Goal: Task Accomplishment & Management: Use online tool/utility

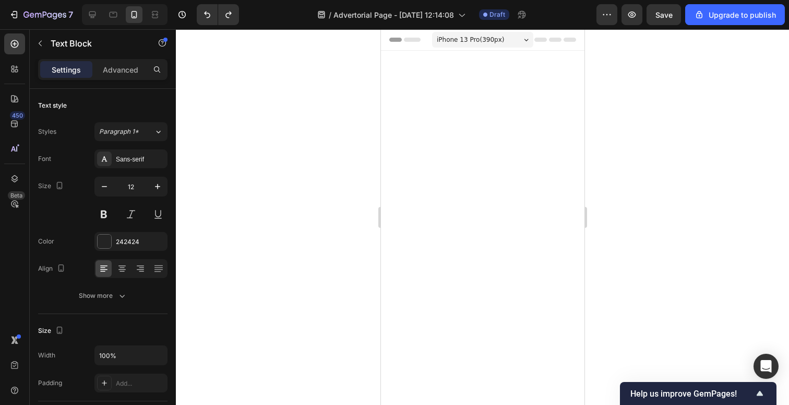
scroll to position [2341, 0]
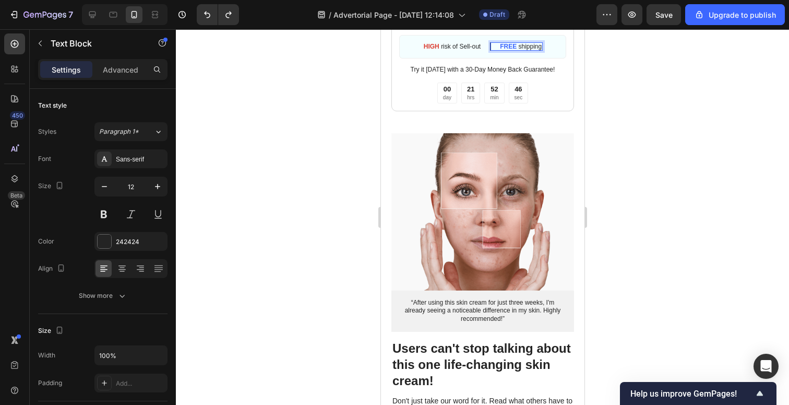
click at [317, 150] on div at bounding box center [482, 216] width 613 height 375
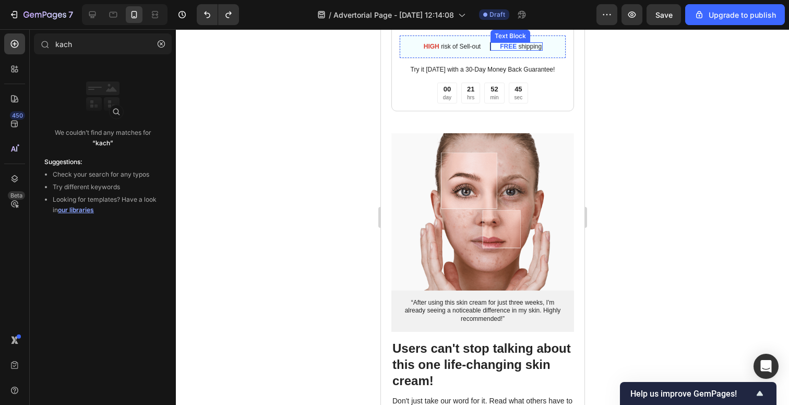
click at [530, 50] on p "FREE shipping" at bounding box center [521, 46] width 42 height 6
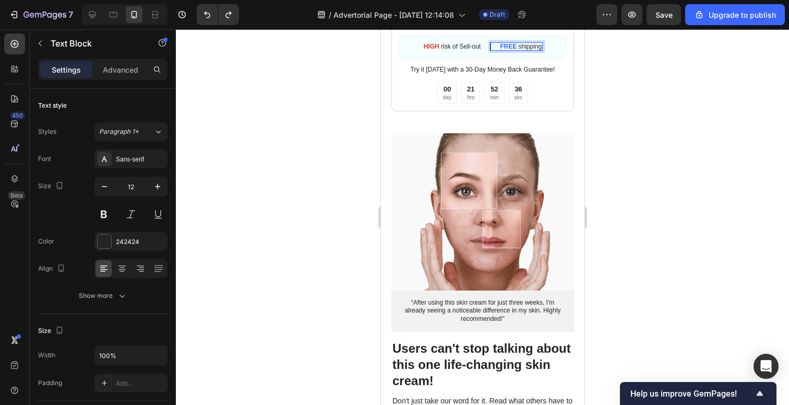
click at [519, 50] on p "FREE shipping" at bounding box center [521, 46] width 42 height 6
click at [542, 51] on div "FREE shipping" at bounding box center [521, 46] width 44 height 8
click at [508, 50] on strong "FREE" at bounding box center [512, 46] width 17 height 7
click at [518, 50] on strong "FREE" at bounding box center [512, 46] width 17 height 7
click at [503, 50] on strong "FBOGO" at bounding box center [512, 46] width 23 height 7
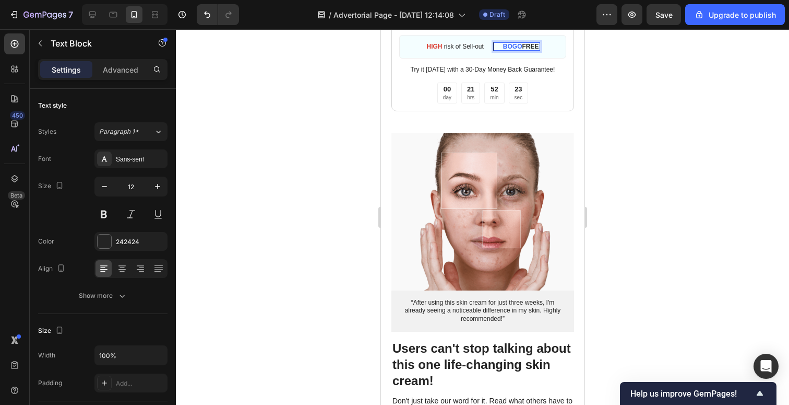
click at [618, 190] on div at bounding box center [482, 216] width 613 height 375
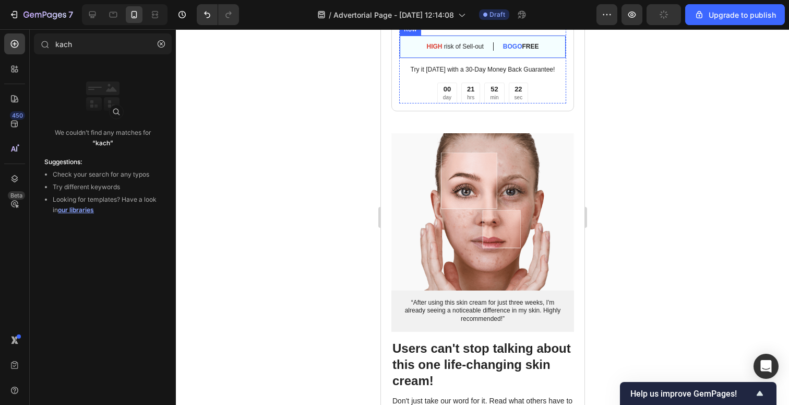
click at [540, 59] on div "HIGH risk of Sell-out Text Block BOGO FREE Text Block Row" at bounding box center [482, 47] width 167 height 24
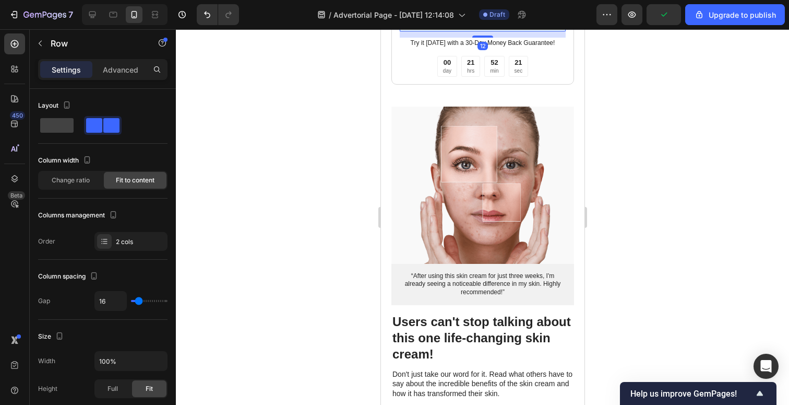
scroll to position [2380, 0]
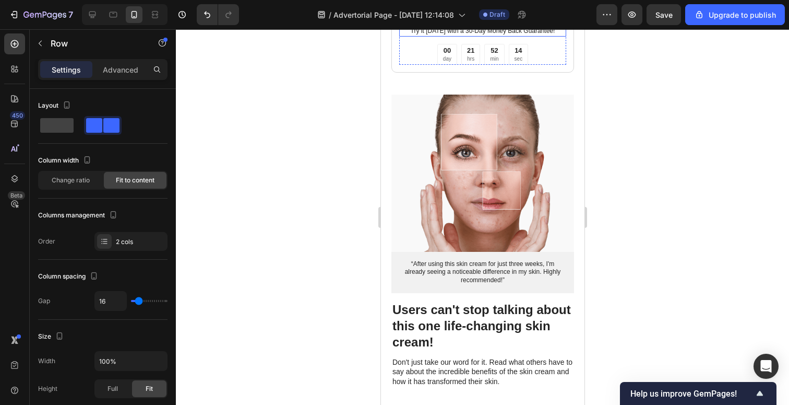
click at [446, 36] on p "Try it today with a 30-Day Money Back Guarantee!" at bounding box center [482, 31] width 165 height 8
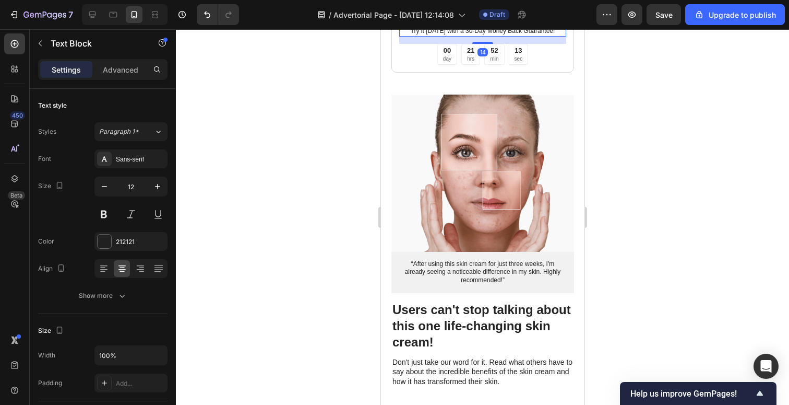
click at [456, 36] on p "Try it today with a 30-Day Money Back Guarantee!" at bounding box center [482, 31] width 165 height 8
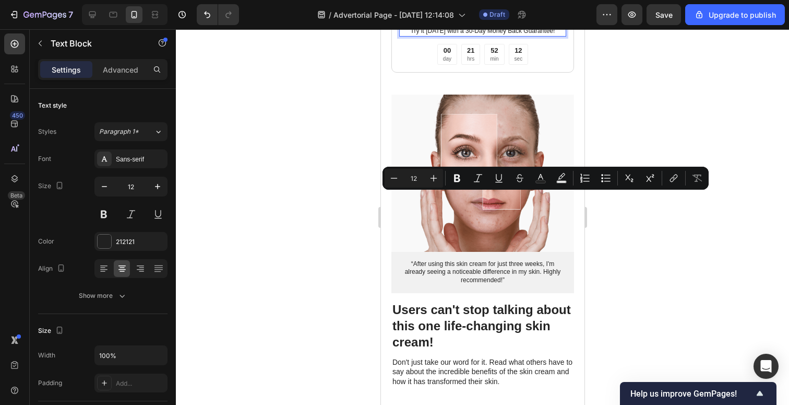
click at [467, 36] on p "Try it today with a 30-Day Money Back Guarantee!" at bounding box center [482, 31] width 165 height 8
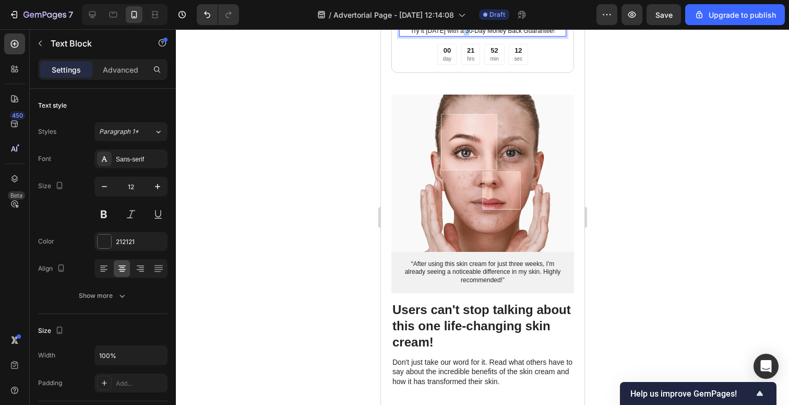
click at [467, 36] on p "Try it today with a 30-Day Money Back Guarantee!" at bounding box center [482, 31] width 165 height 8
click at [624, 214] on div at bounding box center [482, 216] width 613 height 375
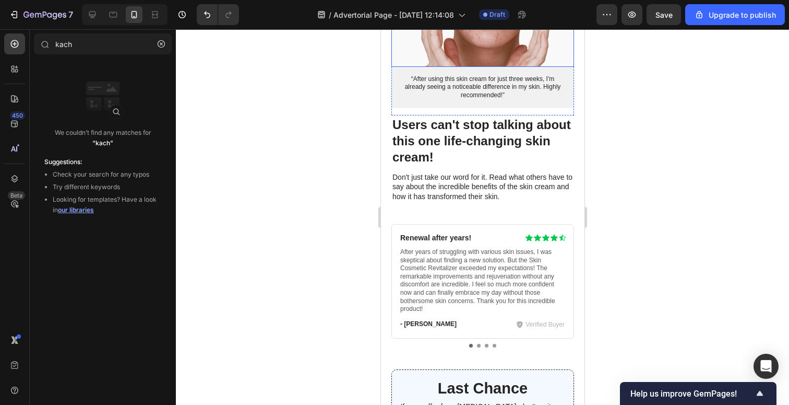
scroll to position [2563, 0]
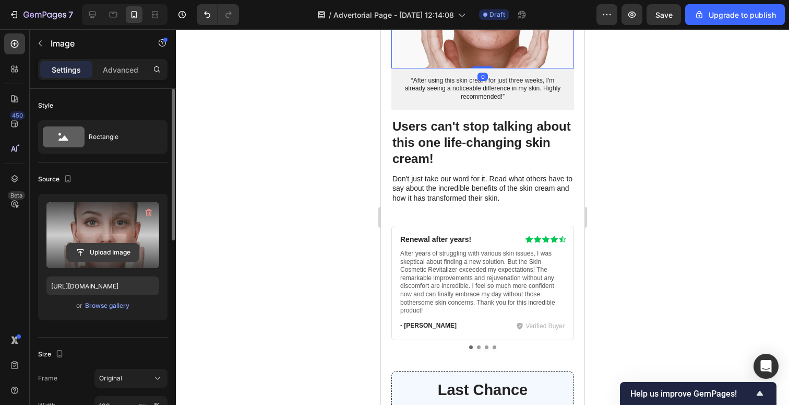
click at [102, 245] on input "file" at bounding box center [103, 252] width 72 height 18
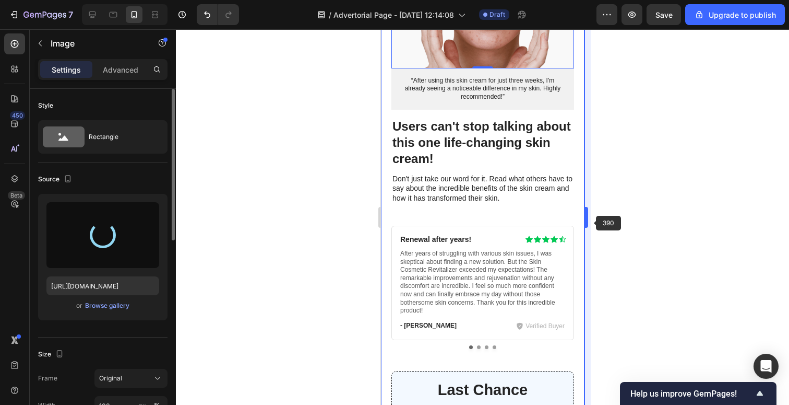
type input "https://cdn.shopify.com/s/files/1/0679/2170/7200/files/gempages_548228013439845…"
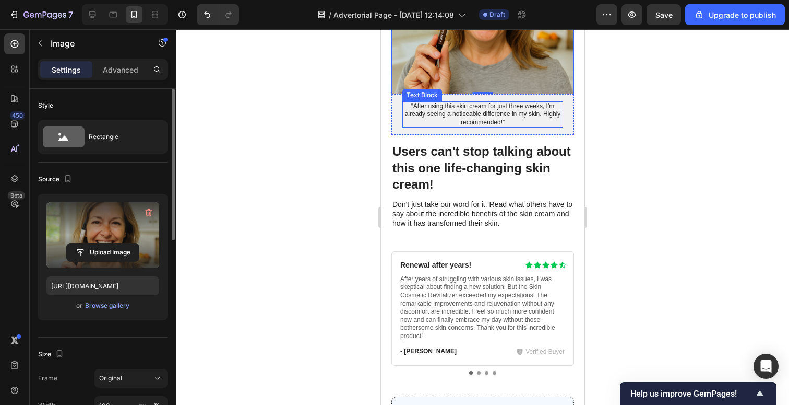
click at [476, 127] on p "“After using this skin cream for just three weeks, I'm already seeing a noticea…" at bounding box center [482, 114] width 159 height 25
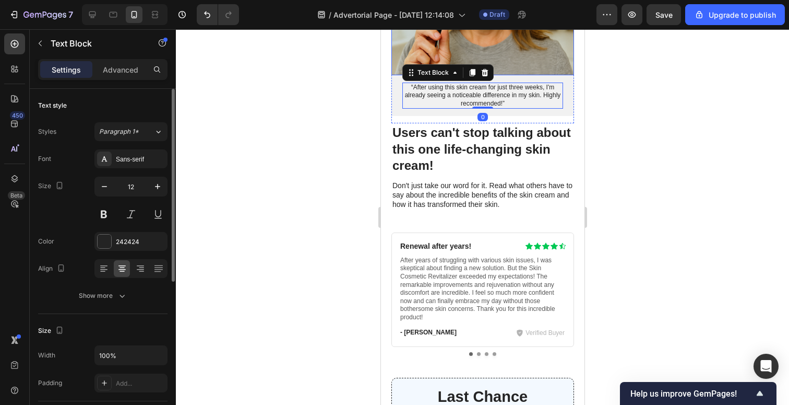
scroll to position [2576, 0]
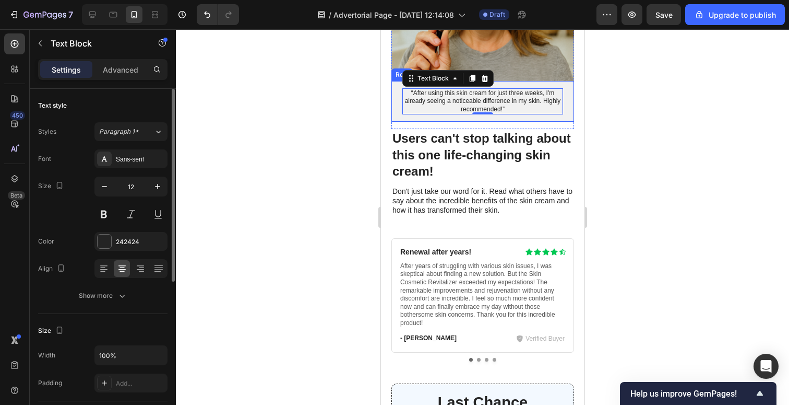
click at [468, 114] on p "“After using this skin cream for just three weeks, I'm already seeing a noticea…" at bounding box center [482, 101] width 159 height 25
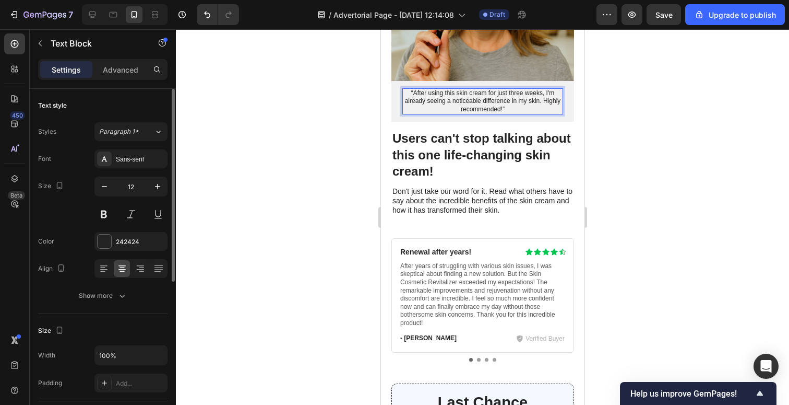
click at [470, 114] on p "“After using this skin cream for just three weeks, I'm already seeing a noticea…" at bounding box center [482, 101] width 159 height 25
click at [610, 288] on div at bounding box center [482, 216] width 613 height 375
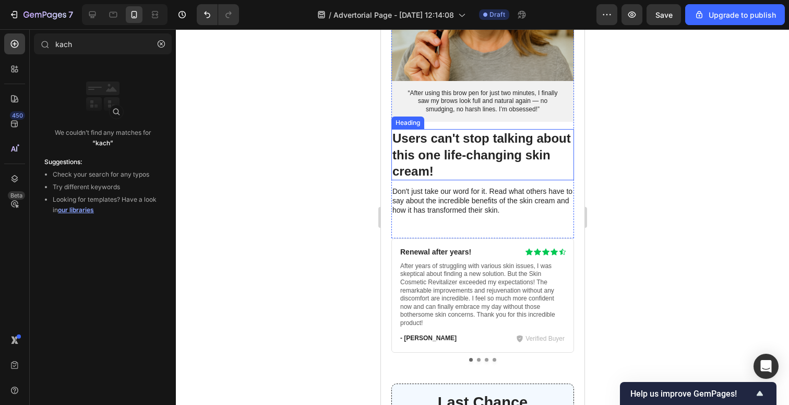
click at [453, 180] on h3 "Users can't stop talking about this one life-changing skin cream!" at bounding box center [482, 154] width 183 height 51
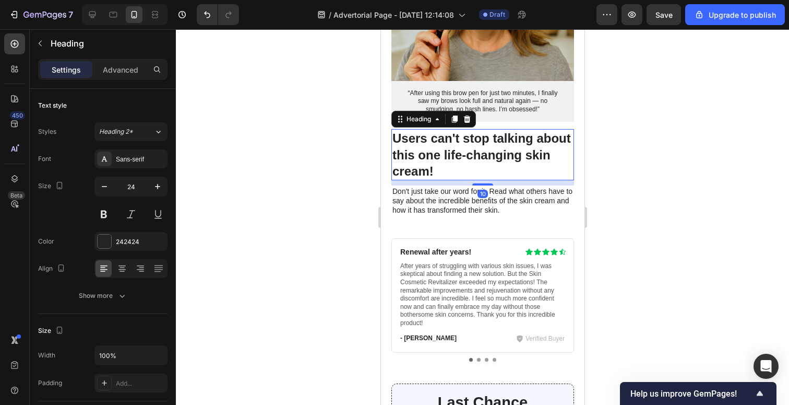
click at [478, 180] on h3 "Users can't stop talking about this one life-changing skin cream!" at bounding box center [482, 154] width 183 height 51
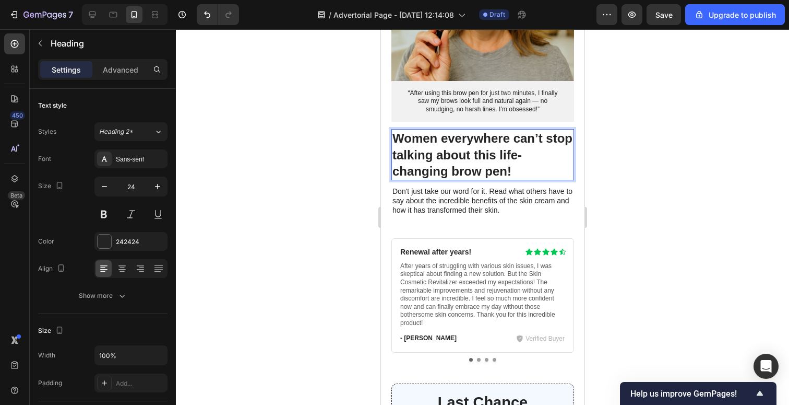
click at [654, 235] on div at bounding box center [482, 216] width 613 height 375
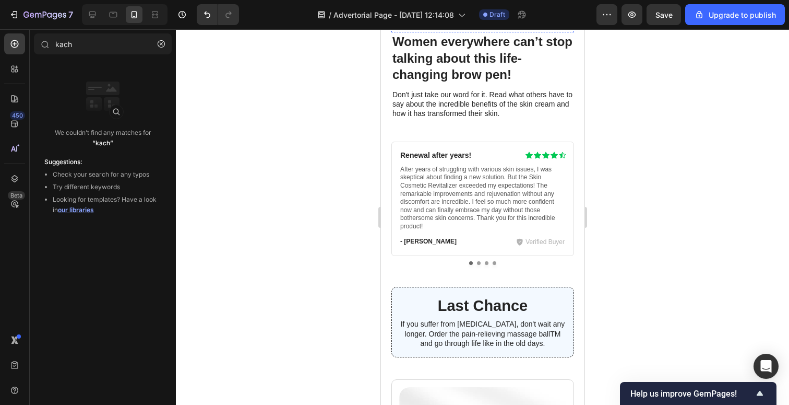
scroll to position [2686, 0]
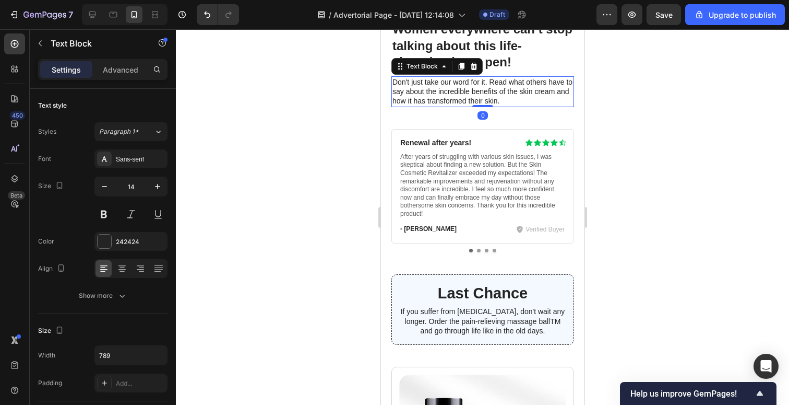
click at [446, 106] on p "Don't just take our word for it. Read what others have to say about the incredi…" at bounding box center [482, 91] width 181 height 29
click at [469, 106] on p "Don't just take our word for it. Read what others have to say about the incredi…" at bounding box center [482, 91] width 181 height 29
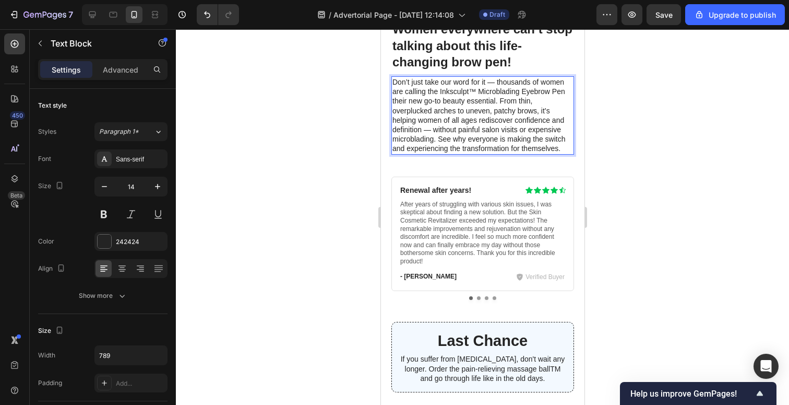
click at [680, 268] on div at bounding box center [482, 216] width 613 height 375
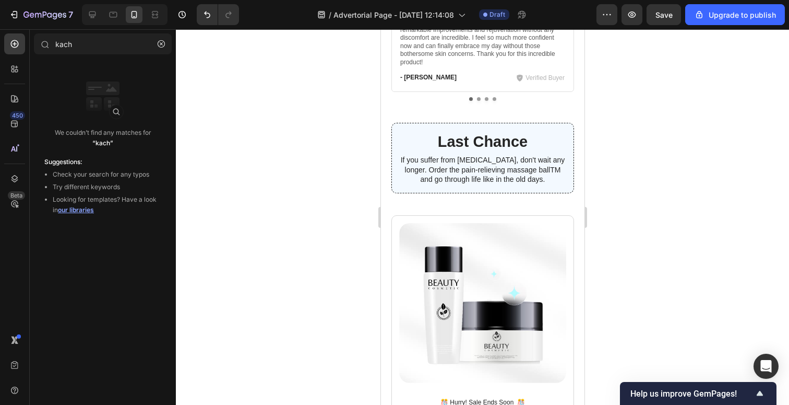
scroll to position [2861, 0]
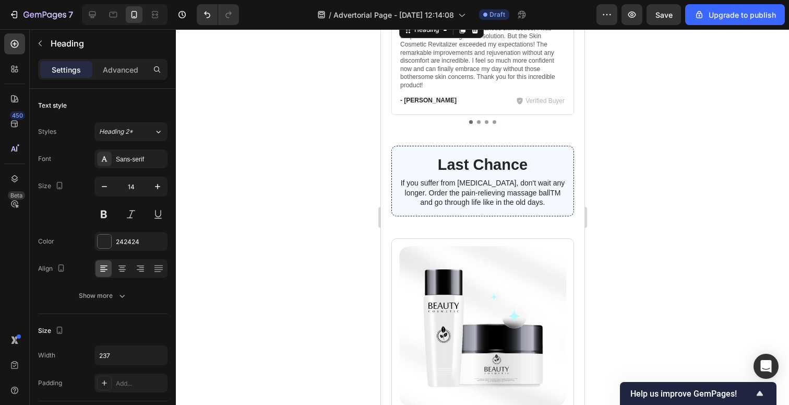
click at [431, 20] on h3 "Renewal after years!" at bounding box center [453, 13] width 109 height 11
click at [437, 20] on h3 "Renewal after years!" at bounding box center [453, 13] width 109 height 11
click at [437, 19] on p "Renewal after years!" at bounding box center [453, 13] width 107 height 9
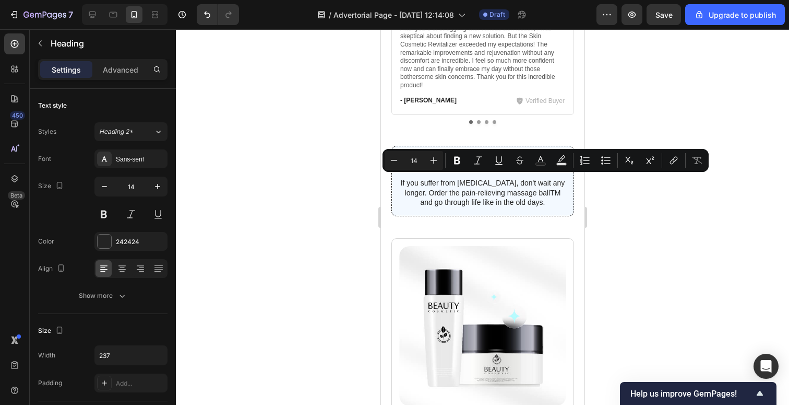
click at [437, 19] on p "Renewal after years!" at bounding box center [453, 13] width 107 height 9
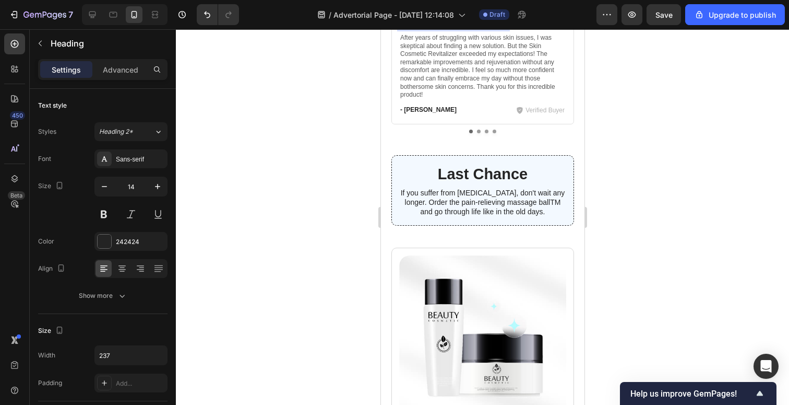
click at [410, 28] on p "⭐️ Brought my confidence back!" at bounding box center [453, 18] width 107 height 19
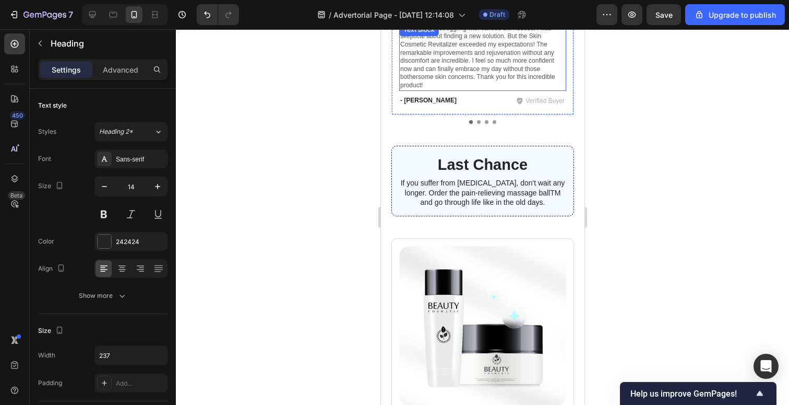
click at [653, 194] on div at bounding box center [482, 216] width 613 height 375
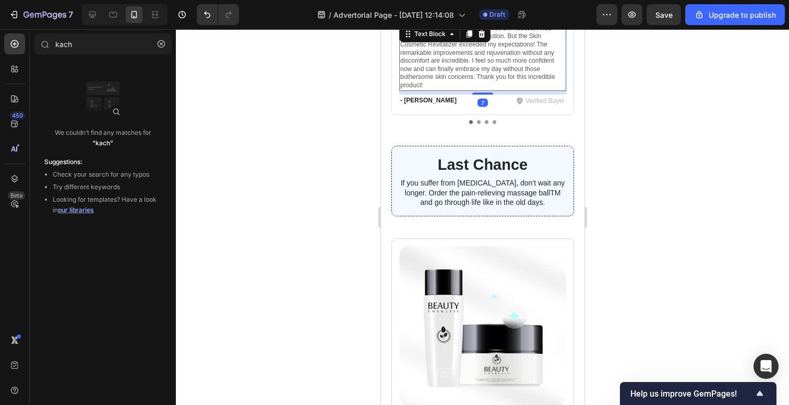
click at [465, 90] on p "After years of struggling with various skin issues, I was skeptical about findi…" at bounding box center [482, 57] width 165 height 65
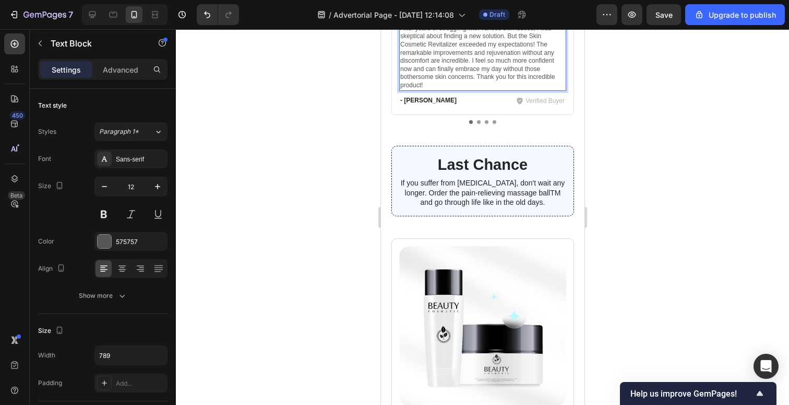
click at [491, 90] on p "After years of struggling with various skin issues, I was skeptical about findi…" at bounding box center [482, 57] width 165 height 65
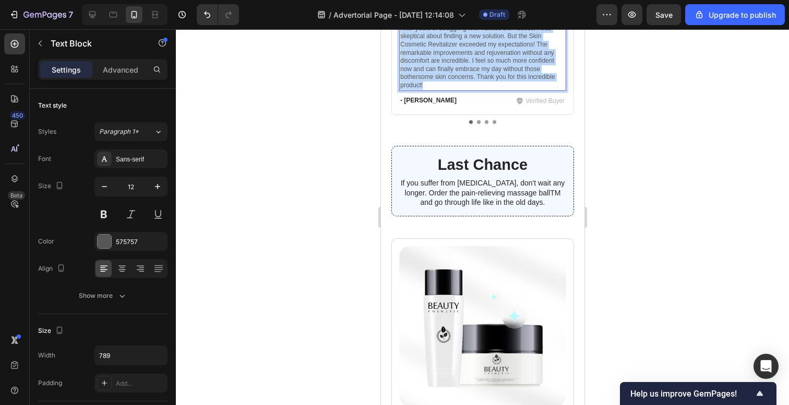
click at [491, 90] on p "After years of struggling with various skin issues, I was skeptical about findi…" at bounding box center [482, 57] width 165 height 65
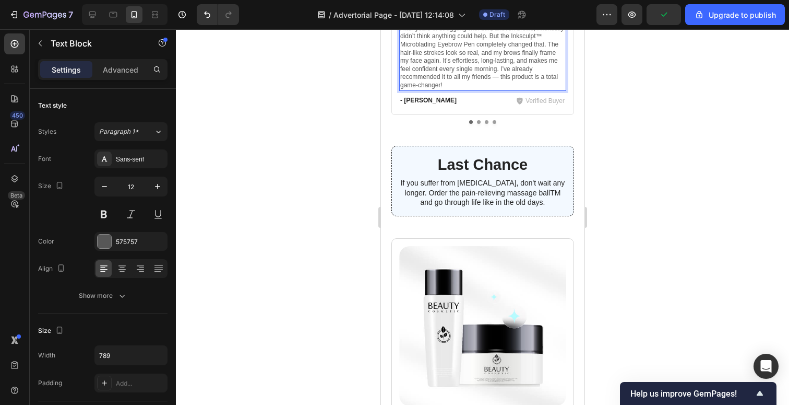
click at [642, 247] on div at bounding box center [482, 216] width 613 height 375
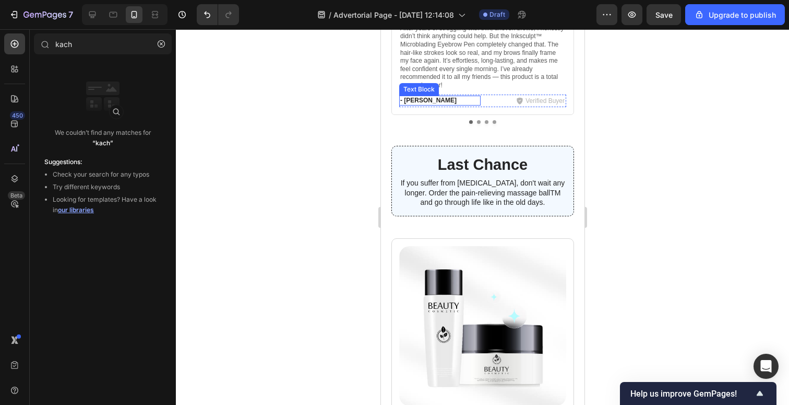
click at [418, 105] on p "- Michael" at bounding box center [439, 101] width 79 height 8
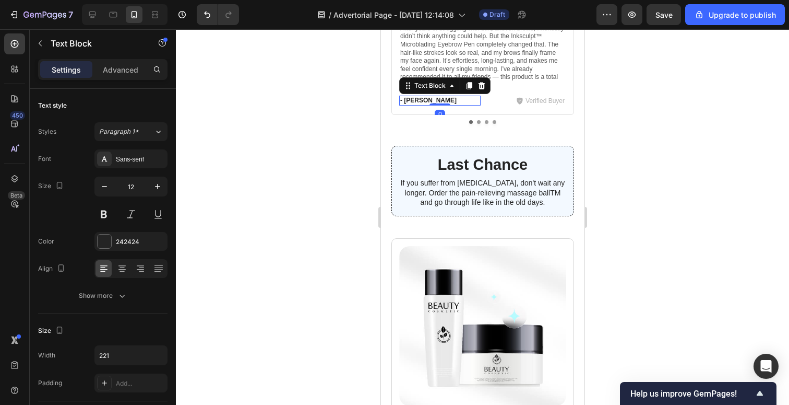
click at [418, 105] on p "- Michael" at bounding box center [439, 101] width 79 height 8
click at [633, 224] on div at bounding box center [482, 216] width 613 height 375
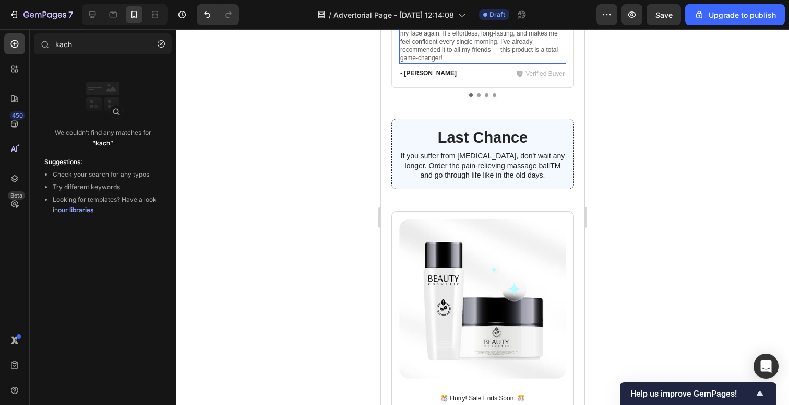
scroll to position [2871, 0]
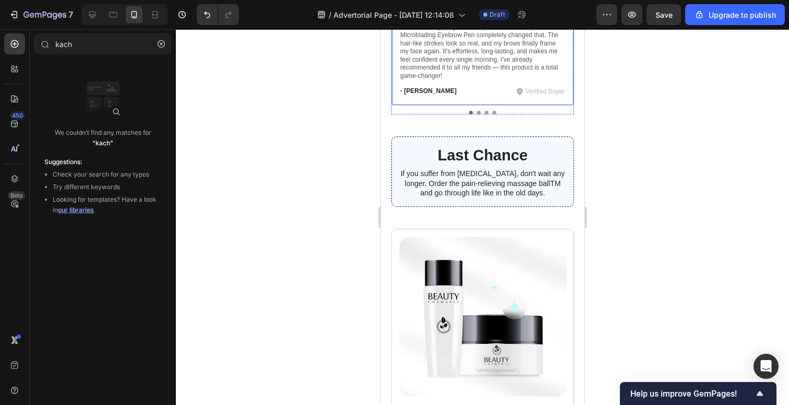
click at [541, 80] on p "After years of struggling with thin, uneven brows, I honestly didn’t think anyt…" at bounding box center [482, 47] width 165 height 65
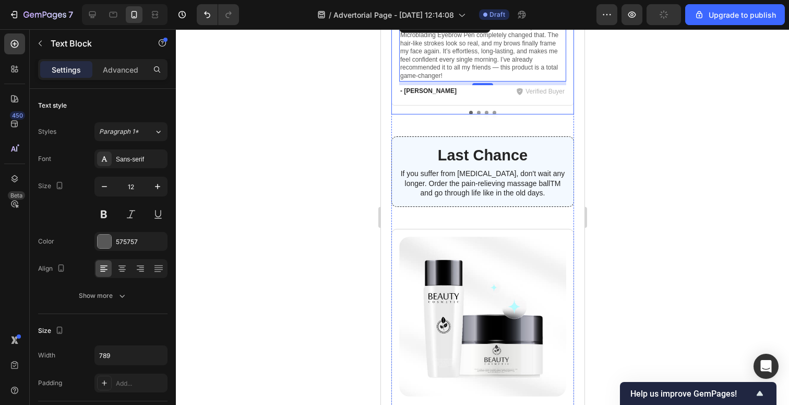
click at [478, 114] on button "Dot" at bounding box center [479, 113] width 4 height 4
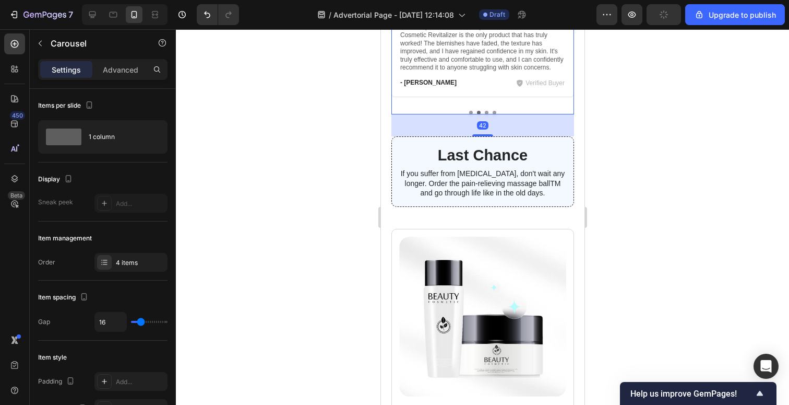
click at [485, 114] on button "Dot" at bounding box center [486, 113] width 4 height 4
click at [494, 114] on button "Dot" at bounding box center [494, 113] width 4 height 4
click at [478, 114] on button "Dot" at bounding box center [479, 113] width 4 height 4
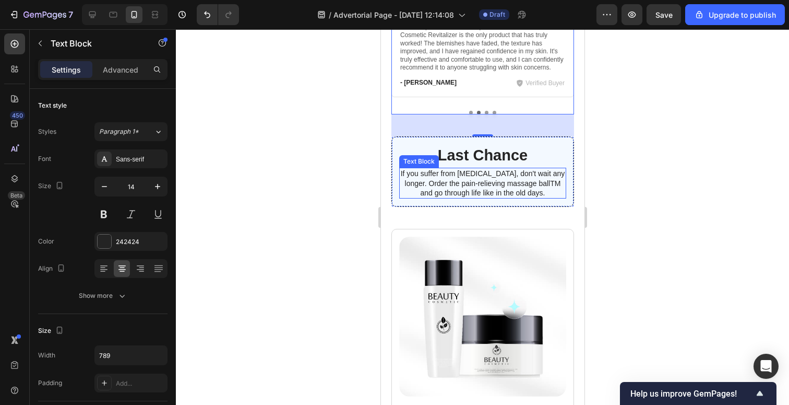
click at [488, 197] on p "If you suffer from neuropathy, don't wait any longer. Order the pain-relieving …" at bounding box center [482, 183] width 165 height 29
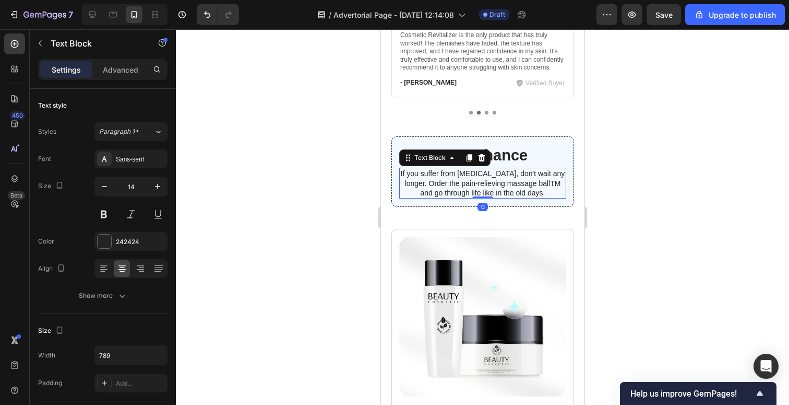
click at [488, 197] on p "If you suffer from neuropathy, don't wait any longer. Order the pain-relieving …" at bounding box center [482, 183] width 165 height 29
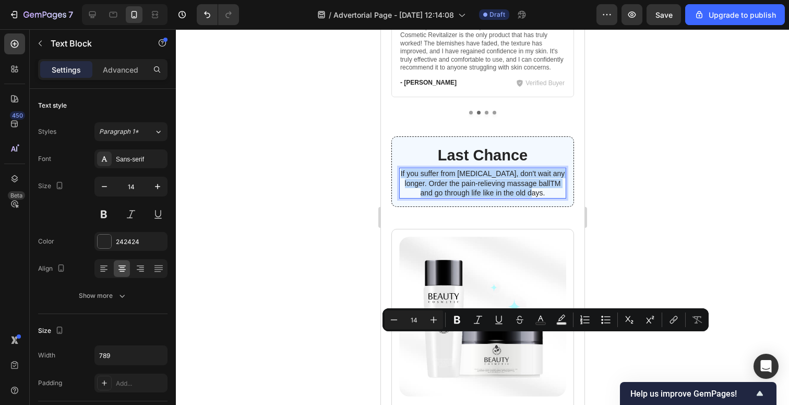
click at [488, 197] on p "If you suffer from neuropathy, don't wait any longer. Order the pain-relieving …" at bounding box center [482, 183] width 165 height 29
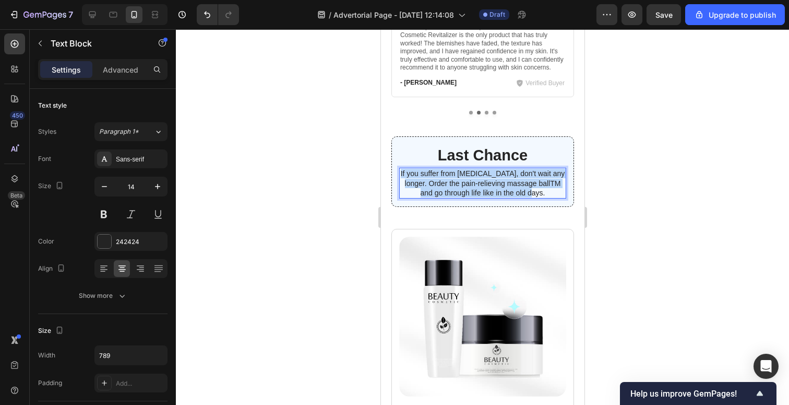
click at [488, 197] on p "If you suffer from neuropathy, don't wait any longer. Order the pain-relieving …" at bounding box center [482, 183] width 165 height 29
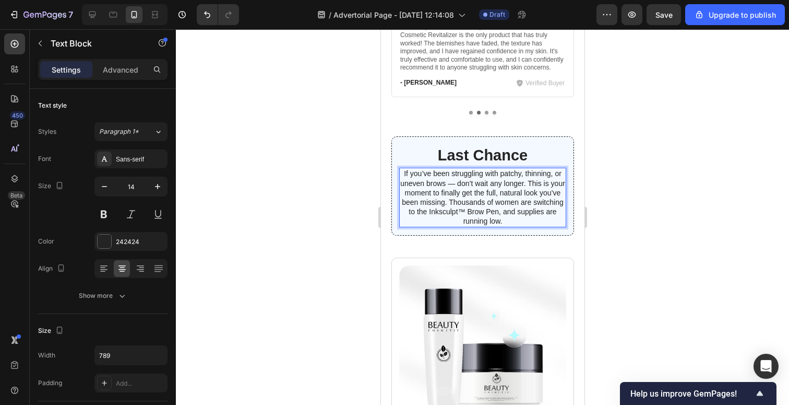
click at [654, 240] on div at bounding box center [482, 216] width 613 height 375
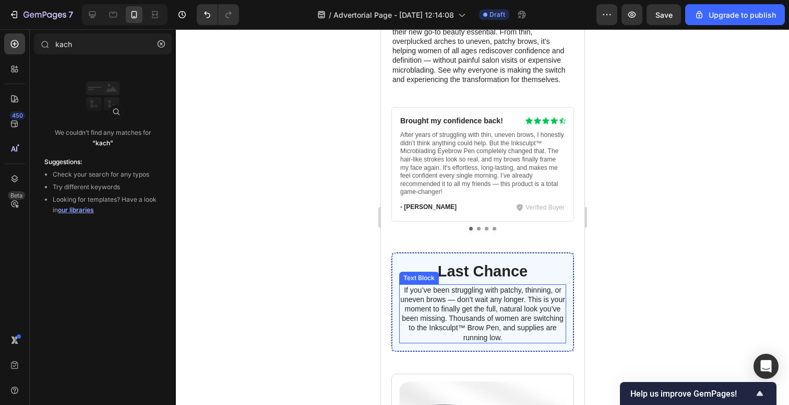
scroll to position [2919, 0]
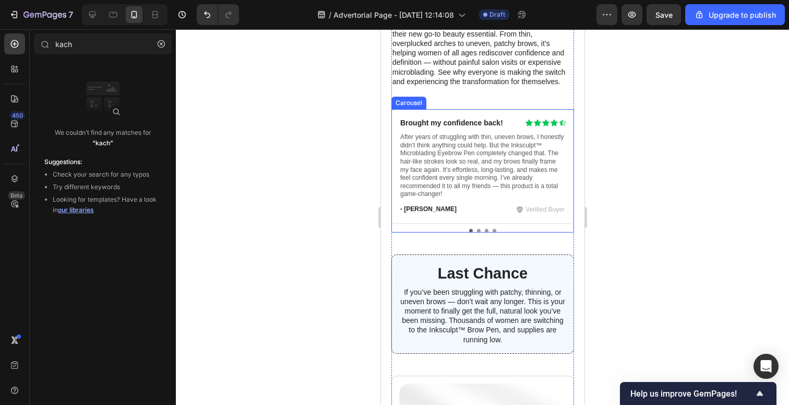
click at [478, 229] on button "Dot" at bounding box center [479, 231] width 4 height 4
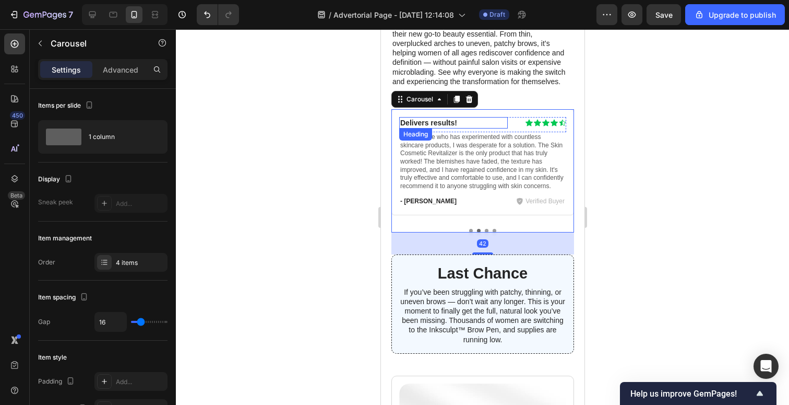
click at [437, 122] on h3 "Delivers results!" at bounding box center [453, 122] width 109 height 11
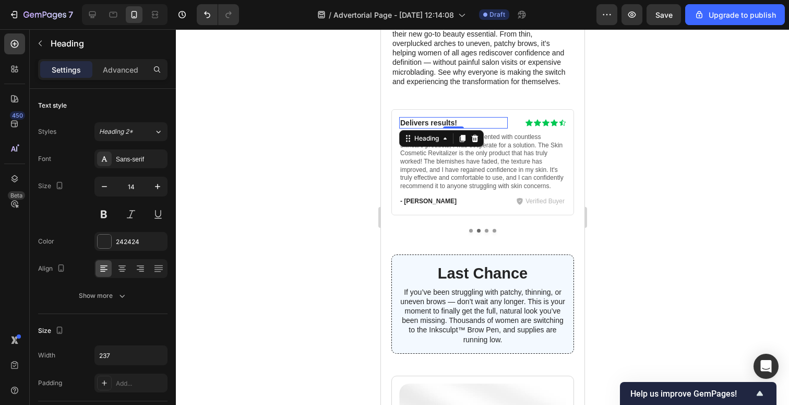
click at [446, 122] on h3 "Delivers results!" at bounding box center [453, 122] width 109 height 11
click at [446, 122] on p "Delivers results!" at bounding box center [453, 122] width 107 height 9
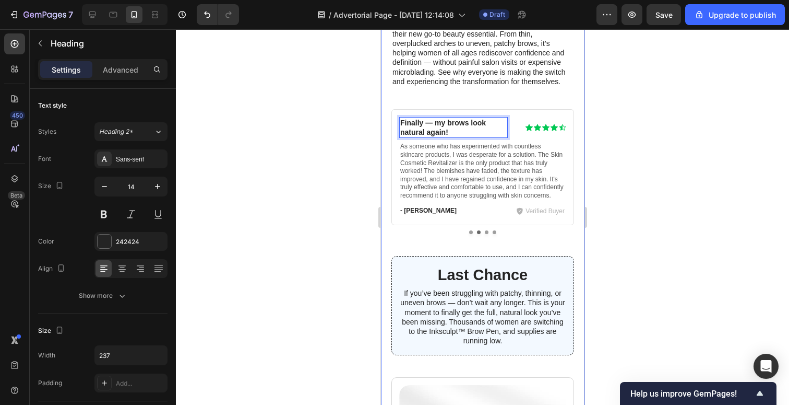
click at [652, 156] on div at bounding box center [482, 216] width 613 height 375
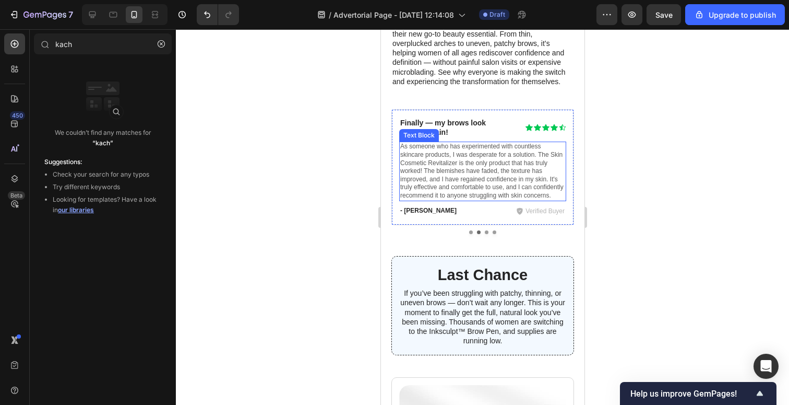
click at [452, 187] on p "As someone who has experimented with countless skincare products, I was despera…" at bounding box center [482, 171] width 165 height 57
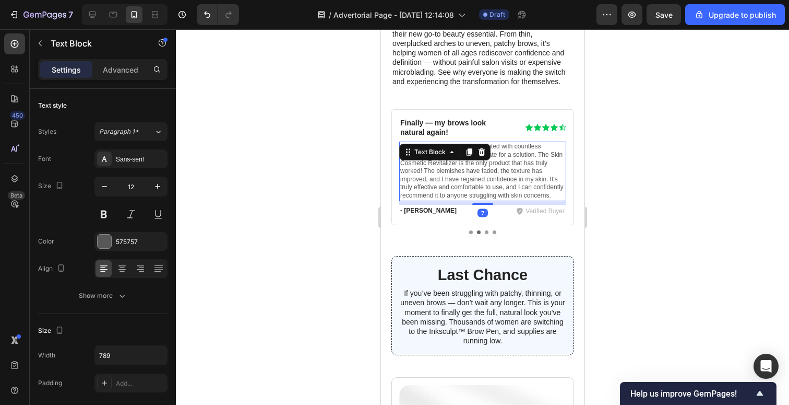
click at [471, 176] on p "As someone who has experimented with countless skincare products, I was despera…" at bounding box center [482, 171] width 165 height 57
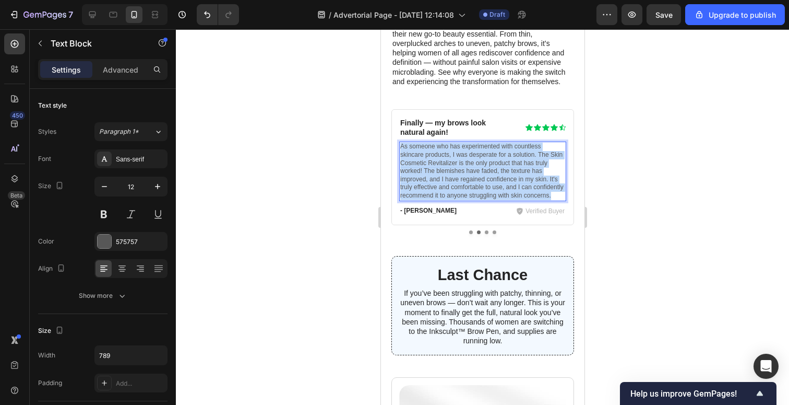
click at [471, 176] on p "As someone who has experimented with countless skincare products, I was despera…" at bounding box center [482, 171] width 165 height 57
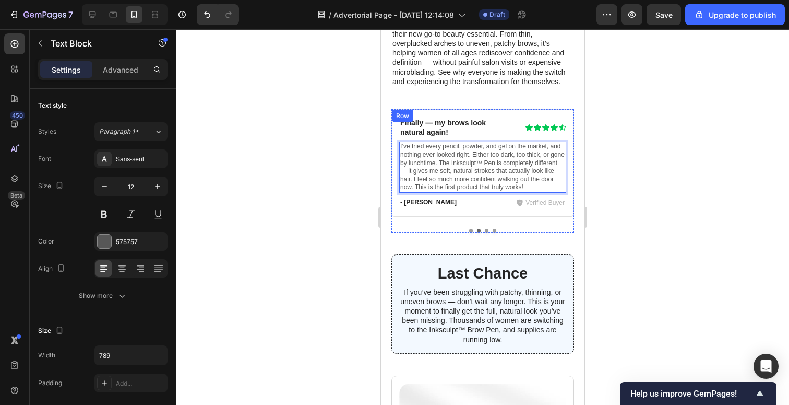
click at [424, 203] on p "- Emily" at bounding box center [439, 202] width 79 height 8
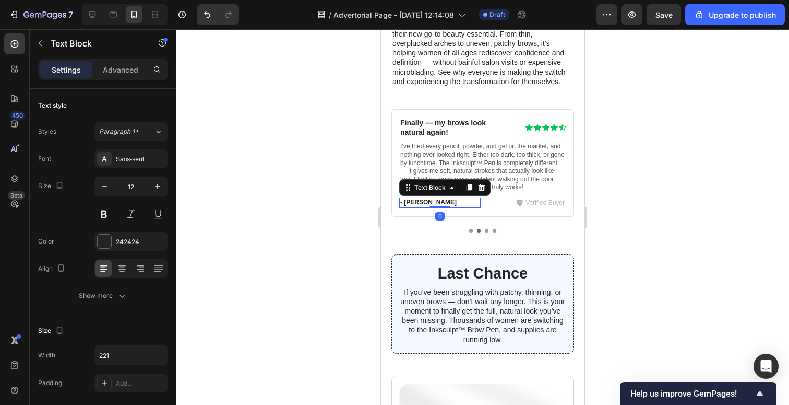
click at [419, 203] on p "- Emily" at bounding box center [439, 202] width 79 height 8
drag, startPoint x: 425, startPoint y: 203, endPoint x: 403, endPoint y: 203, distance: 23.0
click at [403, 203] on p "- Emily" at bounding box center [439, 202] width 79 height 8
click at [402, 204] on p "-Melissa A." at bounding box center [439, 202] width 79 height 8
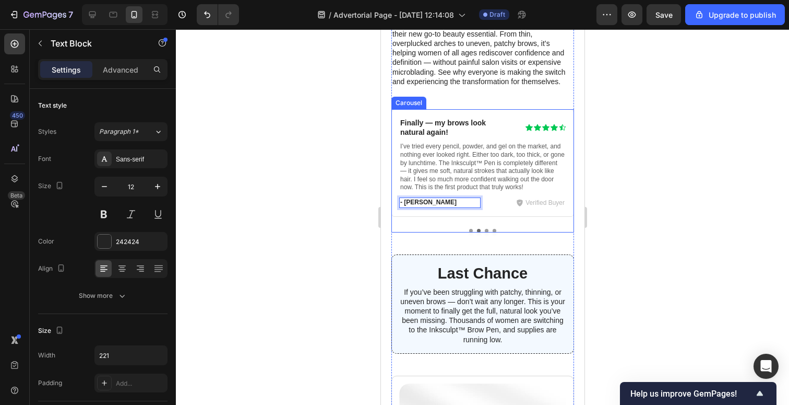
click at [669, 184] on div at bounding box center [482, 216] width 613 height 375
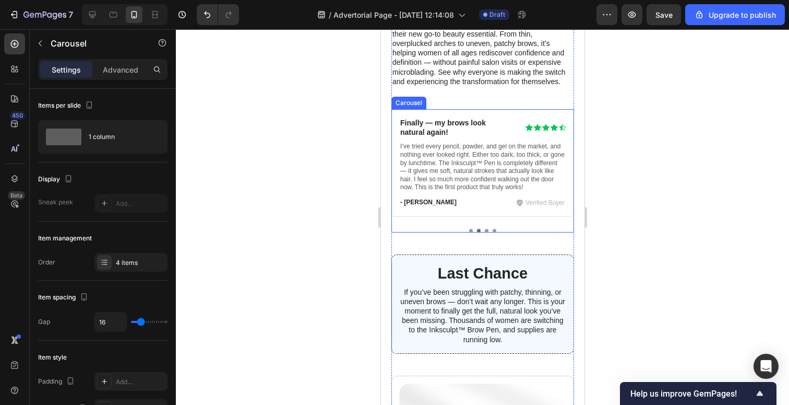
click at [486, 230] on button "Dot" at bounding box center [486, 231] width 4 height 4
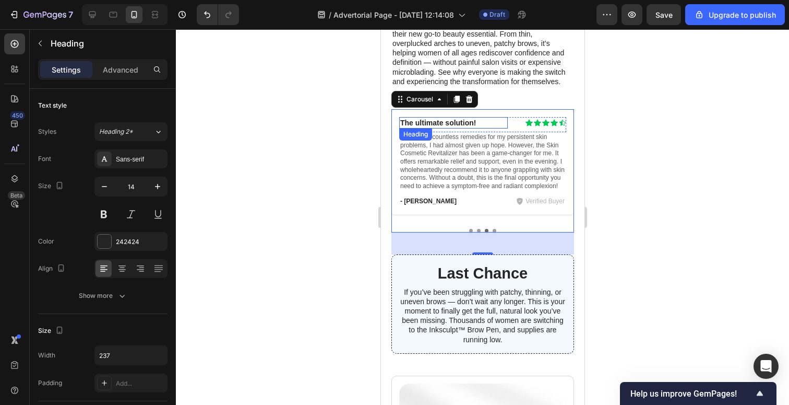
click at [450, 124] on h3 "The ultimate solution!" at bounding box center [453, 122] width 109 height 11
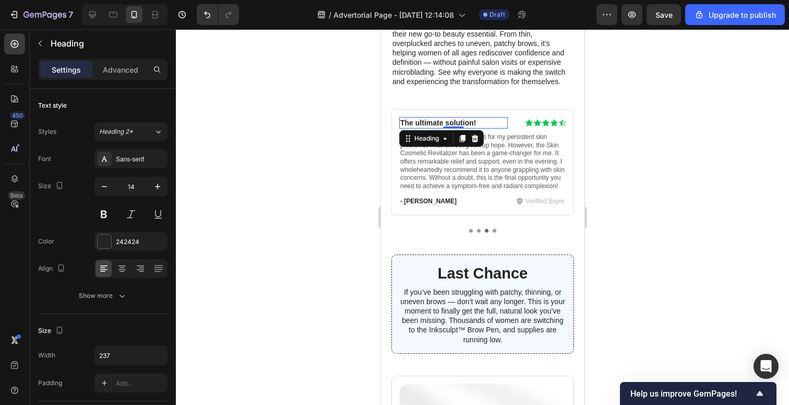
click at [450, 124] on h3 "The ultimate solution!" at bounding box center [453, 122] width 109 height 11
click at [450, 124] on p "The ultimate solution!" at bounding box center [453, 122] width 107 height 9
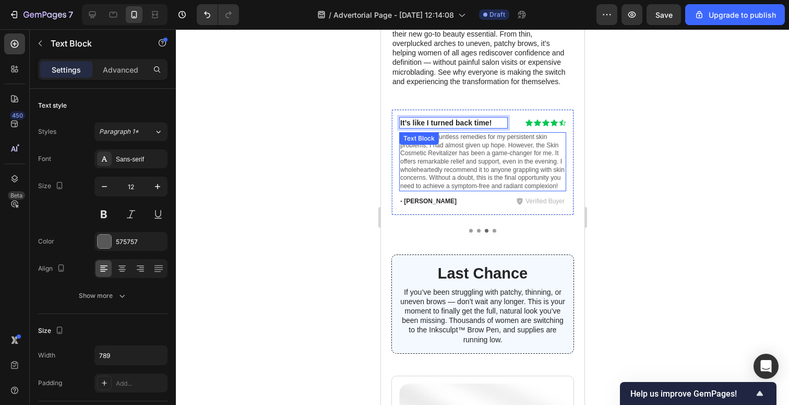
click at [455, 167] on p "After trying countless remedies for my persistent skin problems, I had almost g…" at bounding box center [482, 161] width 165 height 57
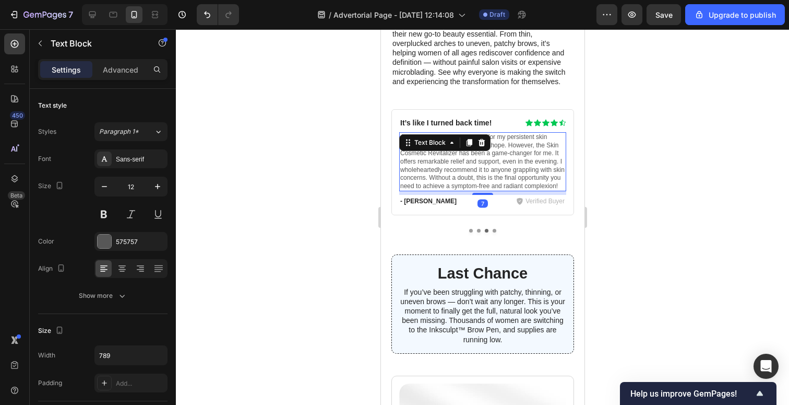
click at [455, 167] on p "After trying countless remedies for my persistent skin problems, I had almost g…" at bounding box center [482, 161] width 165 height 57
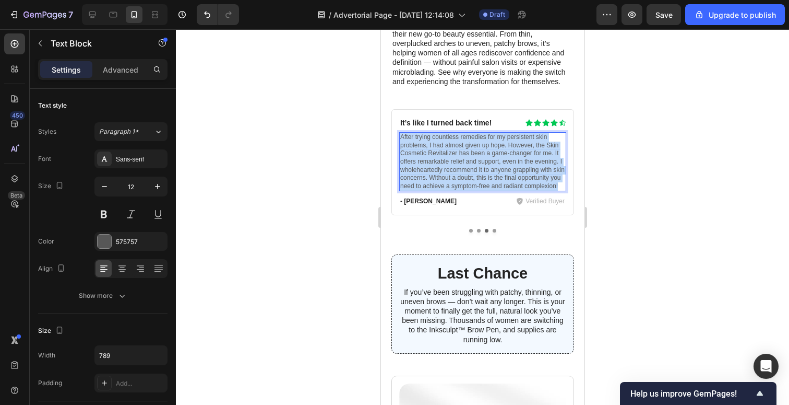
click at [455, 167] on p "After trying countless remedies for my persistent skin problems, I had almost g…" at bounding box center [482, 161] width 165 height 57
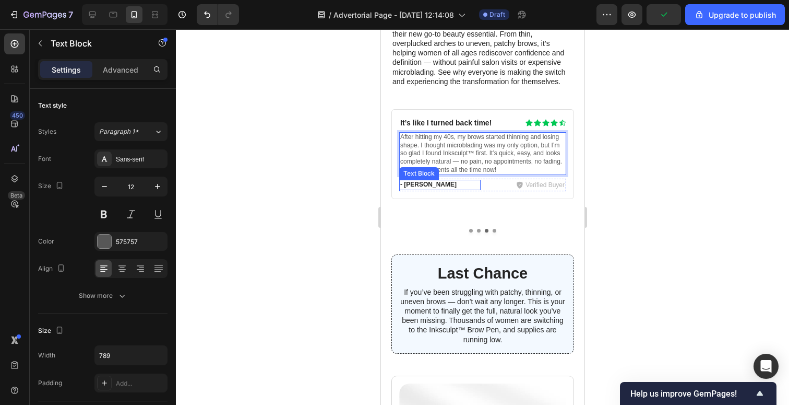
click at [427, 185] on p "- William" at bounding box center [439, 185] width 79 height 8
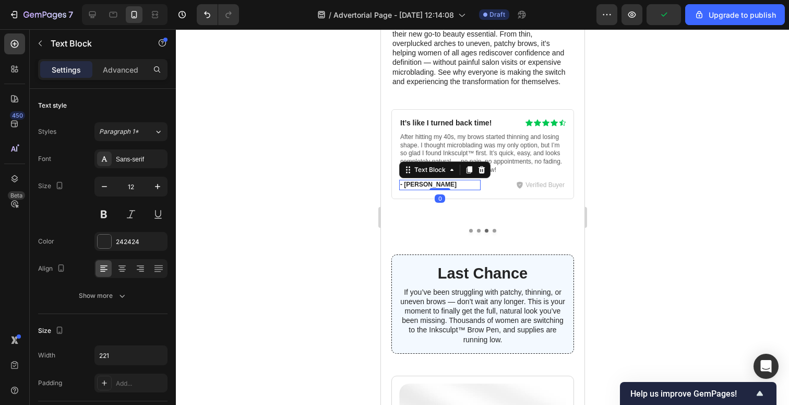
click at [427, 185] on p "- William" at bounding box center [439, 185] width 79 height 8
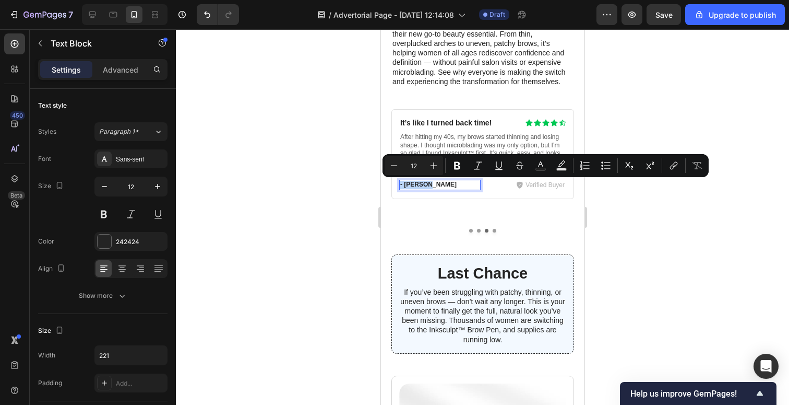
click at [427, 185] on p "- William" at bounding box center [439, 185] width 79 height 8
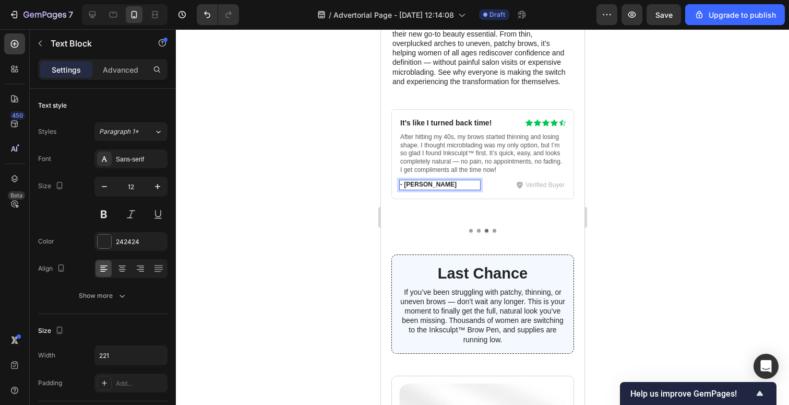
click at [433, 185] on p "- William" at bounding box center [439, 185] width 79 height 8
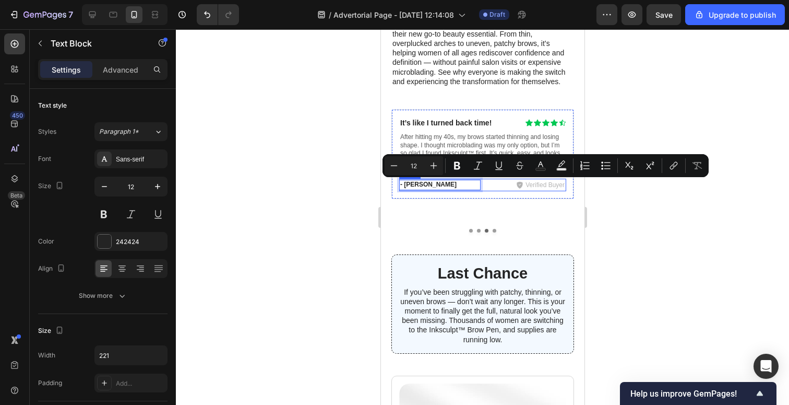
click at [437, 190] on div "- William Text Block 0" at bounding box center [439, 185] width 81 height 13
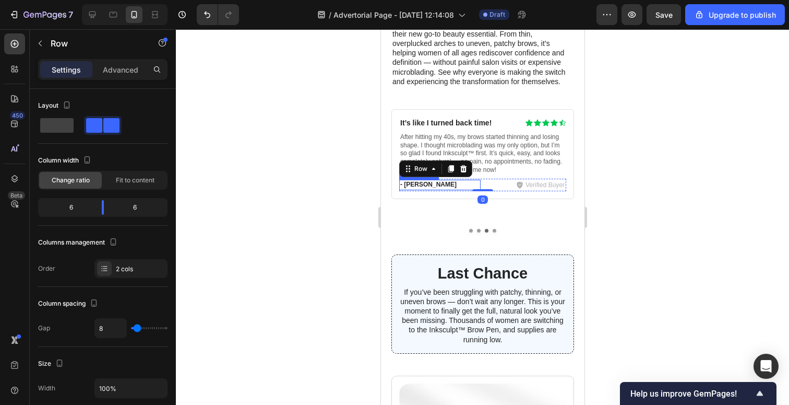
click at [434, 186] on p "- William" at bounding box center [439, 185] width 79 height 8
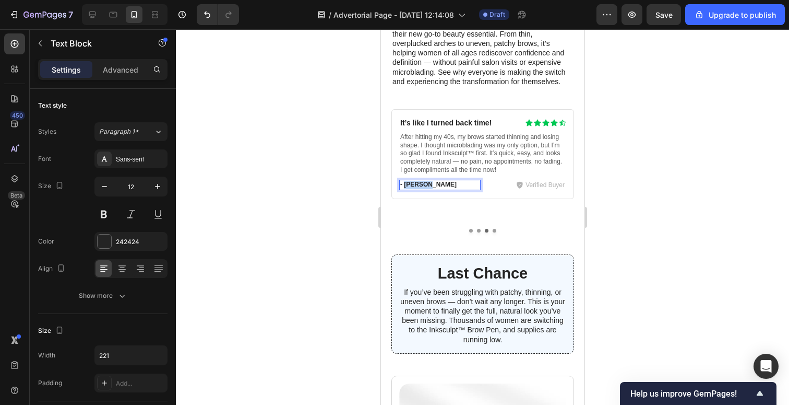
drag, startPoint x: 431, startPoint y: 186, endPoint x: 406, endPoint y: 187, distance: 24.6
click at [663, 191] on div at bounding box center [482, 216] width 613 height 375
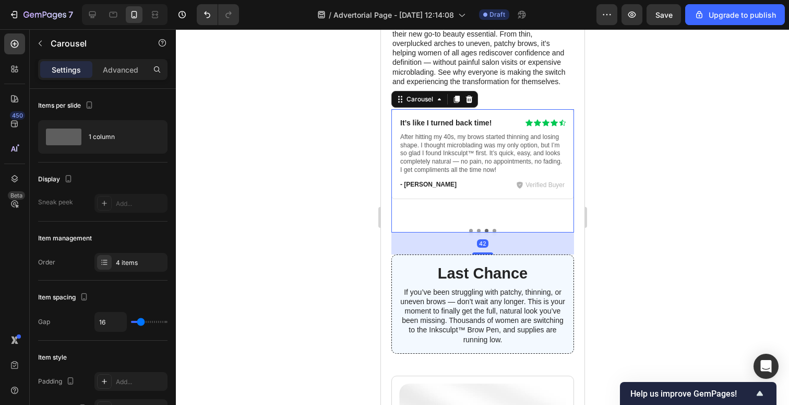
click at [495, 231] on button "Dot" at bounding box center [494, 231] width 4 height 4
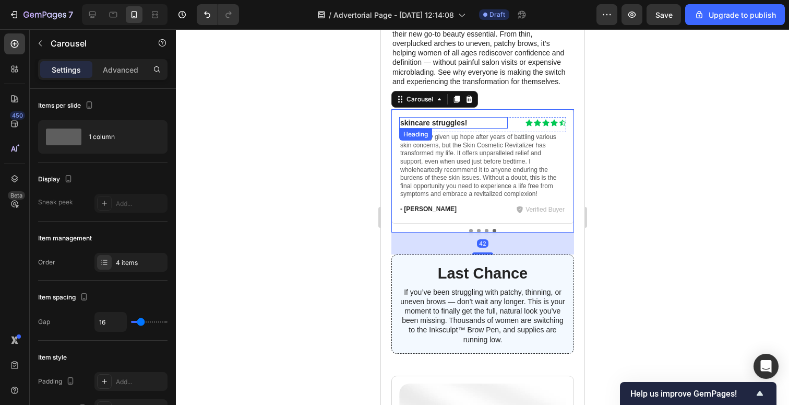
click at [418, 124] on h3 "skincare struggles!" at bounding box center [453, 122] width 109 height 11
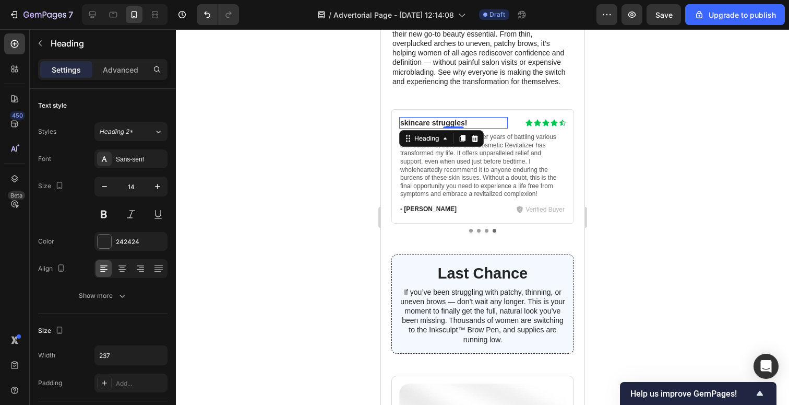
click at [418, 124] on h3 "skincare struggles!" at bounding box center [453, 122] width 109 height 11
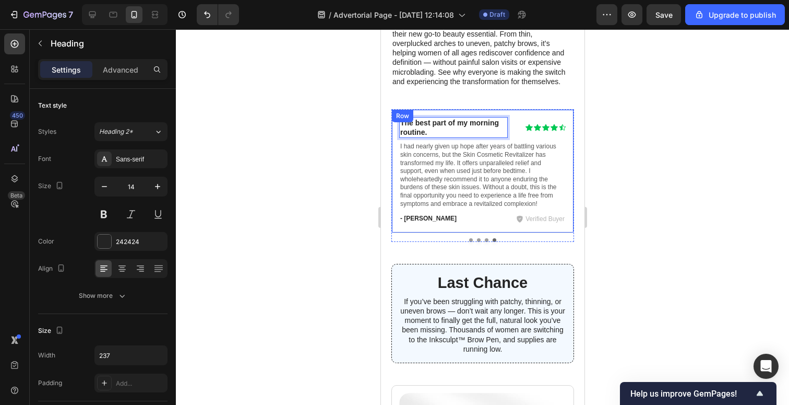
click at [683, 187] on div at bounding box center [482, 216] width 613 height 375
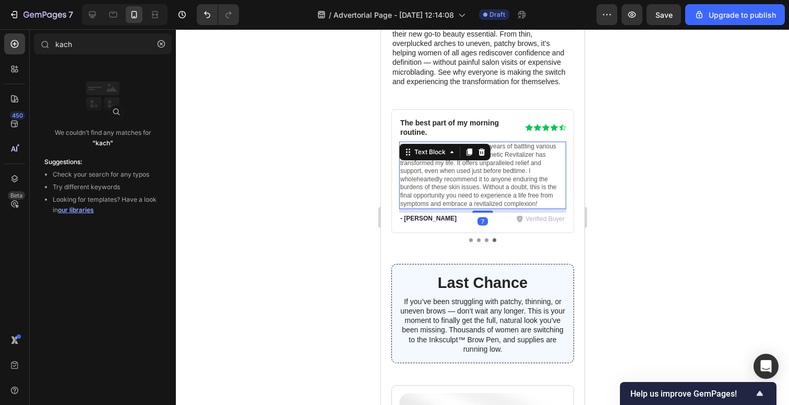
click at [463, 180] on p "I had nearly given up hope after years of battling various skin concerns, but t…" at bounding box center [482, 175] width 165 height 65
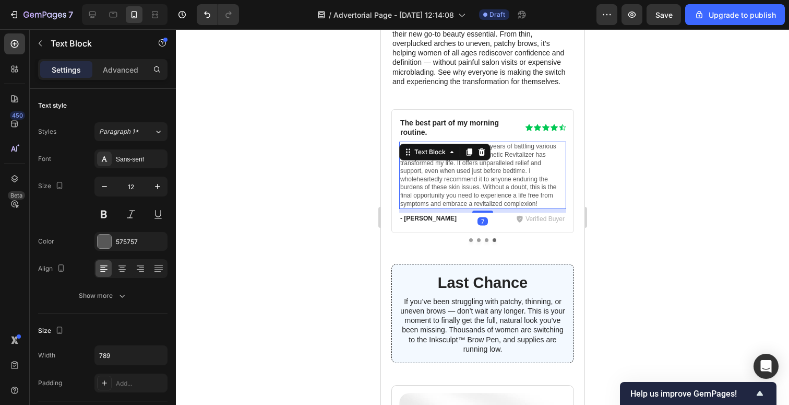
click at [463, 179] on p "I had nearly given up hope after years of battling various skin concerns, but t…" at bounding box center [482, 175] width 165 height 65
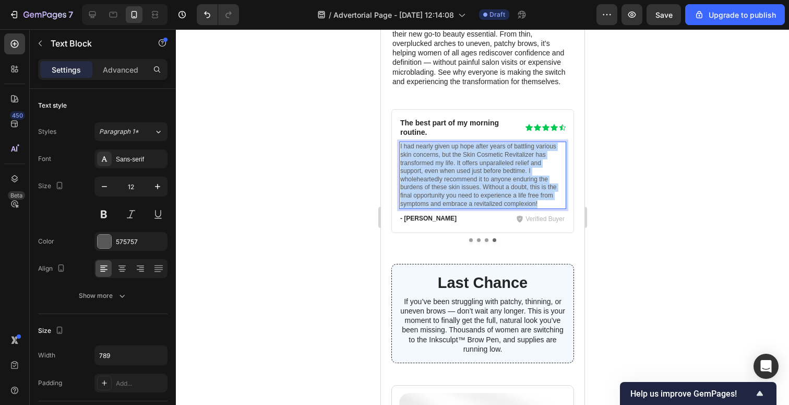
click at [463, 179] on p "I had nearly given up hope after years of battling various skin concerns, but t…" at bounding box center [482, 175] width 165 height 65
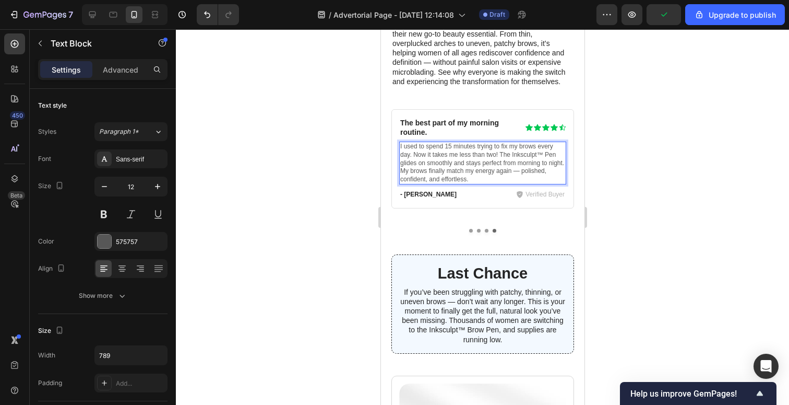
click at [630, 201] on div at bounding box center [482, 216] width 613 height 375
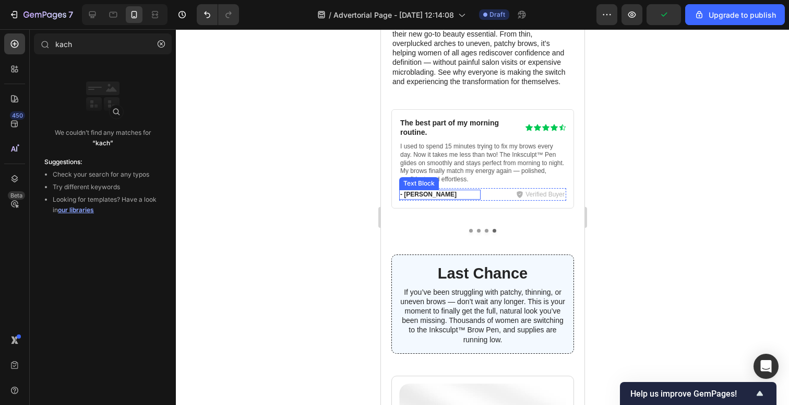
click at [411, 193] on p "- Olivia" at bounding box center [439, 195] width 79 height 8
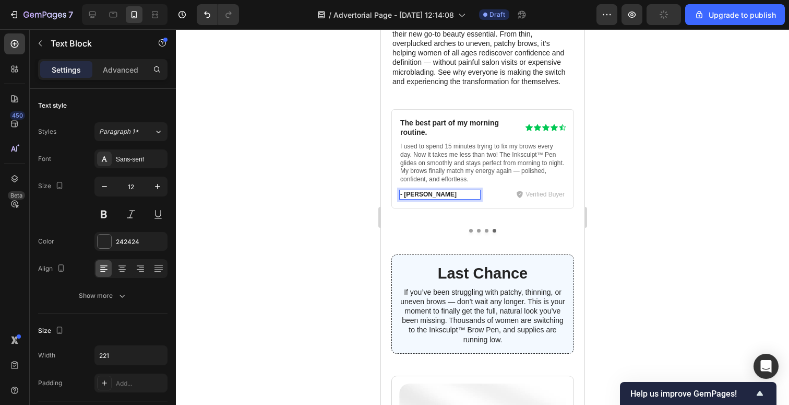
click at [425, 191] on p "- Olivia" at bounding box center [439, 195] width 79 height 8
click at [685, 77] on div at bounding box center [482, 216] width 613 height 375
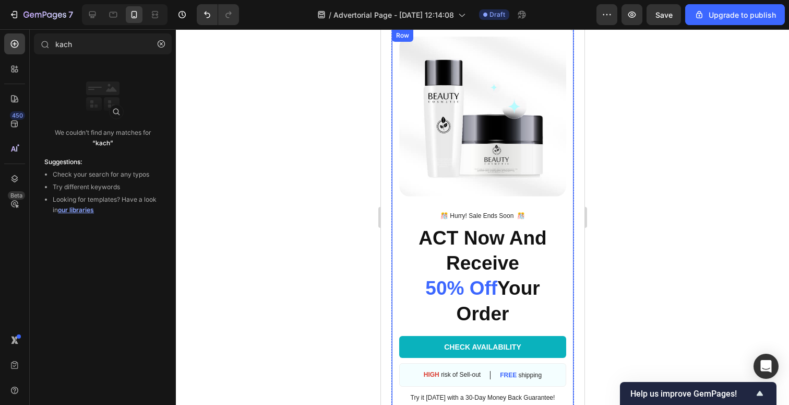
scroll to position [3268, 0]
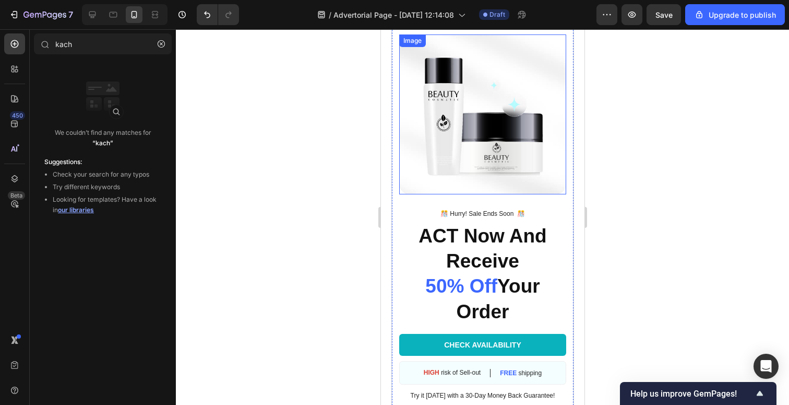
click at [486, 145] on img at bounding box center [482, 114] width 167 height 160
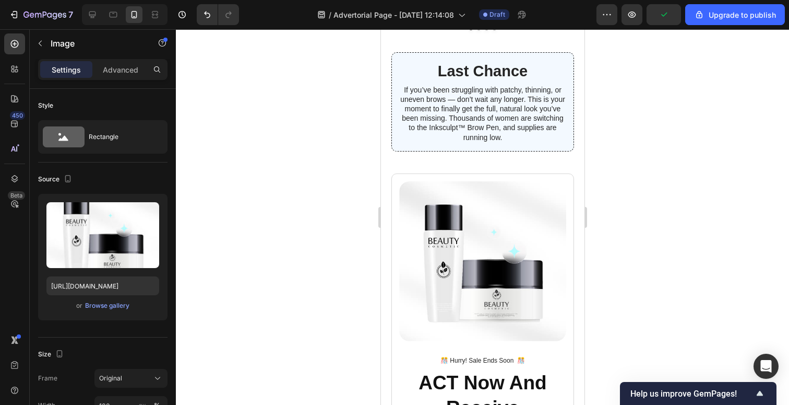
scroll to position [3119, 0]
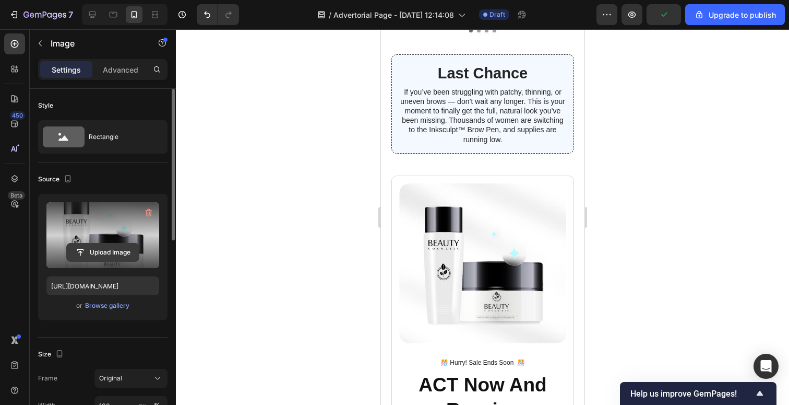
click at [103, 252] on input "file" at bounding box center [103, 252] width 72 height 18
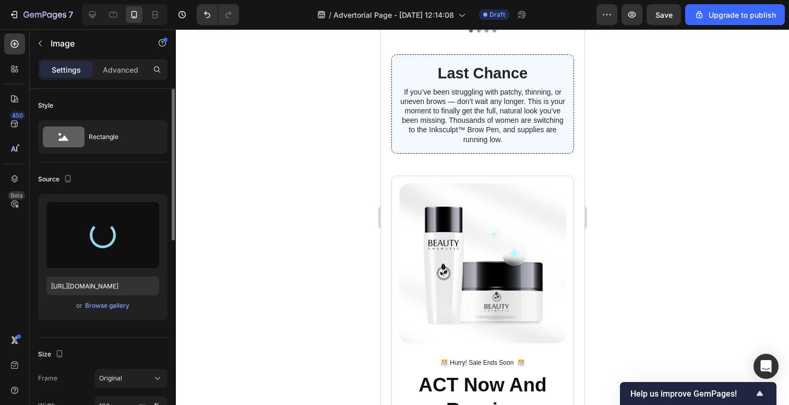
type input "https://cdn.shopify.com/s/files/1/0679/2170/7200/files/gempages_548228013439845…"
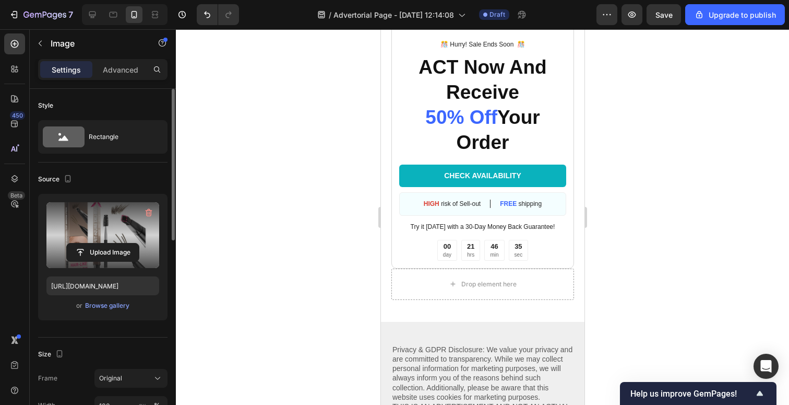
scroll to position [3461, 0]
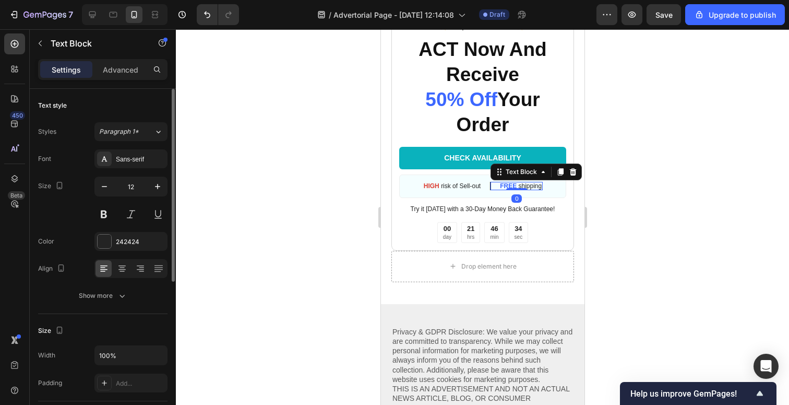
click at [521, 189] on div "FREE shipping Text Block 0" at bounding box center [516, 186] width 53 height 8
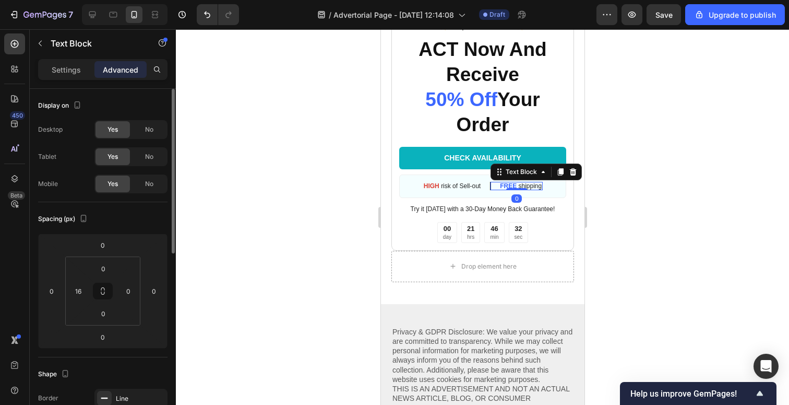
click at [520, 186] on p "FREE shipping" at bounding box center [521, 186] width 42 height 6
click at [522, 186] on p "FREE shipping" at bounding box center [521, 186] width 42 height 6
click at [513, 184] on strong "FREE" at bounding box center [508, 185] width 17 height 7
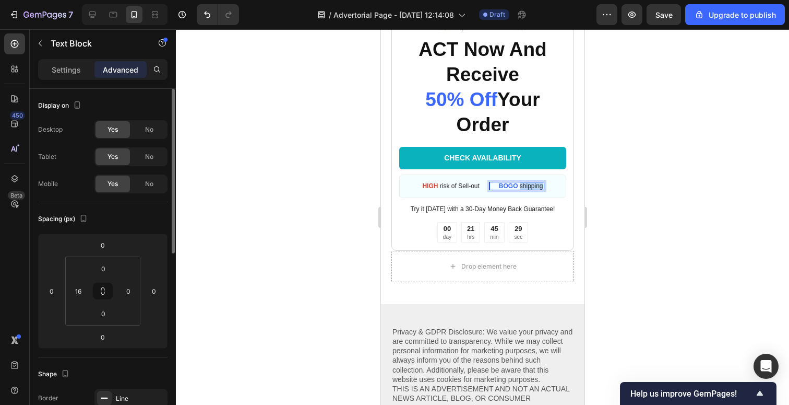
drag, startPoint x: 519, startPoint y: 187, endPoint x: 548, endPoint y: 189, distance: 28.8
click at [548, 189] on div "HIGH risk of Sell-out Text Block BOGO shipping Text Block 0 Row" at bounding box center [482, 186] width 167 height 24
click at [622, 187] on div at bounding box center [482, 216] width 613 height 375
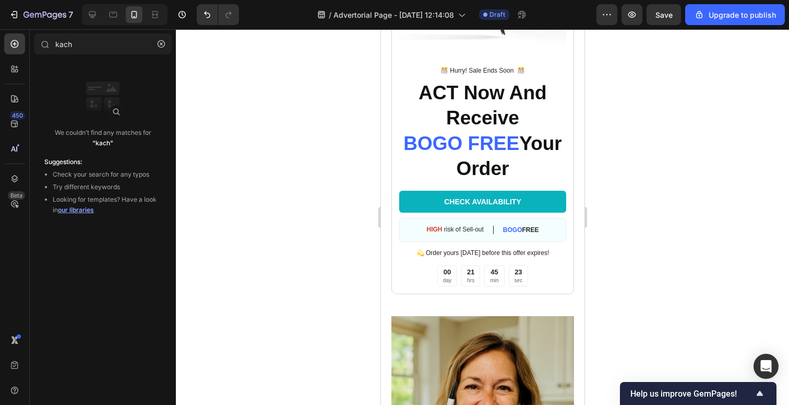
scroll to position [2311, 0]
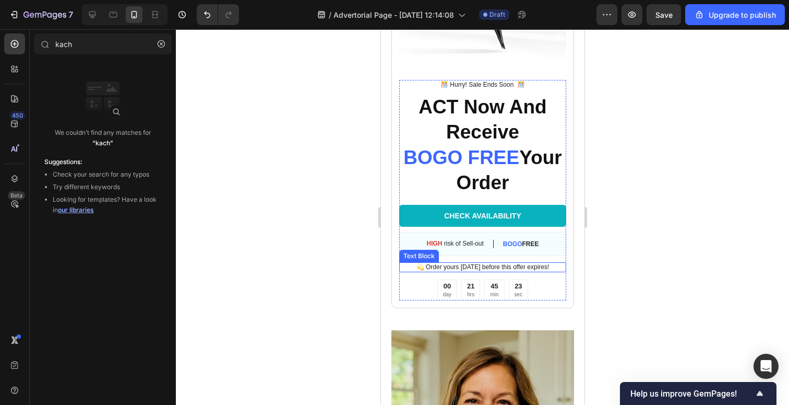
click at [469, 267] on p "💫 Order yours today before this offer expires!" at bounding box center [482, 267] width 165 height 8
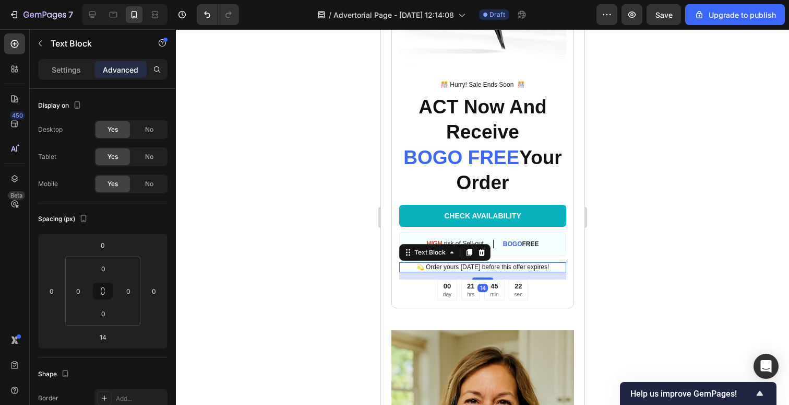
click at [469, 267] on p "💫 Order yours today before this offer expires!" at bounding box center [482, 267] width 165 height 8
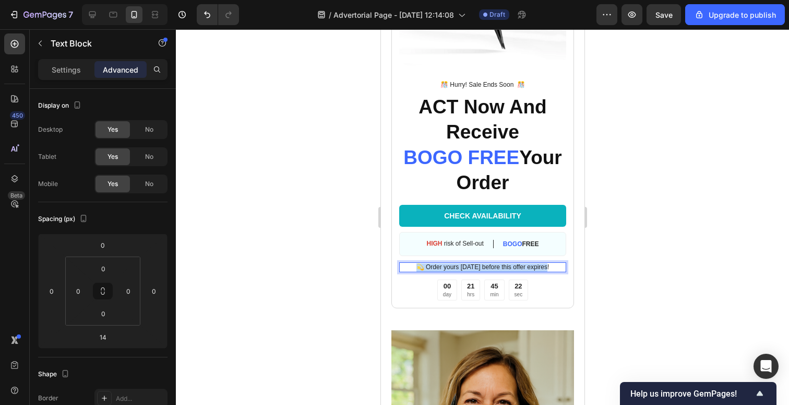
click at [469, 267] on p "💫 Order yours today before this offer expires!" at bounding box center [482, 267] width 165 height 8
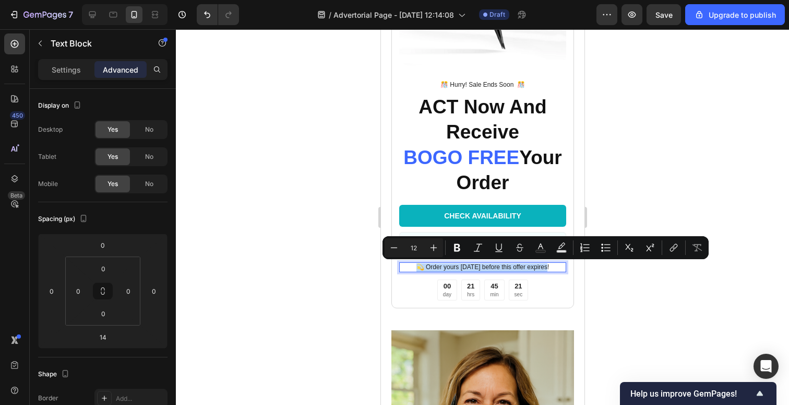
copy p "💫 Order yours today before this offer expires!"
click at [656, 169] on div at bounding box center [482, 216] width 613 height 375
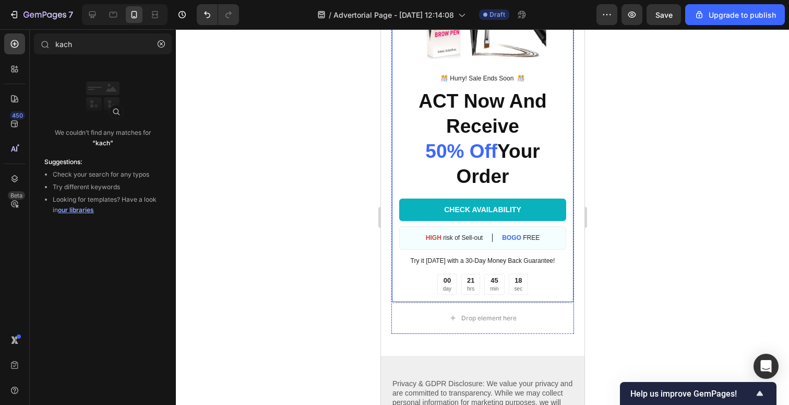
scroll to position [3437, 0]
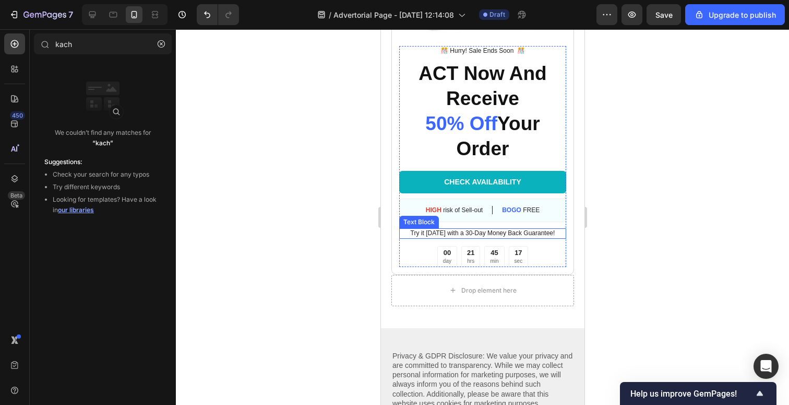
click at [471, 230] on p "Try it today with a 30-Day Money Back Guarantee!" at bounding box center [482, 233] width 165 height 8
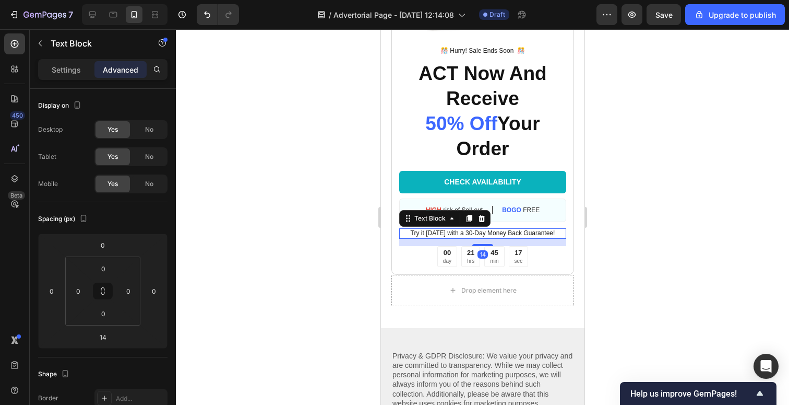
click at [471, 230] on p "Try it today with a 30-Day Money Back Guarantee!" at bounding box center [482, 233] width 165 height 8
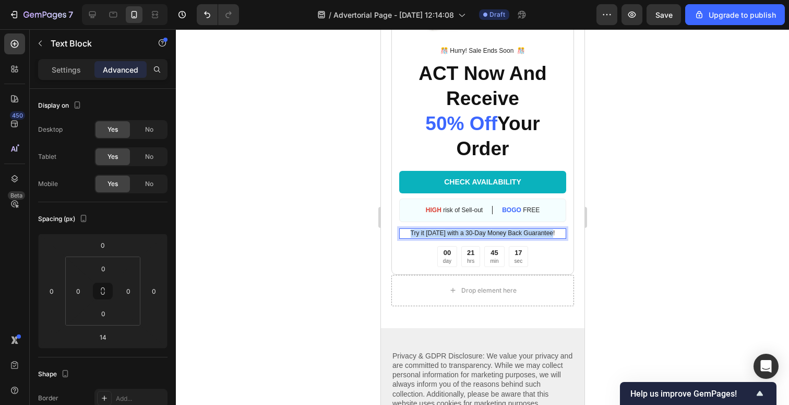
click at [471, 230] on p "Try it today with a 30-Day Money Back Guarantee!" at bounding box center [482, 233] width 165 height 8
click at [642, 176] on div at bounding box center [482, 216] width 613 height 375
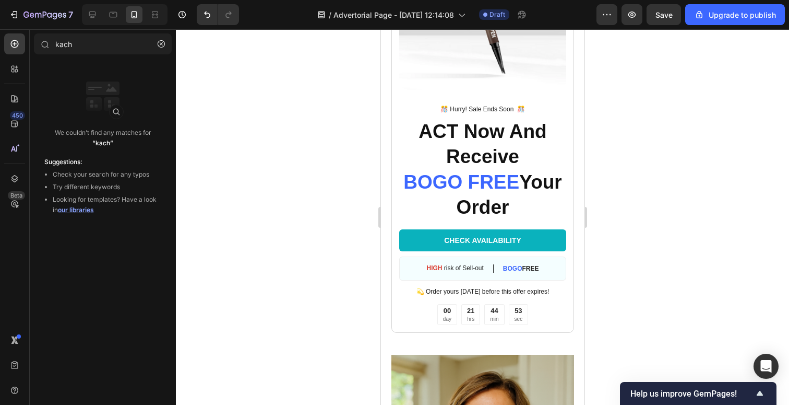
scroll to position [2290, 0]
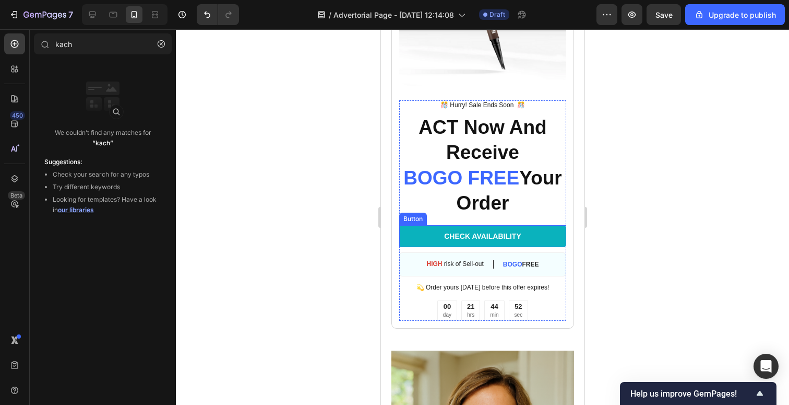
click at [423, 237] on link "CHECK AVAILABILITY" at bounding box center [482, 236] width 167 height 22
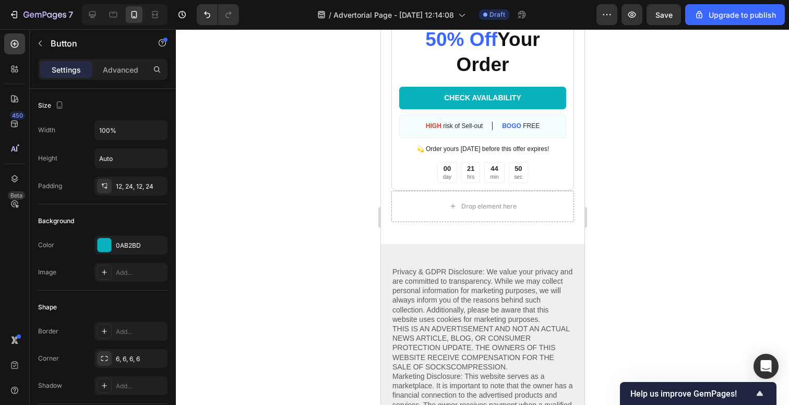
scroll to position [3526, 0]
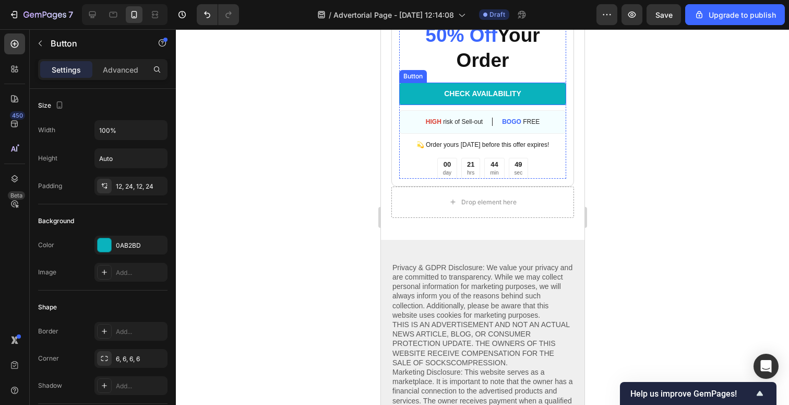
click at [433, 89] on link "CHECK AVAILABILITY" at bounding box center [482, 93] width 167 height 22
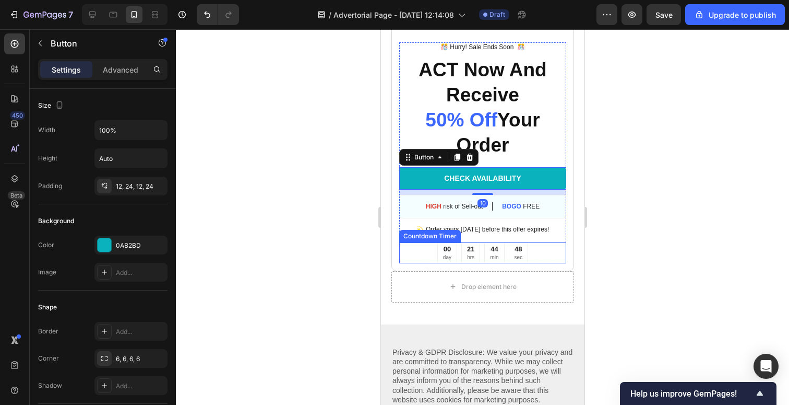
scroll to position [3438, 0]
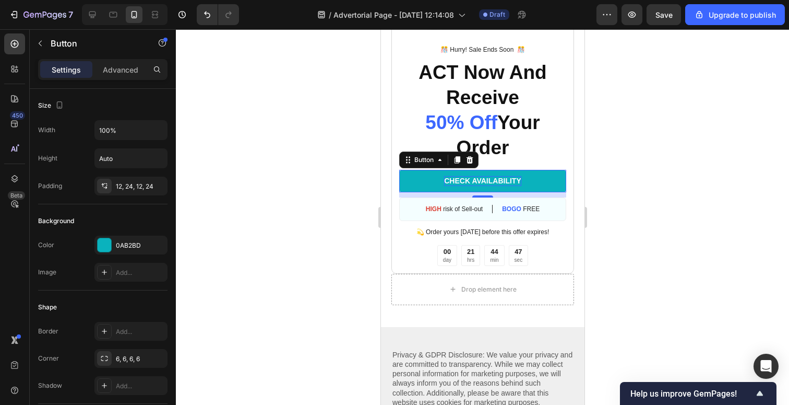
click at [472, 180] on div "CHECK AVAILABILITY" at bounding box center [482, 180] width 77 height 9
click at [545, 183] on link "SHOP NOW" at bounding box center [482, 181] width 167 height 22
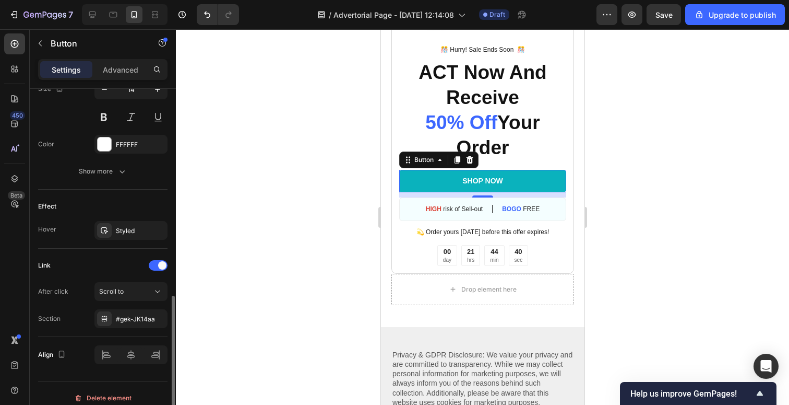
scroll to position [457, 0]
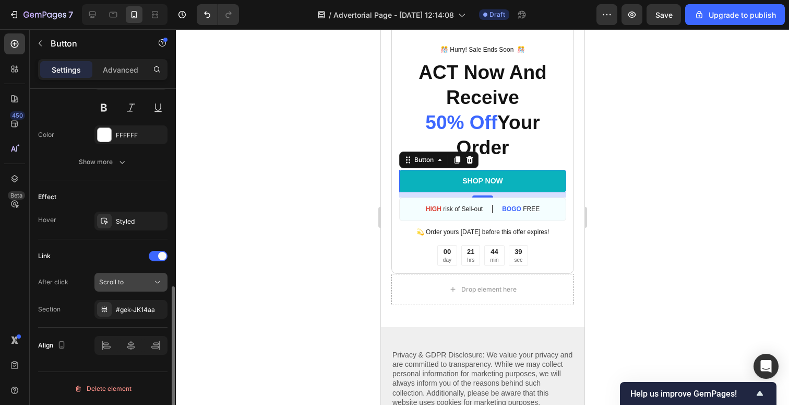
click at [117, 287] on button "Scroll to" at bounding box center [130, 282] width 73 height 19
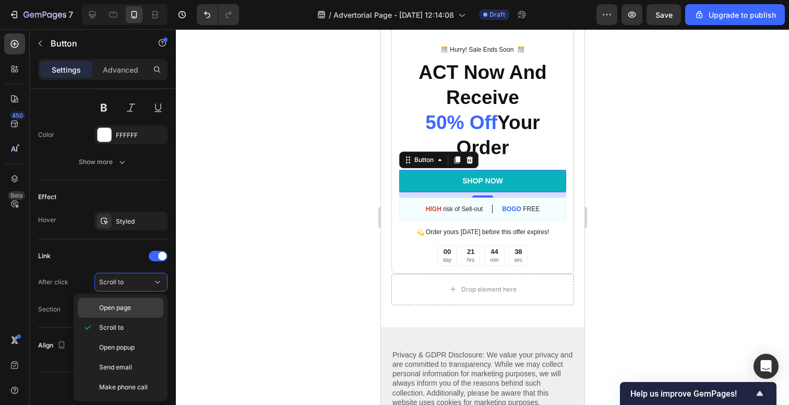
click at [120, 312] on span "Open page" at bounding box center [115, 307] width 32 height 9
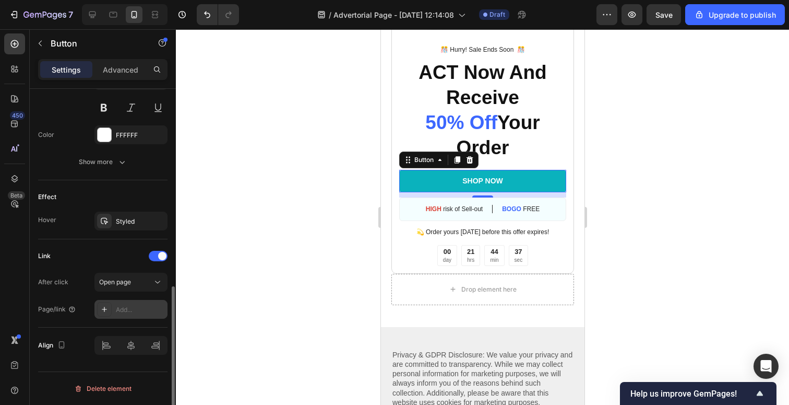
click at [109, 309] on div at bounding box center [104, 309] width 15 height 15
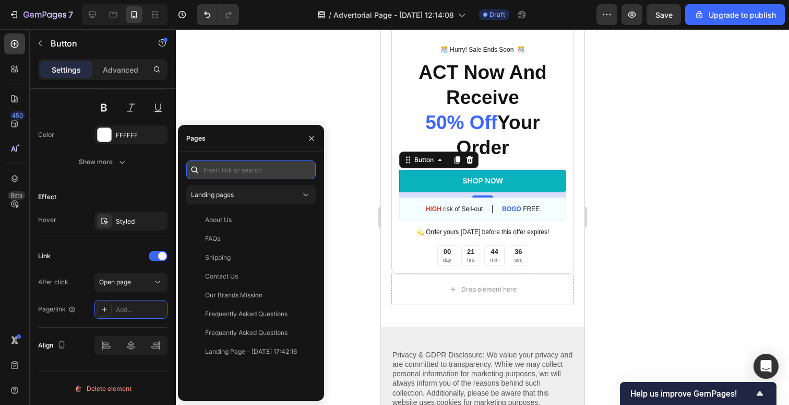
click at [235, 169] on input "text" at bounding box center [250, 169] width 129 height 19
paste input "💫 Order yours today before this offer expires!"
type input "💫 Order yours today before this offer expires!"
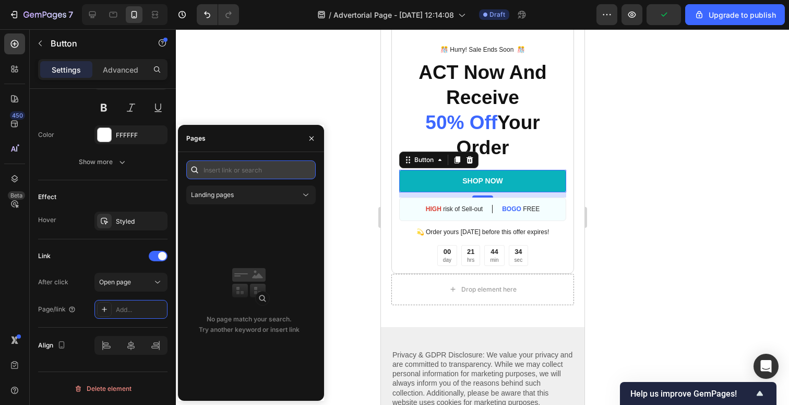
scroll to position [0, 0]
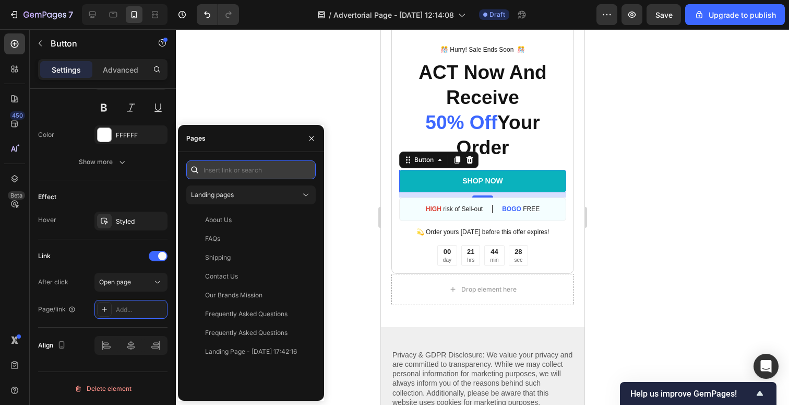
click at [232, 173] on input "text" at bounding box center [250, 169] width 129 height 19
paste input "https://oliminate.com/products/inksculpt%E2%84%A2-microblading-eyebrow-tool"
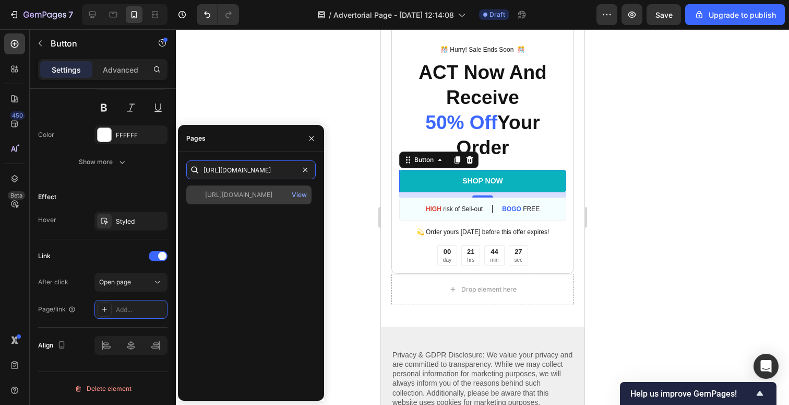
type input "https://oliminate.com/products/inksculpt%E2%84%A2-microblading-eyebrow-tool"
click at [247, 193] on div "https://oliminate.com/products/inksculpt%E2%84%A2-microblading-eyebrow-tool" at bounding box center [238, 194] width 67 height 9
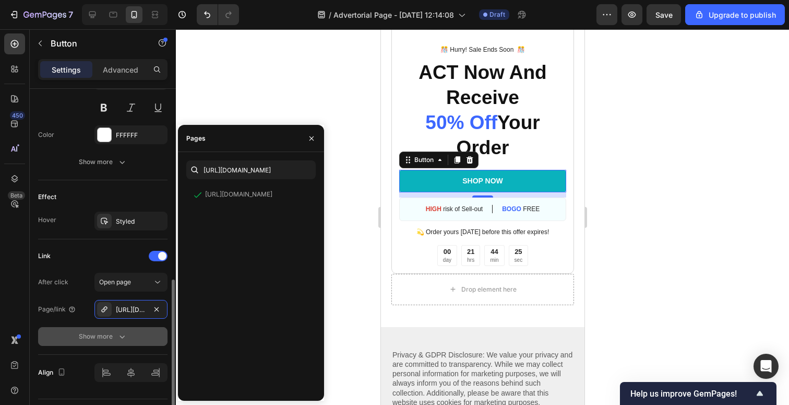
click at [109, 332] on div "Show more" at bounding box center [103, 336] width 49 height 10
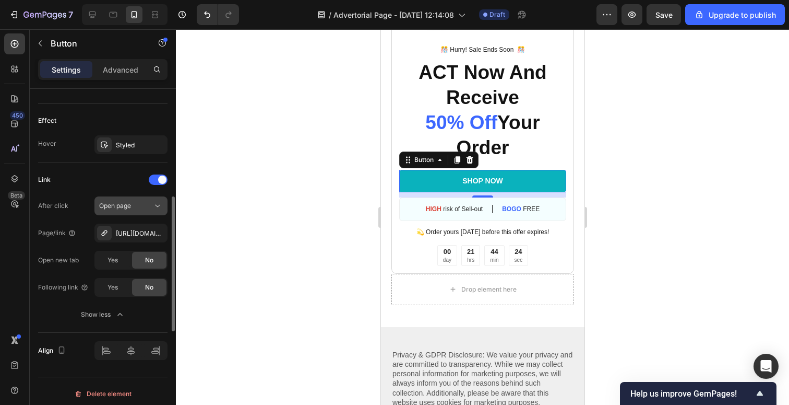
scroll to position [539, 0]
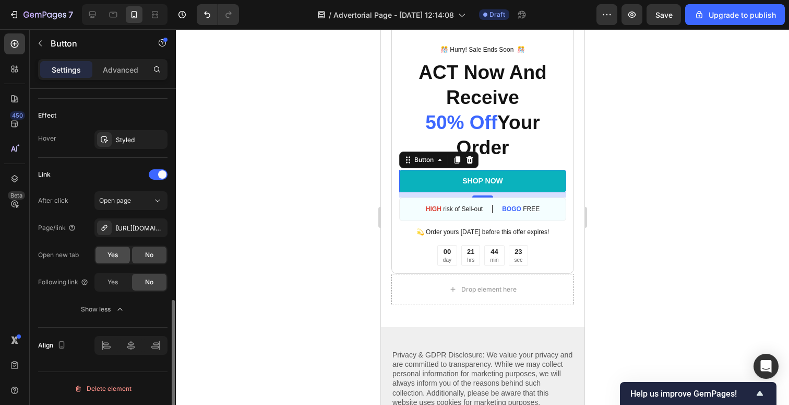
click at [117, 257] on span "Yes" at bounding box center [113, 254] width 10 height 9
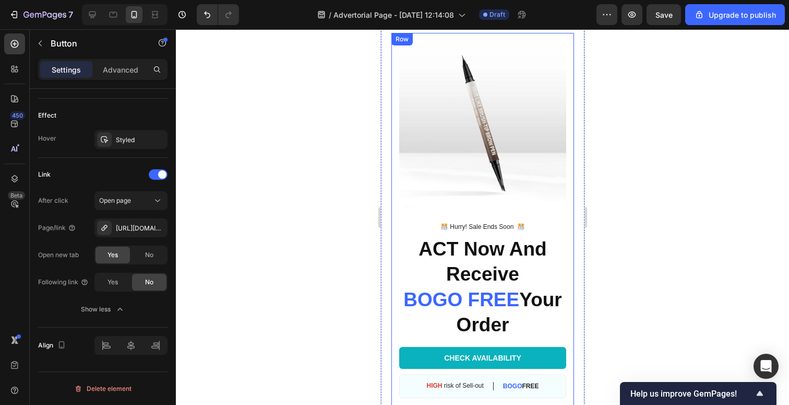
scroll to position [2168, 0]
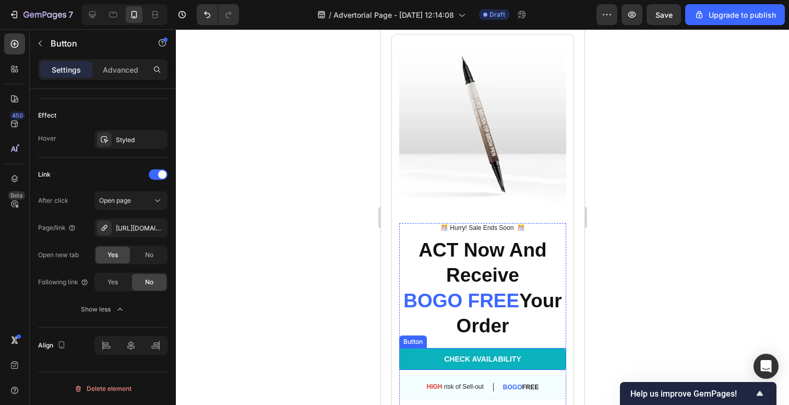
click at [429, 364] on link "CHECK AVAILABILITY" at bounding box center [482, 359] width 167 height 22
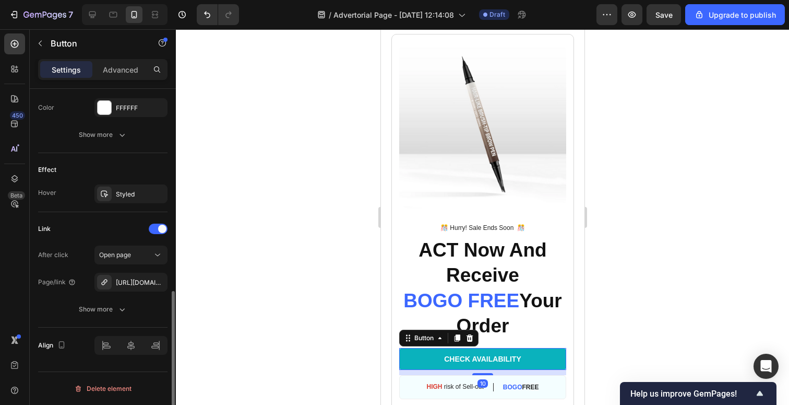
scroll to position [484, 0]
click at [103, 317] on button "Show more" at bounding box center [102, 309] width 129 height 19
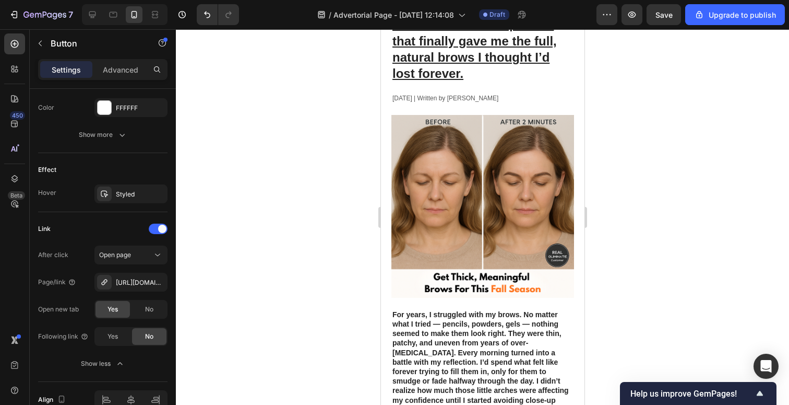
scroll to position [0, 0]
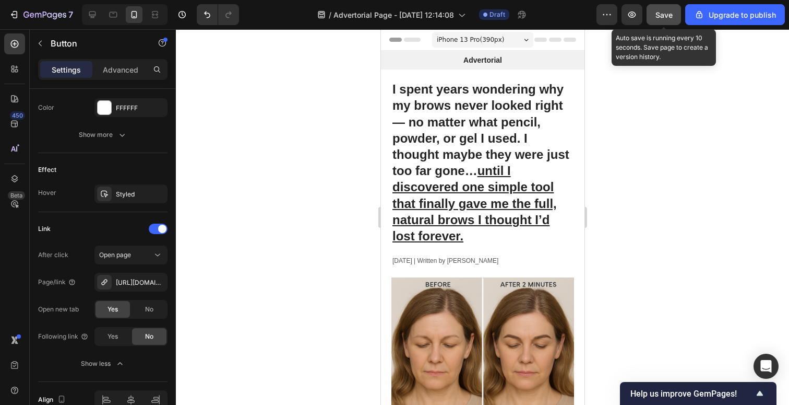
click at [672, 16] on span "Save" at bounding box center [664, 14] width 17 height 9
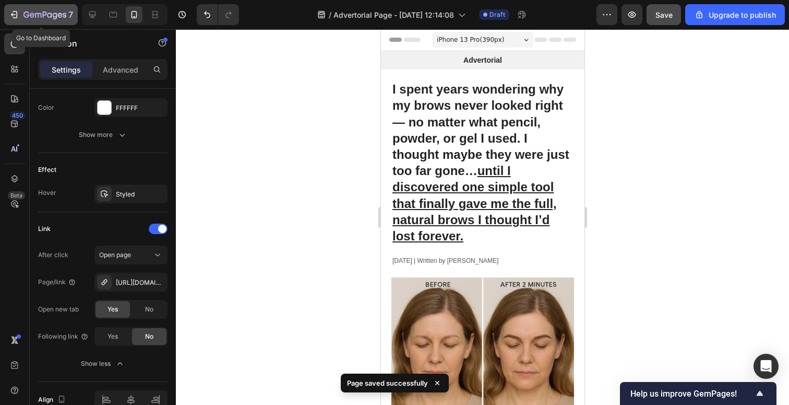
click at [36, 15] on icon "button" at bounding box center [44, 15] width 43 height 9
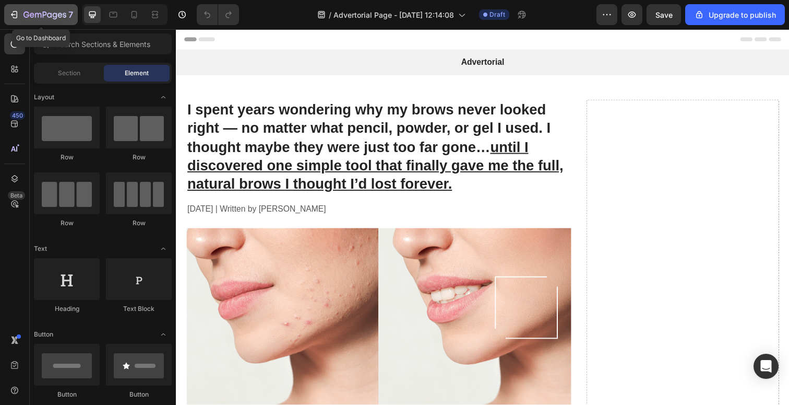
click at [29, 13] on icon "button" at bounding box center [44, 15] width 43 height 9
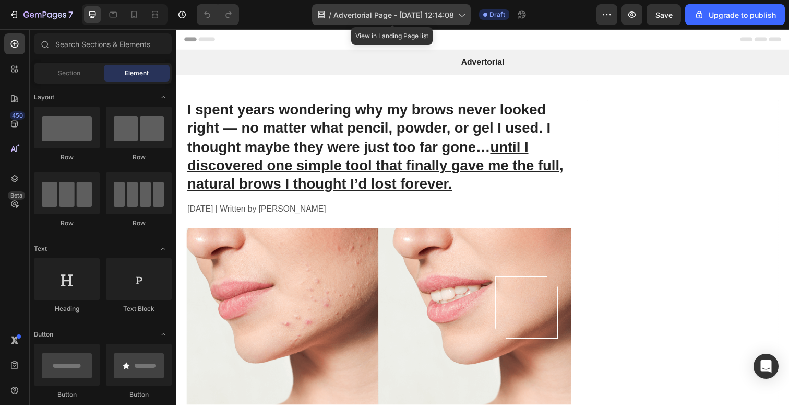
click at [453, 16] on span "Advertorial Page - [DATE] 12:14:08" at bounding box center [394, 14] width 121 height 11
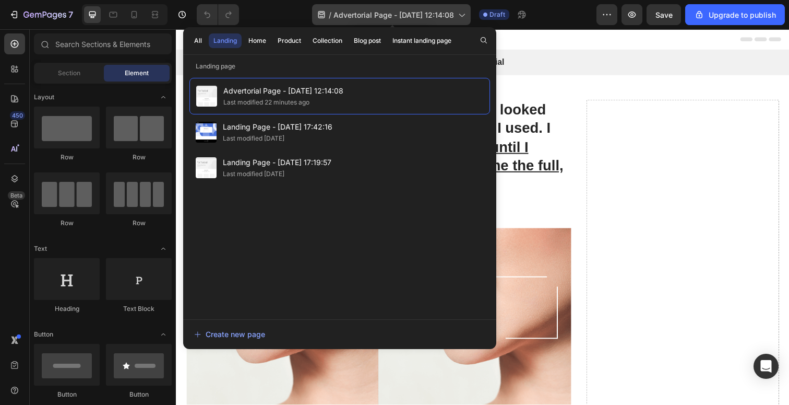
click at [453, 16] on span "Advertorial Page - [DATE] 12:14:08" at bounding box center [394, 14] width 121 height 11
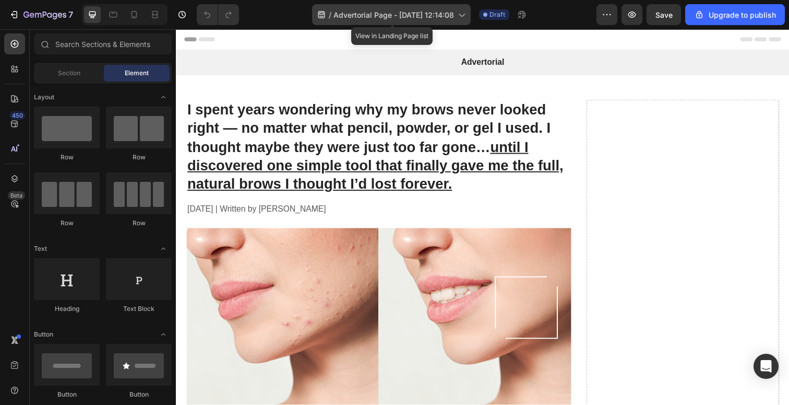
click at [453, 16] on span "Advertorial Page - [DATE] 12:14:08" at bounding box center [394, 14] width 121 height 11
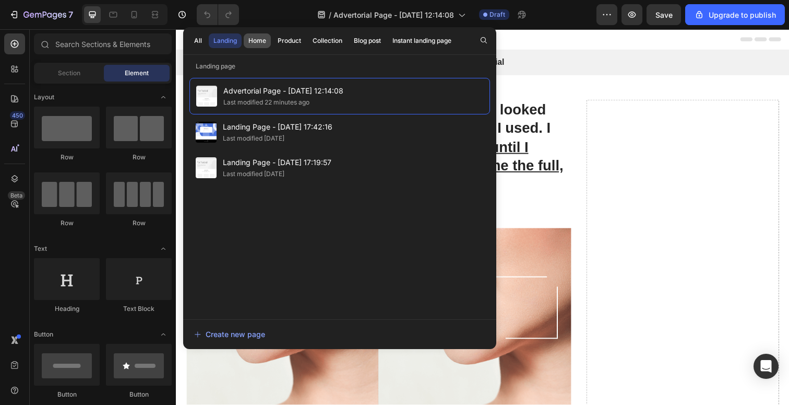
click at [259, 43] on div "Home" at bounding box center [258, 40] width 18 height 9
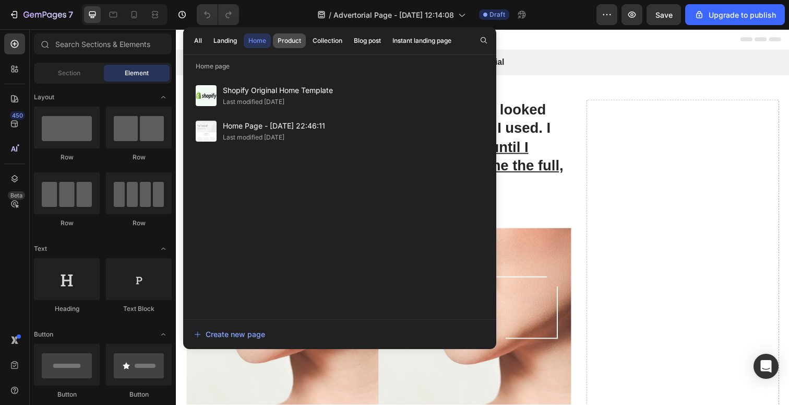
click at [288, 42] on div "Product" at bounding box center [289, 40] width 23 height 9
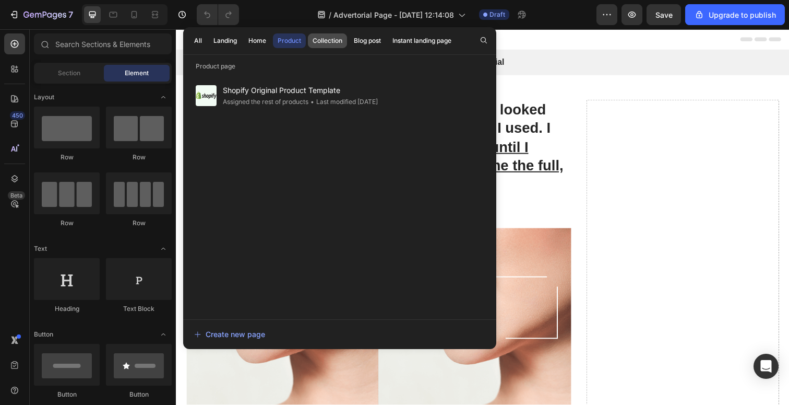
click at [334, 42] on div "Collection" at bounding box center [328, 40] width 30 height 9
click at [370, 42] on div "Blog post" at bounding box center [367, 40] width 27 height 9
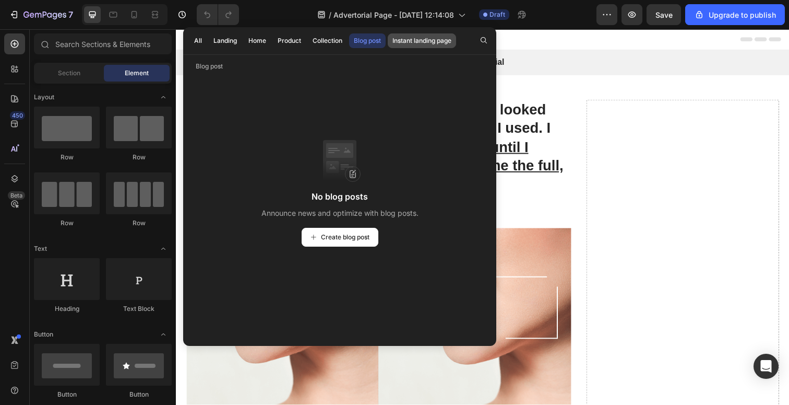
click at [403, 42] on div "Instant landing page" at bounding box center [422, 40] width 59 height 9
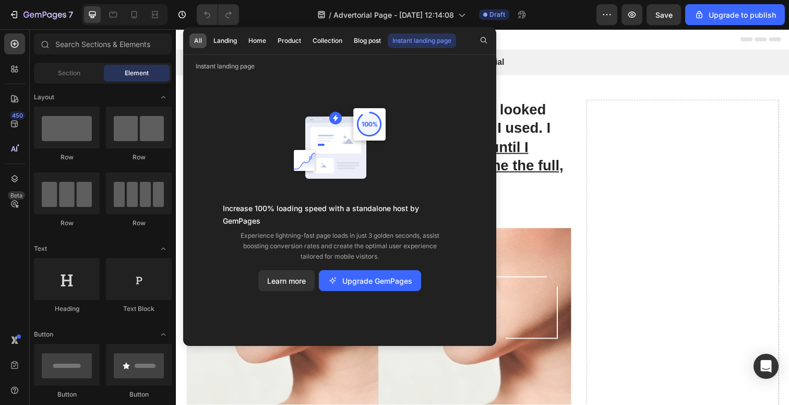
click at [200, 42] on div "All" at bounding box center [198, 40] width 8 height 9
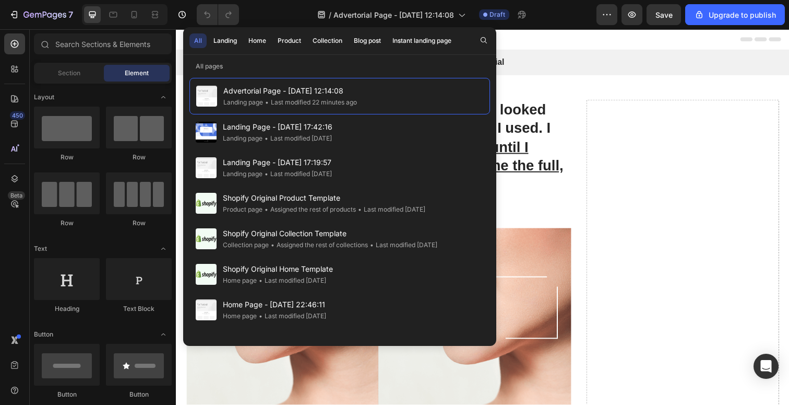
click at [569, 27] on div "7 / Advertorial Page - Sep 29, 12:14:08 Draft Preview Save Upgrade to publish" at bounding box center [394, 15] width 789 height 30
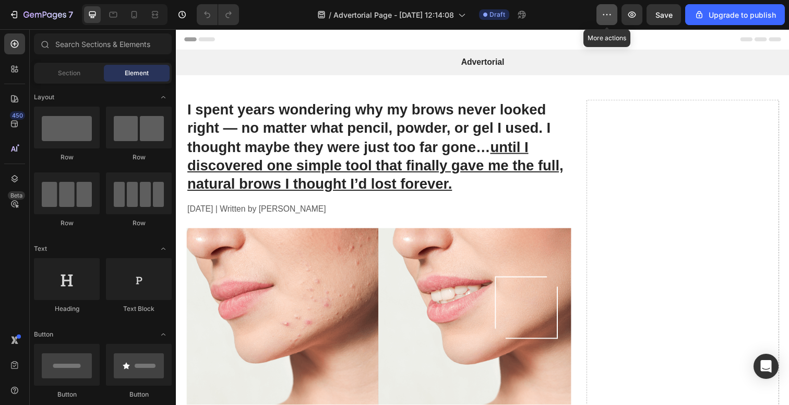
click at [611, 12] on icon "button" at bounding box center [607, 14] width 10 height 10
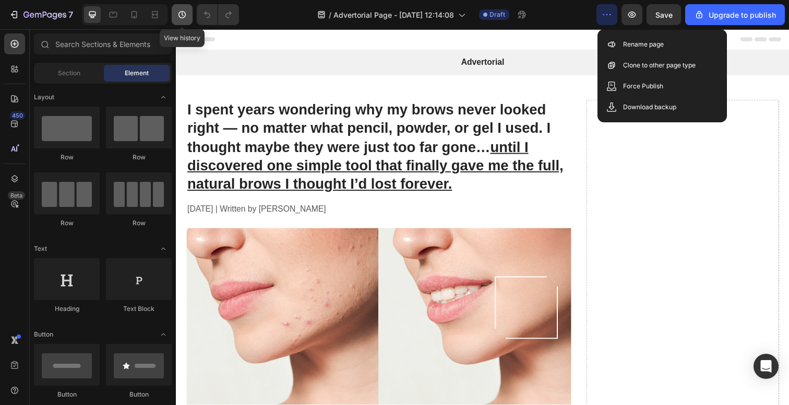
click at [187, 15] on icon "button" at bounding box center [182, 14] width 10 height 10
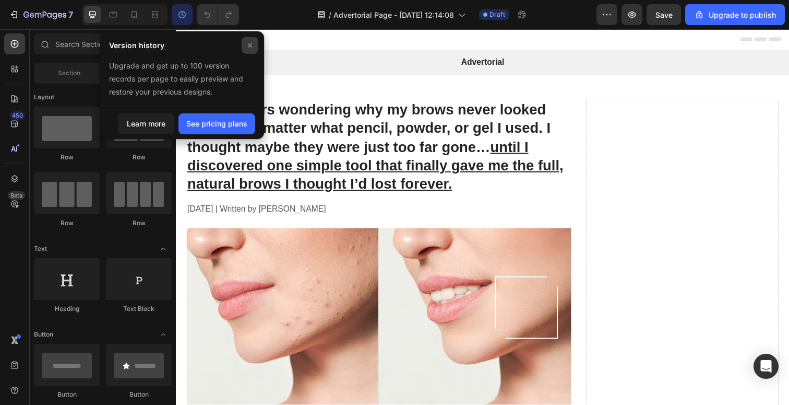
click at [244, 49] on div at bounding box center [250, 45] width 17 height 17
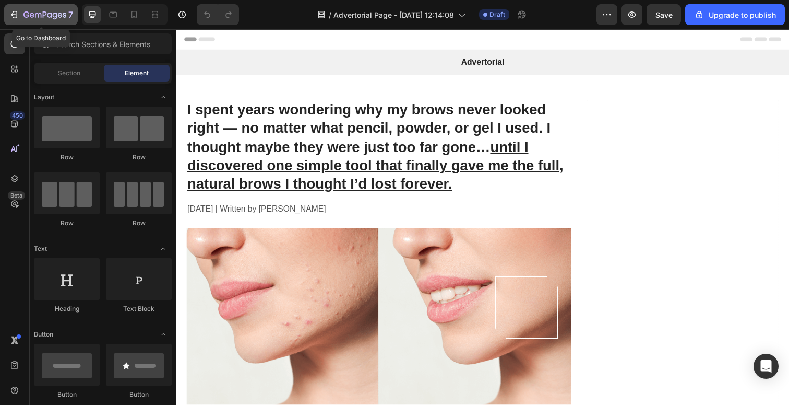
click at [38, 20] on div "7" at bounding box center [48, 14] width 50 height 13
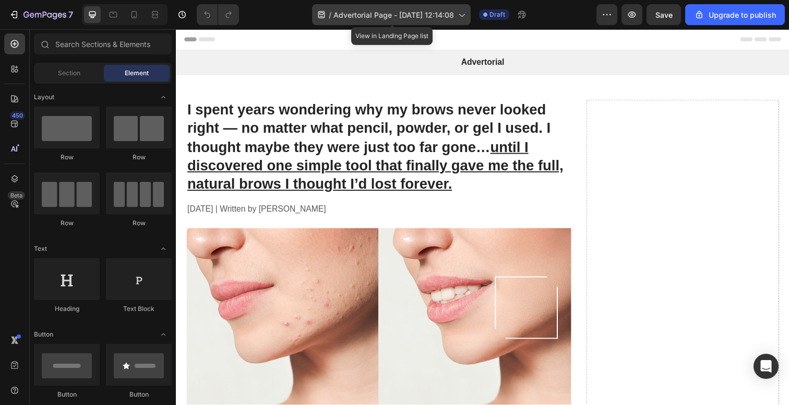
click at [453, 14] on span "Advertorial Page - [DATE] 12:14:08" at bounding box center [394, 14] width 121 height 11
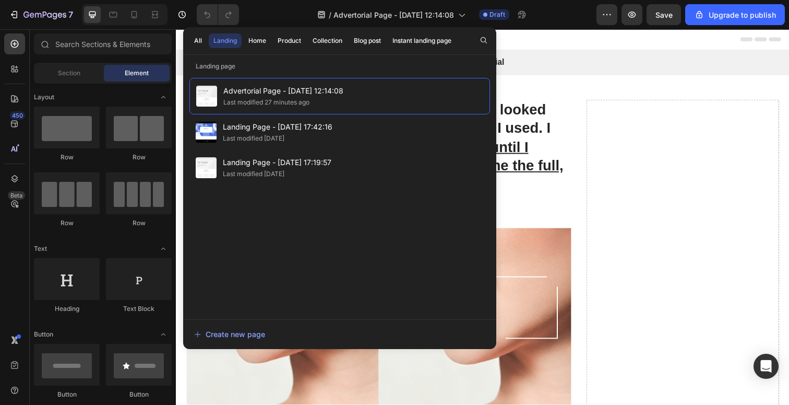
click at [576, 55] on div "Advertorial Text Block Row" at bounding box center [489, 64] width 626 height 26
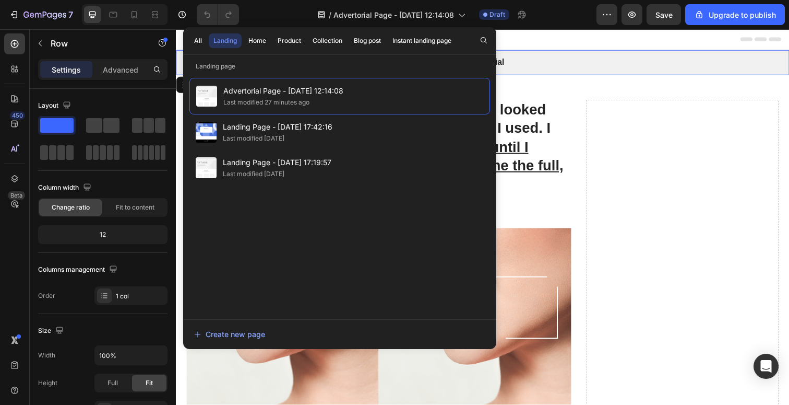
click at [523, 34] on div "Header" at bounding box center [489, 39] width 610 height 21
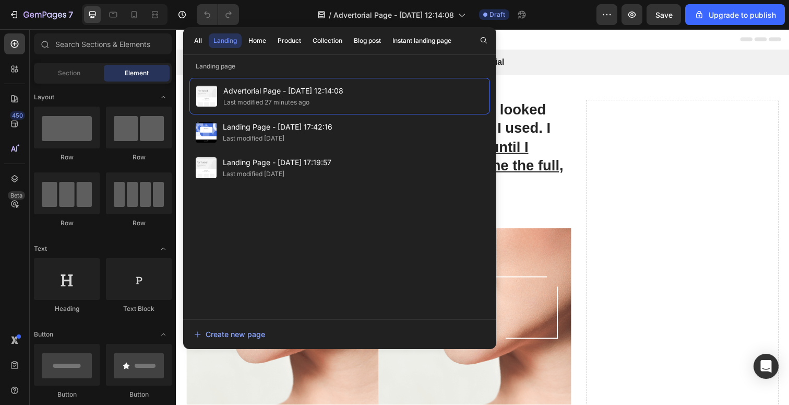
click at [651, 42] on div "Header" at bounding box center [489, 39] width 610 height 21
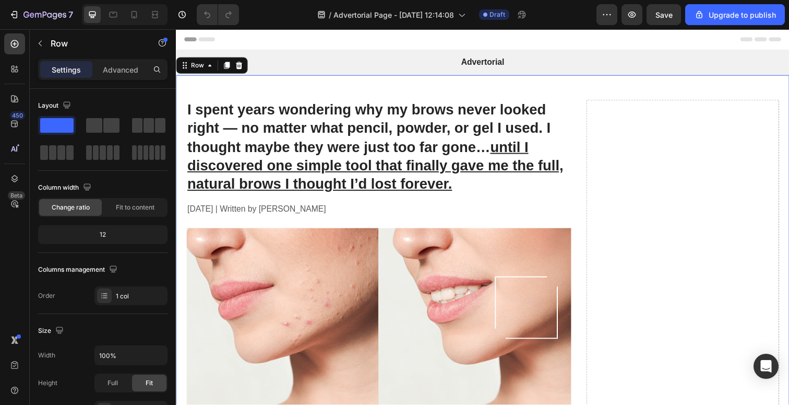
click at [394, 11] on div at bounding box center [395, 8] width 4 height 8
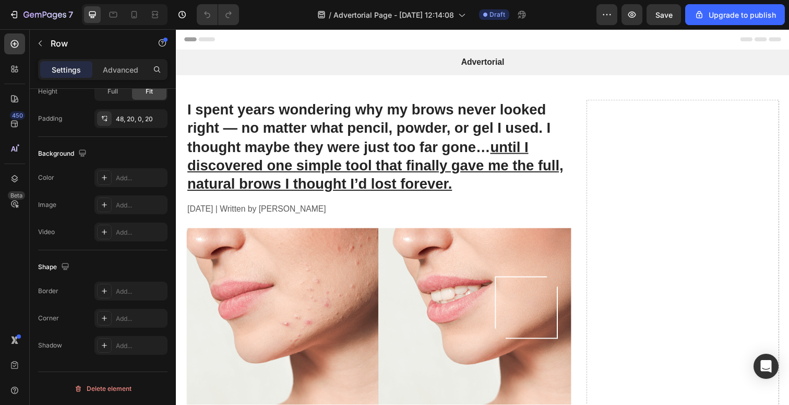
click at [15, 375] on div at bounding box center [14, 364] width 21 height 71
click at [184, 15] on icon "button" at bounding box center [182, 14] width 10 height 10
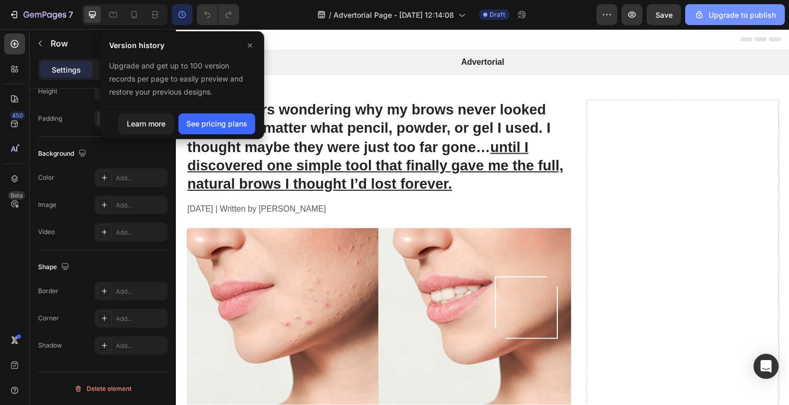
click at [715, 18] on div "Upgrade to publish" at bounding box center [735, 14] width 82 height 11
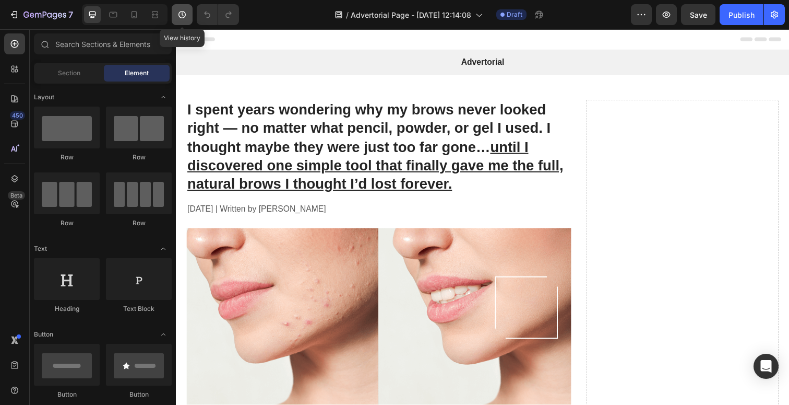
click at [180, 15] on icon "button" at bounding box center [182, 14] width 10 height 10
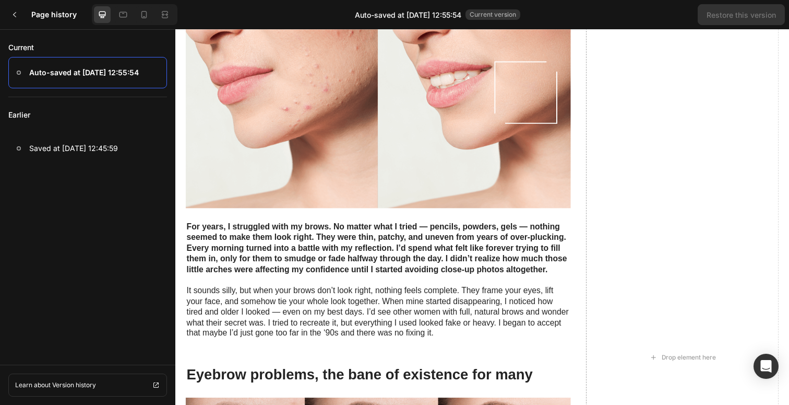
scroll to position [230, 0]
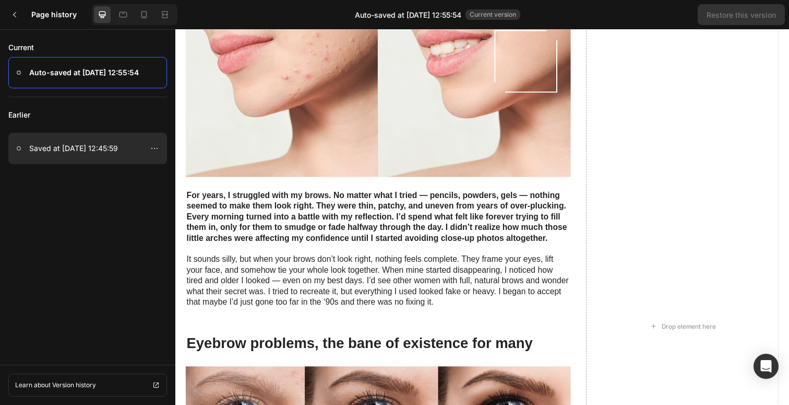
click at [87, 149] on p "Saved at [DATE] 12:45:59" at bounding box center [73, 148] width 89 height 13
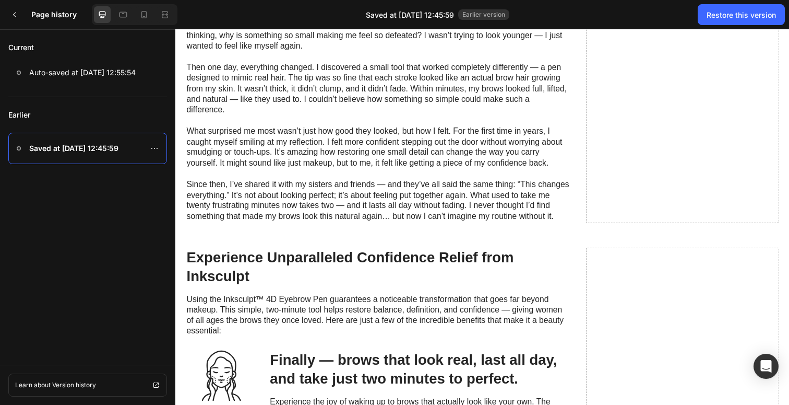
scroll to position [819, 0]
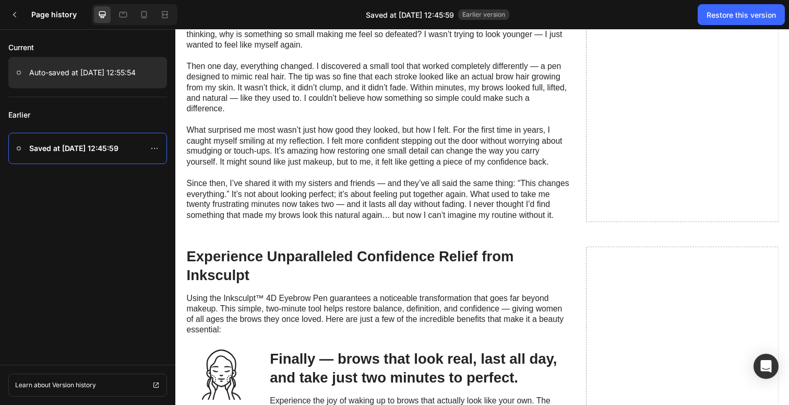
click at [88, 69] on p "Auto-saved at Sep 29, 12:55:54" at bounding box center [82, 72] width 107 height 13
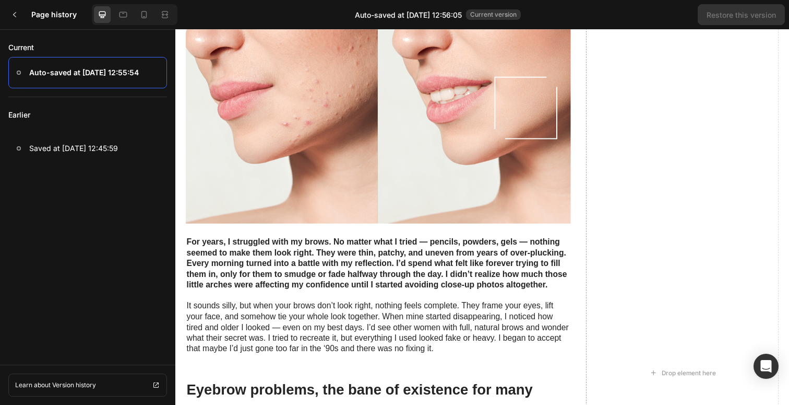
scroll to position [0, 0]
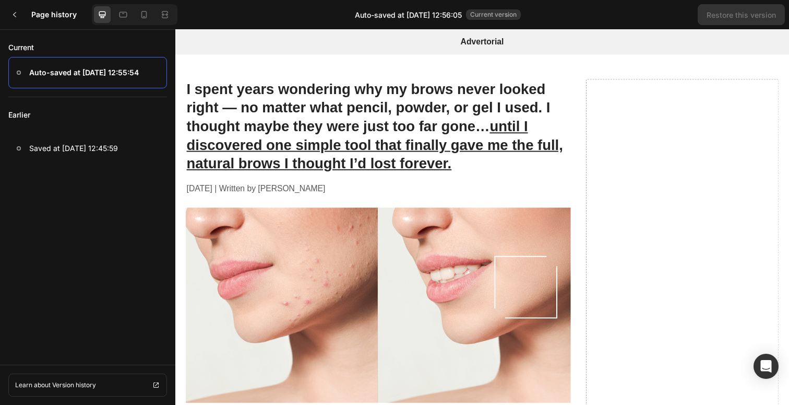
click at [79, 68] on p "Auto-saved at Sep 29, 12:55:54" at bounding box center [84, 72] width 110 height 13
click at [18, 14] on icon at bounding box center [14, 14] width 8 height 8
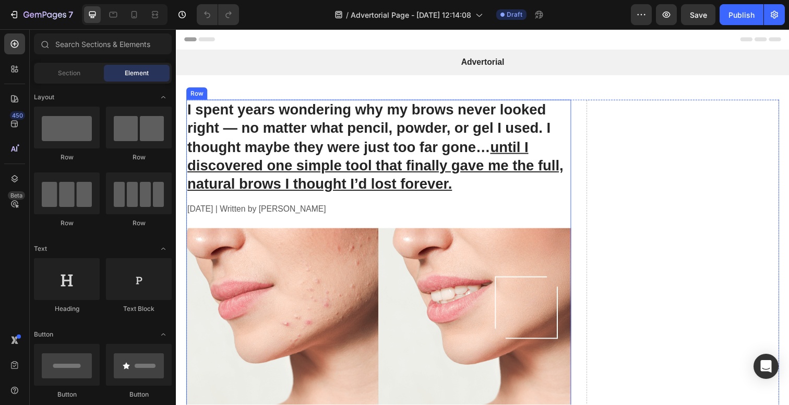
click at [413, 185] on u "until I discovered one simple tool that finally gave me the full, natural brows…" at bounding box center [379, 168] width 384 height 54
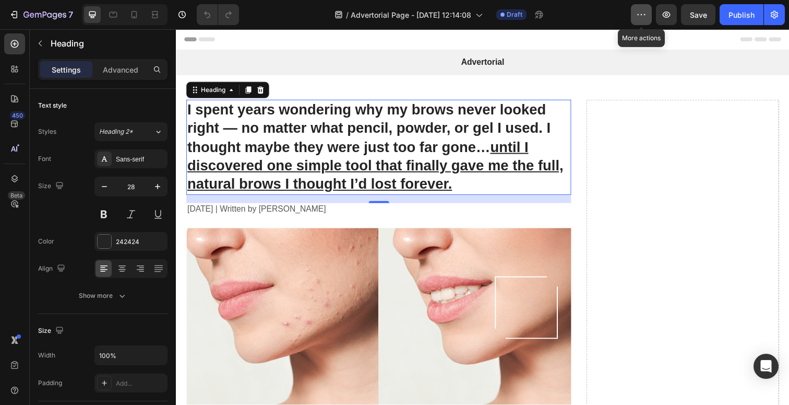
click at [645, 14] on icon "button" at bounding box center [645, 14] width 2 height 1
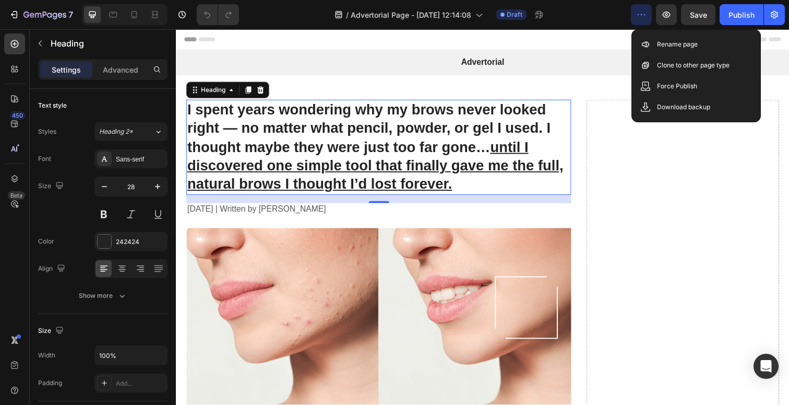
click at [645, 14] on icon "button" at bounding box center [645, 14] width 2 height 1
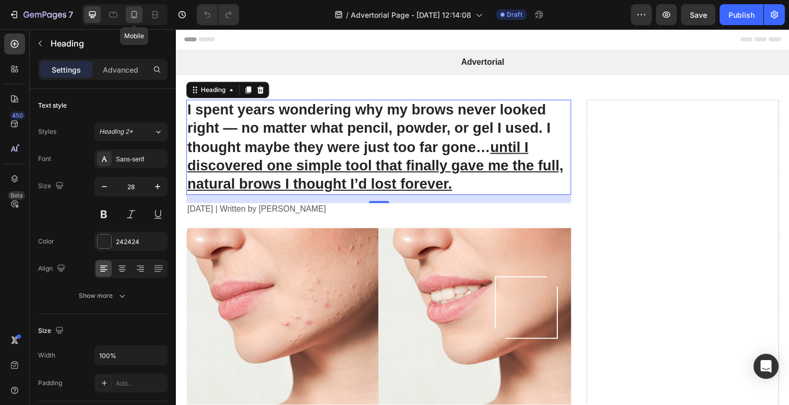
click at [128, 14] on div at bounding box center [134, 14] width 17 height 17
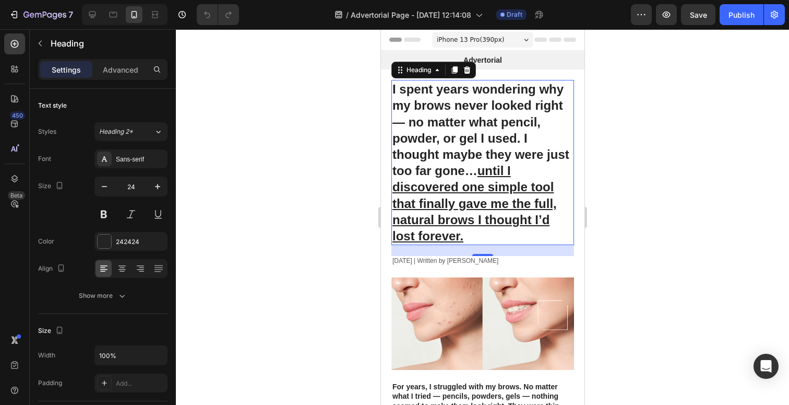
scroll to position [14, 0]
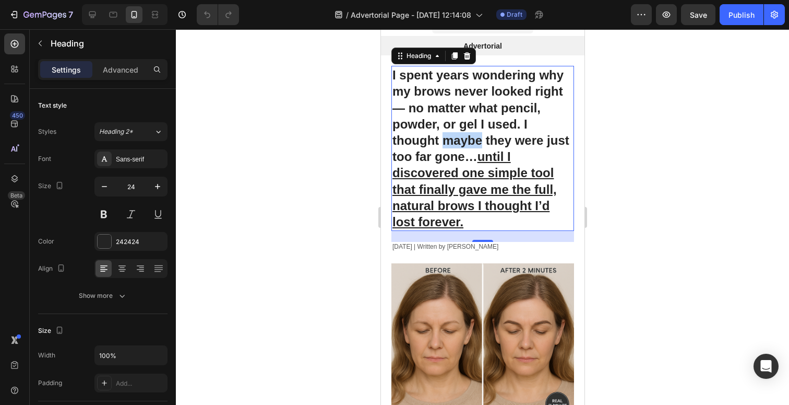
click at [463, 137] on strong "I spent years wondering why my brows never looked right — no matter what pencil…" at bounding box center [480, 148] width 177 height 161
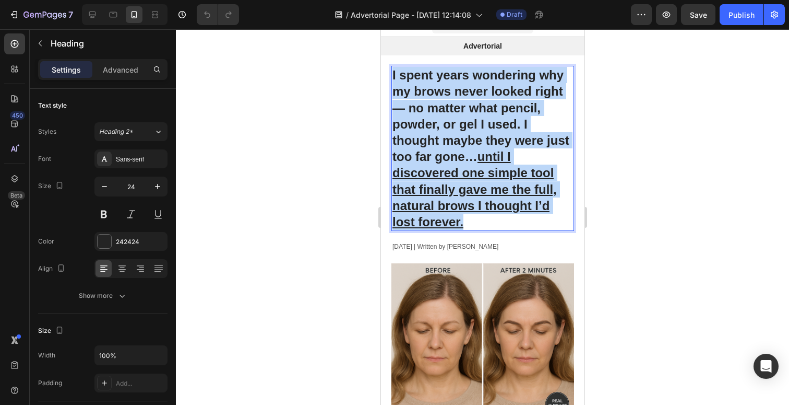
click at [463, 137] on strong "I spent years wondering why my brows never looked right — no matter what pencil…" at bounding box center [480, 148] width 177 height 161
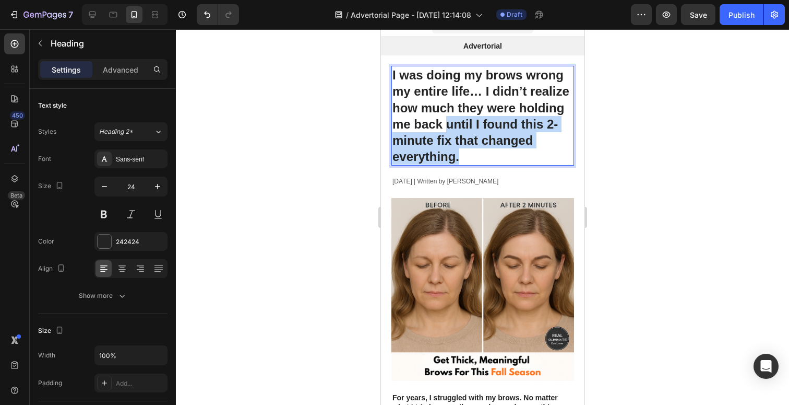
drag, startPoint x: 468, startPoint y: 155, endPoint x: 448, endPoint y: 123, distance: 38.0
click at [448, 123] on p "I was doing my brows wrong my entire life… I didn’t realize how much they were …" at bounding box center [482, 116] width 181 height 98
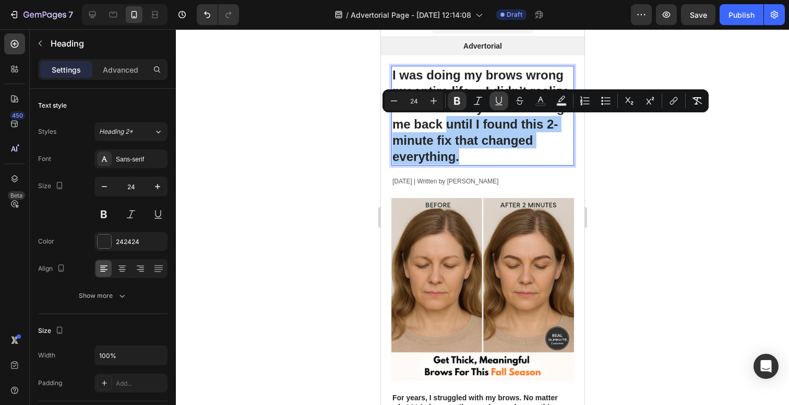
click at [501, 98] on icon "Editor contextual toolbar" at bounding box center [499, 101] width 10 height 10
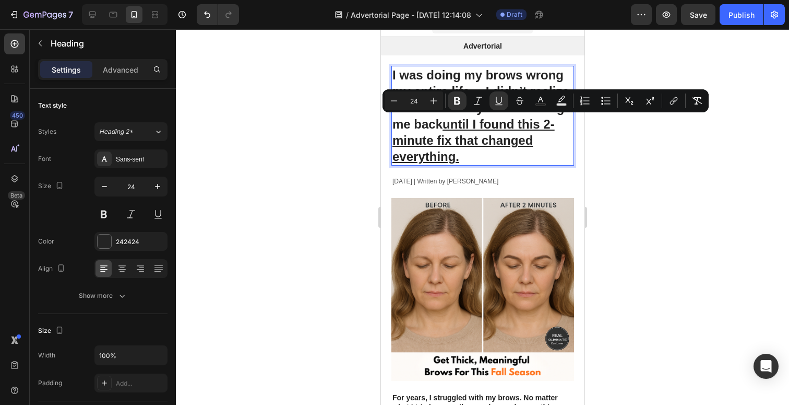
click at [492, 160] on p "I was doing my brows wrong my entire life… I didn’t realize how much they were …" at bounding box center [482, 116] width 181 height 98
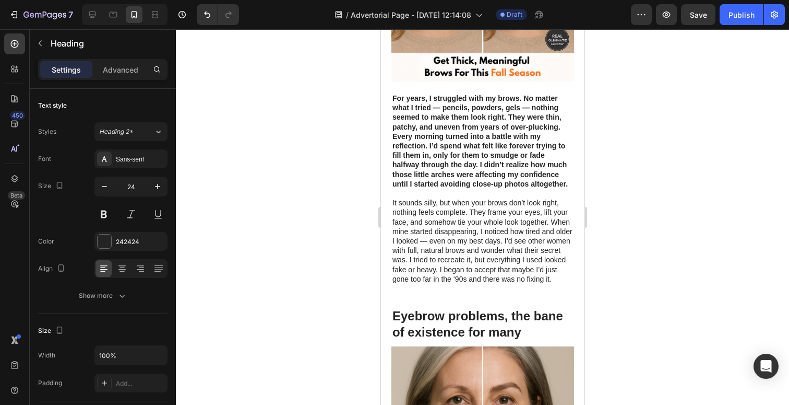
scroll to position [0, 0]
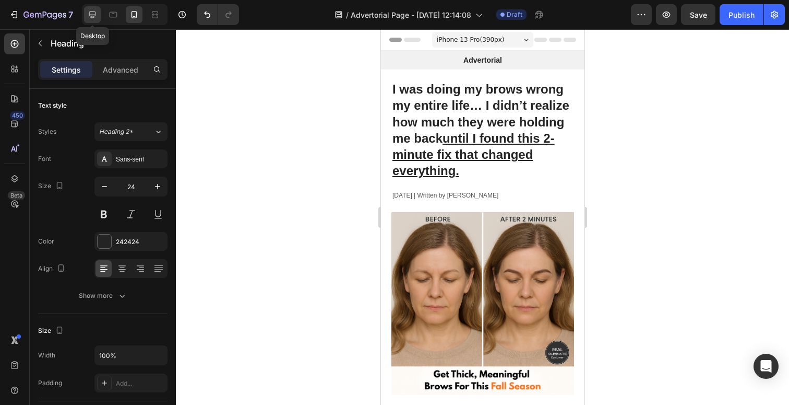
click at [96, 14] on icon at bounding box center [92, 14] width 10 height 10
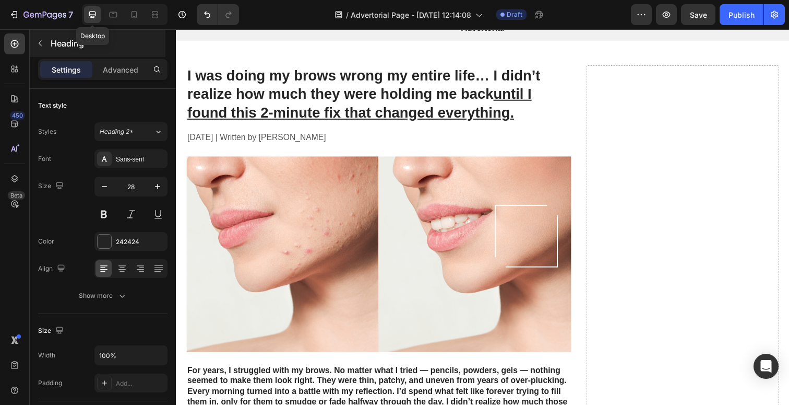
scroll to position [36, 0]
click at [137, 16] on icon at bounding box center [135, 14] width 6 height 7
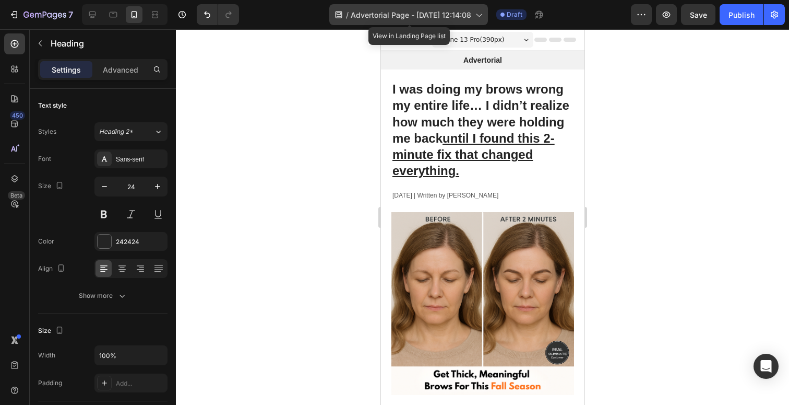
click at [463, 14] on span "Advertorial Page - Sep 29, 12:14:08" at bounding box center [411, 14] width 121 height 11
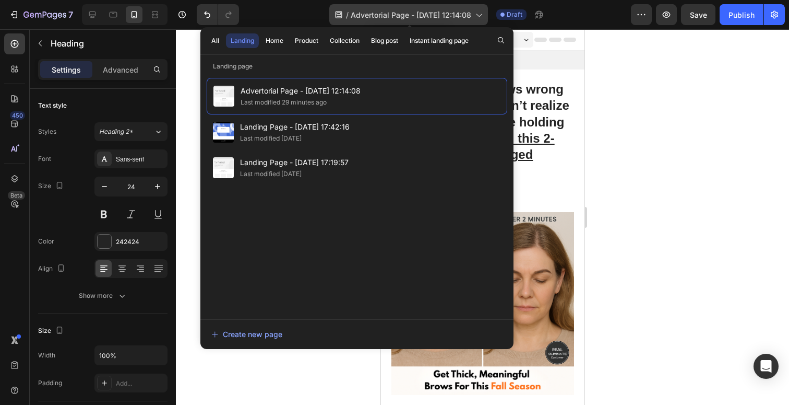
click at [463, 14] on span "Advertorial Page - Sep 29, 12:14:08" at bounding box center [411, 14] width 121 height 11
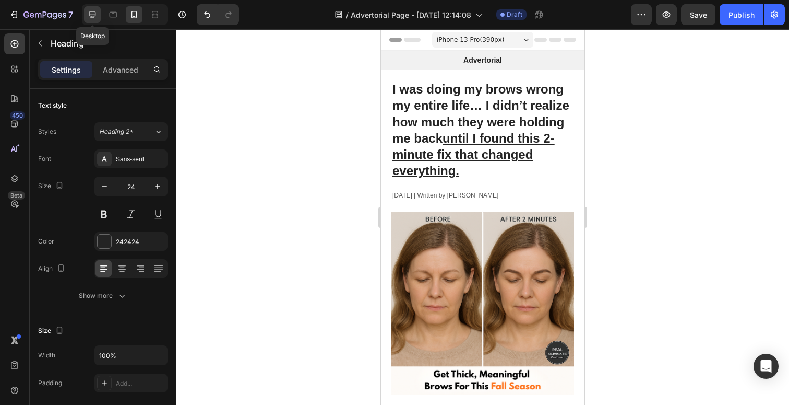
click at [89, 13] on icon at bounding box center [92, 14] width 10 height 10
type input "28"
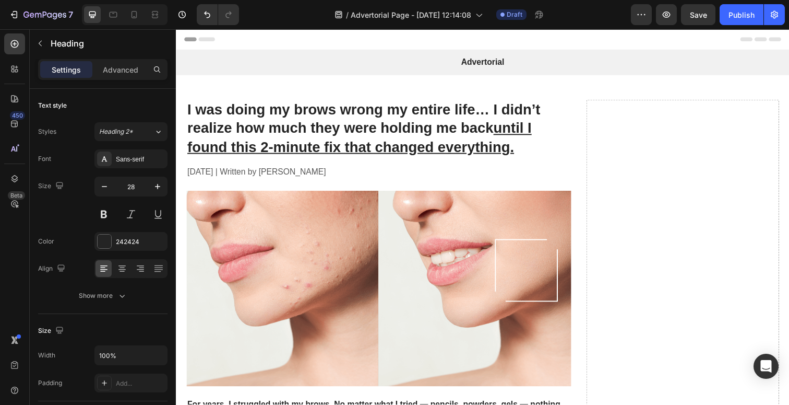
click at [207, 38] on span "Header" at bounding box center [207, 39] width 23 height 10
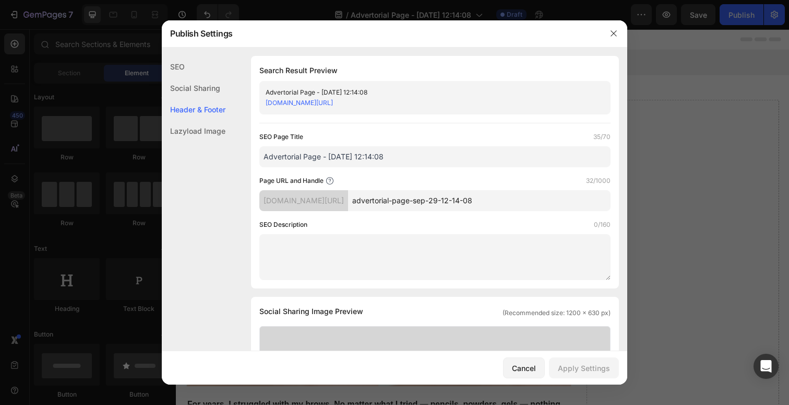
click at [206, 38] on div "Publish Settings" at bounding box center [381, 33] width 439 height 27
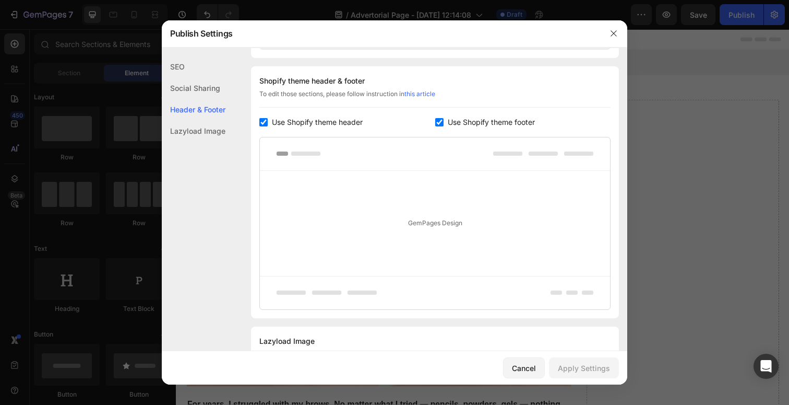
scroll to position [489, 0]
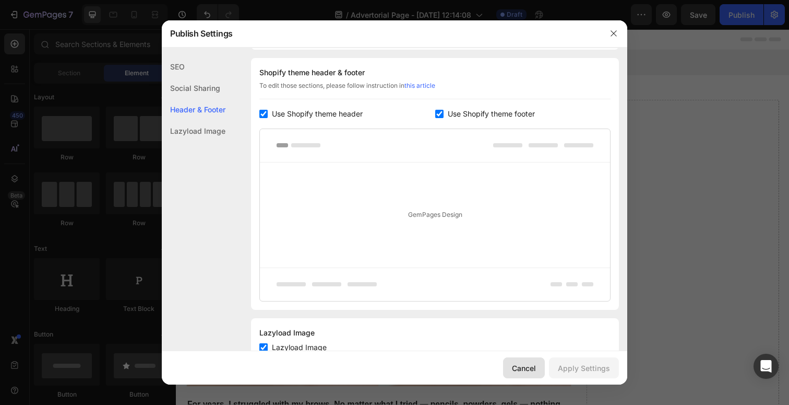
click at [518, 368] on div "Cancel" at bounding box center [524, 367] width 24 height 11
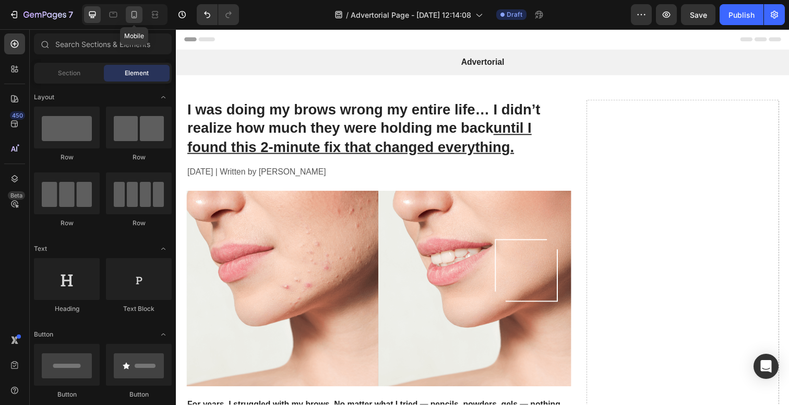
click at [137, 17] on icon at bounding box center [134, 14] width 10 height 10
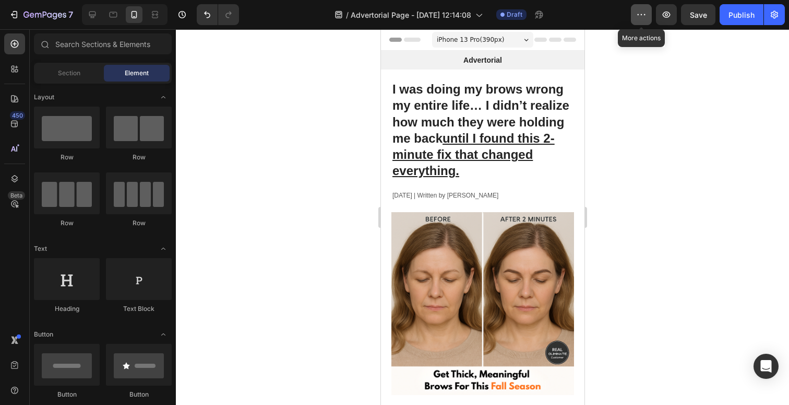
click at [645, 14] on icon "button" at bounding box center [641, 14] width 10 height 10
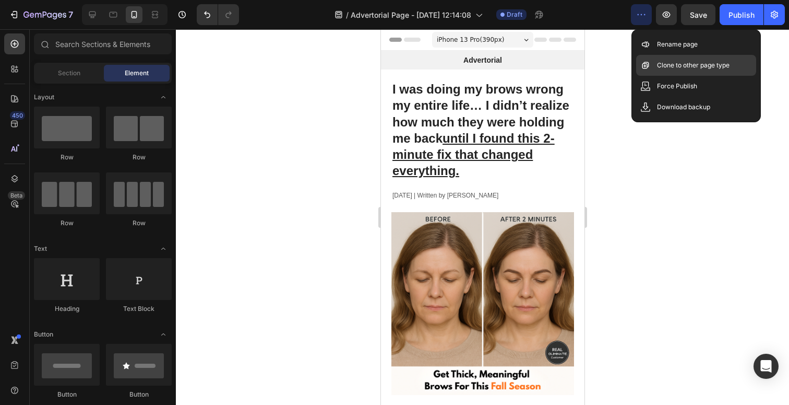
click at [683, 63] on p "Clone to other page type" at bounding box center [693, 65] width 73 height 10
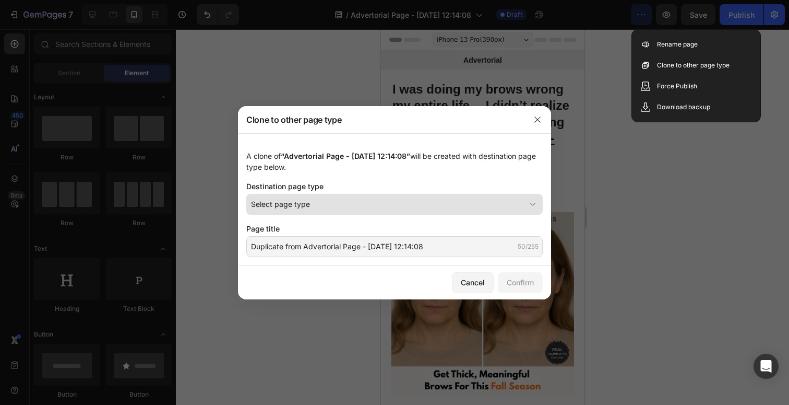
click at [333, 198] on div "Select page type" at bounding box center [388, 203] width 275 height 11
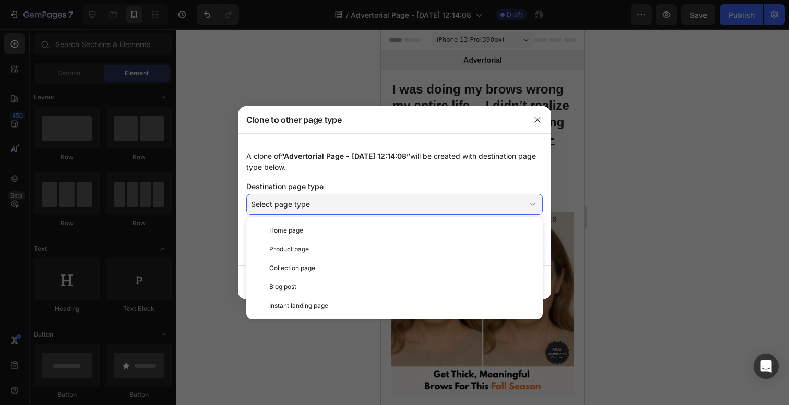
click at [334, 153] on span "“Advertorial Page - Sep 29, 12:14:08”" at bounding box center [345, 155] width 129 height 9
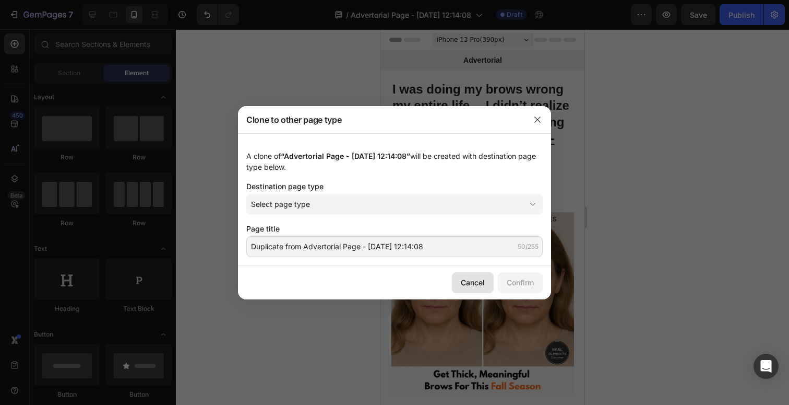
click at [479, 276] on button "Cancel" at bounding box center [473, 282] width 42 height 21
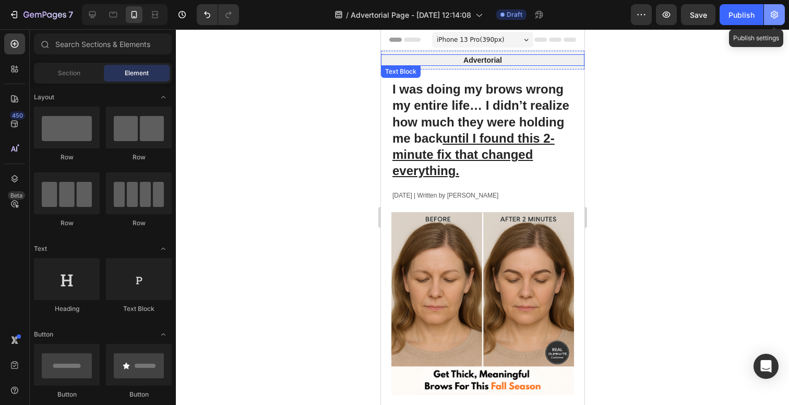
click at [774, 14] on icon "button" at bounding box center [775, 15] width 3 height 3
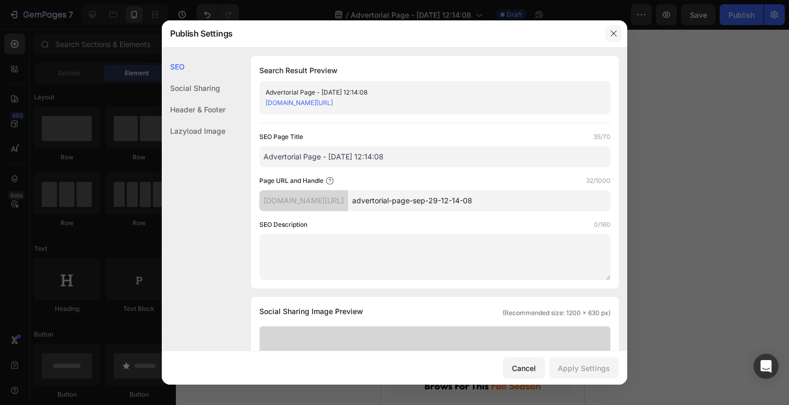
click at [617, 28] on button "button" at bounding box center [614, 33] width 17 height 17
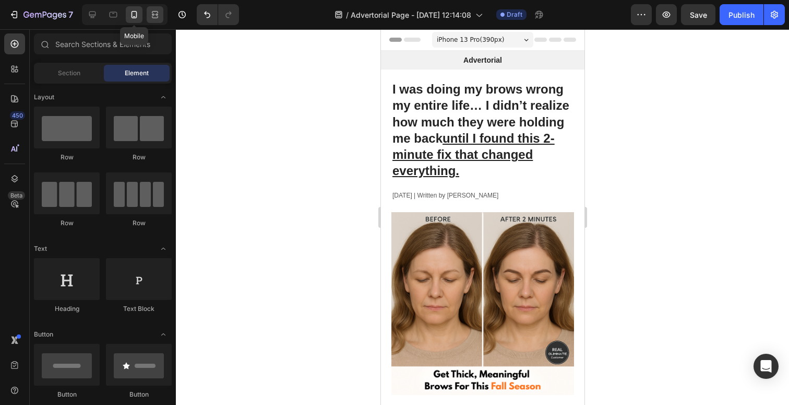
click at [151, 15] on icon at bounding box center [155, 14] width 10 height 10
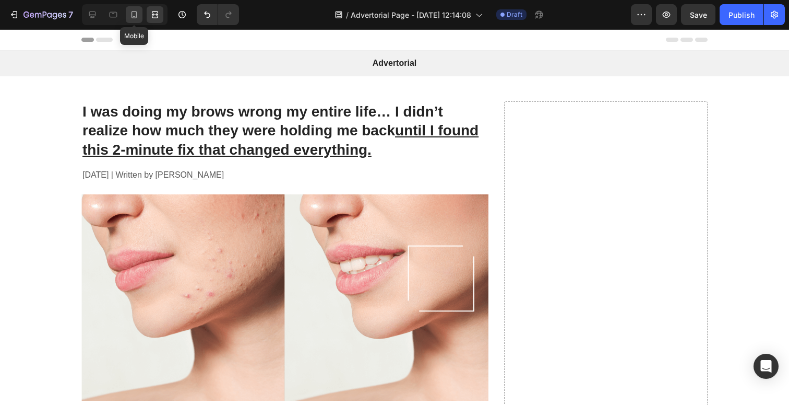
click at [129, 15] on icon at bounding box center [134, 14] width 10 height 10
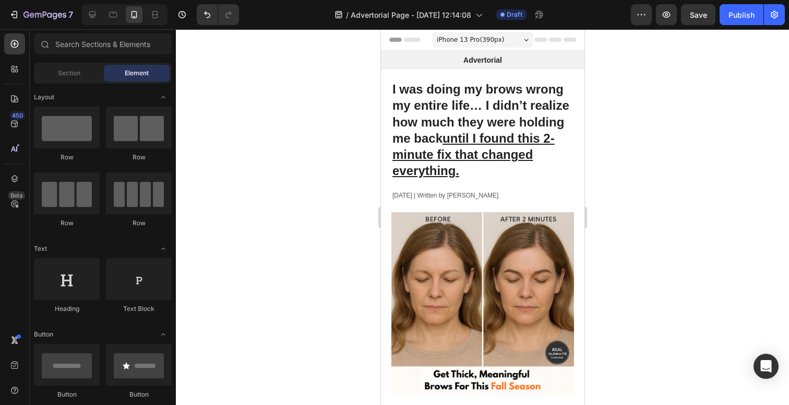
click at [492, 45] on div "iPhone 13 Pro ( 390 px)" at bounding box center [482, 40] width 101 height 16
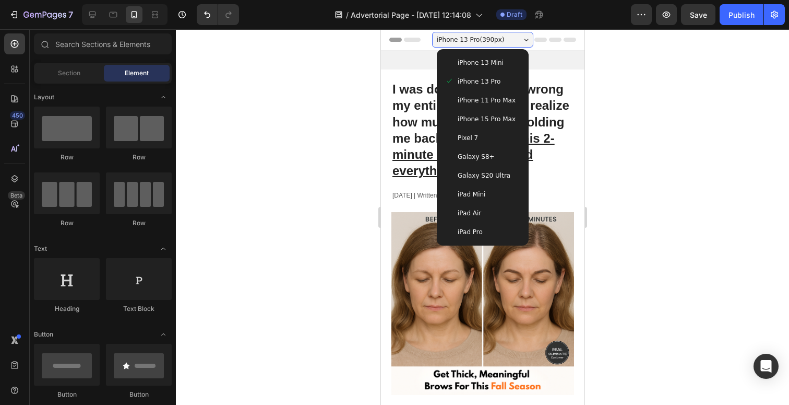
click at [492, 45] on div "iPhone 13 Pro ( 390 px)" at bounding box center [482, 40] width 101 height 16
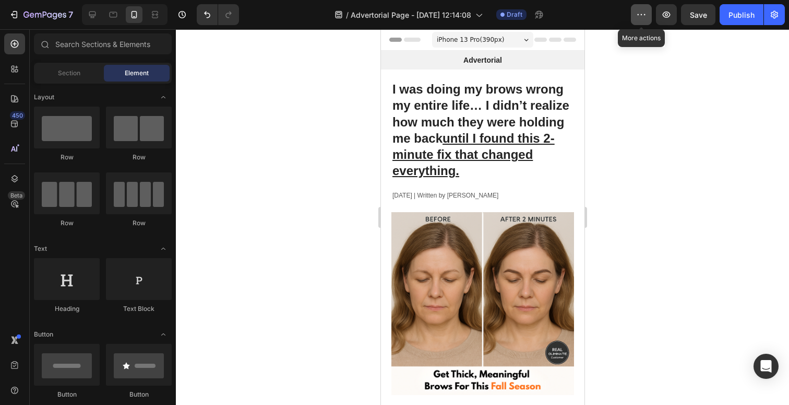
click at [639, 20] on button "button" at bounding box center [641, 14] width 21 height 21
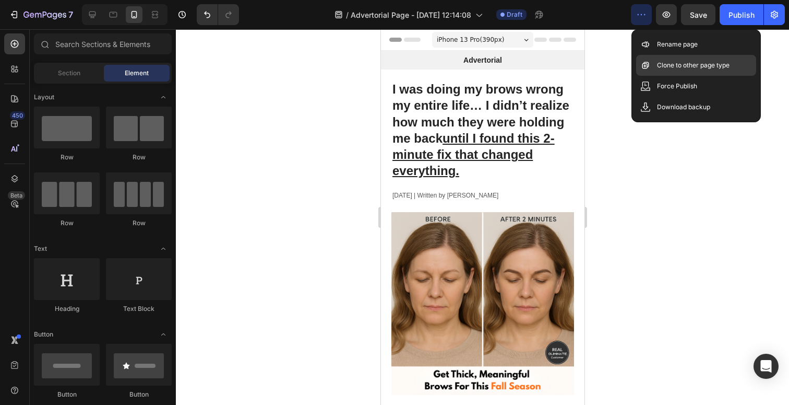
click at [667, 60] on p "Clone to other page type" at bounding box center [693, 65] width 73 height 10
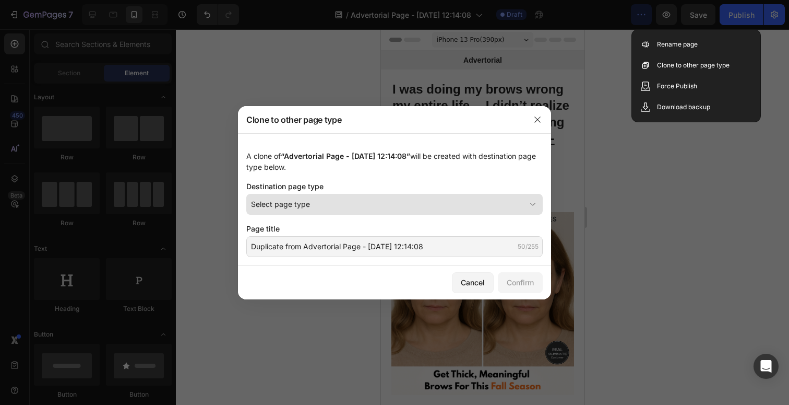
click at [325, 214] on button "Select page type" at bounding box center [394, 204] width 297 height 21
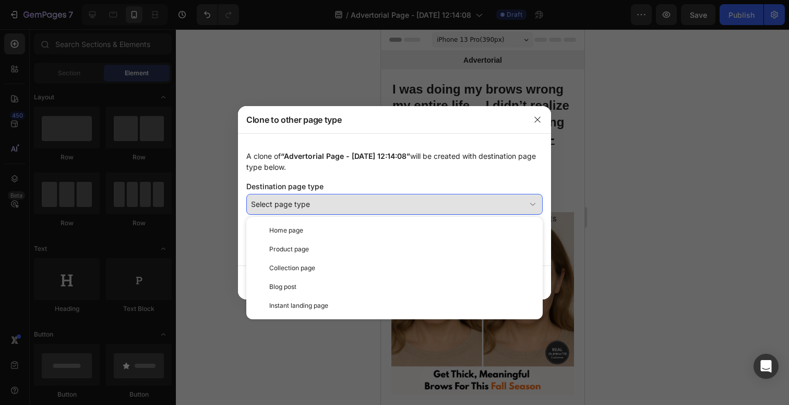
click at [325, 214] on button "Select page type" at bounding box center [394, 204] width 297 height 21
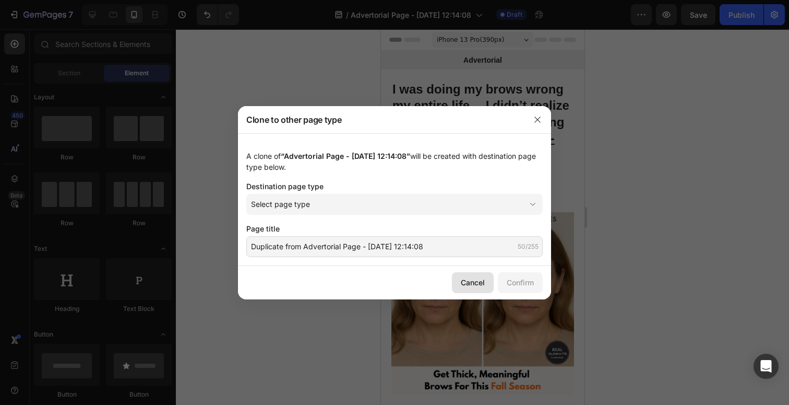
drag, startPoint x: 462, startPoint y: 276, endPoint x: 82, endPoint y: 246, distance: 380.7
click at [462, 276] on button "Cancel" at bounding box center [473, 282] width 42 height 21
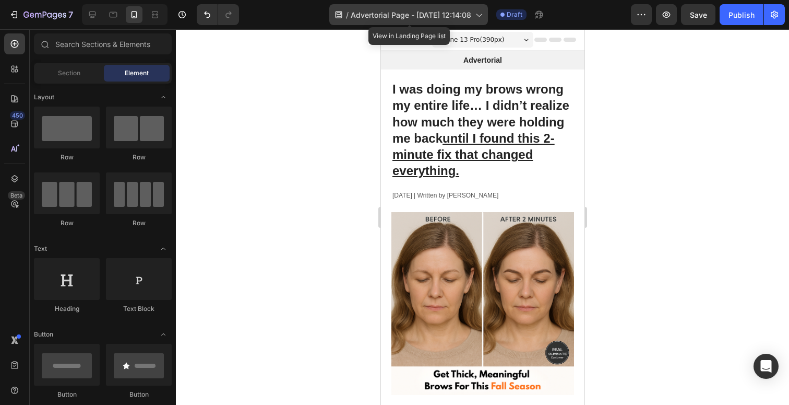
click at [408, 17] on span "Advertorial Page - Sep 29, 12:14:08" at bounding box center [411, 14] width 121 height 11
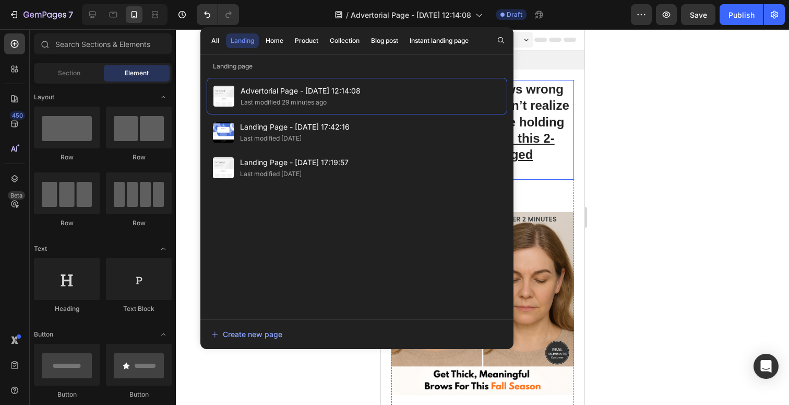
click at [550, 152] on h1 "I was doing my brows wrong my entire life… I didn’t realize how much they were …" at bounding box center [482, 130] width 183 height 100
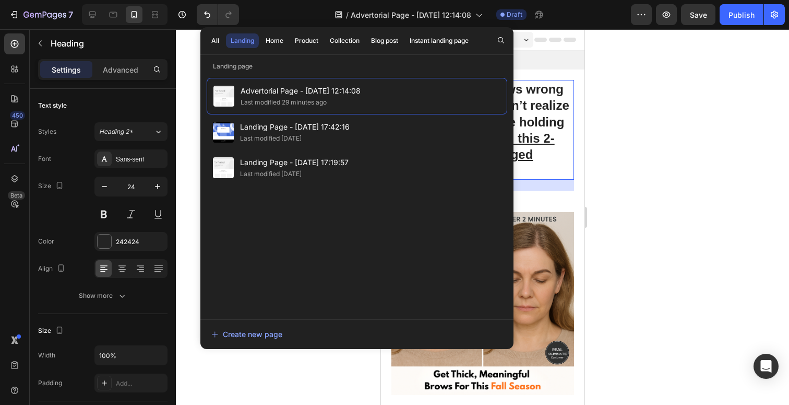
click at [550, 152] on h1 "I was doing my brows wrong my entire life… I didn’t realize how much they were …" at bounding box center [482, 130] width 183 height 100
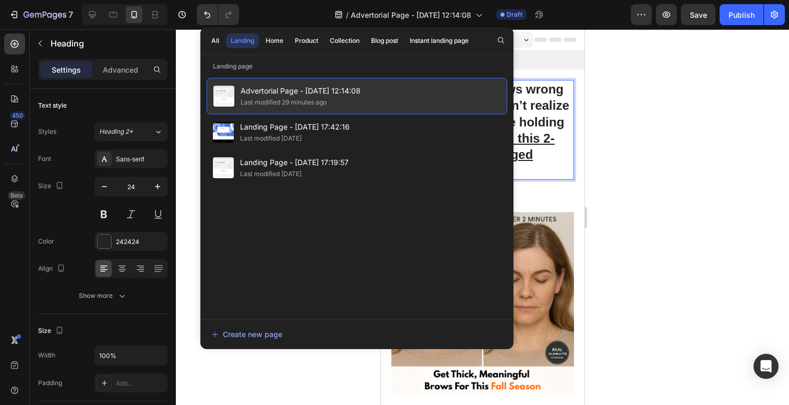
click at [387, 89] on div "Advertorial Page - Sep 29, 12:14:08 Last modified 29 minutes ago" at bounding box center [357, 96] width 301 height 37
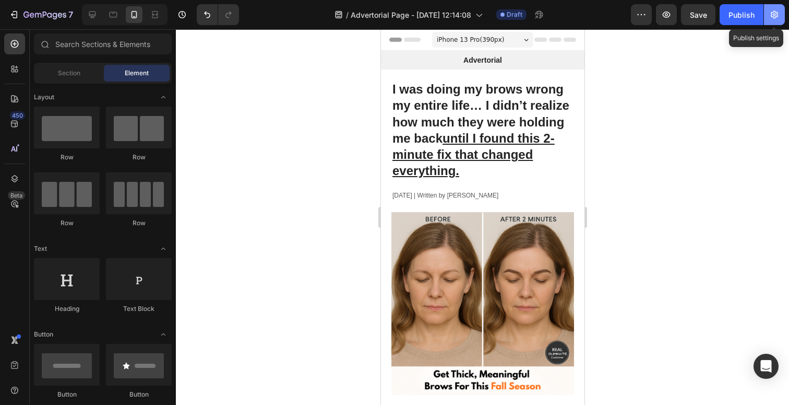
click at [780, 16] on button "button" at bounding box center [774, 14] width 21 height 21
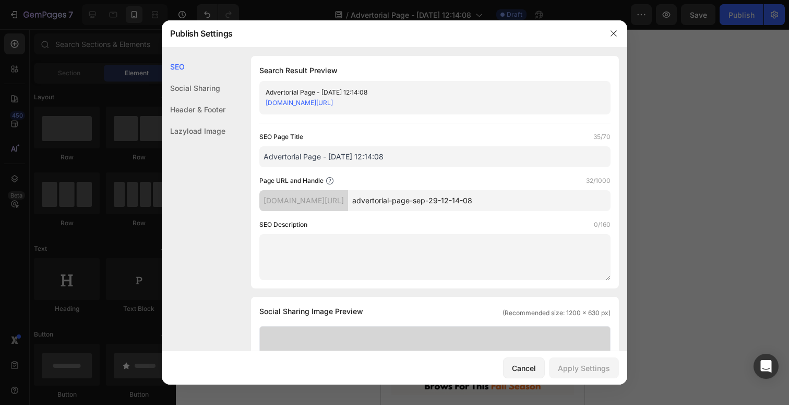
click at [192, 92] on div "Social Sharing" at bounding box center [194, 87] width 64 height 21
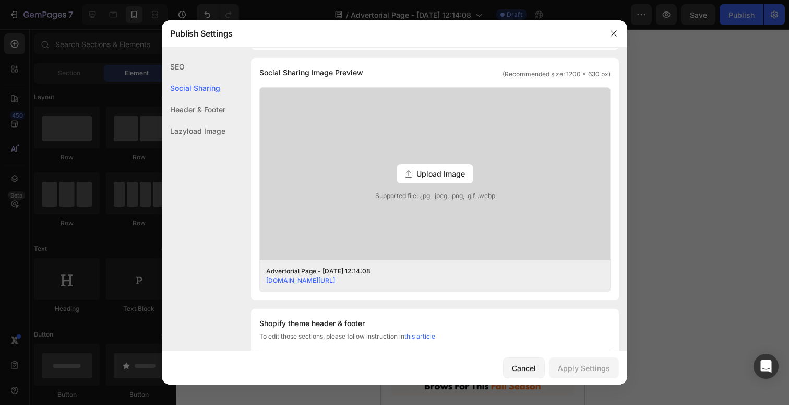
click at [192, 102] on div "Header & Footer" at bounding box center [194, 109] width 64 height 21
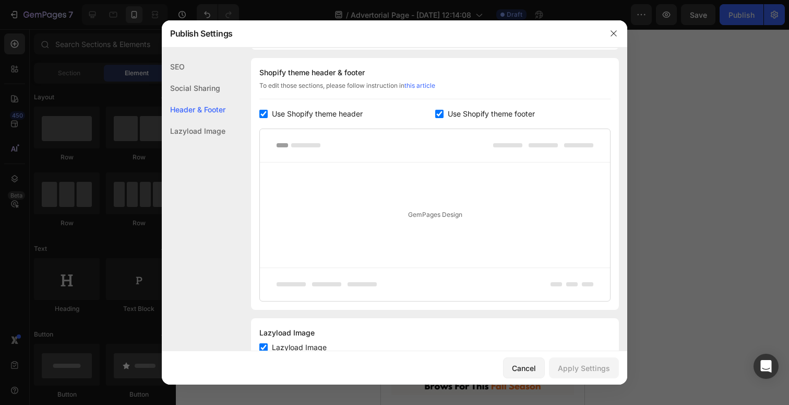
click at [201, 133] on div "Lazyload Image" at bounding box center [194, 130] width 64 height 21
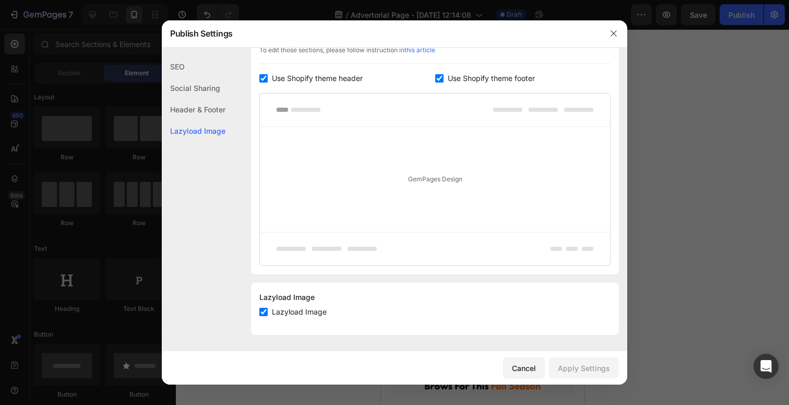
click at [182, 66] on div "SEO" at bounding box center [194, 66] width 64 height 21
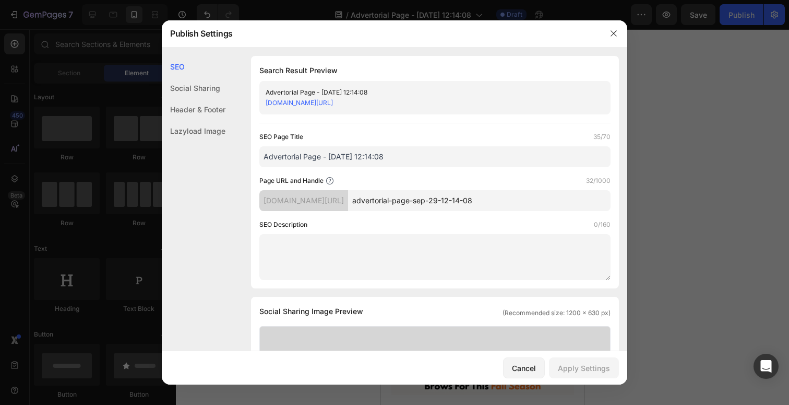
click at [433, 156] on input "Advertorial Page - Sep 29, 12:14:08" at bounding box center [434, 156] width 351 height 21
drag, startPoint x: 398, startPoint y: 156, endPoint x: 328, endPoint y: 156, distance: 70.5
click at [328, 156] on input "Advertorial Page - Sep 29, 12:14:08" at bounding box center [434, 156] width 351 height 21
type input "Advertorial Page - InksculptV1"
click at [595, 363] on div "Apply Settings" at bounding box center [584, 367] width 52 height 11
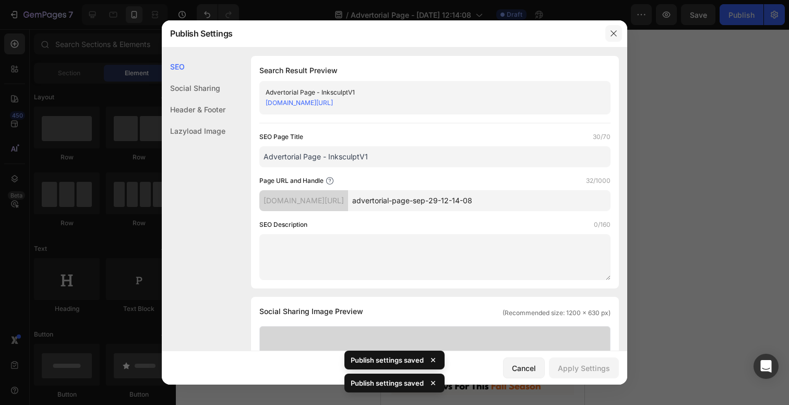
click at [613, 34] on icon "button" at bounding box center [614, 33] width 8 height 8
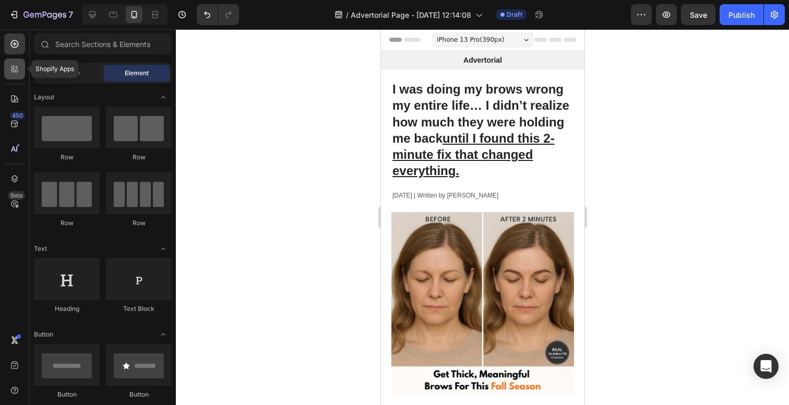
click at [16, 63] on div at bounding box center [14, 68] width 21 height 21
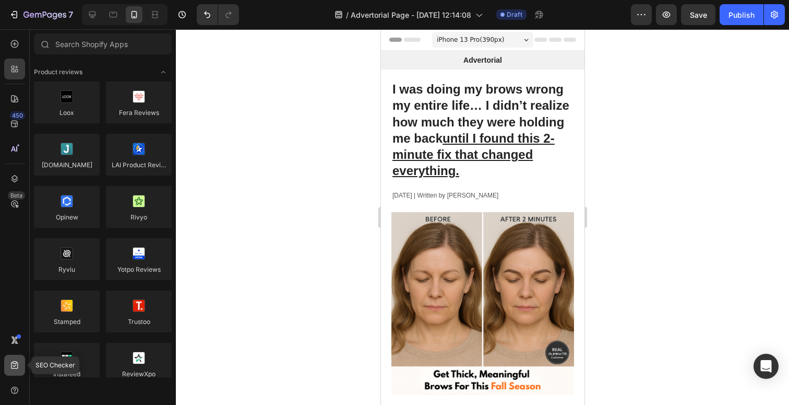
click at [13, 368] on icon at bounding box center [14, 365] width 7 height 8
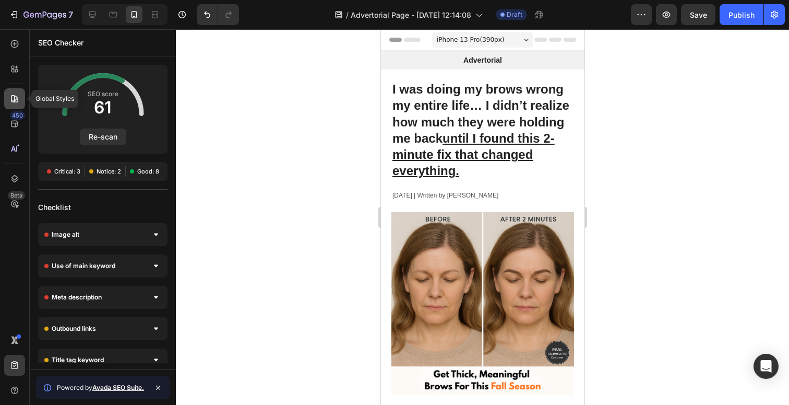
click at [20, 99] on div at bounding box center [14, 98] width 21 height 21
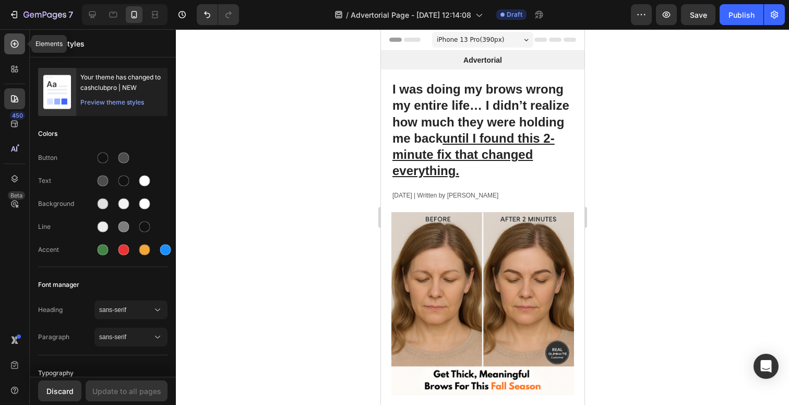
click at [18, 37] on div at bounding box center [14, 43] width 21 height 21
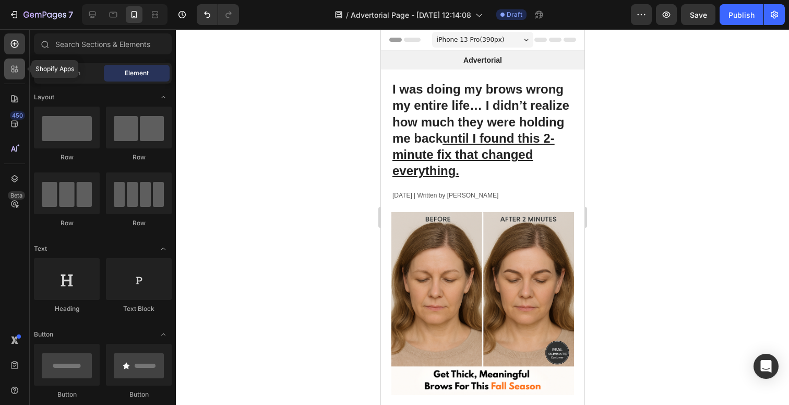
click at [13, 66] on icon at bounding box center [14, 69] width 10 height 10
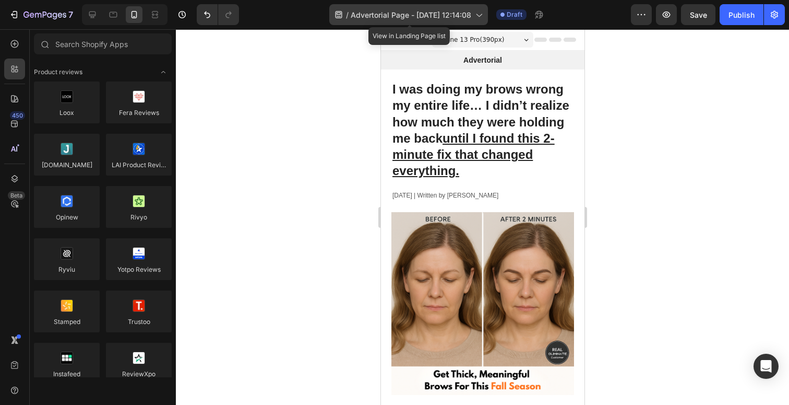
click at [340, 17] on icon at bounding box center [338, 14] width 7 height 7
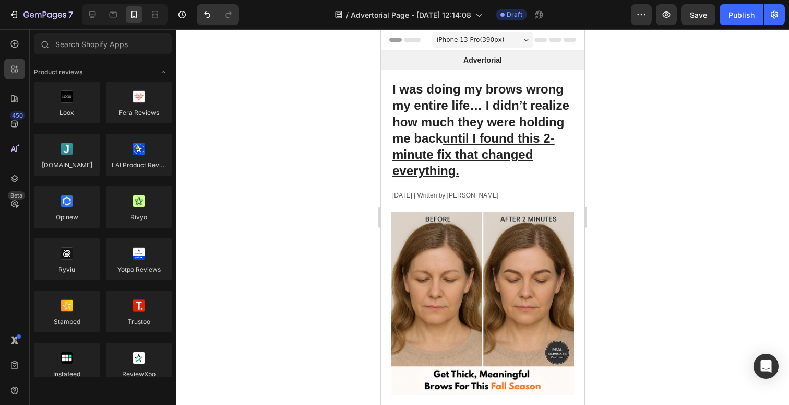
click at [694, 86] on div at bounding box center [482, 216] width 613 height 375
click at [648, 16] on button "button" at bounding box center [641, 14] width 21 height 21
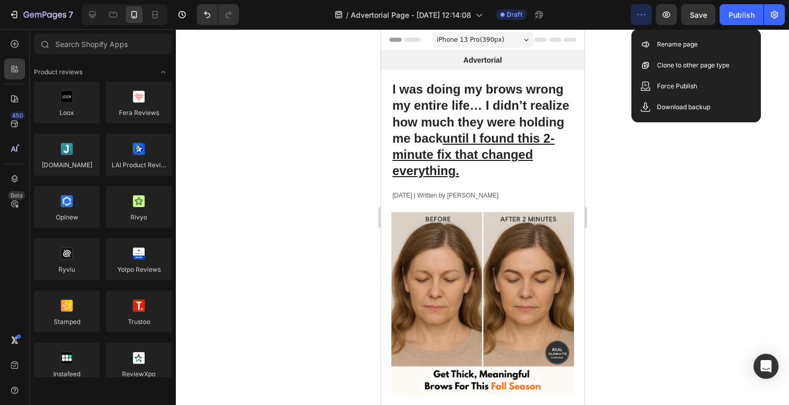
click at [658, 165] on div at bounding box center [482, 216] width 613 height 375
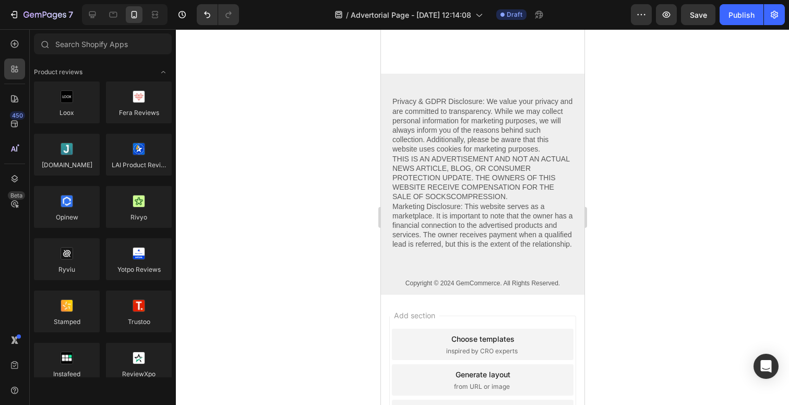
scroll to position [3556, 0]
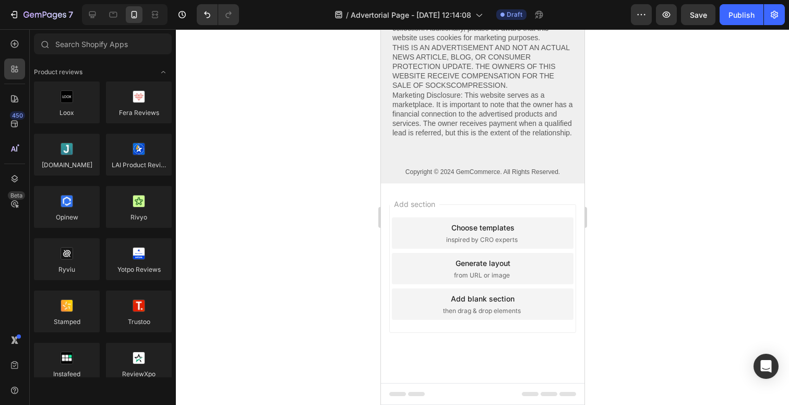
click at [489, 236] on span "inspired by CRO experts" at bounding box center [482, 239] width 72 height 9
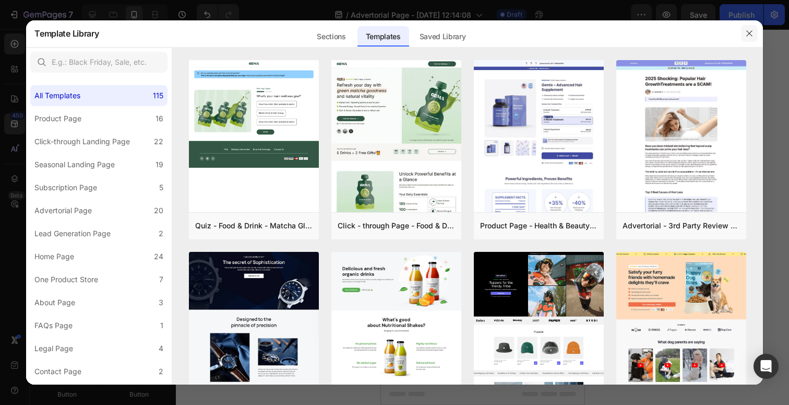
click at [749, 41] on button "button" at bounding box center [749, 33] width 17 height 17
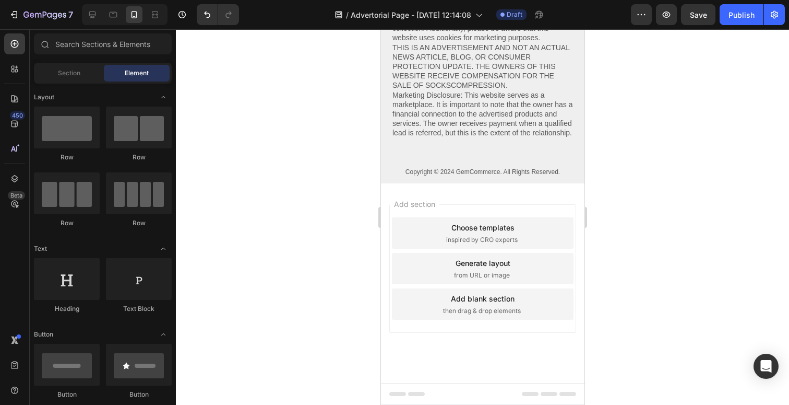
click at [449, 200] on div "Add section Choose templates inspired by CRO experts Generate layout from URL o…" at bounding box center [483, 282] width 204 height 199
click at [420, 356] on div "Add section Choose templates inspired by CRO experts Generate layout from URL o…" at bounding box center [483, 282] width 204 height 199
click at [181, 18] on icon "button" at bounding box center [182, 14] width 10 height 10
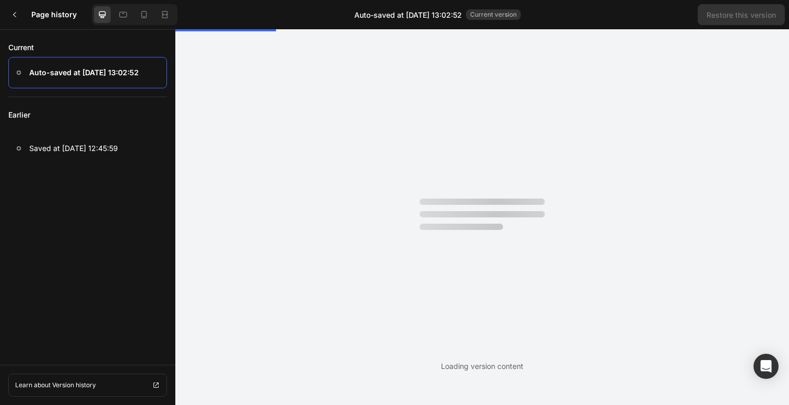
scroll to position [0, 0]
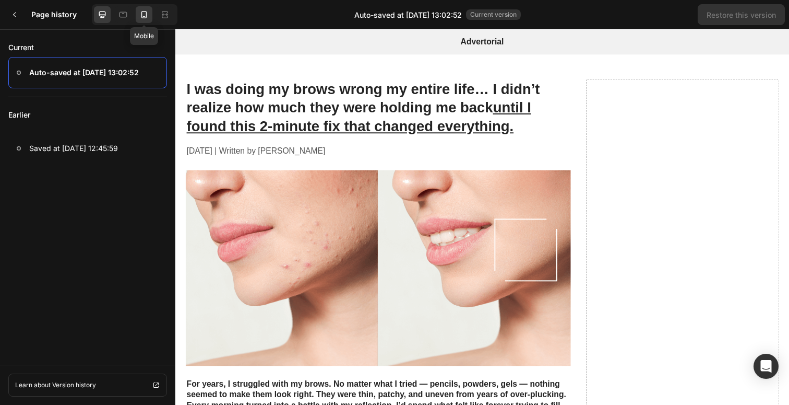
click at [146, 15] on icon at bounding box center [144, 14] width 10 height 10
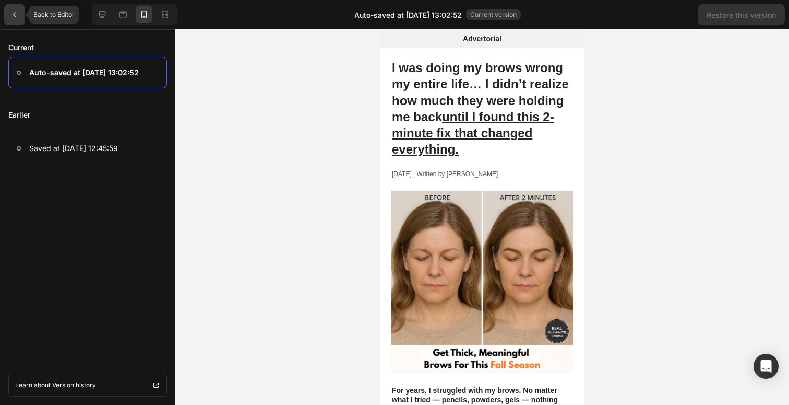
click at [10, 18] on div at bounding box center [14, 14] width 21 height 21
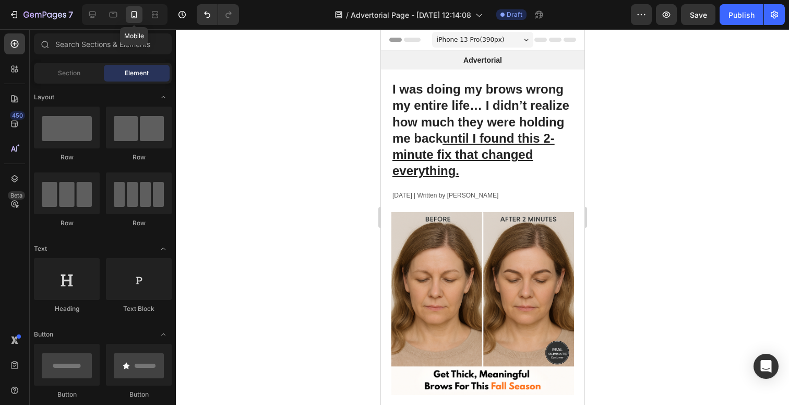
click at [138, 14] on icon at bounding box center [134, 14] width 10 height 10
click at [462, 108] on strong "I was doing my brows wrong my entire life… I didn’t realize how much they were …" at bounding box center [480, 130] width 177 height 96
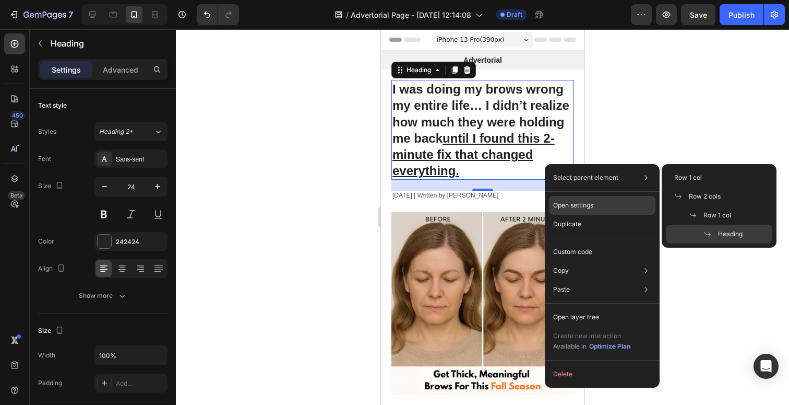
click at [600, 210] on div "Open settings" at bounding box center [602, 205] width 107 height 19
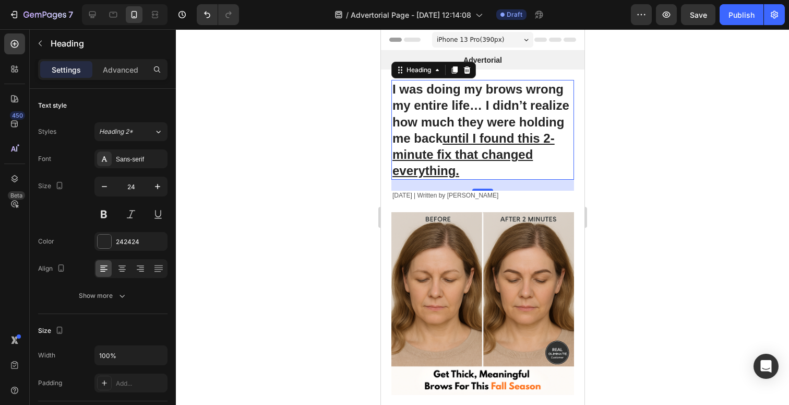
click at [116, 60] on div "Settings Advanced" at bounding box center [102, 69] width 129 height 21
click at [116, 72] on p "Advanced" at bounding box center [121, 69] width 36 height 11
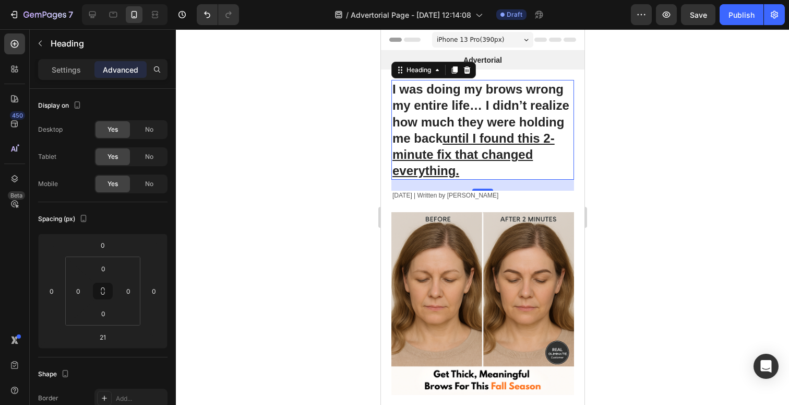
click at [208, 159] on div at bounding box center [482, 216] width 613 height 375
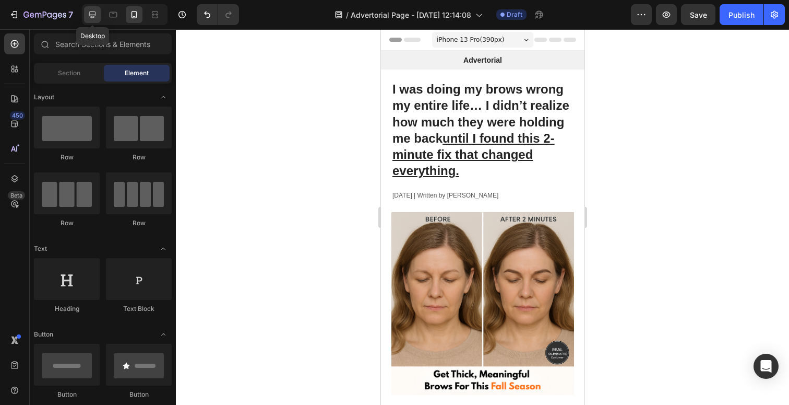
click at [97, 13] on icon at bounding box center [92, 14] width 10 height 10
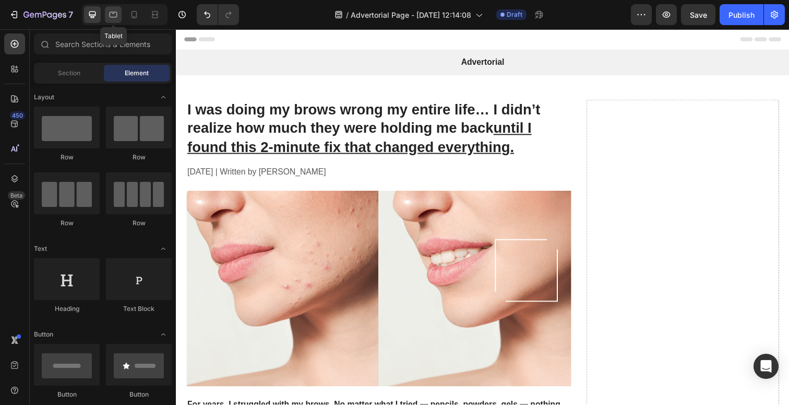
click at [119, 15] on div at bounding box center [113, 14] width 17 height 17
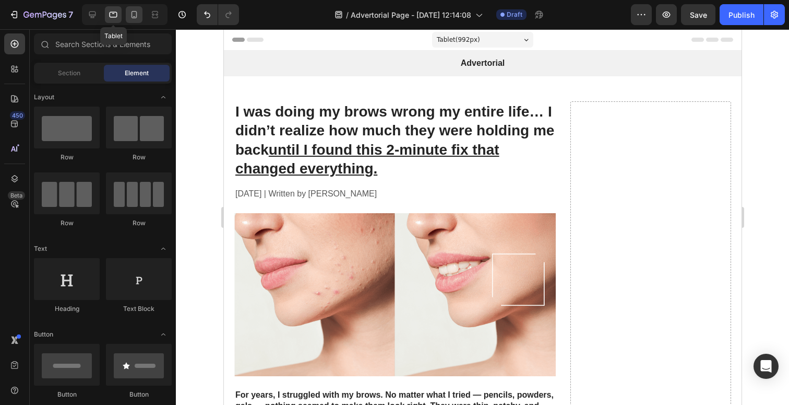
click at [135, 17] on icon at bounding box center [134, 16] width 3 height 1
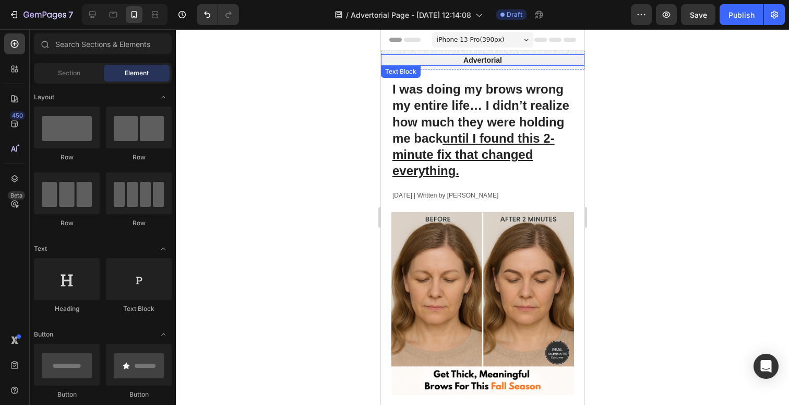
click at [455, 61] on p "Advertorial" at bounding box center [483, 59] width 202 height 9
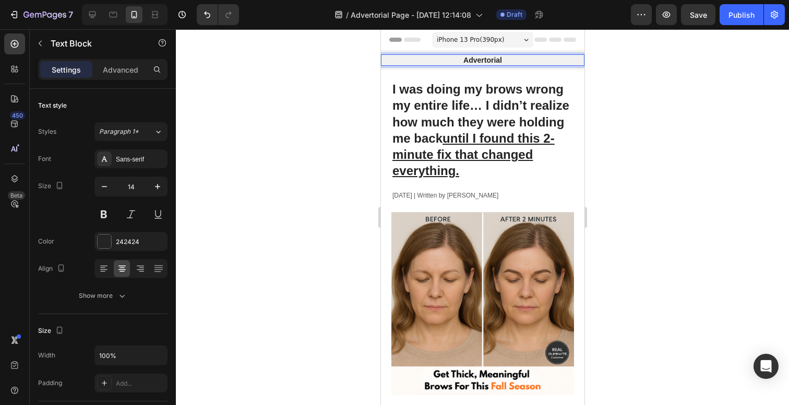
click at [485, 57] on p "Advertorial" at bounding box center [483, 59] width 202 height 9
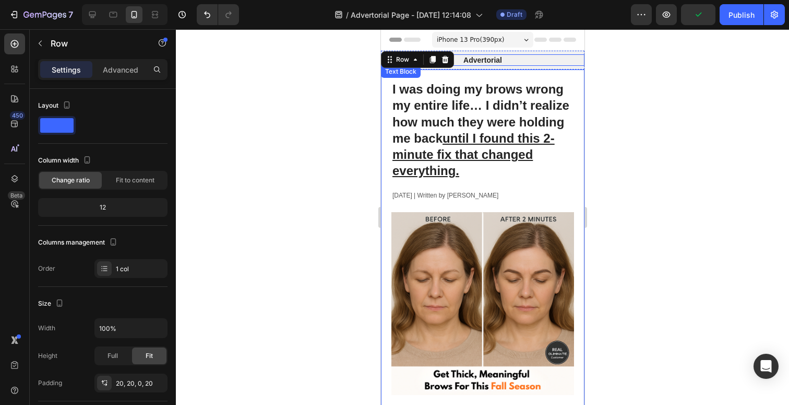
click at [547, 54] on div "Advertorial" at bounding box center [483, 59] width 204 height 11
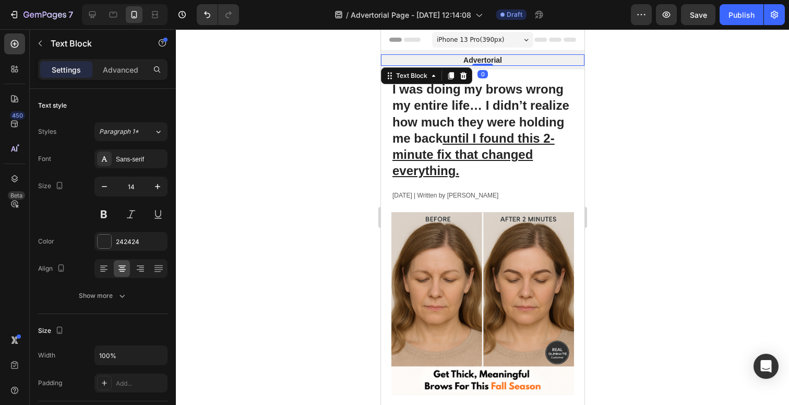
click at [648, 127] on div at bounding box center [482, 216] width 613 height 375
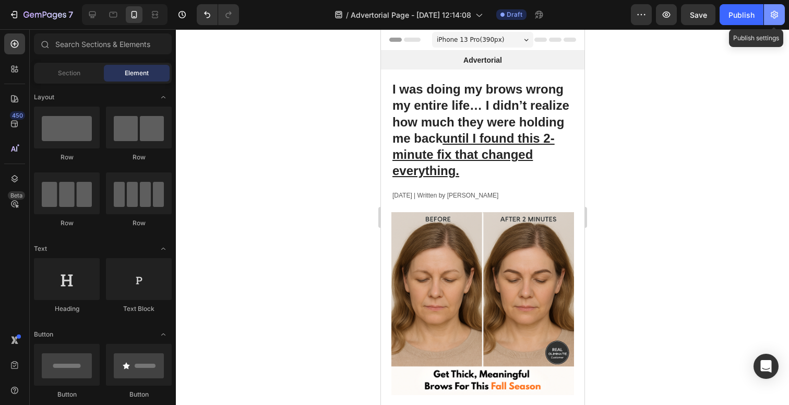
click at [774, 5] on button "button" at bounding box center [774, 14] width 21 height 21
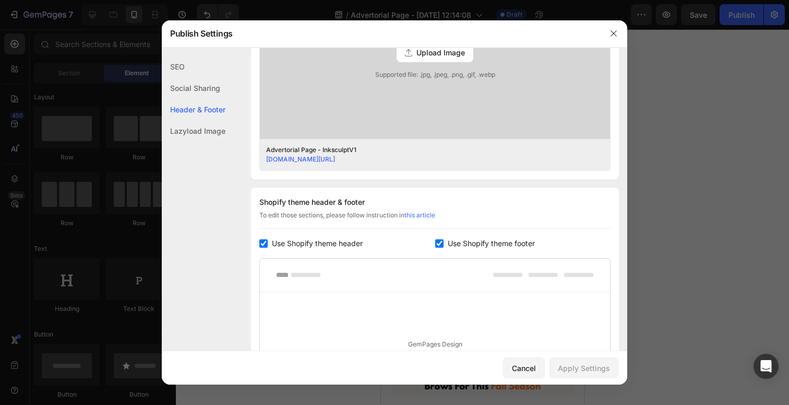
scroll to position [525, 0]
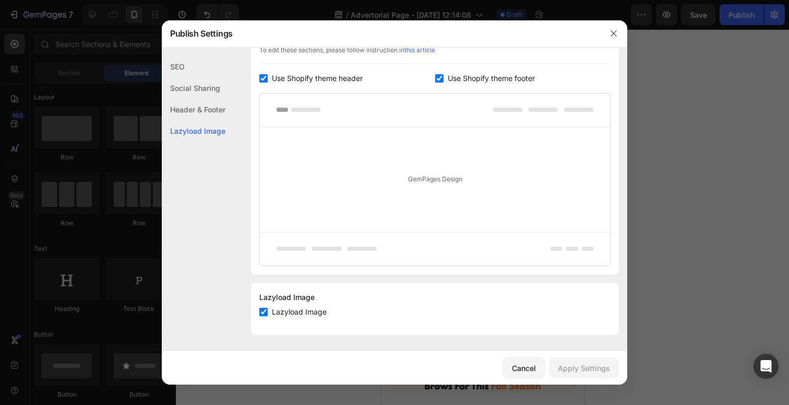
click at [210, 103] on div "Header & Footer" at bounding box center [194, 109] width 64 height 21
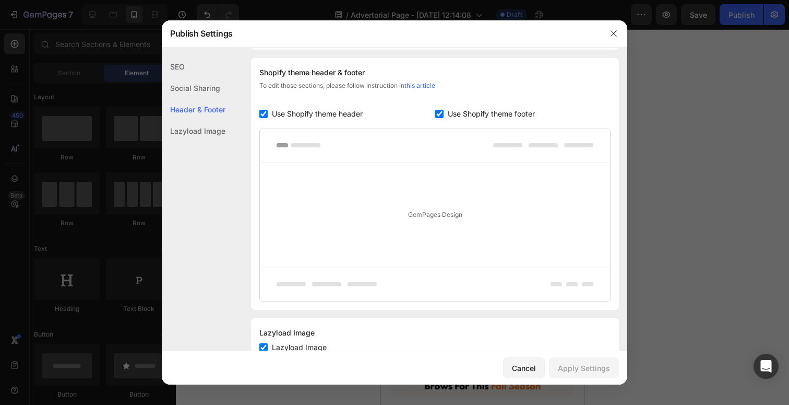
click at [198, 79] on div "Social Sharing" at bounding box center [194, 87] width 64 height 21
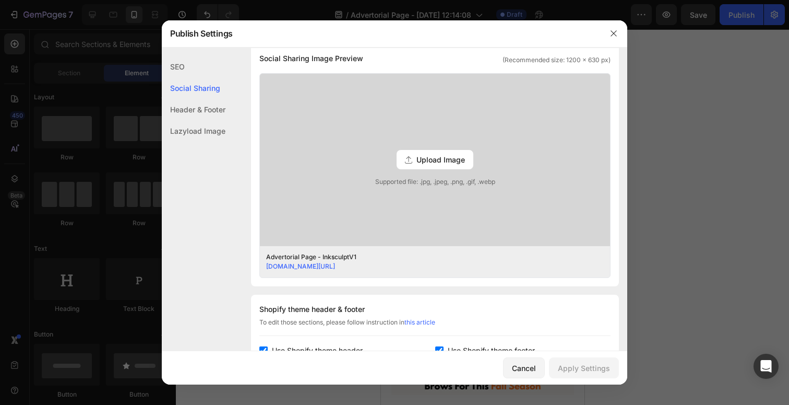
scroll to position [239, 0]
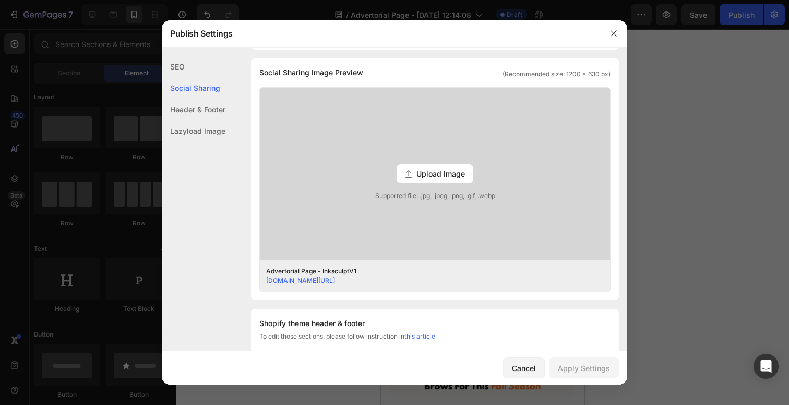
click at [181, 64] on div "SEO" at bounding box center [194, 66] width 64 height 21
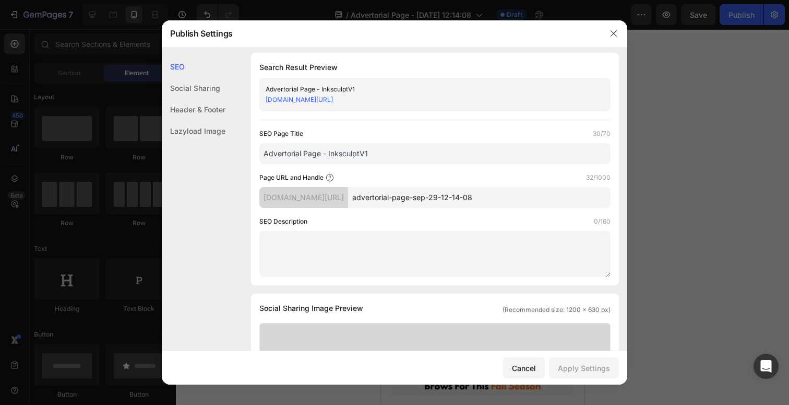
scroll to position [0, 0]
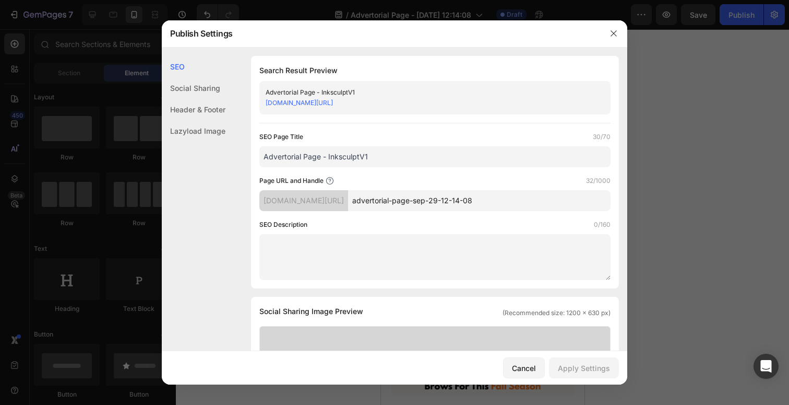
click at [616, 44] on div at bounding box center [613, 33] width 27 height 27
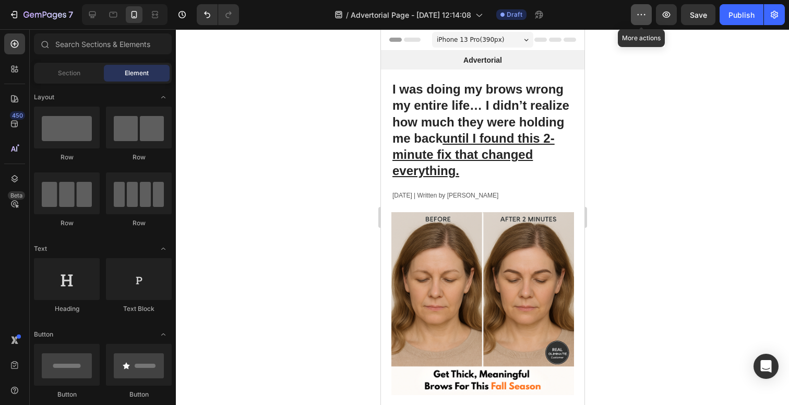
click at [642, 14] on icon "button" at bounding box center [642, 14] width 2 height 1
click at [602, 8] on div "/ Advertorial Page - Sep 29, 12:14:08 Draft" at bounding box center [439, 14] width 384 height 21
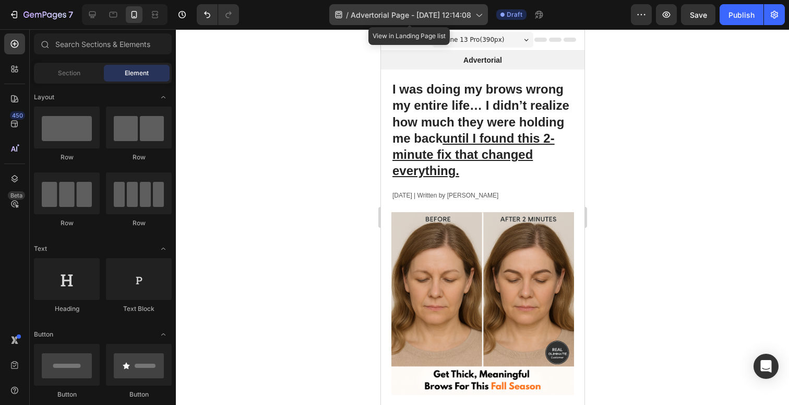
click at [475, 11] on div "/ Advertorial Page - Sep 29, 12:14:08" at bounding box center [408, 14] width 159 height 21
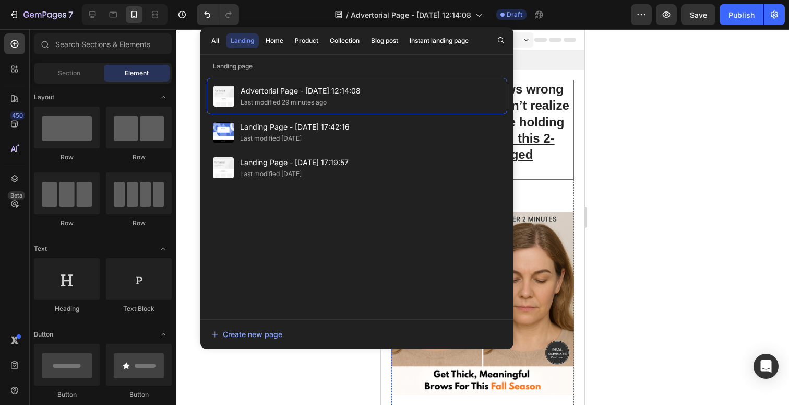
click at [682, 194] on div at bounding box center [482, 216] width 613 height 375
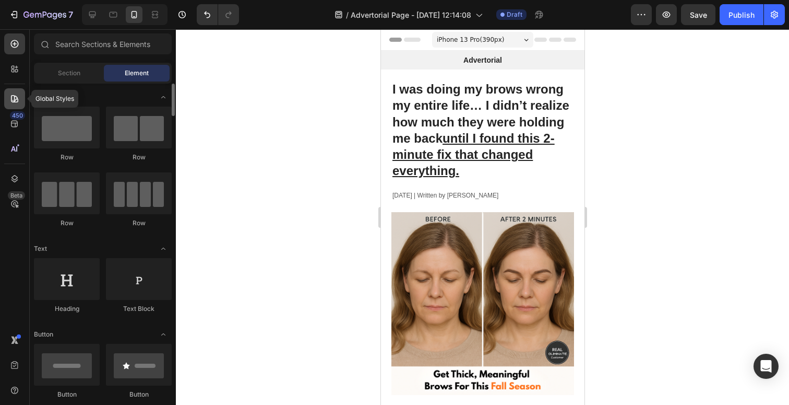
click at [19, 98] on icon at bounding box center [14, 98] width 10 height 10
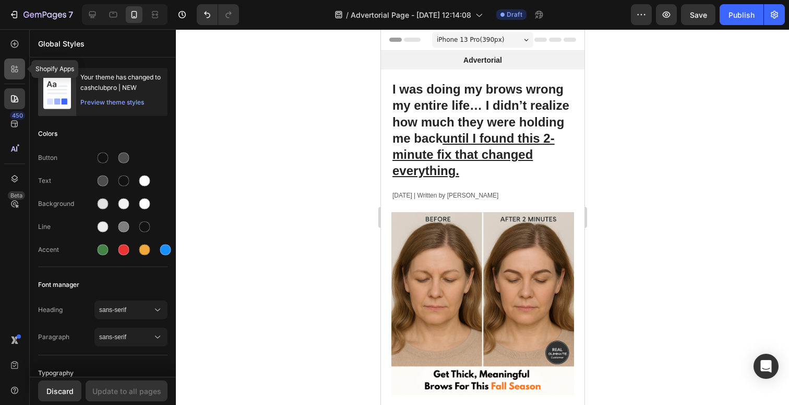
click at [14, 68] on icon at bounding box center [12, 67] width 3 height 3
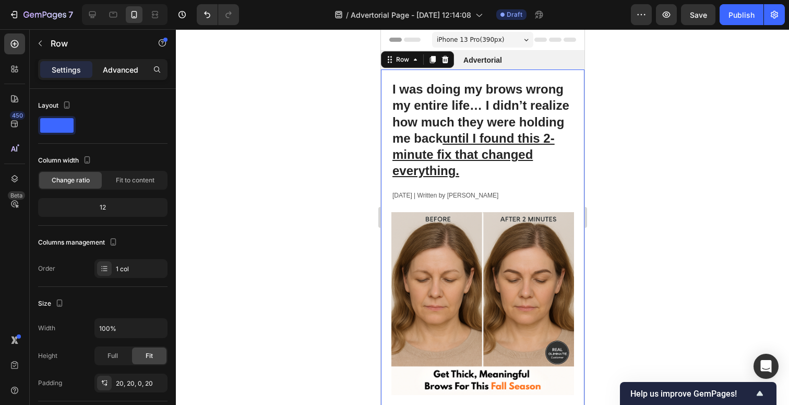
click at [136, 68] on p "Advanced" at bounding box center [121, 69] width 36 height 11
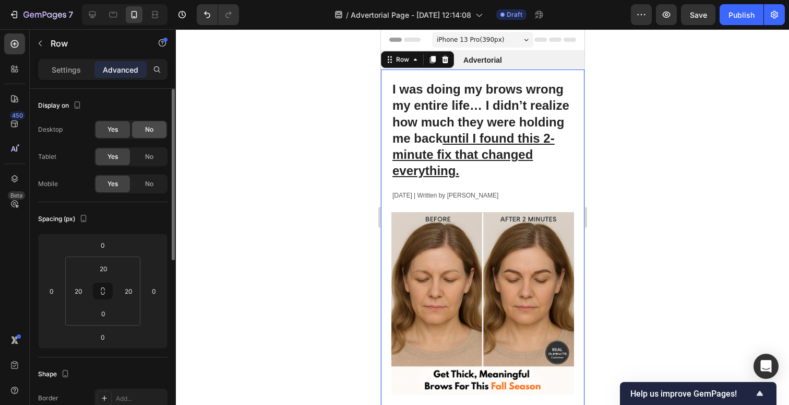
click at [151, 128] on span "No" at bounding box center [149, 129] width 8 height 9
click at [152, 153] on span "No" at bounding box center [149, 156] width 8 height 9
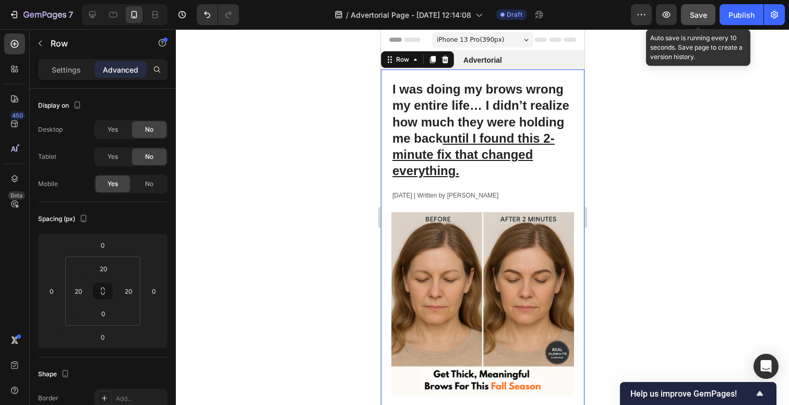
click at [689, 20] on button "Save" at bounding box center [698, 14] width 34 height 21
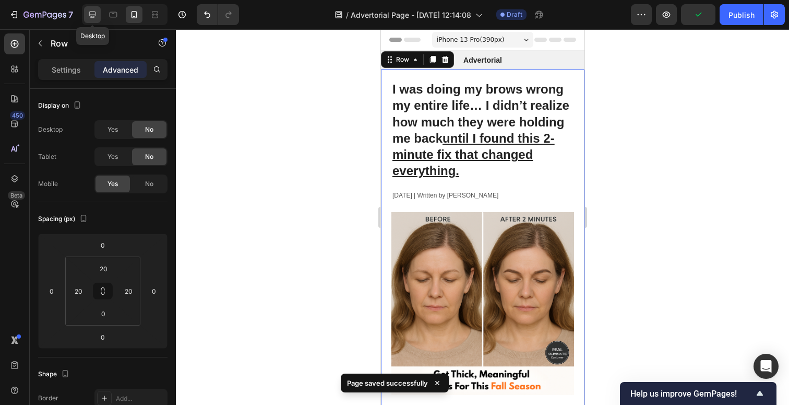
click at [96, 15] on icon at bounding box center [92, 14] width 10 height 10
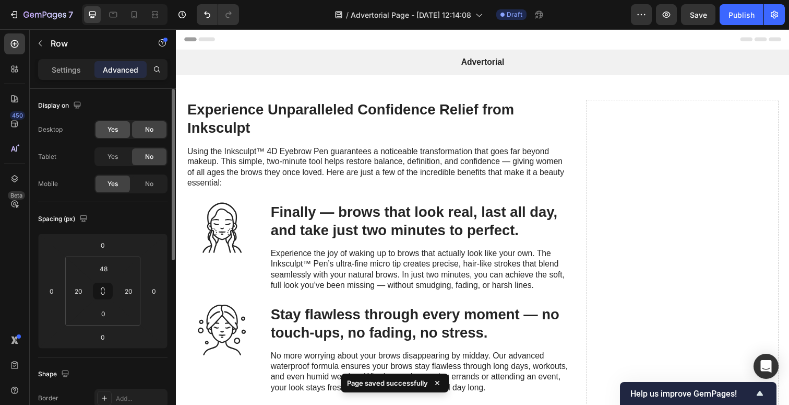
click at [117, 129] on span "Yes" at bounding box center [113, 129] width 10 height 9
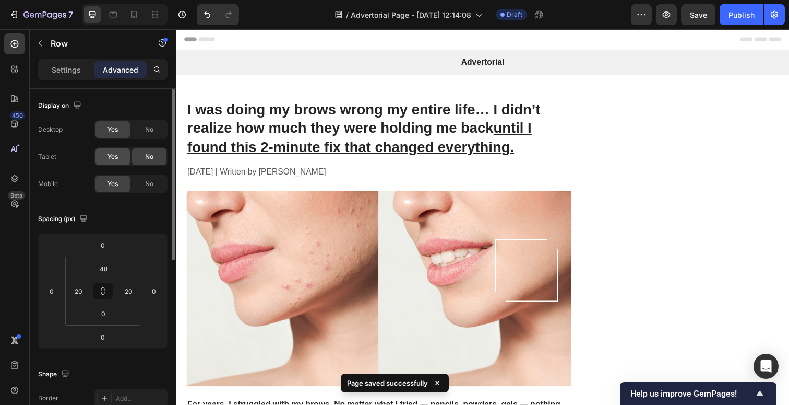
click at [115, 159] on span "Yes" at bounding box center [113, 156] width 10 height 9
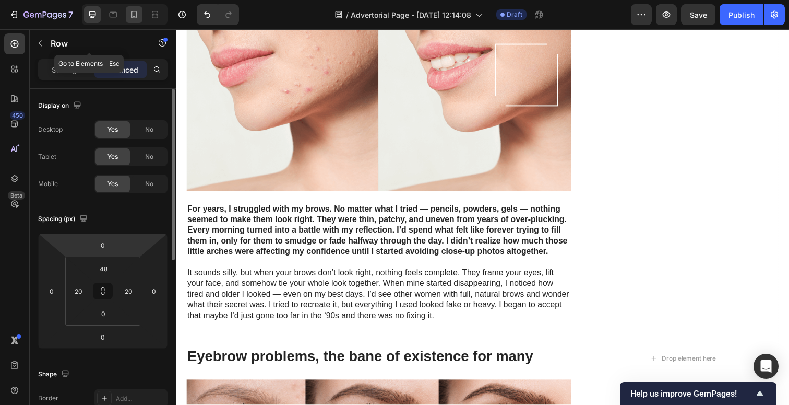
click at [139, 14] on icon at bounding box center [134, 14] width 10 height 10
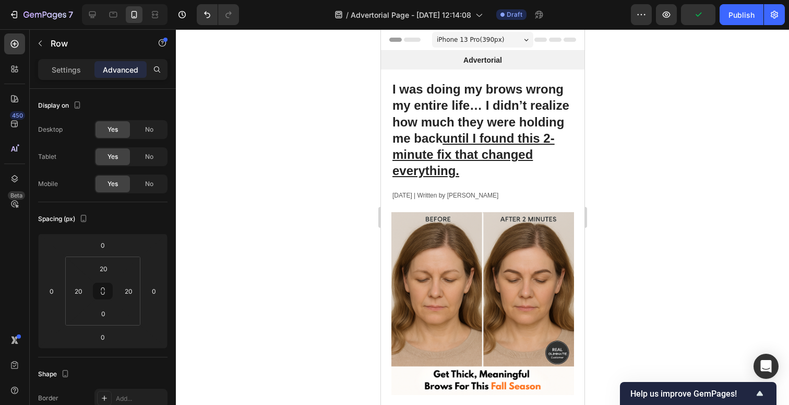
click at [78, 105] on icon "button" at bounding box center [77, 105] width 10 height 10
click at [81, 120] on icon "button" at bounding box center [79, 121] width 10 height 10
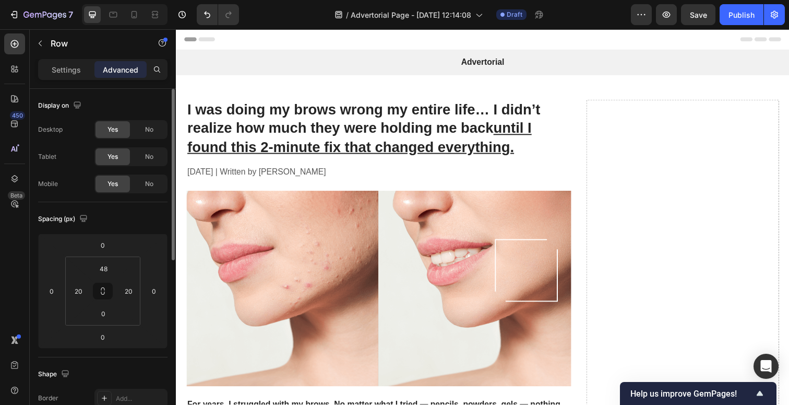
scroll to position [10, 0]
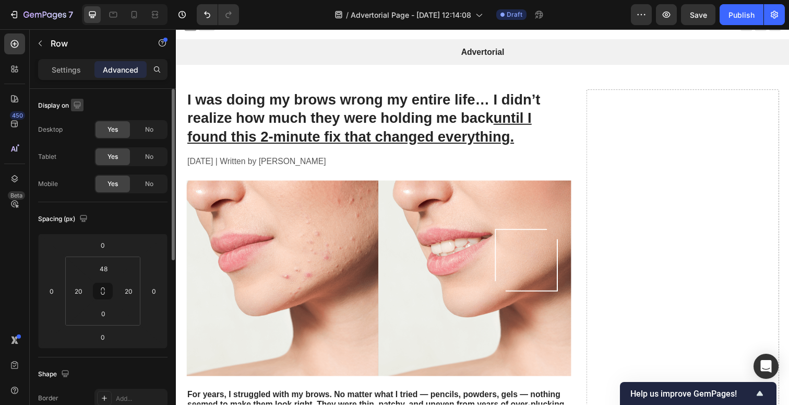
click at [78, 107] on icon "button" at bounding box center [77, 105] width 10 height 10
click at [78, 131] on div at bounding box center [79, 140] width 21 height 58
click at [78, 140] on icon "button" at bounding box center [79, 140] width 10 height 10
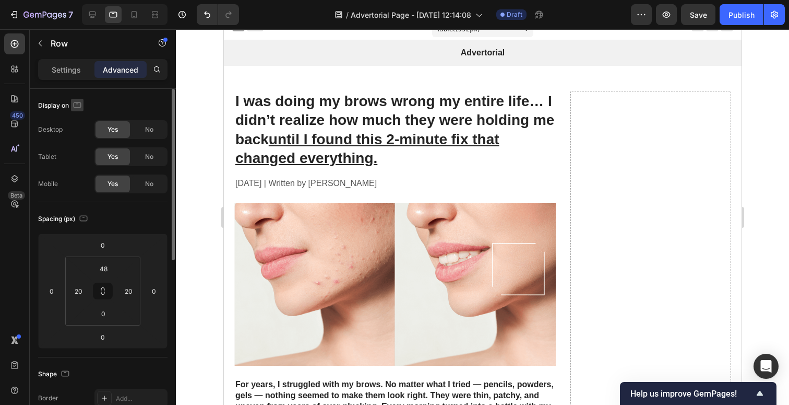
click at [77, 107] on icon "button" at bounding box center [78, 105] width 8 height 6
click at [81, 158] on icon "button" at bounding box center [80, 159] width 6 height 7
type input "20"
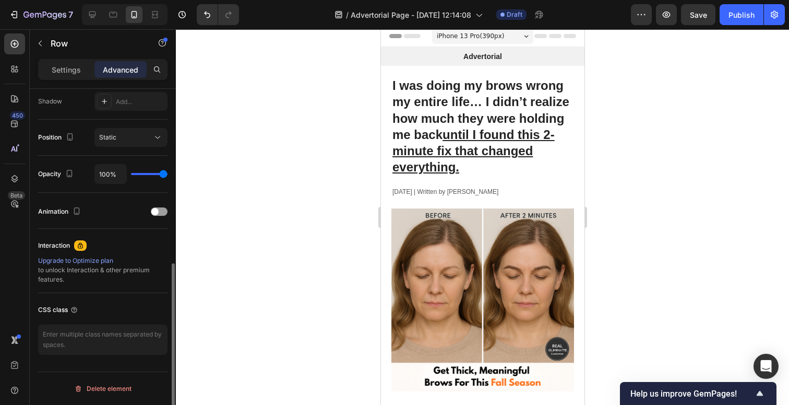
scroll to position [0, 0]
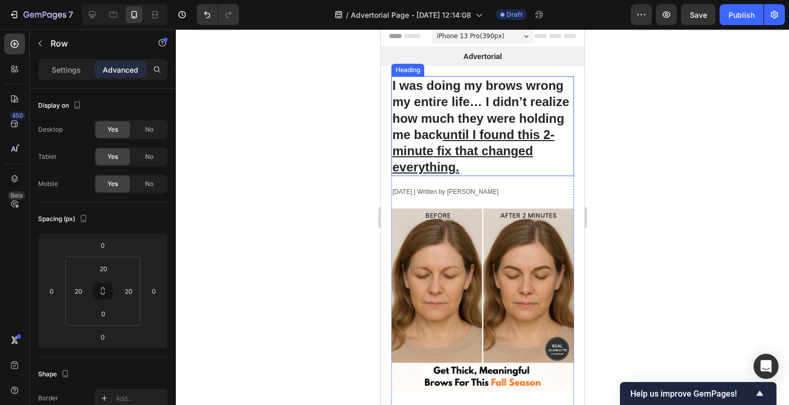
click at [493, 125] on h1 "I was doing my brows wrong my entire life… I didn’t realize how much they were …" at bounding box center [482, 126] width 183 height 100
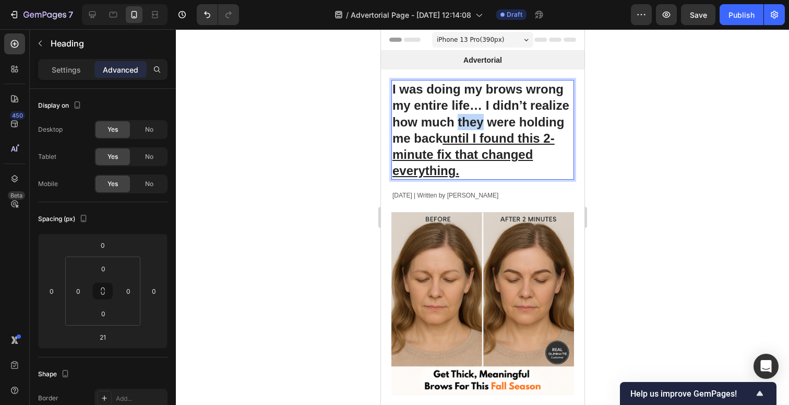
click at [467, 126] on strong "I was doing my brows wrong my entire life… I didn’t realize how much they were …" at bounding box center [480, 130] width 177 height 96
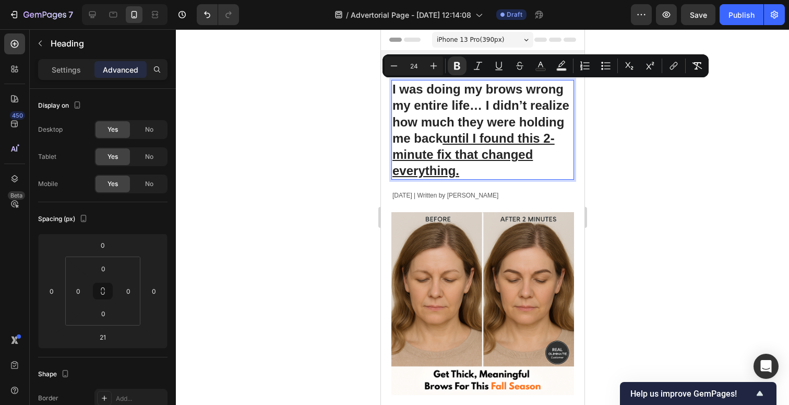
click at [467, 126] on strong "I was doing my brows wrong my entire life… I didn’t realize how much they were …" at bounding box center [480, 130] width 177 height 96
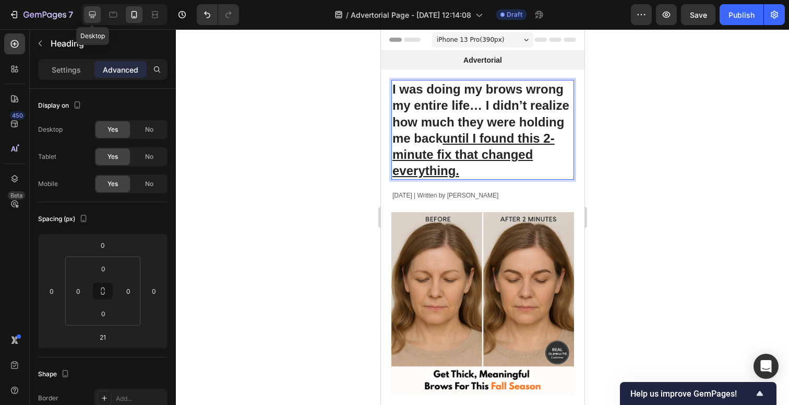
click at [94, 15] on icon at bounding box center [92, 14] width 7 height 7
type input "16"
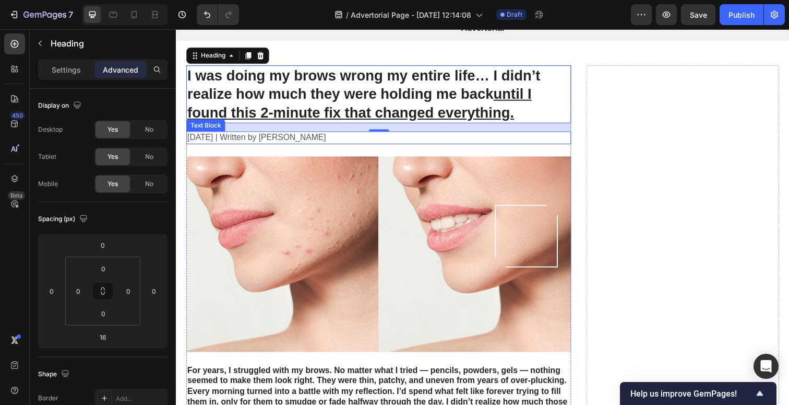
click at [438, 138] on p "[DATE] | Written by [PERSON_NAME]" at bounding box center [382, 140] width 391 height 11
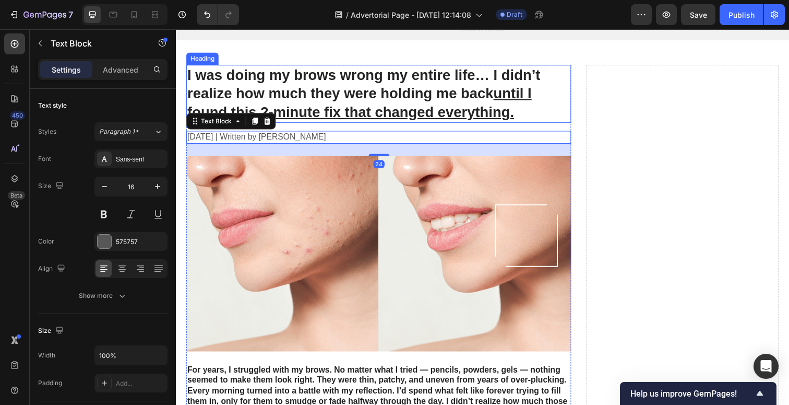
click at [447, 100] on strong "I was doing my brows wrong my entire life… I didn’t realize how much they were …" at bounding box center [367, 95] width 361 height 54
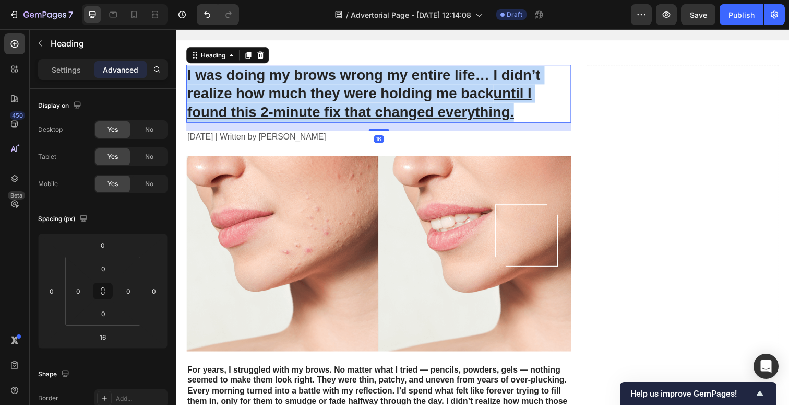
click at [447, 100] on strong "I was doing my brows wrong my entire life… I didn’t realize how much they were …" at bounding box center [367, 95] width 361 height 54
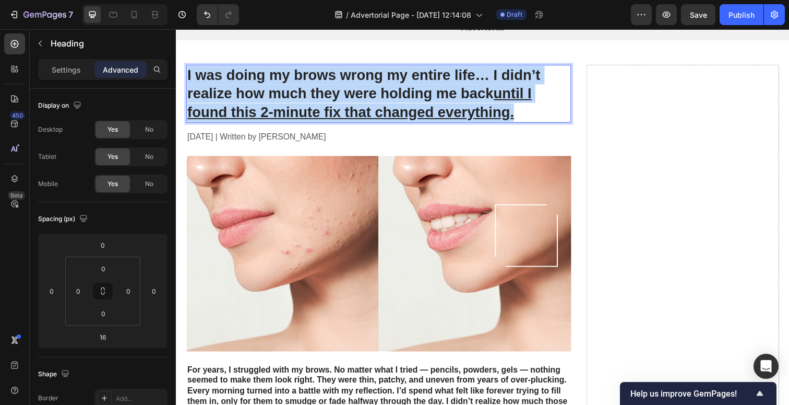
click at [447, 100] on strong "I was doing my brows wrong my entire life… I didn’t realize how much they were …" at bounding box center [367, 95] width 361 height 54
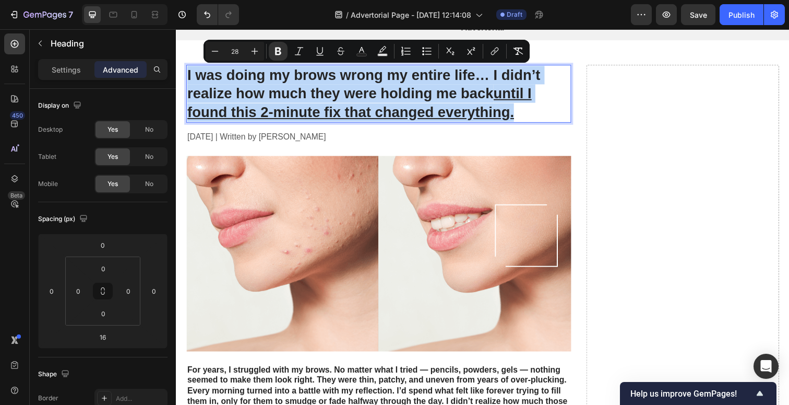
click at [447, 100] on strong "I was doing my brows wrong my entire life… I didn’t realize how much they were …" at bounding box center [367, 95] width 361 height 54
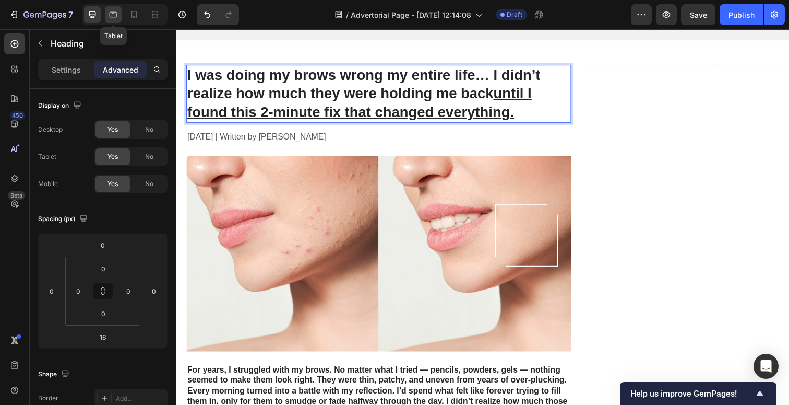
click at [115, 15] on icon at bounding box center [113, 14] width 10 height 10
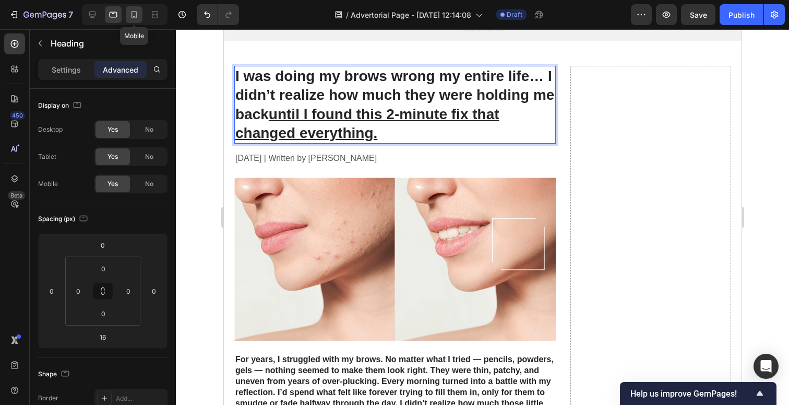
click at [133, 16] on icon at bounding box center [134, 14] width 10 height 10
type input "21"
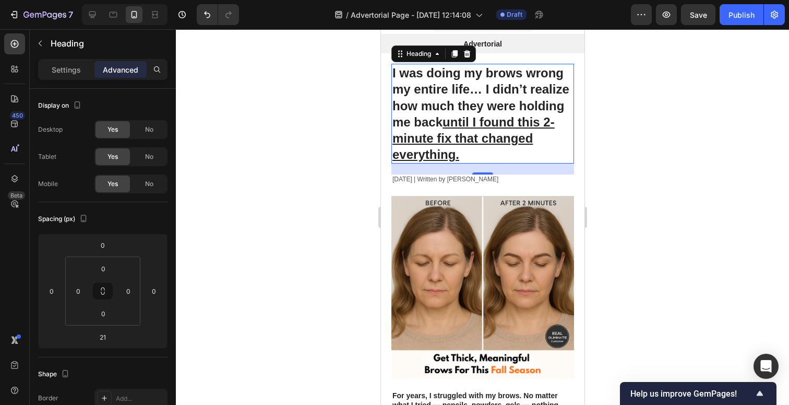
scroll to position [14, 0]
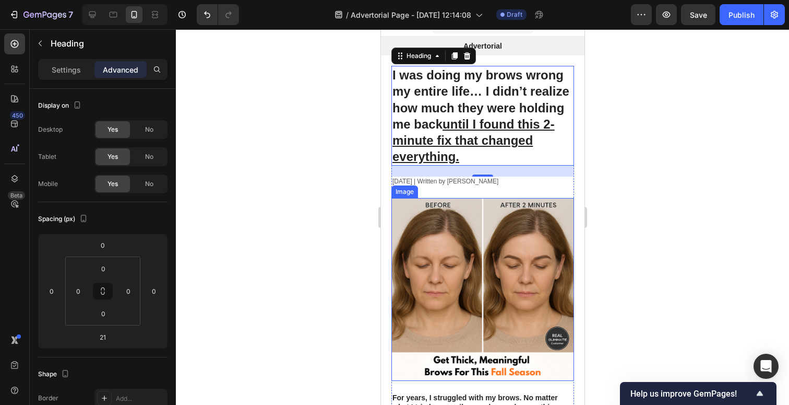
click at [469, 232] on img at bounding box center [482, 289] width 183 height 183
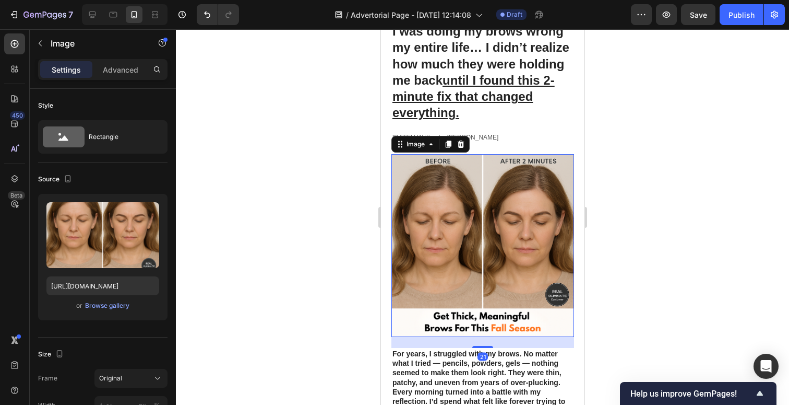
scroll to position [66, 0]
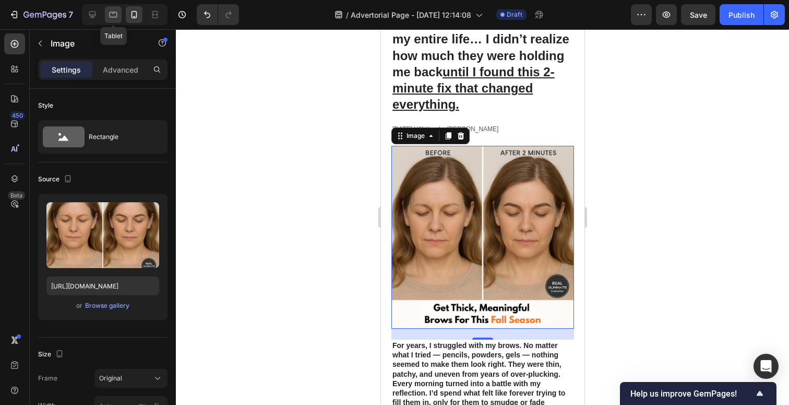
click at [113, 19] on icon at bounding box center [113, 14] width 10 height 10
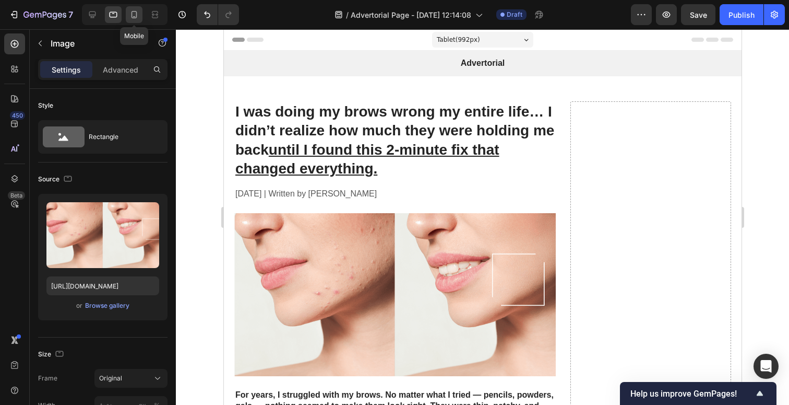
click at [132, 16] on icon at bounding box center [135, 14] width 6 height 7
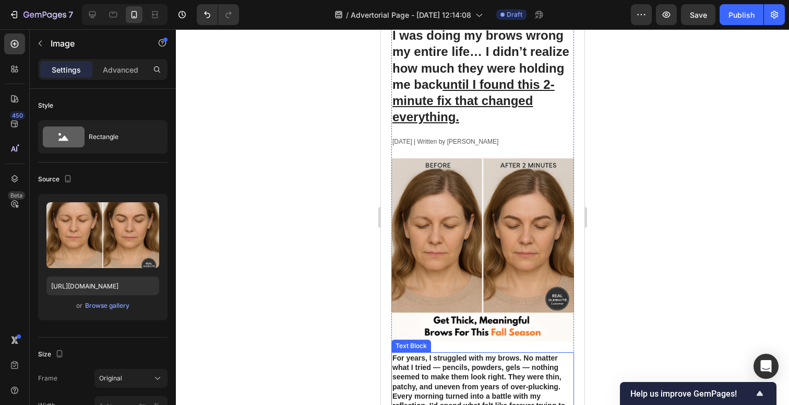
scroll to position [53, 0]
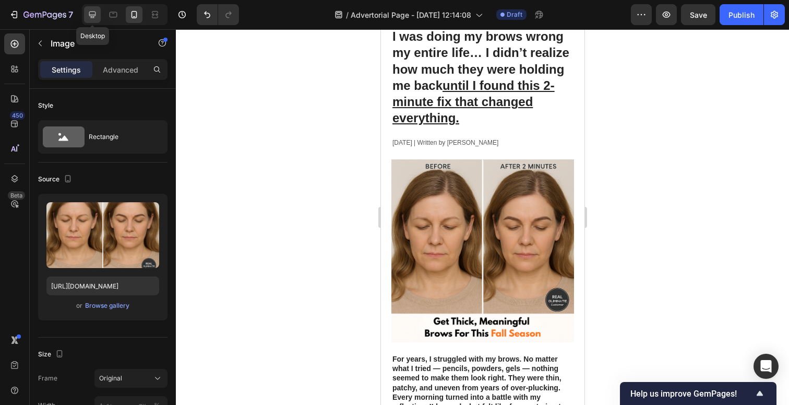
click at [92, 17] on icon at bounding box center [92, 14] width 10 height 10
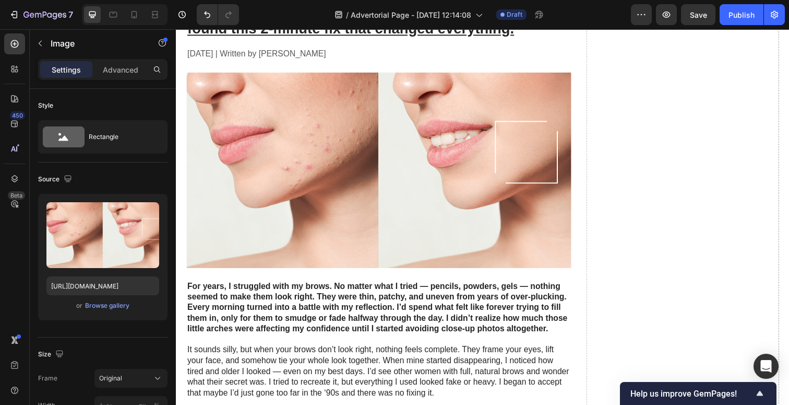
scroll to position [128, 0]
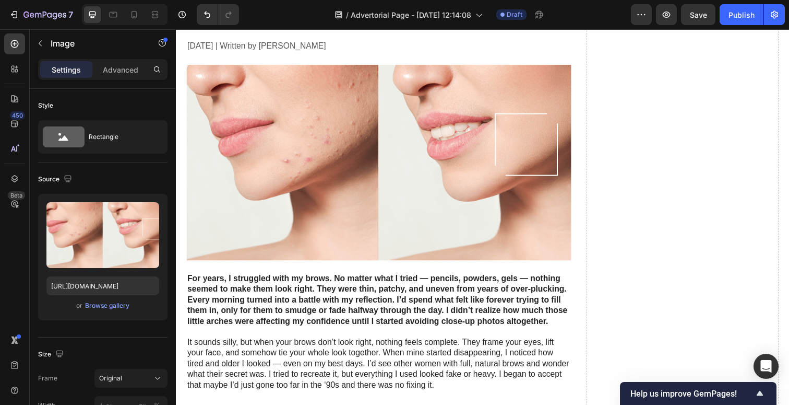
click at [398, 223] on img at bounding box center [382, 165] width 393 height 199
click at [383, 171] on img at bounding box center [382, 165] width 393 height 199
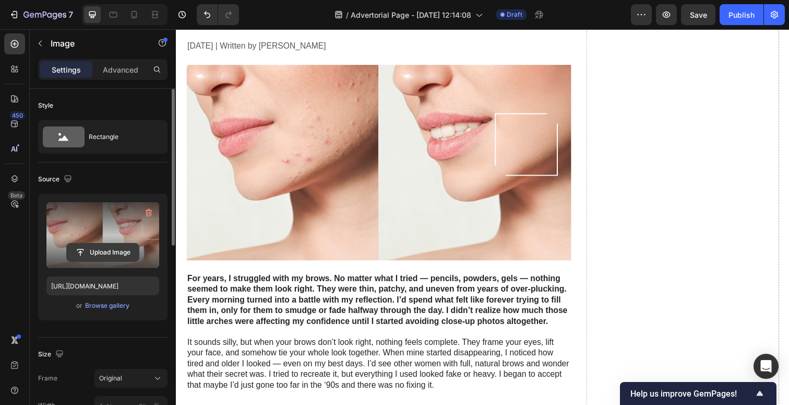
click at [94, 250] on input "file" at bounding box center [103, 252] width 72 height 18
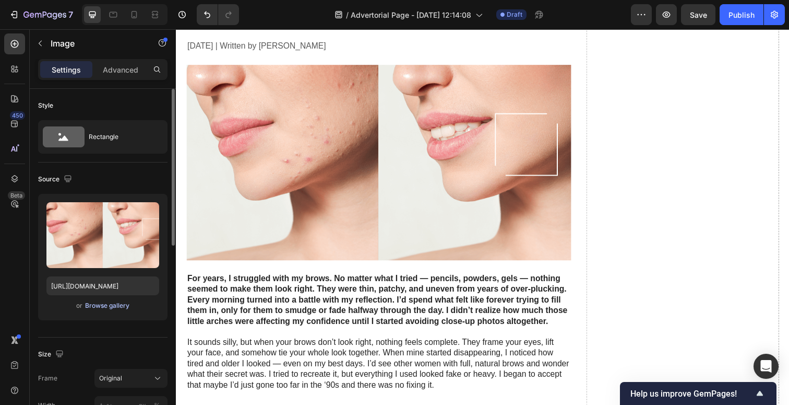
click at [105, 304] on div "Browse gallery" at bounding box center [107, 305] width 44 height 9
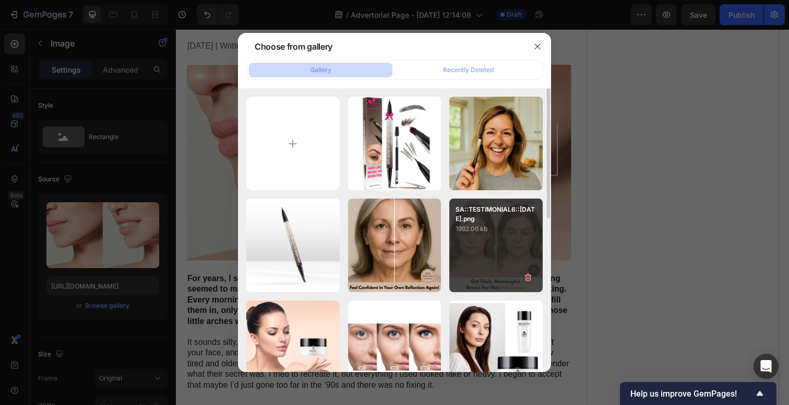
click at [495, 239] on div "SA::TESTIMONIAL6::SEP29.png 1992.06 kb" at bounding box center [496, 244] width 93 height 93
type input "https://cdn.shopify.com/s/files/1/0679/2170/7200/files/gempages_548228013439845…"
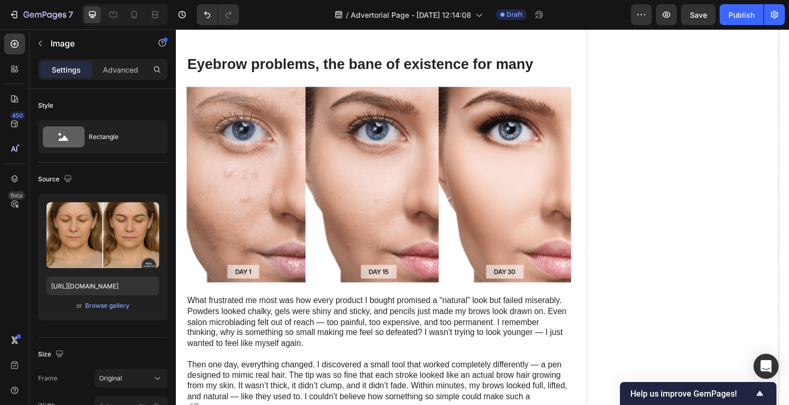
scroll to position [689, 0]
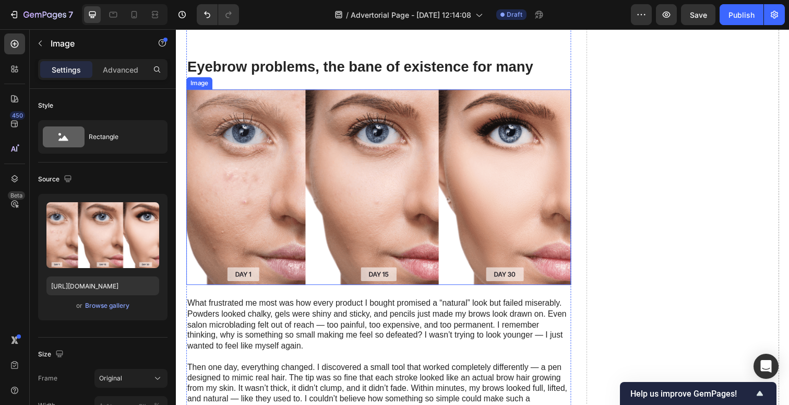
click at [392, 186] on img at bounding box center [382, 190] width 393 height 199
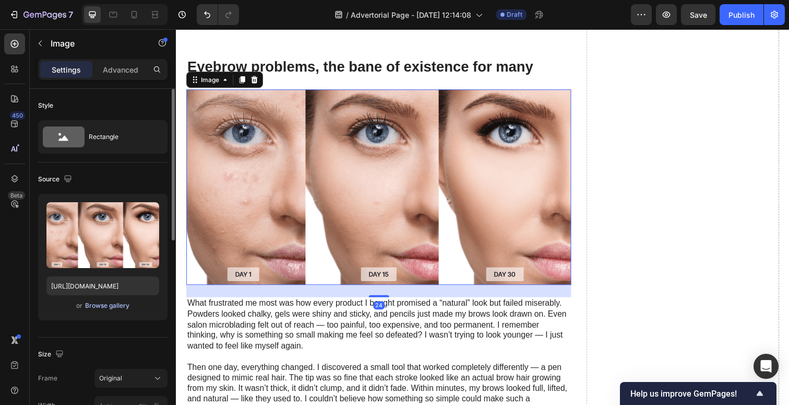
click at [105, 305] on div "Browse gallery" at bounding box center [107, 305] width 44 height 9
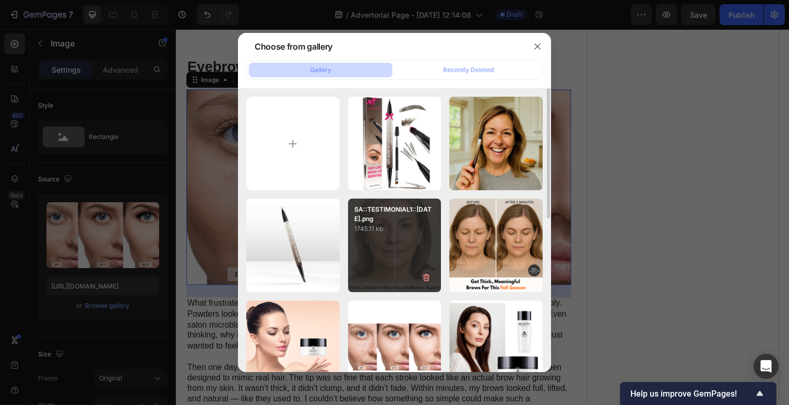
click at [420, 242] on div "SA::TESTIMONIAL1::SEP29.png 1745.11 kb" at bounding box center [394, 244] width 93 height 93
type input "https://cdn.shopify.com/s/files/1/0679/2170/7200/files/gempages_548228013439845…"
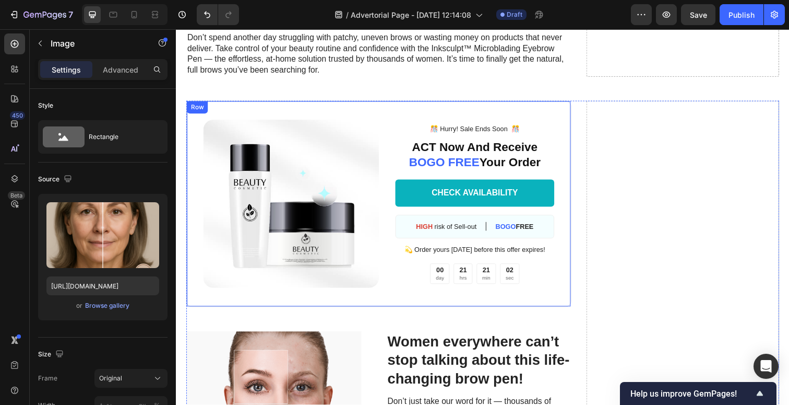
scroll to position [2014, 0]
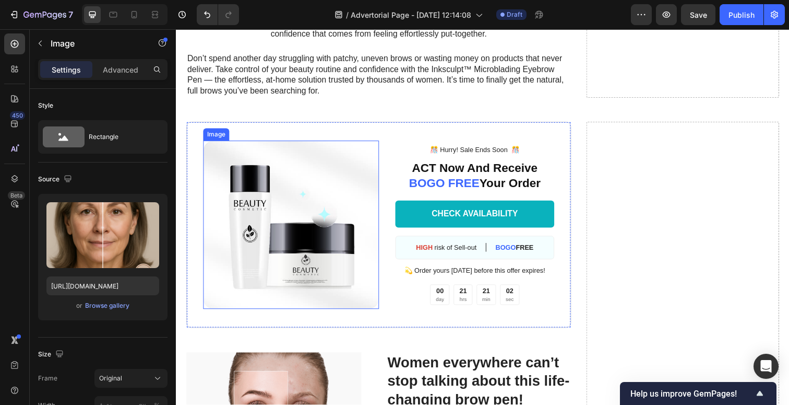
click at [305, 205] on img at bounding box center [294, 228] width 180 height 171
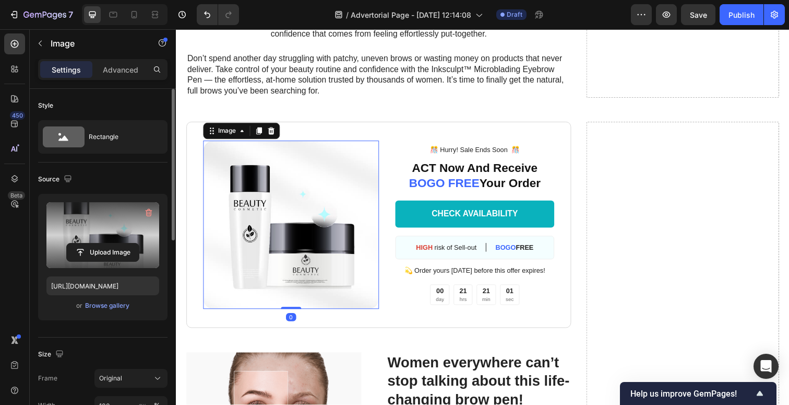
click at [113, 215] on label at bounding box center [102, 235] width 113 height 66
click at [113, 243] on input "file" at bounding box center [103, 252] width 72 height 18
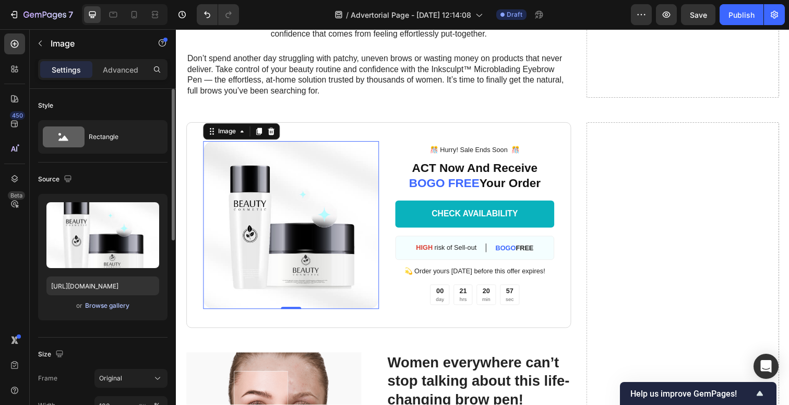
click at [111, 309] on div "Browse gallery" at bounding box center [107, 305] width 44 height 9
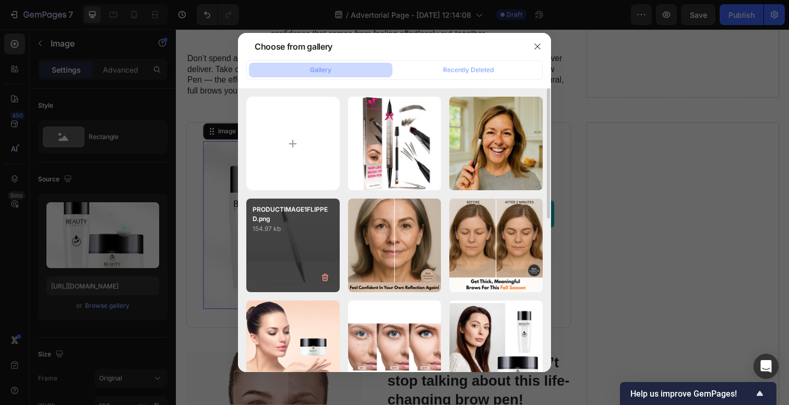
click at [300, 223] on p "154.97 kb" at bounding box center [293, 228] width 81 height 10
type input "https://cdn.shopify.com/s/files/1/0679/2170/7200/files/gempages_548228013439845…"
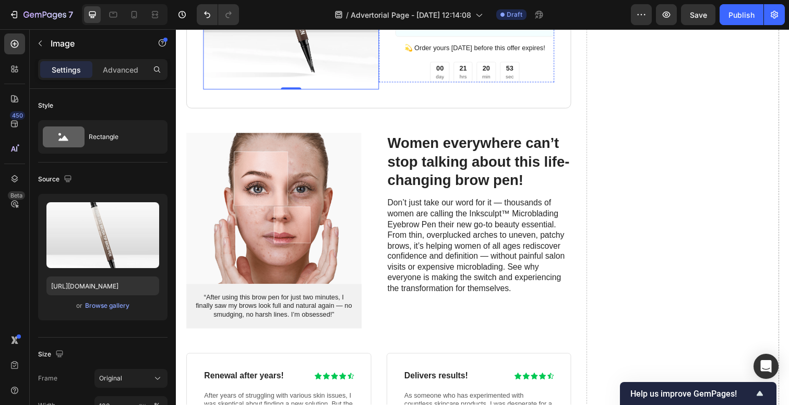
scroll to position [2256, 0]
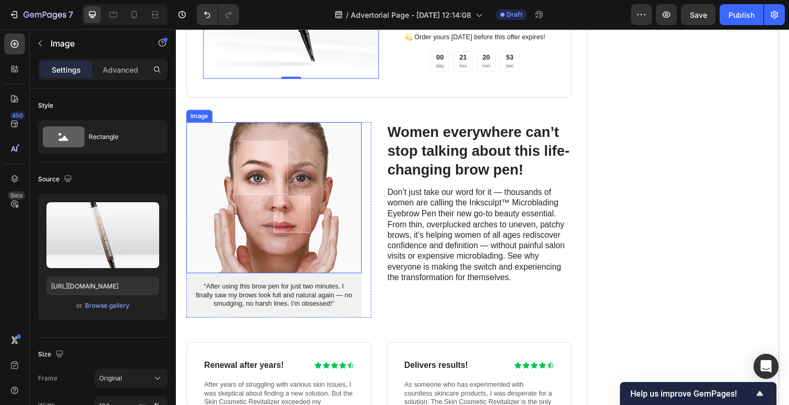
click at [289, 196] on img at bounding box center [275, 201] width 179 height 154
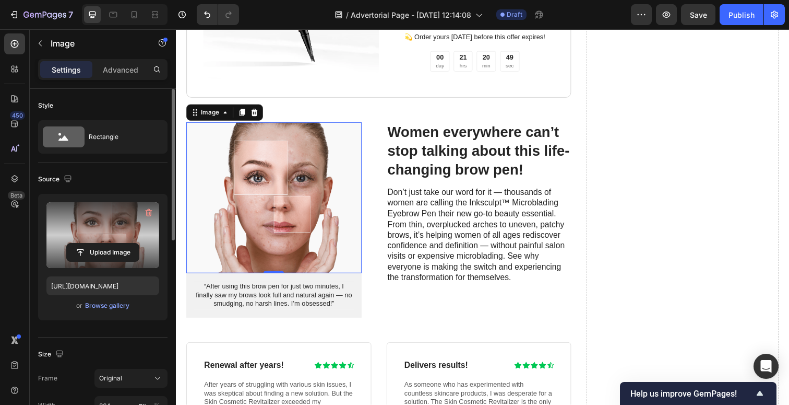
click at [103, 232] on label at bounding box center [102, 235] width 113 height 66
click at [103, 243] on input "file" at bounding box center [103, 252] width 72 height 18
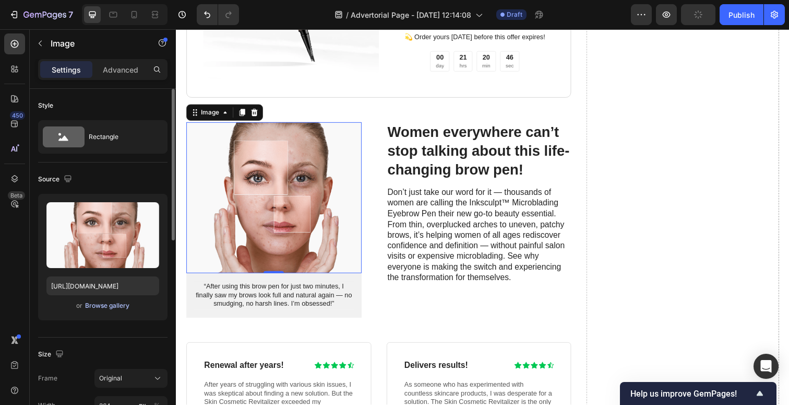
click at [107, 309] on div "Browse gallery" at bounding box center [107, 305] width 44 height 9
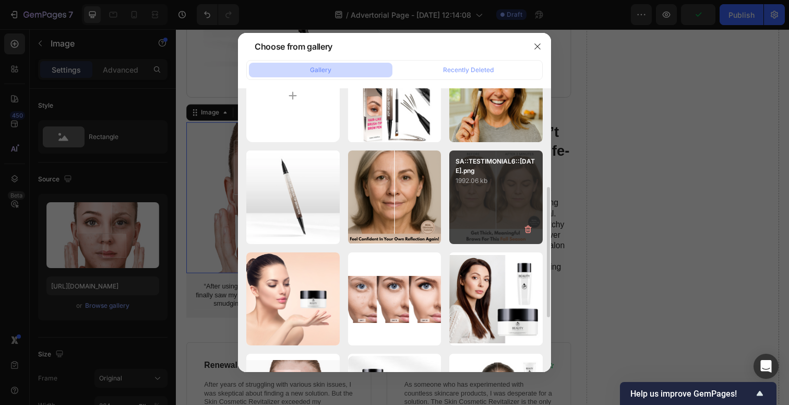
scroll to position [0, 0]
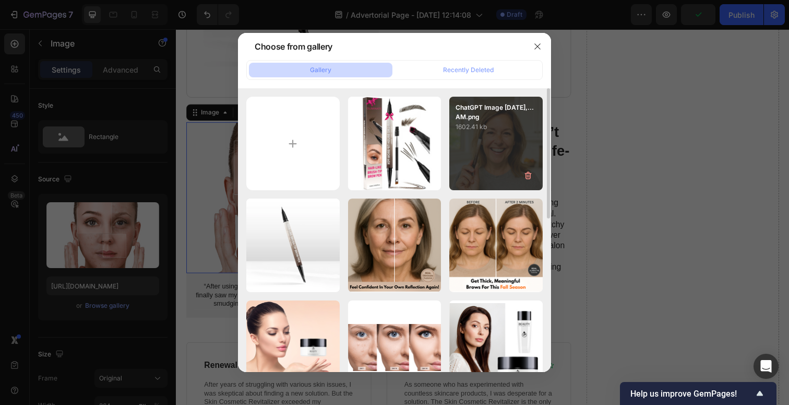
click at [497, 120] on p "ChatGPT Image Sep 14,...AM.png" at bounding box center [496, 112] width 81 height 19
type input "https://cdn.shopify.com/s/files/1/0679/2170/7200/files/gempages_548228013439845…"
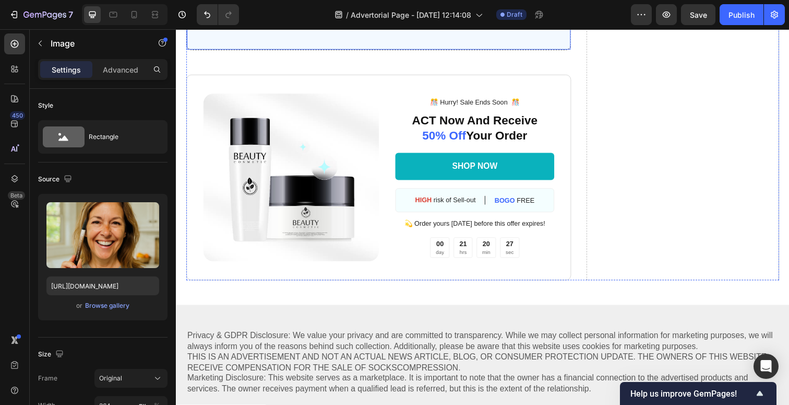
scroll to position [3065, 0]
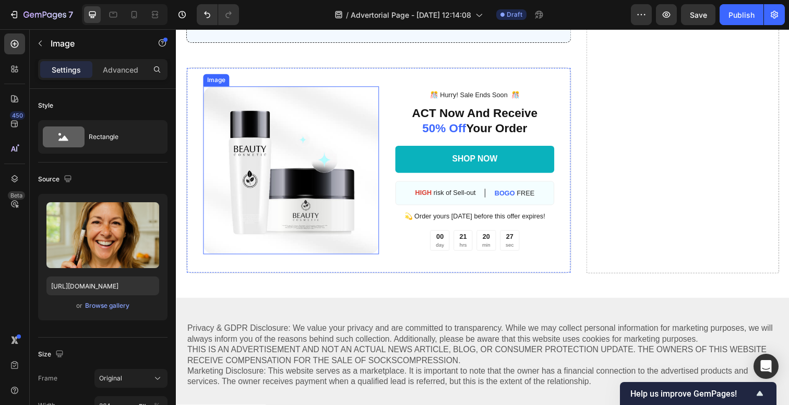
click at [287, 164] on img at bounding box center [294, 173] width 180 height 171
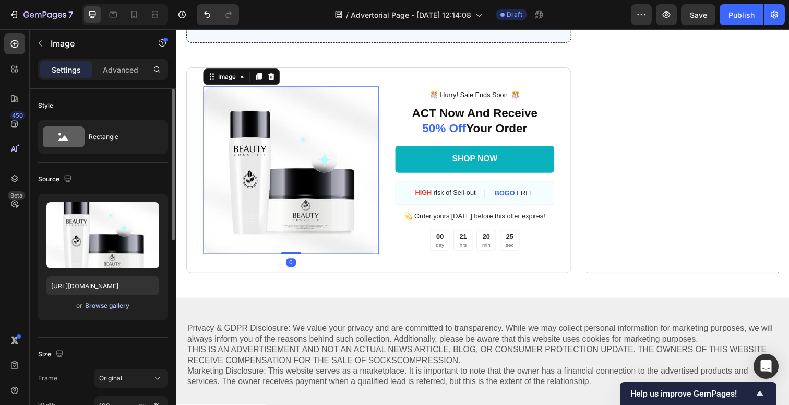
click at [109, 307] on div "Browse gallery" at bounding box center [107, 305] width 44 height 9
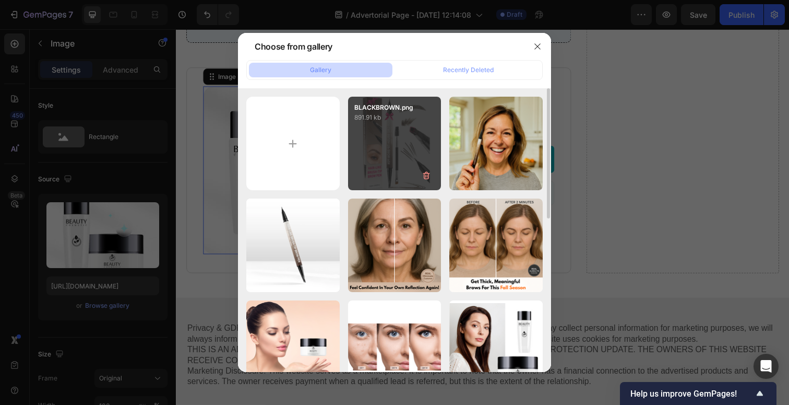
click at [395, 143] on div "BLACKBROWN.png 891.91 kb" at bounding box center [394, 143] width 93 height 93
type input "https://cdn.shopify.com/s/files/1/0679/2170/7200/files/gempages_548228013439845…"
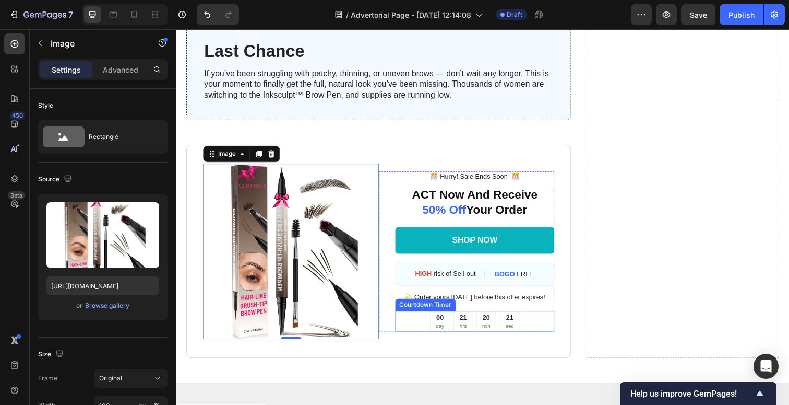
scroll to position [2985, 0]
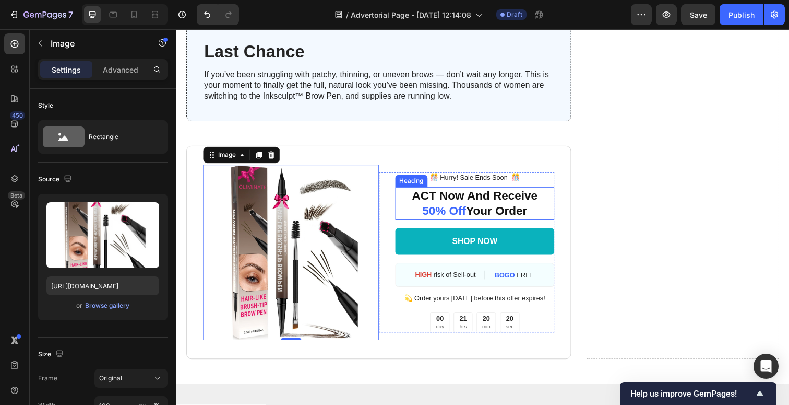
click at [448, 212] on span "50% Off" at bounding box center [450, 215] width 45 height 14
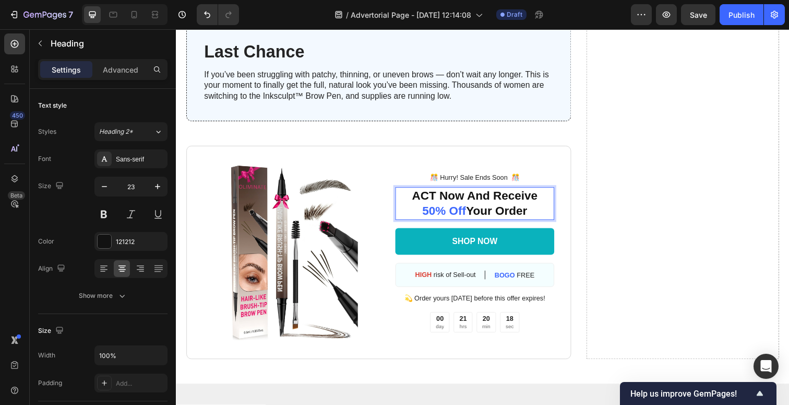
click at [442, 216] on span "50% Off" at bounding box center [450, 215] width 45 height 14
click at [546, 199] on p "ACT Now And Receive 50% Off Your Order" at bounding box center [481, 207] width 161 height 31
click at [441, 218] on span "50% Off" at bounding box center [450, 215] width 45 height 14
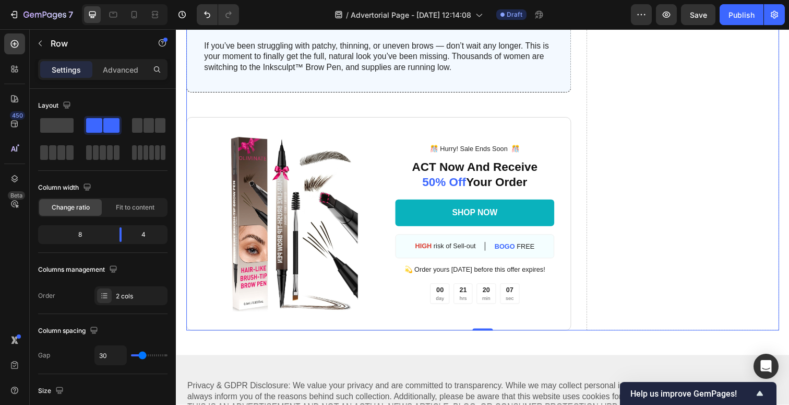
scroll to position [3022, 0]
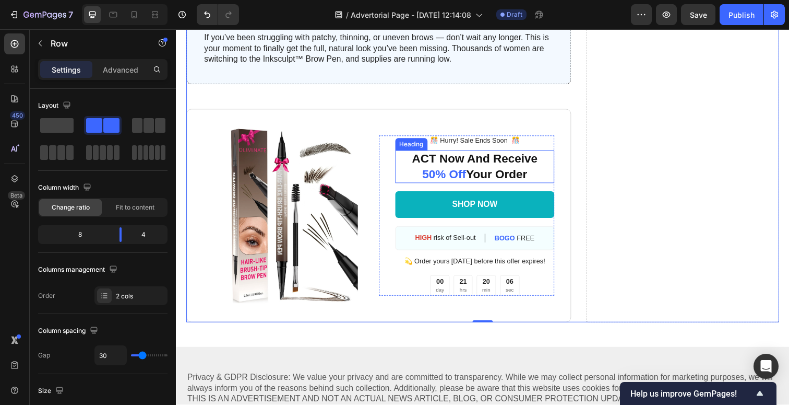
click at [460, 178] on span "50% Off" at bounding box center [450, 177] width 45 height 14
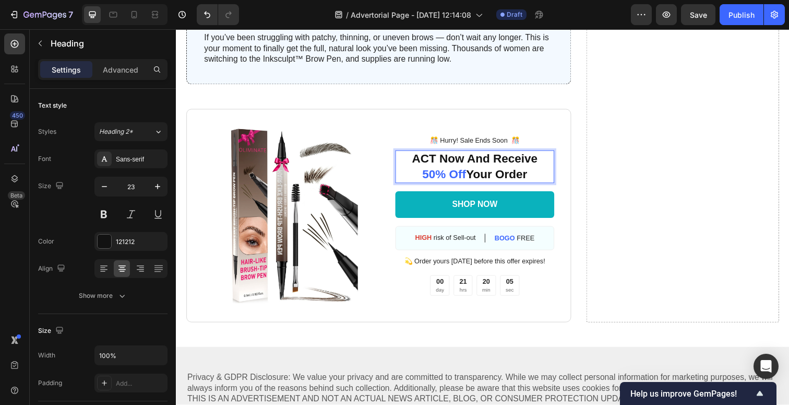
click at [441, 180] on span "50% Off" at bounding box center [450, 177] width 45 height 14
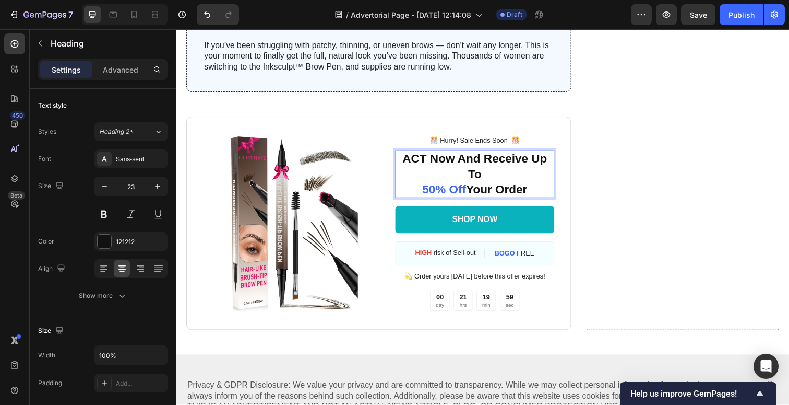
click at [436, 194] on span "50% Off" at bounding box center [450, 193] width 45 height 14
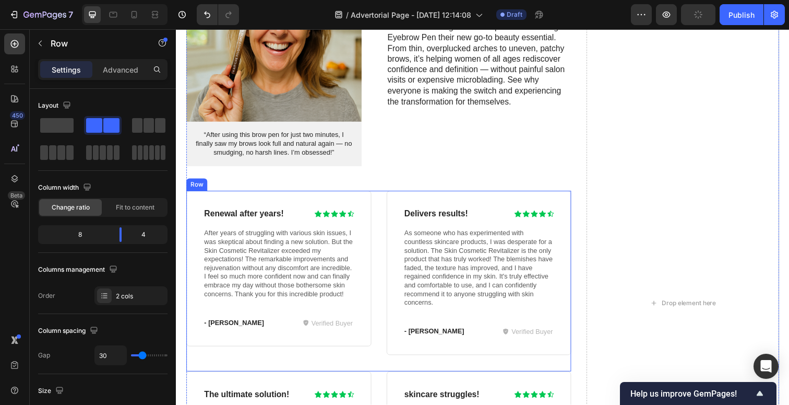
scroll to position [2439, 0]
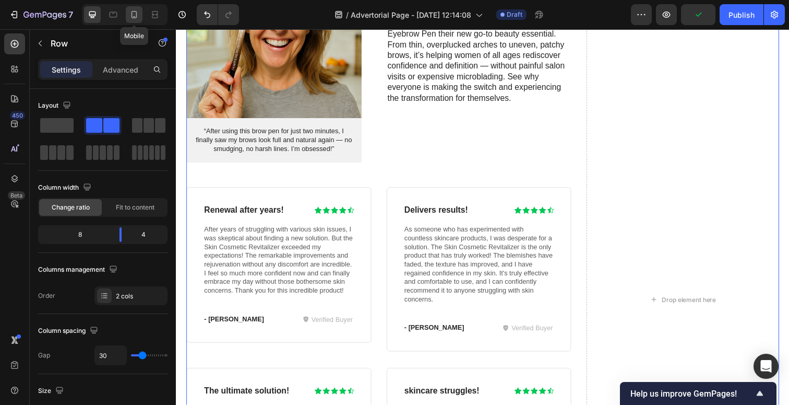
click at [133, 13] on icon at bounding box center [134, 14] width 10 height 10
type input "0"
type input "100%"
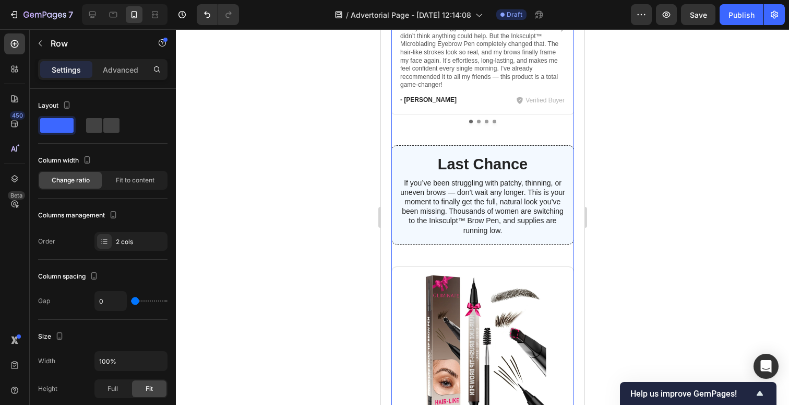
scroll to position [2815, 0]
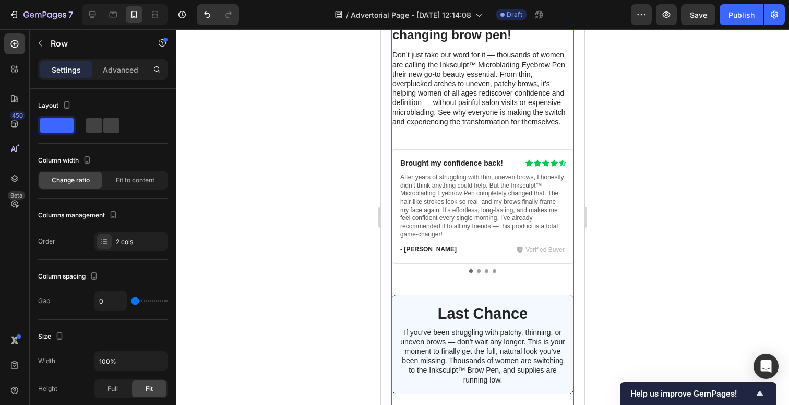
click at [479, 270] on button "Dot" at bounding box center [479, 271] width 4 height 4
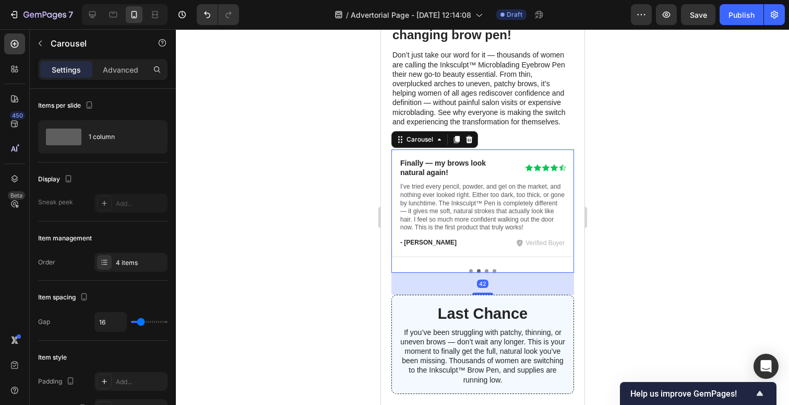
click at [487, 268] on div "Brought my confidence back! Heading Icon Icon Icon Icon Icon Icon List Row Afte…" at bounding box center [482, 210] width 183 height 123
click at [487, 271] on button "Dot" at bounding box center [486, 271] width 4 height 4
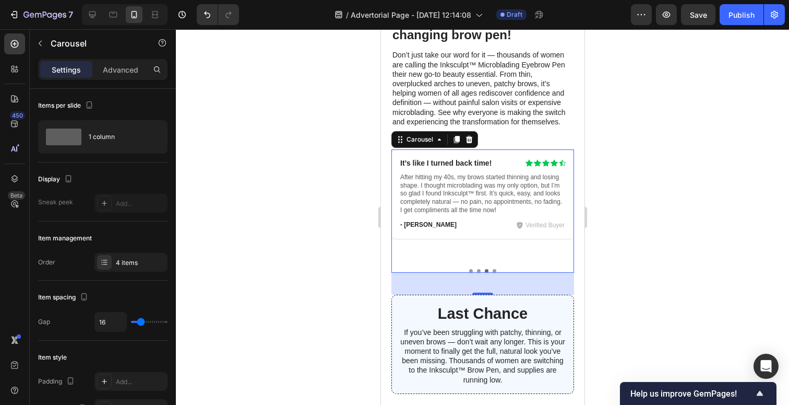
click at [494, 269] on button "Dot" at bounding box center [494, 271] width 4 height 4
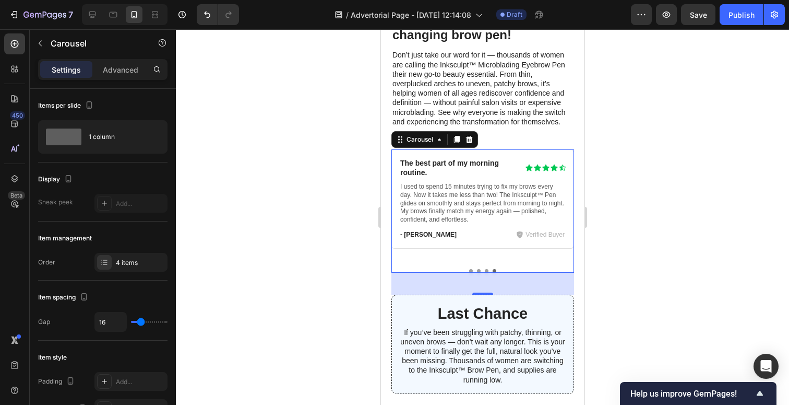
click at [470, 270] on button "Dot" at bounding box center [471, 271] width 4 height 4
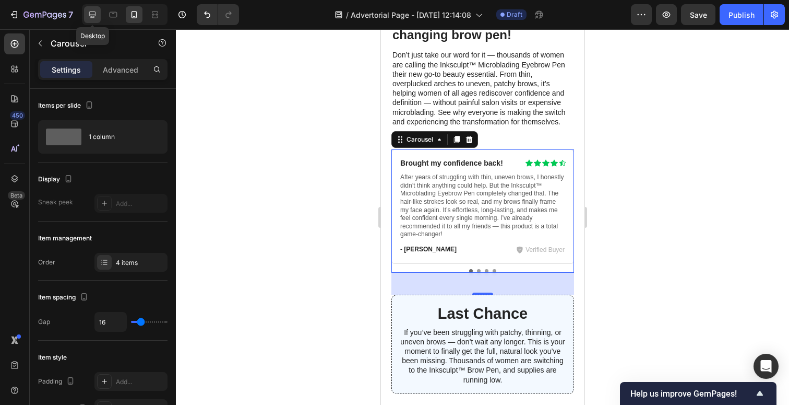
click at [96, 11] on icon at bounding box center [92, 14] width 10 height 10
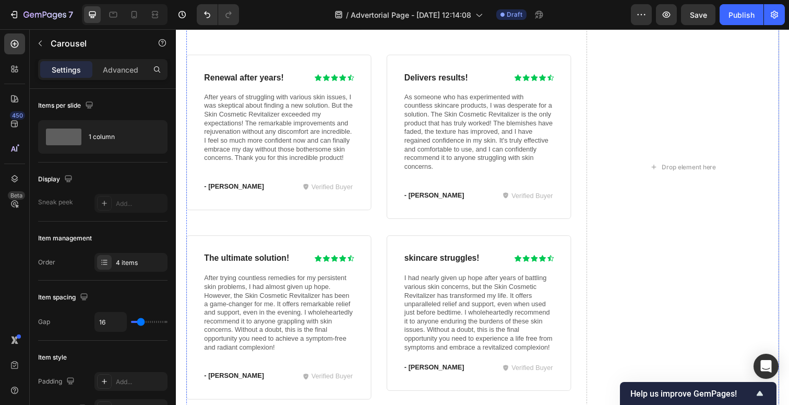
scroll to position [2562, 0]
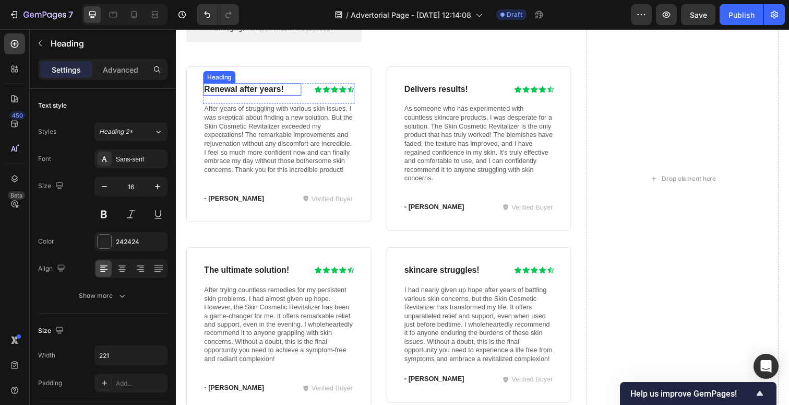
click at [240, 93] on h3 "Renewal after years!" at bounding box center [254, 91] width 100 height 13
click at [263, 86] on h3 "Renewal after years!" at bounding box center [254, 91] width 100 height 13
click at [263, 86] on p "Renewal after years!" at bounding box center [254, 91] width 98 height 11
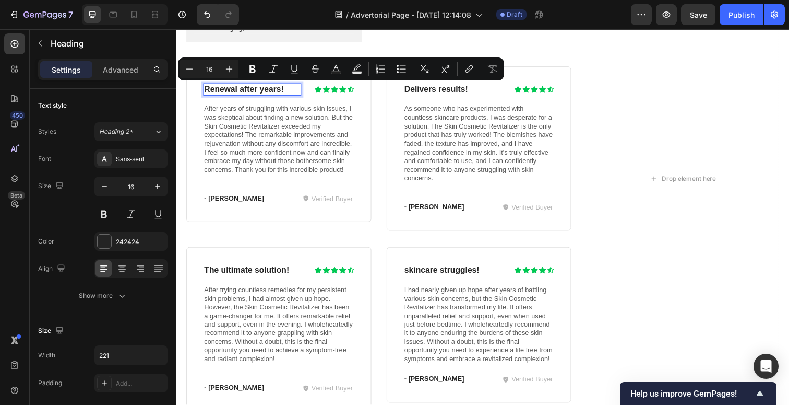
click at [250, 90] on p "Renewal after years!" at bounding box center [254, 91] width 98 height 11
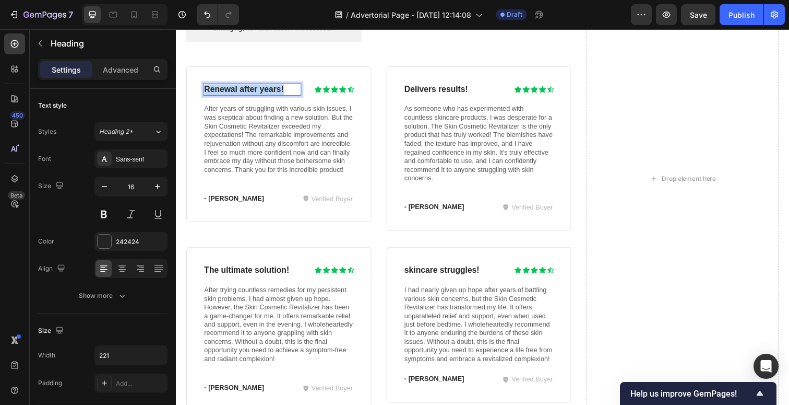
click at [250, 90] on p "Renewal after years!" at bounding box center [254, 91] width 98 height 11
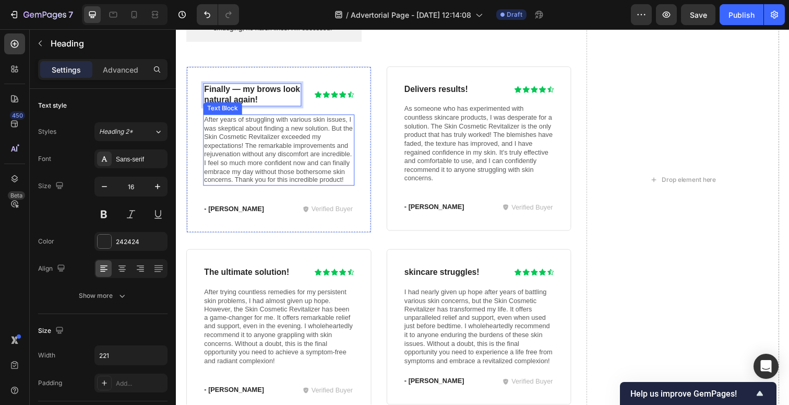
click at [256, 156] on p "After years of struggling with various skin issues, I was skeptical about findi…" at bounding box center [281, 152] width 152 height 70
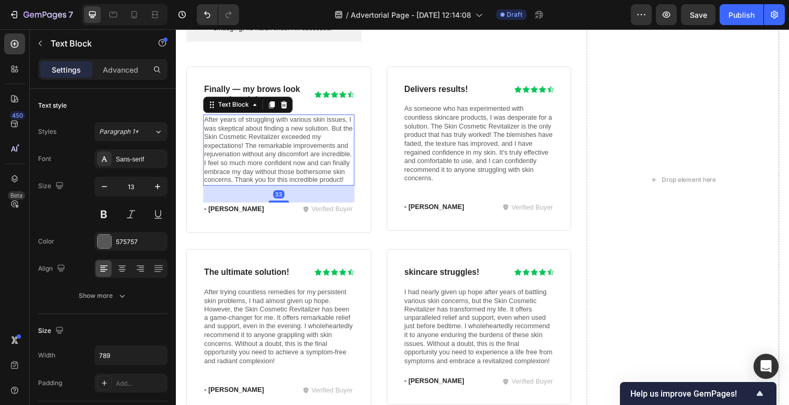
click at [256, 156] on p "After years of struggling with various skin issues, I was skeptical about findi…" at bounding box center [281, 152] width 152 height 70
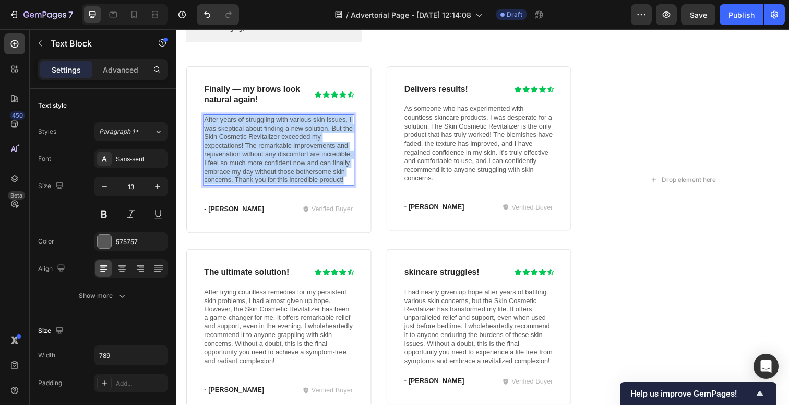
click at [256, 156] on p "After years of struggling with various skin issues, I was skeptical about findi…" at bounding box center [281, 152] width 152 height 70
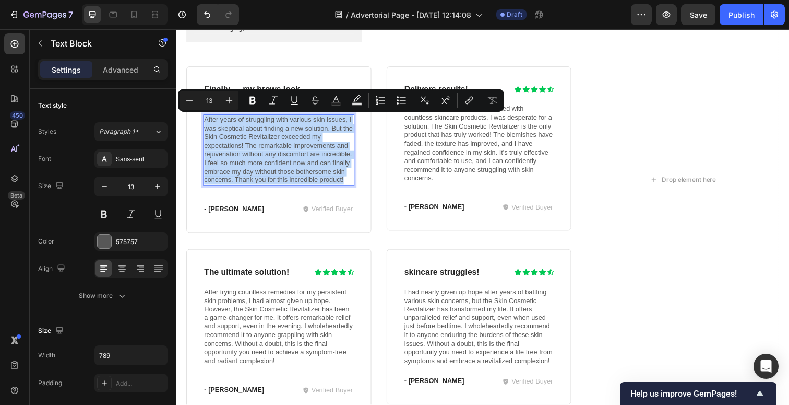
click at [256, 156] on p "After years of struggling with various skin issues, I was skeptical about findi…" at bounding box center [281, 152] width 152 height 70
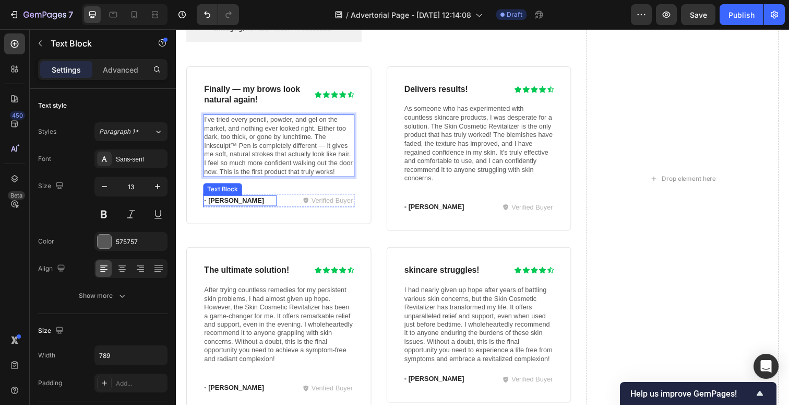
click at [231, 207] on p "- Michael" at bounding box center [241, 204] width 73 height 9
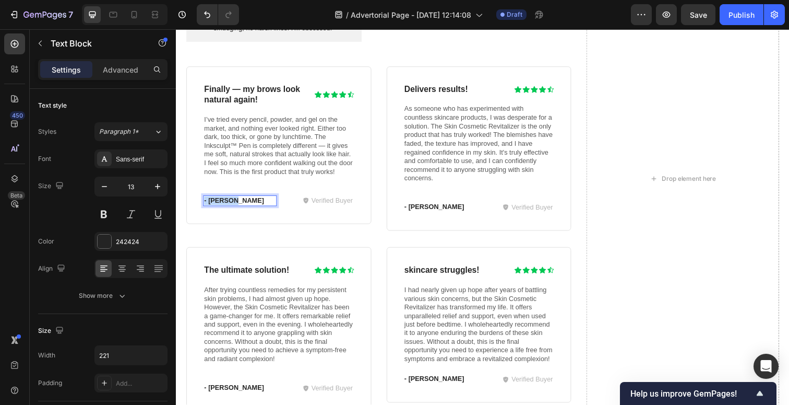
click at [231, 207] on p "- Michael" at bounding box center [241, 204] width 73 height 9
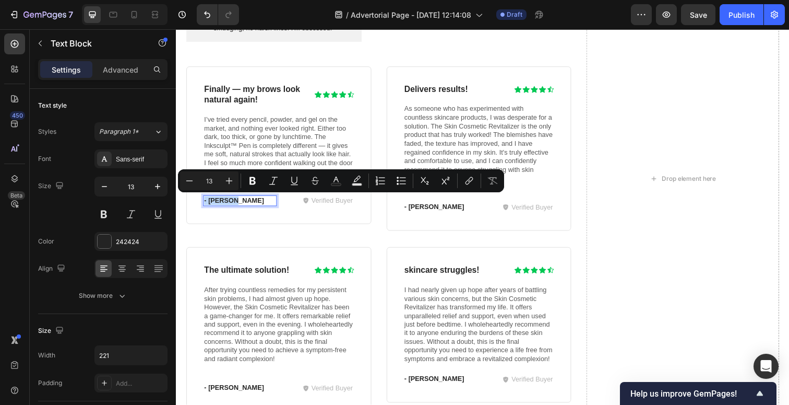
click at [231, 207] on p "- Michael" at bounding box center [241, 204] width 73 height 9
drag, startPoint x: 244, startPoint y: 206, endPoint x: 211, endPoint y: 206, distance: 33.4
click at [211, 206] on p "- Michael" at bounding box center [241, 204] width 73 height 9
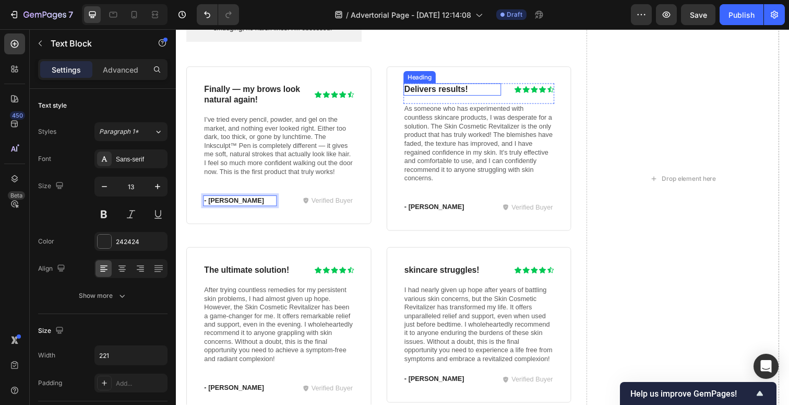
click at [463, 88] on h3 "Delivers results!" at bounding box center [458, 91] width 100 height 13
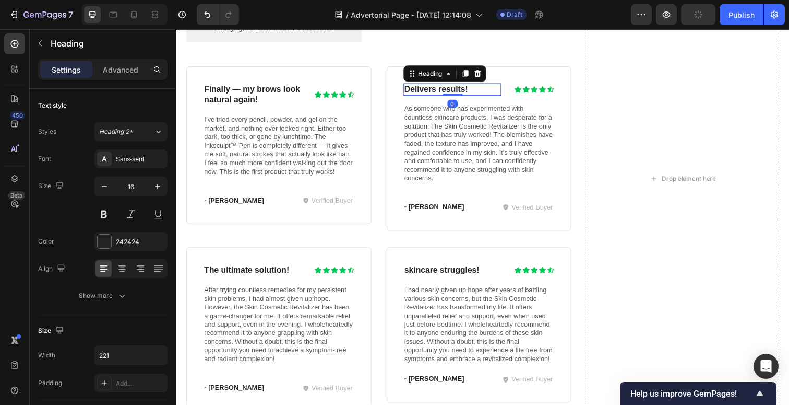
click at [457, 90] on h3 "Delivers results!" at bounding box center [458, 91] width 100 height 13
click at [457, 90] on p "Delivers results!" at bounding box center [458, 91] width 98 height 11
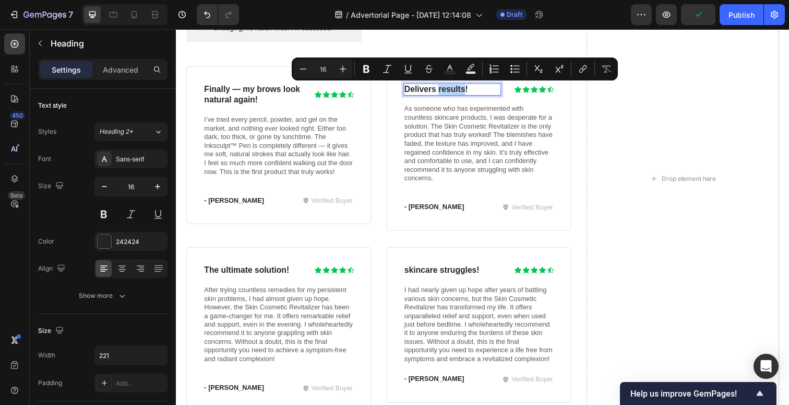
click at [443, 92] on p "Delivers results!" at bounding box center [458, 91] width 98 height 11
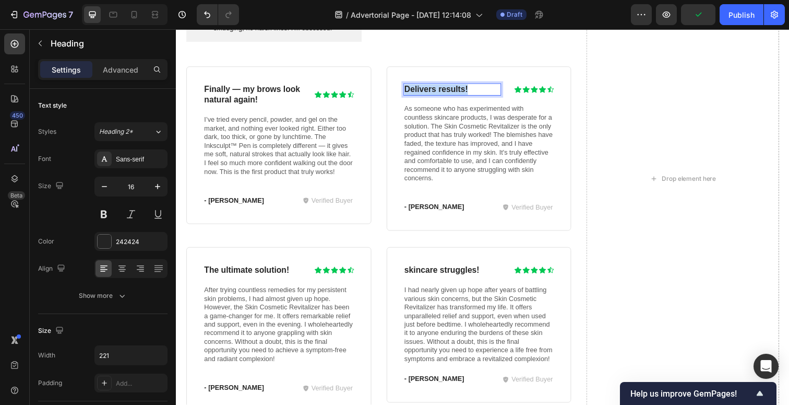
click at [443, 92] on p "Delivers results!" at bounding box center [458, 91] width 98 height 11
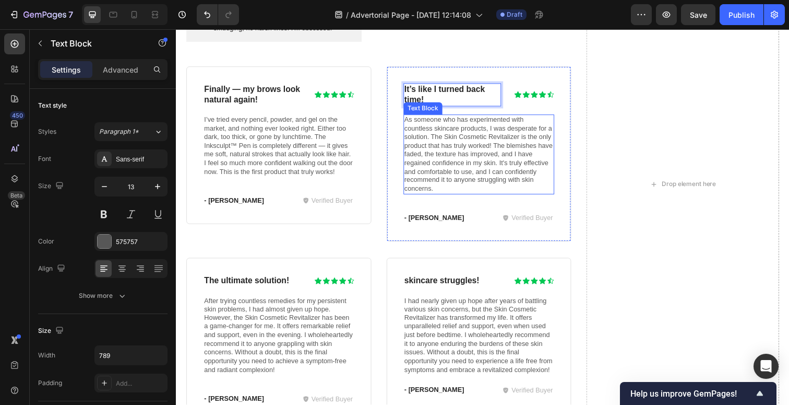
click at [478, 144] on p "As someone who has experimented with countless skincare products, I was despera…" at bounding box center [485, 156] width 152 height 79
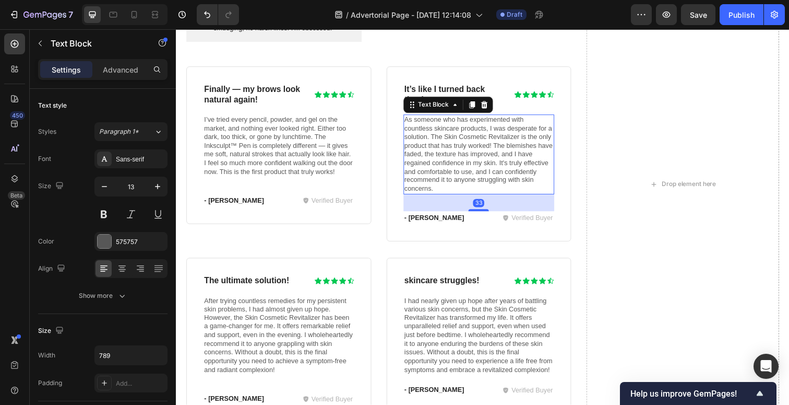
click at [491, 168] on p "As someone who has experimented with countless skincare products, I was despera…" at bounding box center [485, 156] width 152 height 79
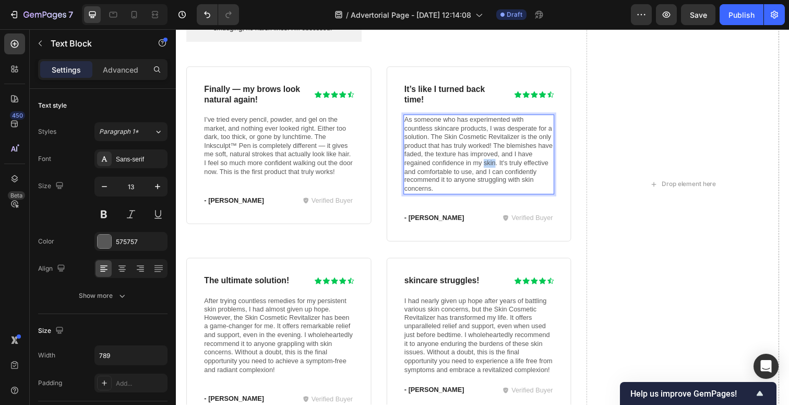
click at [491, 168] on p "As someone who has experimented with countless skincare products, I was despera…" at bounding box center [485, 156] width 152 height 79
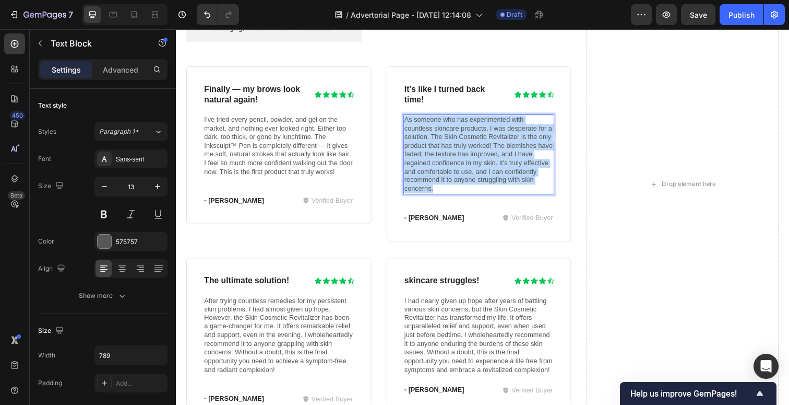
click at [491, 168] on p "As someone who has experimented with countless skincare products, I was despera…" at bounding box center [485, 156] width 152 height 79
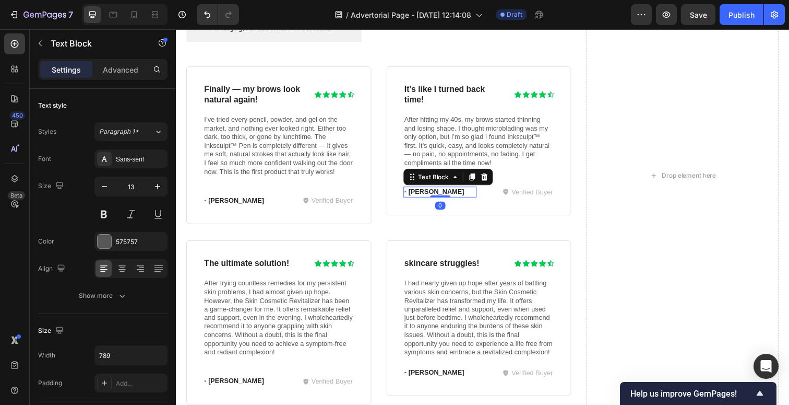
click at [426, 190] on div "- Emily Text Block 0" at bounding box center [445, 195] width 75 height 11
click at [433, 196] on p "- Emily" at bounding box center [445, 195] width 73 height 9
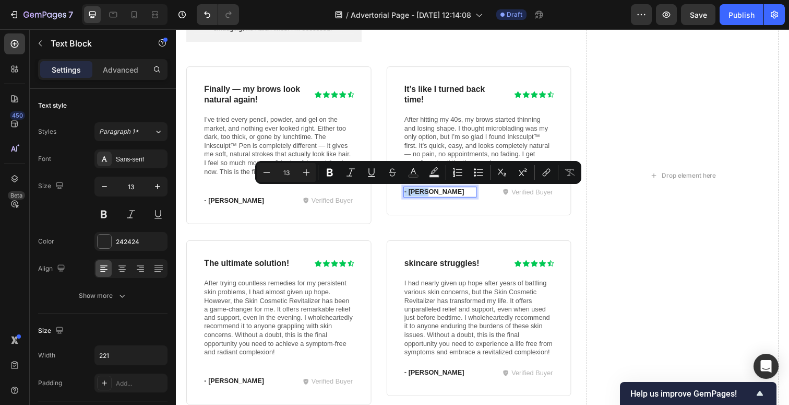
click at [439, 198] on p "- Emily" at bounding box center [445, 195] width 73 height 9
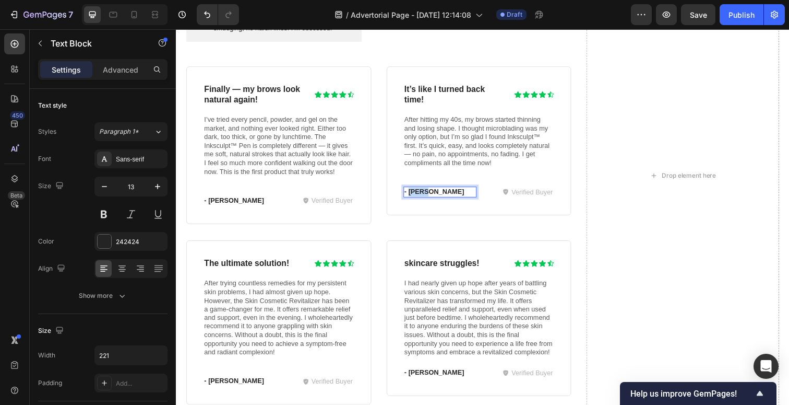
drag, startPoint x: 433, startPoint y: 196, endPoint x: 415, endPoint y: 196, distance: 17.8
click at [415, 196] on p "- Emily" at bounding box center [445, 195] width 73 height 9
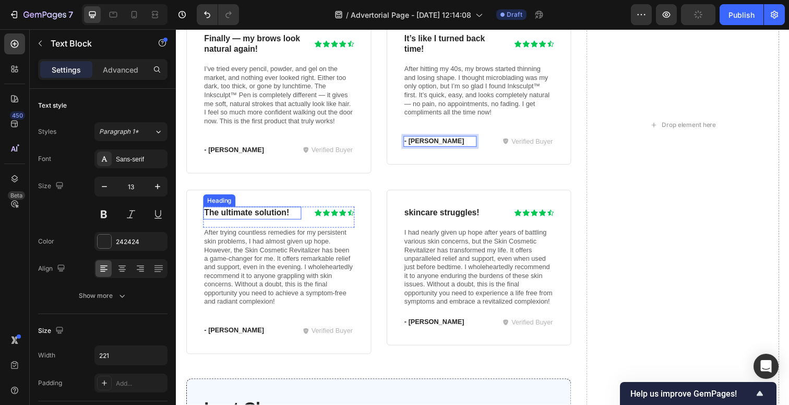
scroll to position [2626, 0]
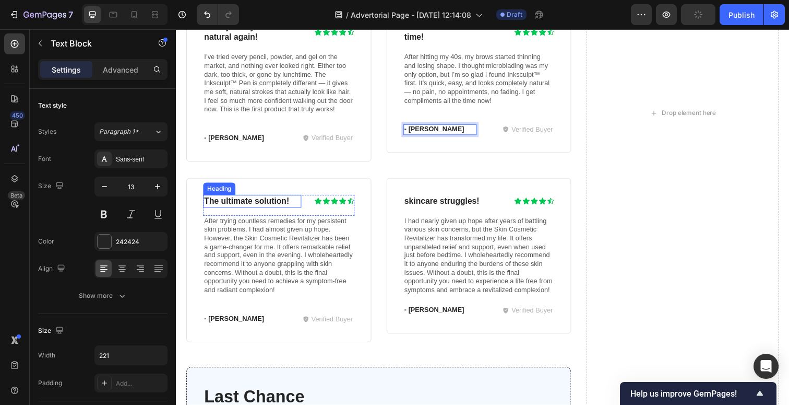
click at [249, 205] on h3 "The ultimate solution!" at bounding box center [254, 204] width 100 height 13
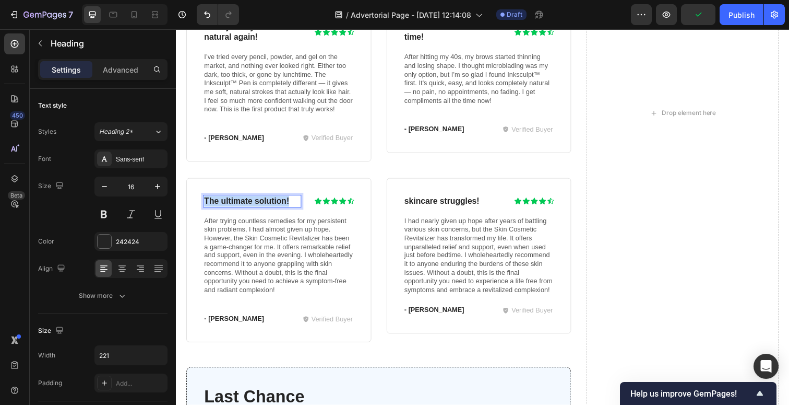
click at [249, 205] on p "The ultimate solution!" at bounding box center [254, 204] width 98 height 11
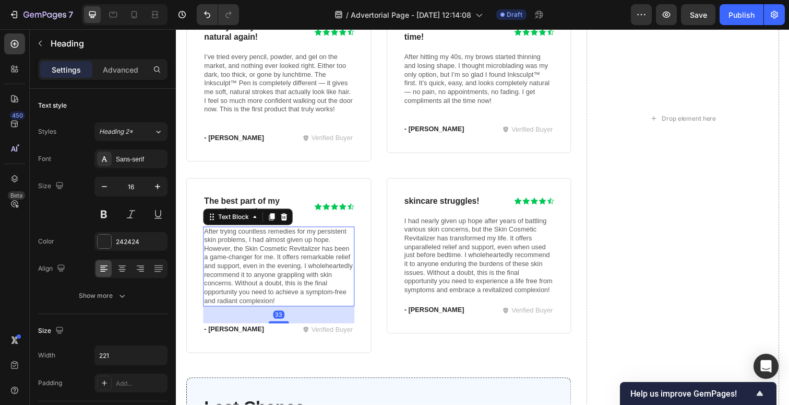
click at [253, 251] on p "After trying countless remedies for my persistent skin problems, I had almost g…" at bounding box center [281, 271] width 152 height 79
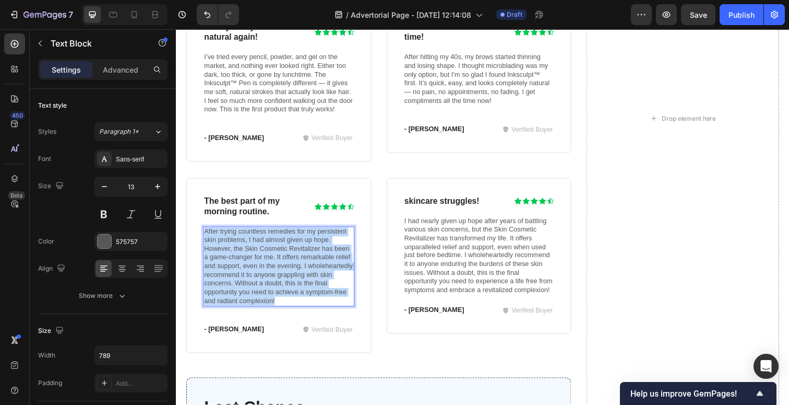
click at [253, 251] on p "After trying countless remedies for my persistent skin problems, I had almost g…" at bounding box center [281, 271] width 152 height 79
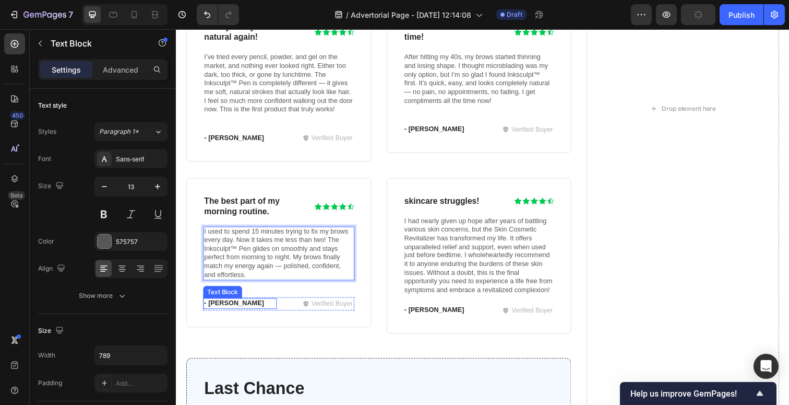
click at [228, 310] on p "- William" at bounding box center [241, 309] width 73 height 9
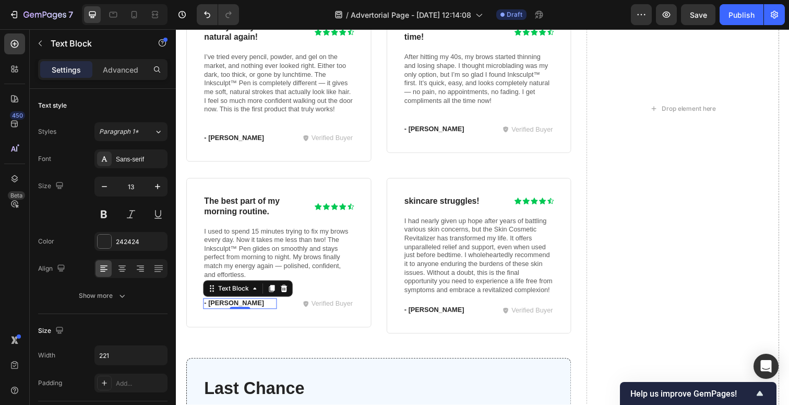
click at [232, 309] on p "- William" at bounding box center [241, 309] width 73 height 9
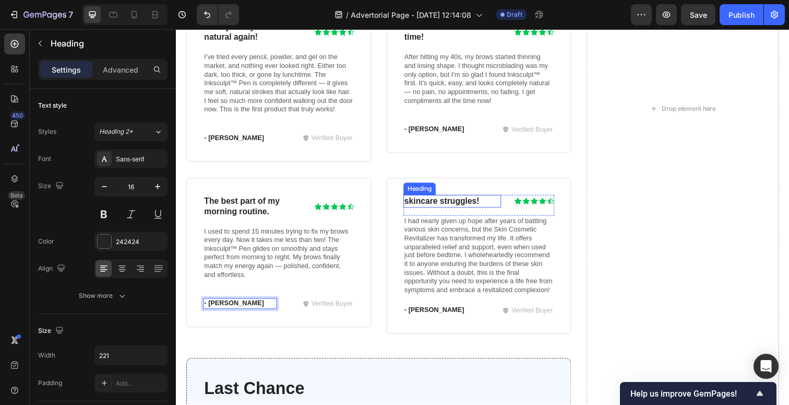
click at [433, 200] on h3 "skincare struggles!" at bounding box center [458, 204] width 100 height 13
click at [445, 200] on h3 "skincare struggles!" at bounding box center [458, 204] width 100 height 13
click at [445, 200] on p "skincare struggles!" at bounding box center [458, 204] width 98 height 11
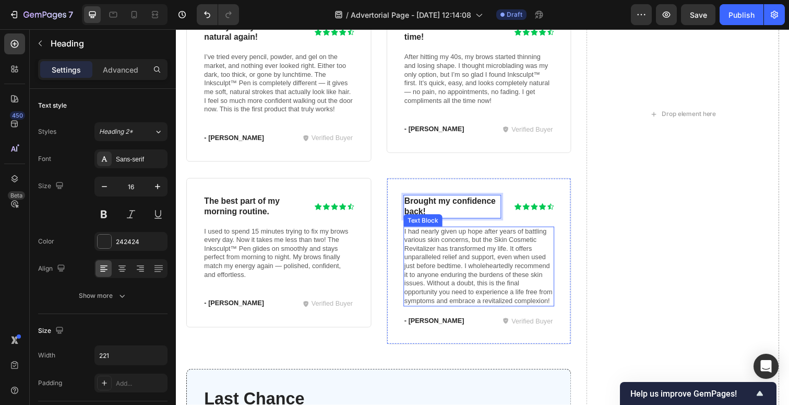
click at [495, 263] on p "I had nearly given up hope after years of battling various skin concerns, but t…" at bounding box center [485, 271] width 152 height 79
click at [470, 262] on p "I had nearly given up hope after years of battling various skin concerns, but t…" at bounding box center [485, 271] width 152 height 79
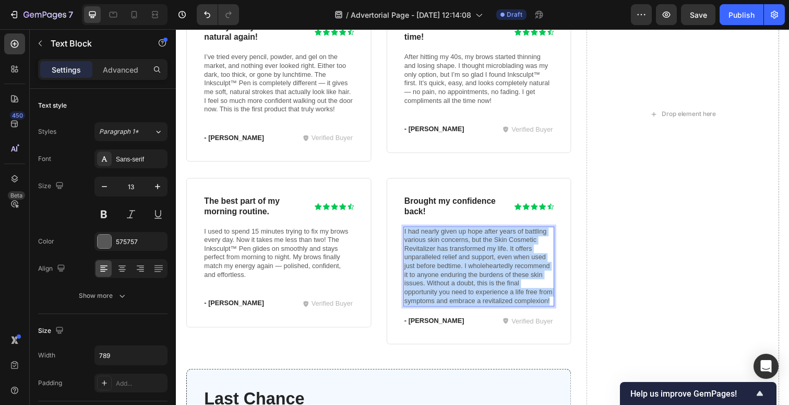
click at [470, 262] on p "I had nearly given up hope after years of battling various skin concerns, but t…" at bounding box center [485, 271] width 152 height 79
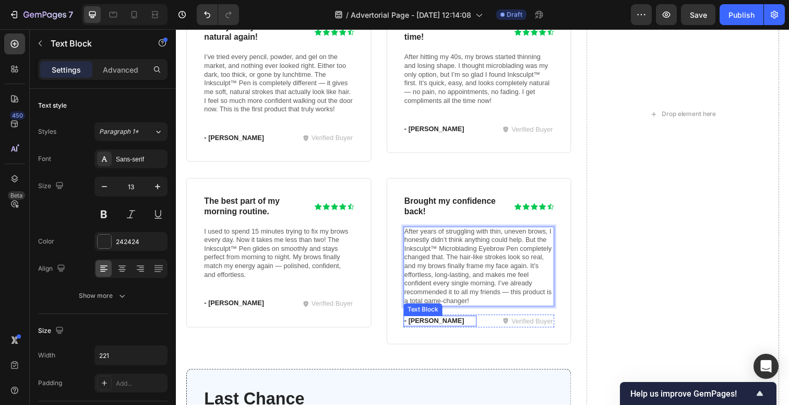
click at [430, 328] on p "- Olivia" at bounding box center [445, 327] width 73 height 9
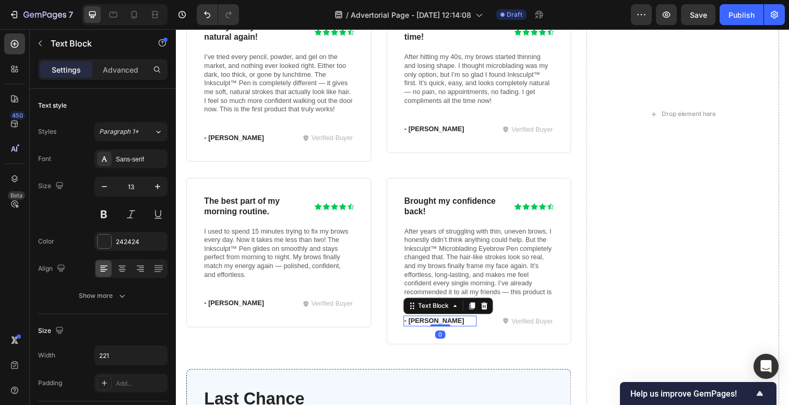
click at [436, 328] on p "- Olivia" at bounding box center [445, 327] width 73 height 9
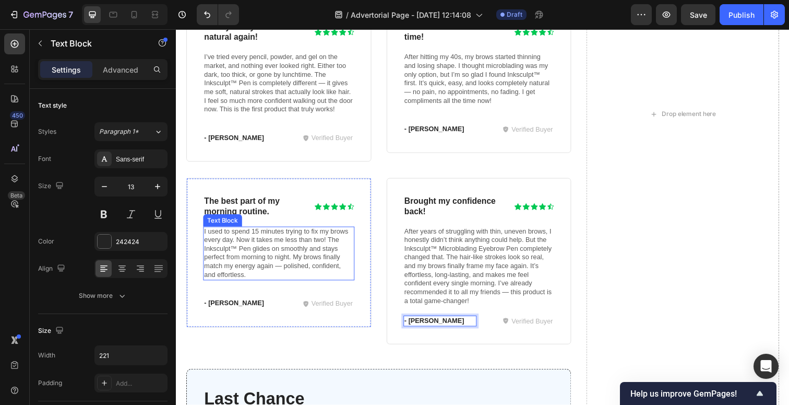
click at [259, 256] on p "I used to spend 15 minutes trying to fix my brows every day. Now it takes me le…" at bounding box center [281, 258] width 152 height 53
click at [237, 253] on p "I used to spend 15 minutes trying to fix my brows every day. Now it takes me le…" at bounding box center [281, 258] width 152 height 53
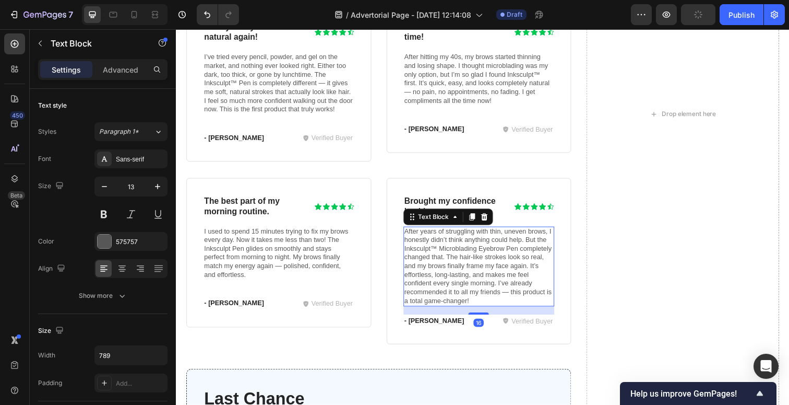
click at [444, 252] on p "After years of struggling with thin, uneven brows, I honestly didn’t think anyt…" at bounding box center [485, 271] width 152 height 79
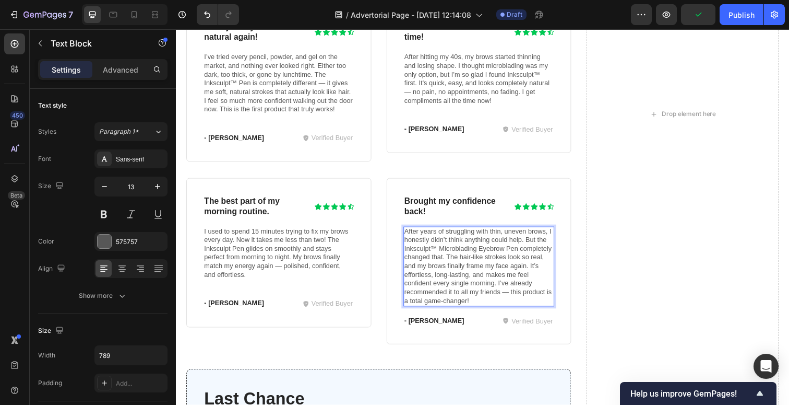
click at [441, 253] on p "After years of struggling with thin, uneven brows, I honestly didn’t think anyt…" at bounding box center [485, 271] width 152 height 79
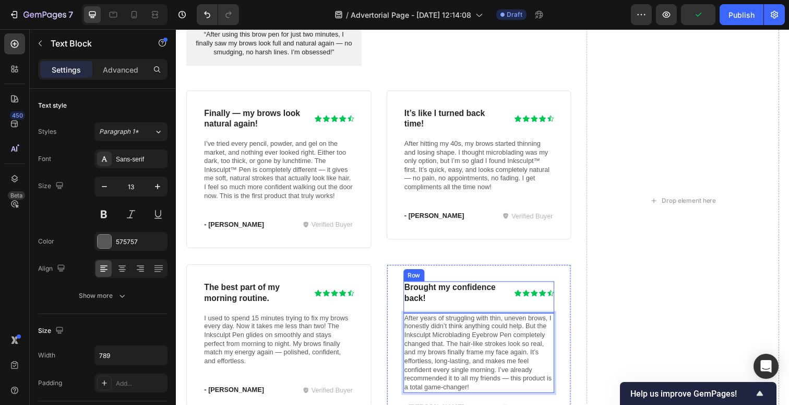
scroll to position [2517, 0]
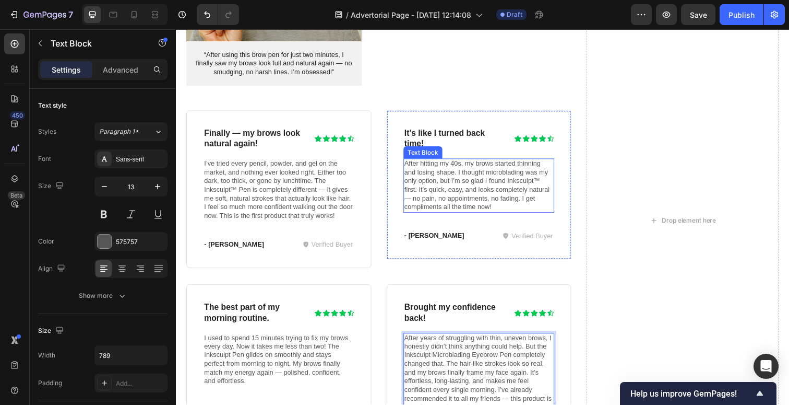
click at [483, 191] on p "After hitting my 40s, my brows started thinning and losing shape. I thought mic…" at bounding box center [485, 188] width 152 height 53
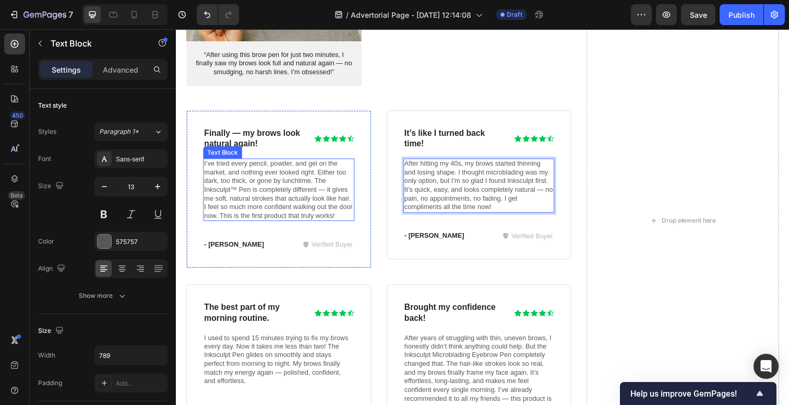
click at [249, 211] on p "I’ve tried every pencil, powder, and gel on the market, and nothing ever looked…" at bounding box center [281, 193] width 152 height 62
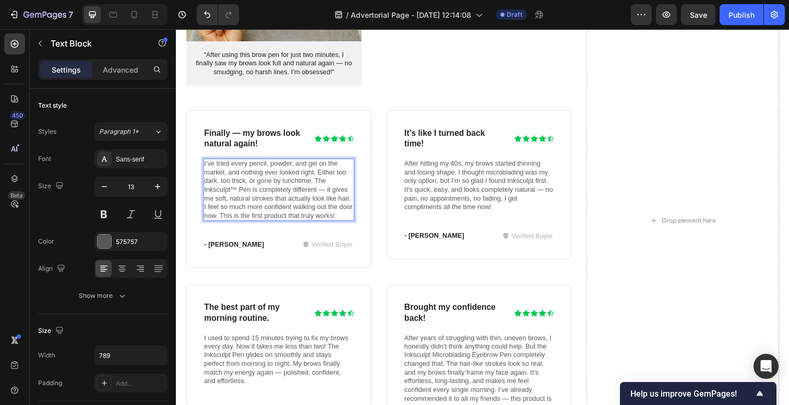
click at [238, 195] on p "I’ve tried every pencil, powder, and gel on the market, and nothing ever looked…" at bounding box center [281, 193] width 152 height 62
click at [585, 178] on div "Image ️🎊 Hurry! Sale Ends Soon ️🎊 Text Block ACT Now And Receive BOGO FREE Your…" at bounding box center [489, 224] width 606 height 1208
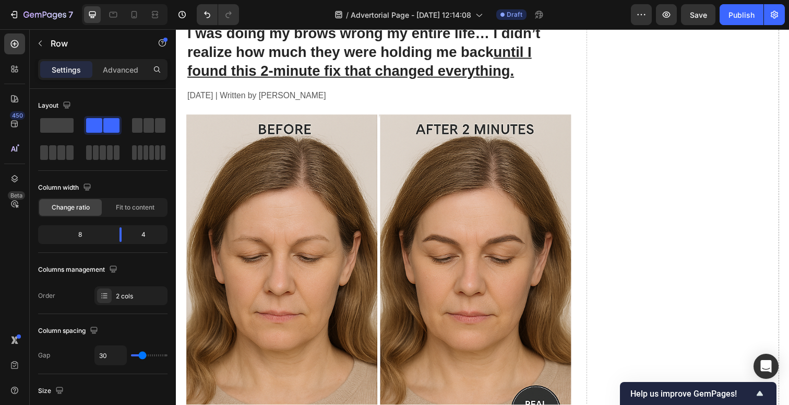
scroll to position [0, 0]
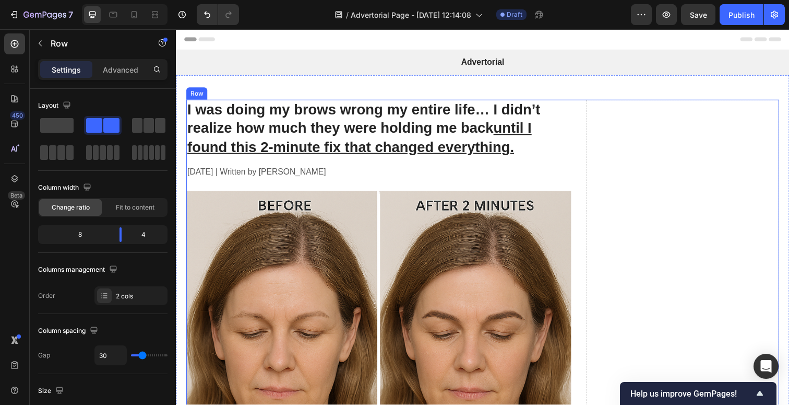
click at [62, 126] on span at bounding box center [56, 125] width 33 height 15
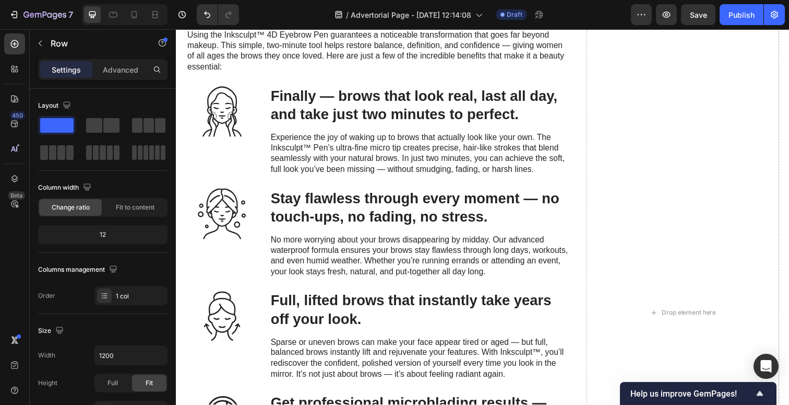
scroll to position [1488, 0]
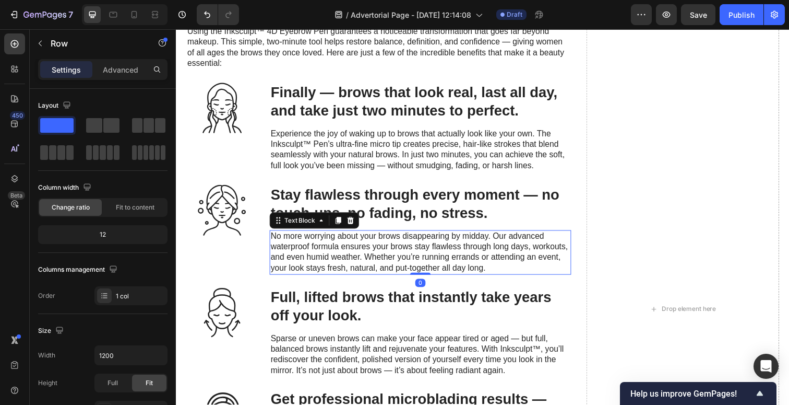
click at [444, 236] on p "No more worrying about your brows disappearing by midday. Our advanced waterpro…" at bounding box center [426, 256] width 306 height 43
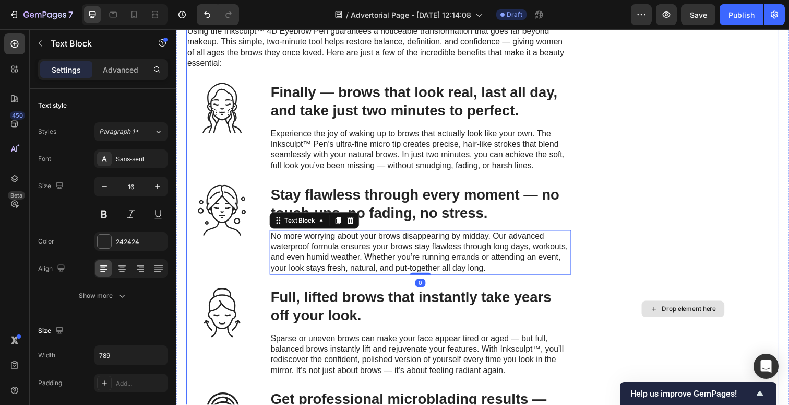
click at [681, 194] on div "Drop element here" at bounding box center [693, 315] width 197 height 672
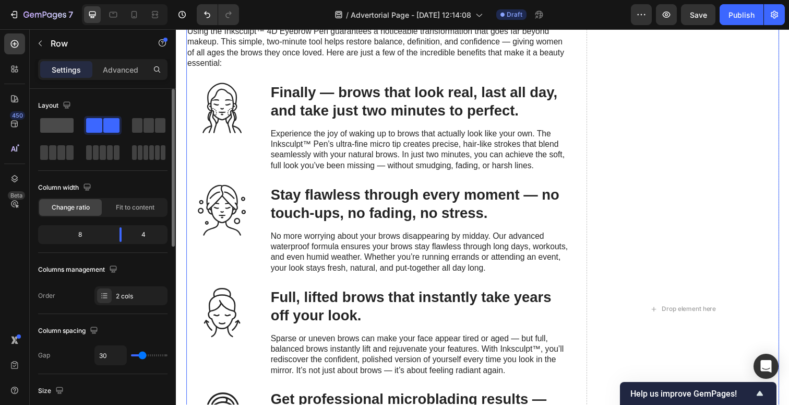
click at [57, 126] on span at bounding box center [56, 125] width 33 height 15
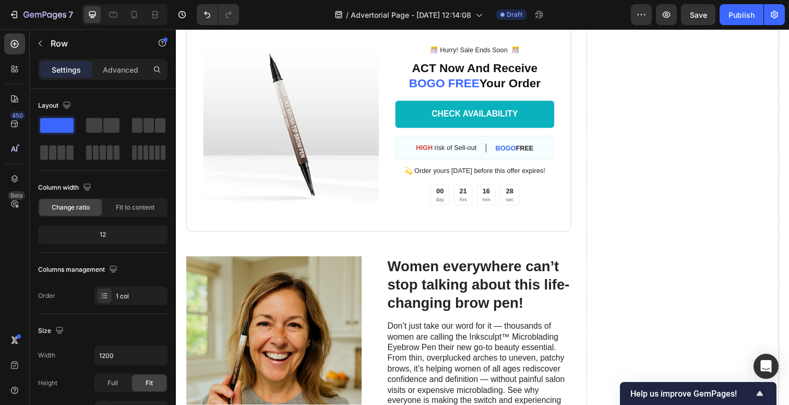
scroll to position [2021, 0]
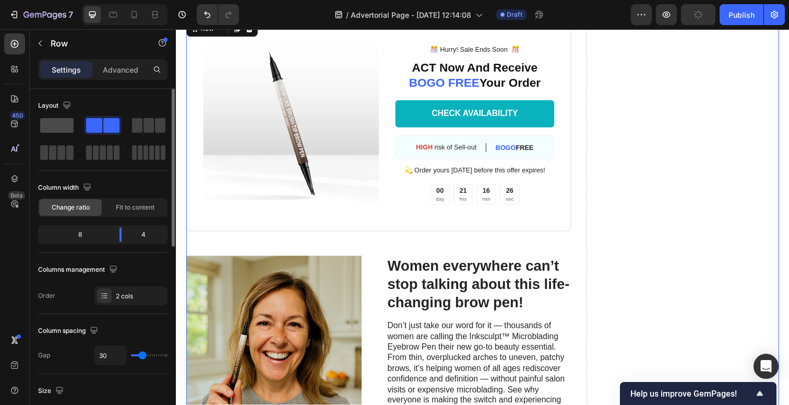
click at [50, 125] on span at bounding box center [56, 125] width 33 height 15
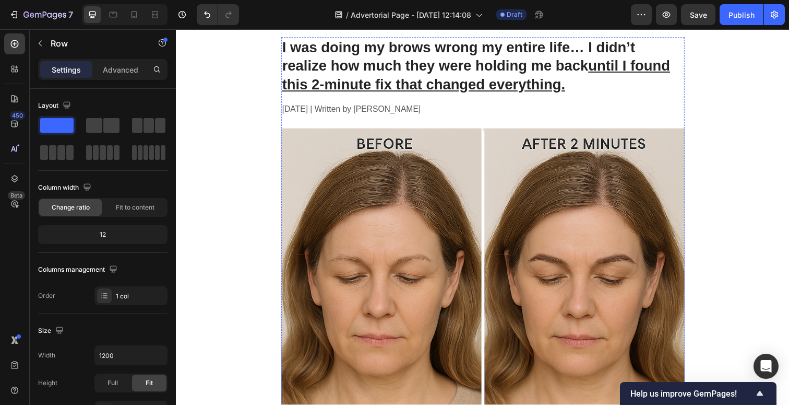
scroll to position [57, 0]
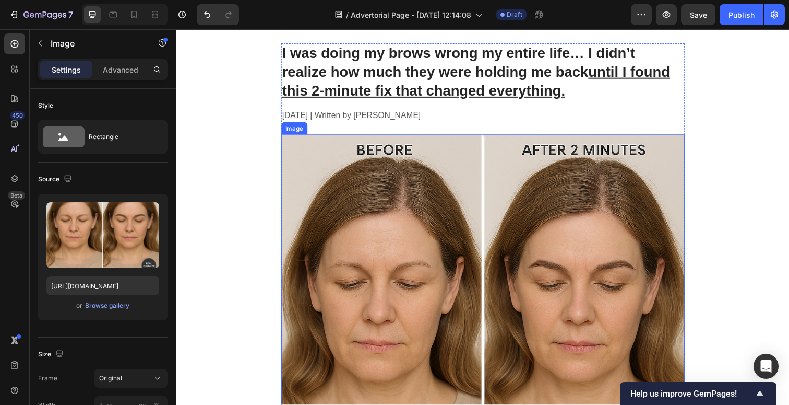
click at [504, 235] on img at bounding box center [489, 343] width 412 height 412
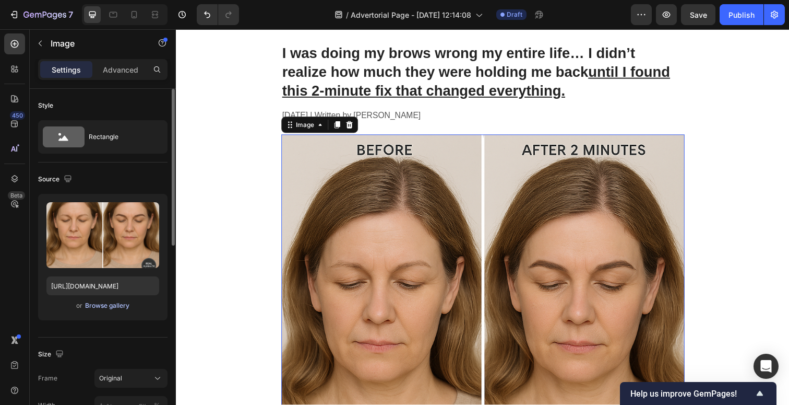
click at [109, 308] on div "Browse gallery" at bounding box center [107, 305] width 44 height 9
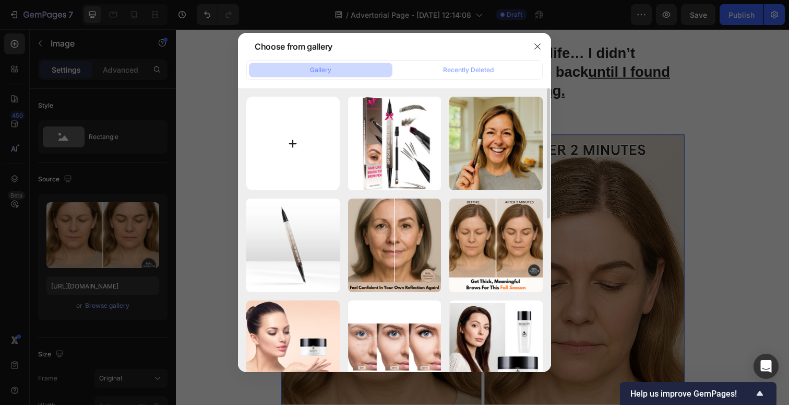
click at [287, 155] on input "file" at bounding box center [292, 143] width 93 height 93
type input "C:\fakepath\SA::LONGPM4::SEP27.png"
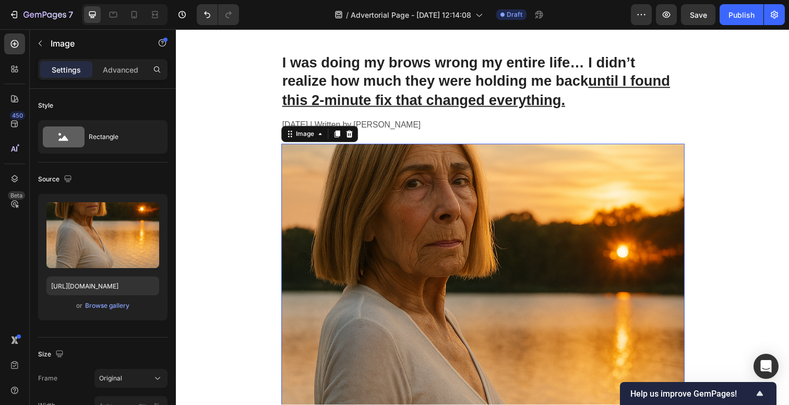
scroll to position [37, 0]
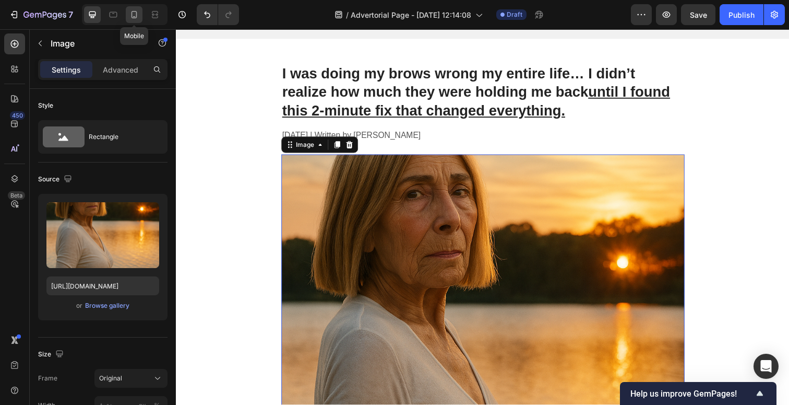
click at [127, 14] on div at bounding box center [134, 14] width 17 height 17
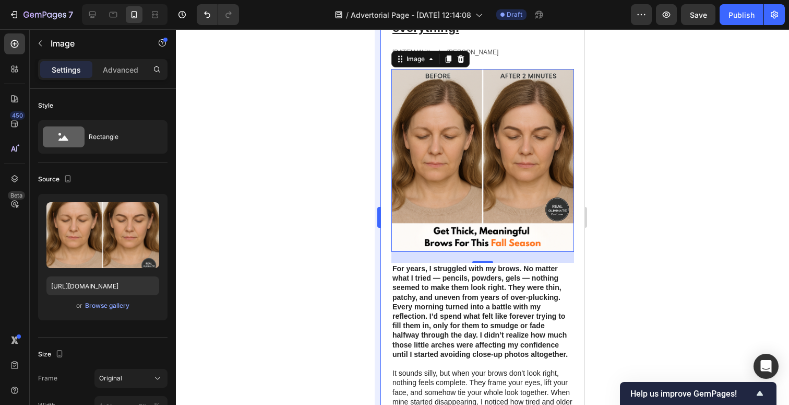
scroll to position [146, 0]
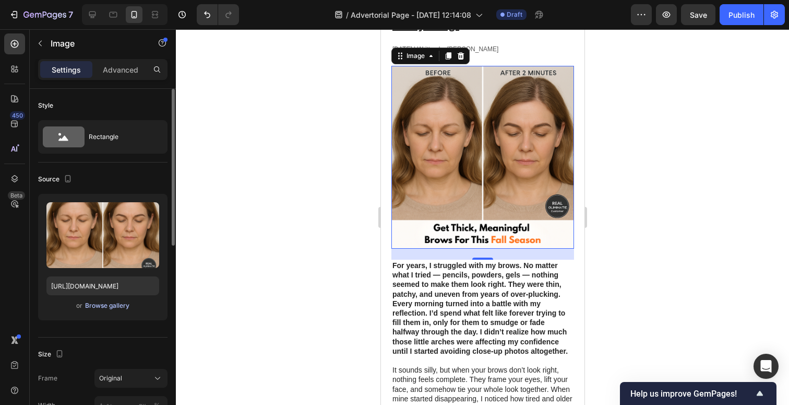
click at [100, 308] on div "Browse gallery" at bounding box center [107, 305] width 44 height 9
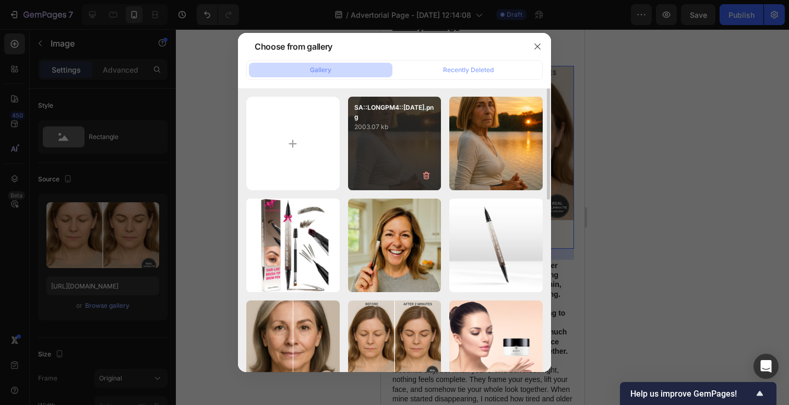
click at [396, 144] on div "SA::LONGPM4::SEP27.png 2003.07 kb" at bounding box center [394, 143] width 93 height 93
type input "https://cdn.shopify.com/s/files/1/0679/2170/7200/files/gempages_548228013439845…"
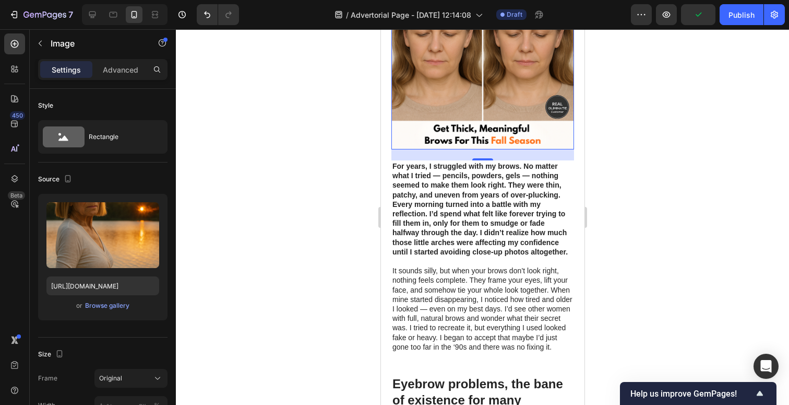
scroll to position [0, 0]
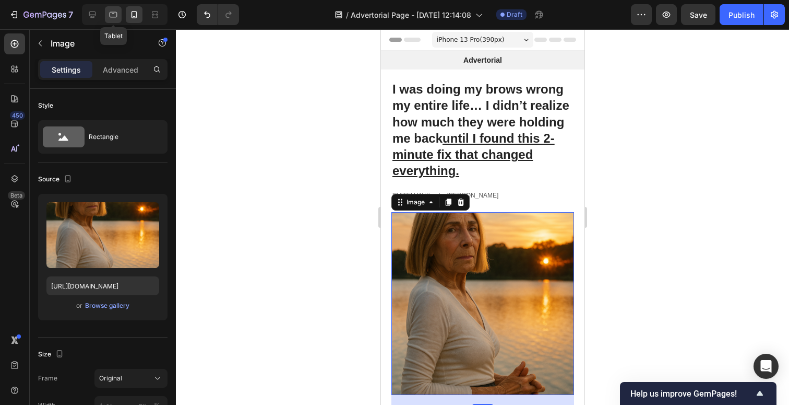
click at [115, 12] on icon at bounding box center [114, 15] width 8 height 6
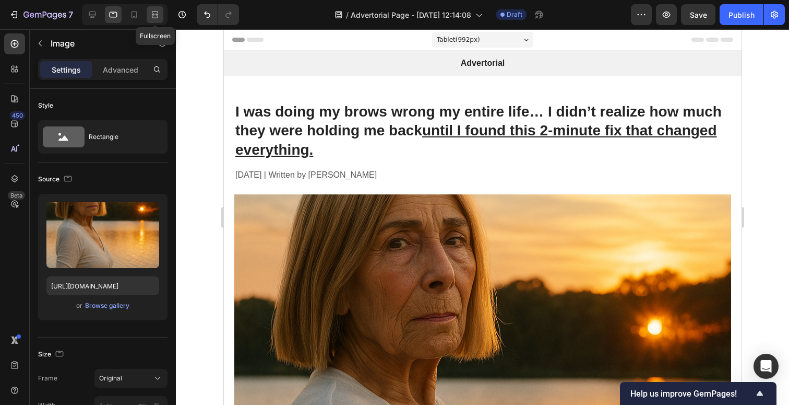
click at [153, 21] on div at bounding box center [155, 14] width 17 height 17
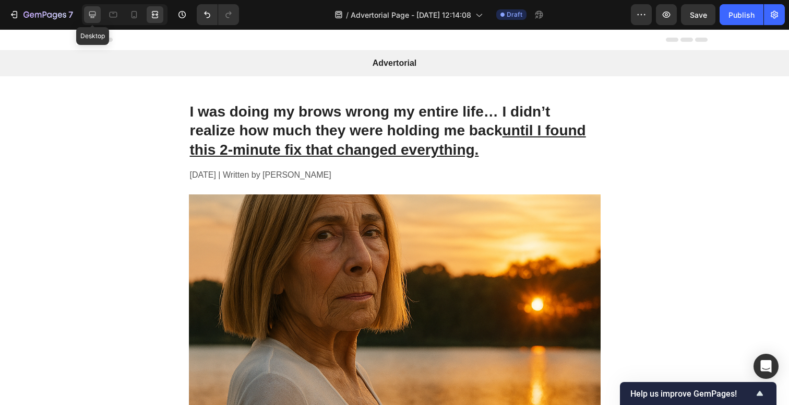
click at [96, 15] on icon at bounding box center [92, 14] width 7 height 7
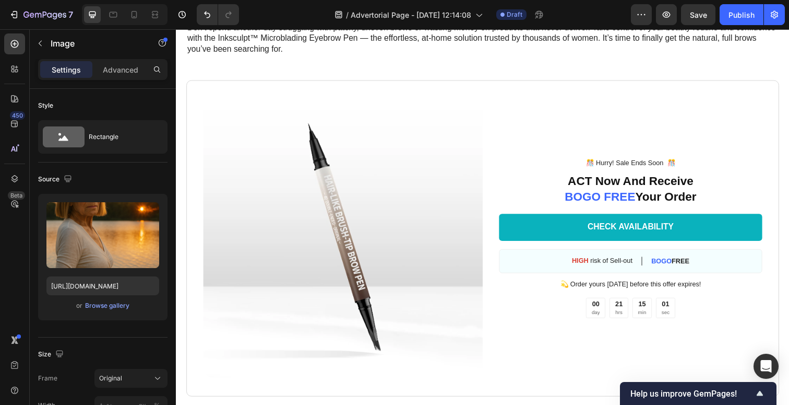
scroll to position [1963, 0]
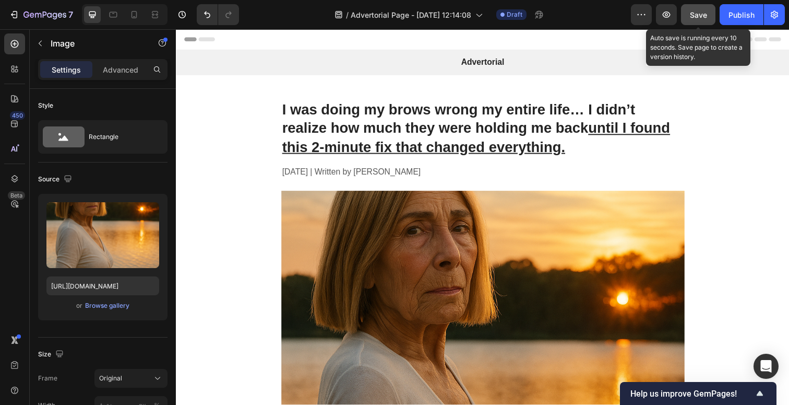
click at [697, 17] on span "Save" at bounding box center [698, 14] width 17 height 9
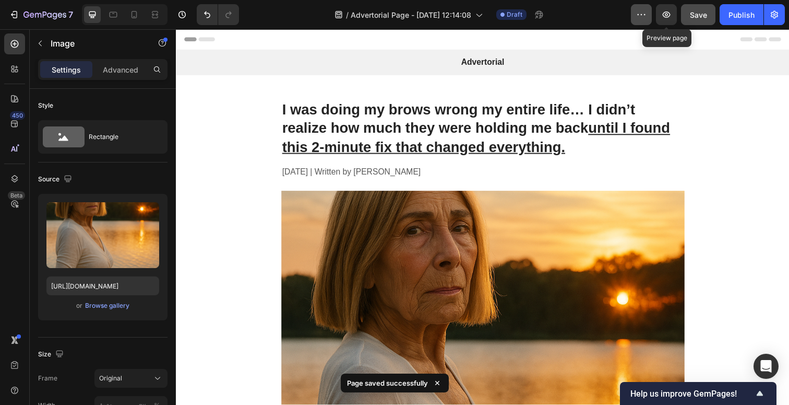
click at [646, 13] on icon "button" at bounding box center [641, 14] width 10 height 10
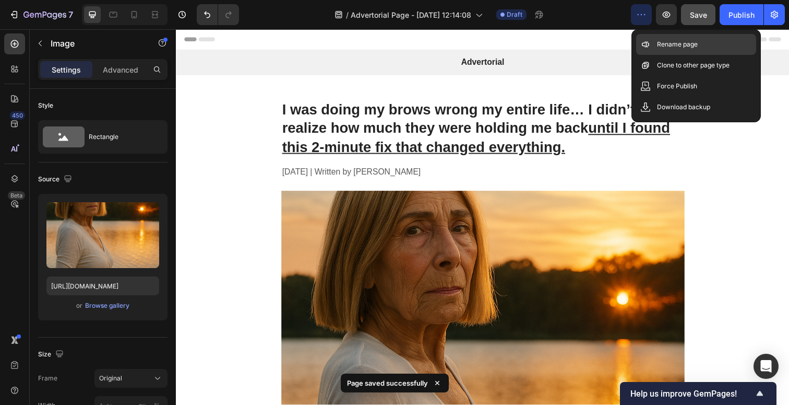
click at [660, 44] on p "Rename page" at bounding box center [677, 44] width 41 height 10
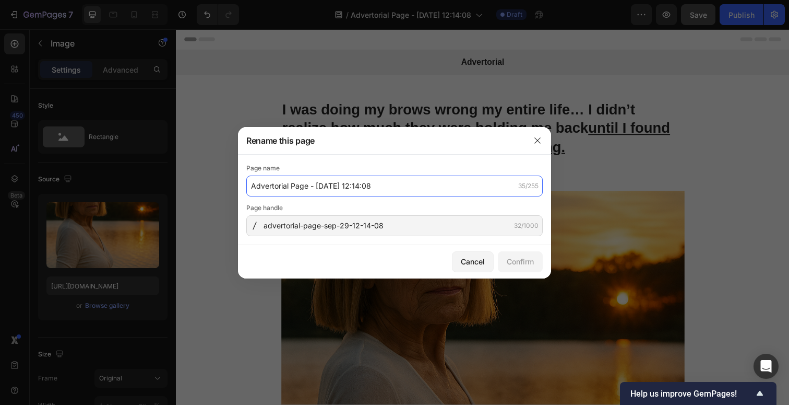
click at [401, 191] on input "Advertorial Page - [DATE] 12:14:08" at bounding box center [394, 185] width 297 height 21
type input "Inksculpt V1 Advertorial"
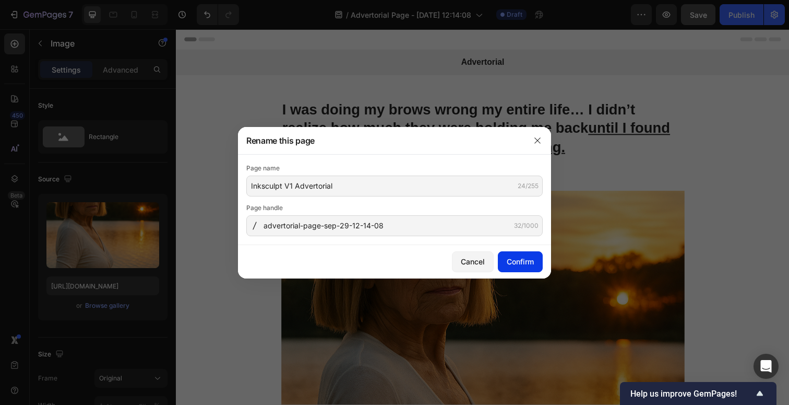
click at [533, 262] on div "Confirm" at bounding box center [520, 261] width 27 height 11
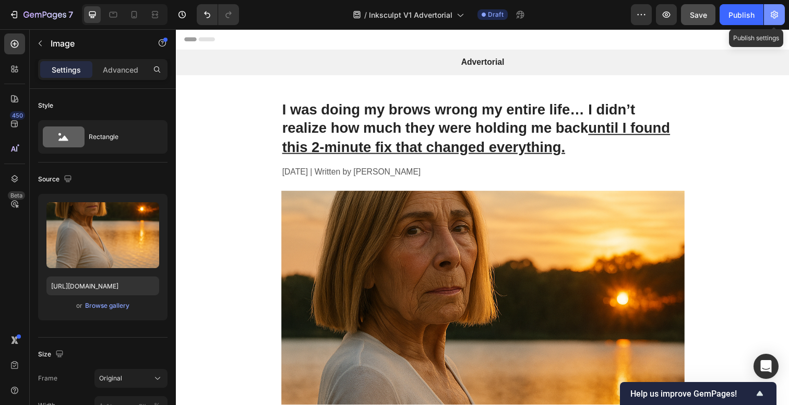
click at [776, 19] on icon "button" at bounding box center [775, 14] width 10 height 10
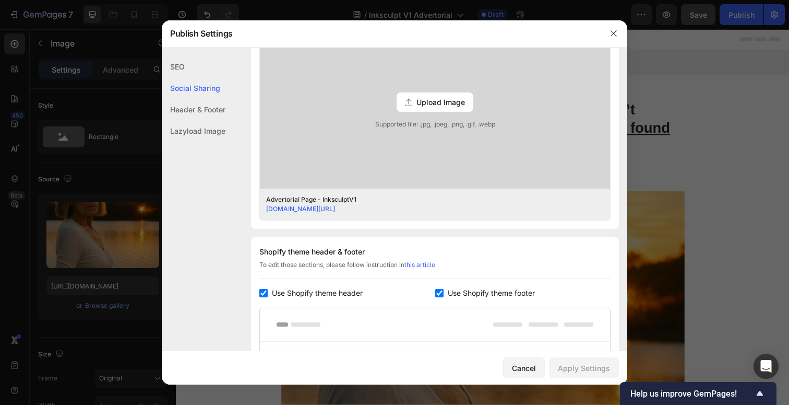
scroll to position [315, 0]
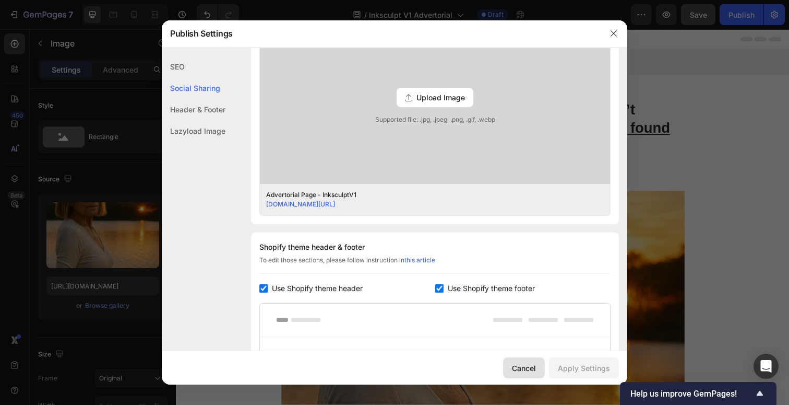
click at [536, 373] on div "Cancel" at bounding box center [524, 367] width 24 height 11
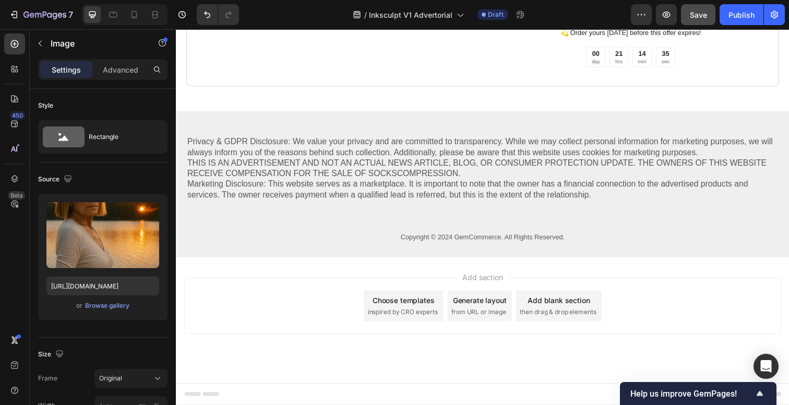
scroll to position [3157, 0]
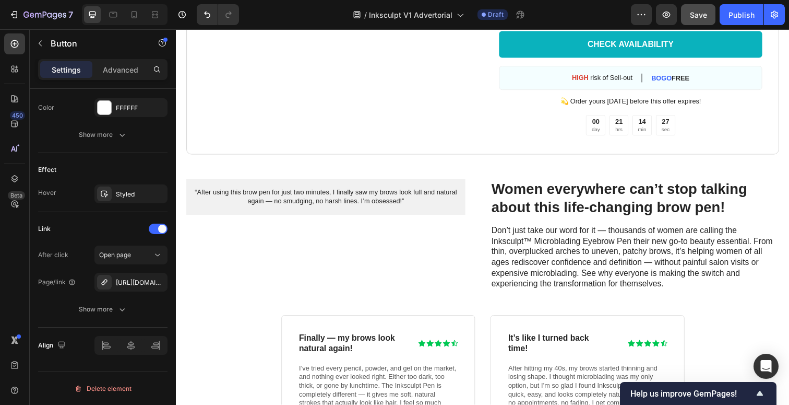
scroll to position [2083, 0]
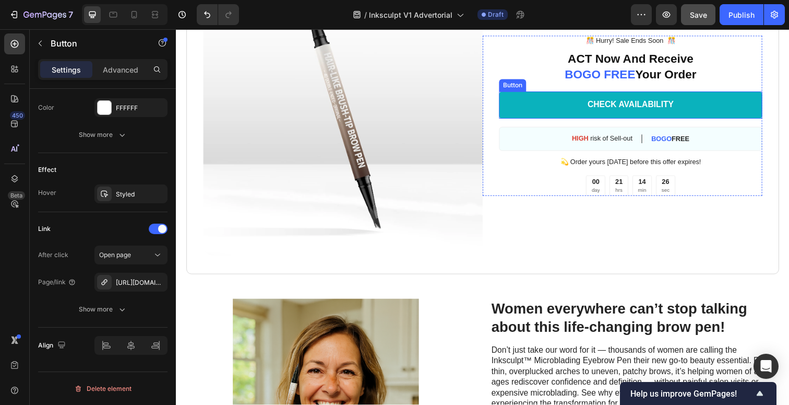
click at [574, 109] on link "CHECK AVAILABILITY" at bounding box center [640, 107] width 269 height 28
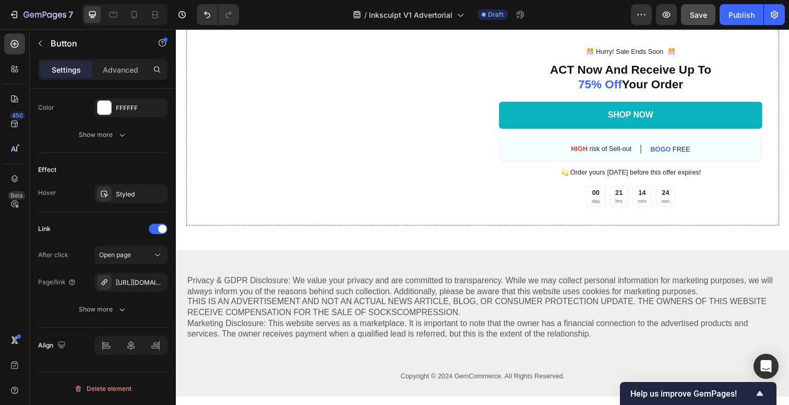
scroll to position [3108, 0]
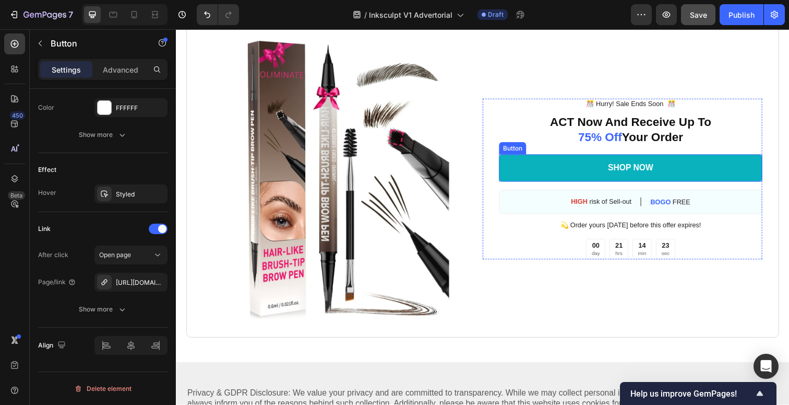
click at [556, 181] on link "SHOP NOW" at bounding box center [640, 171] width 269 height 28
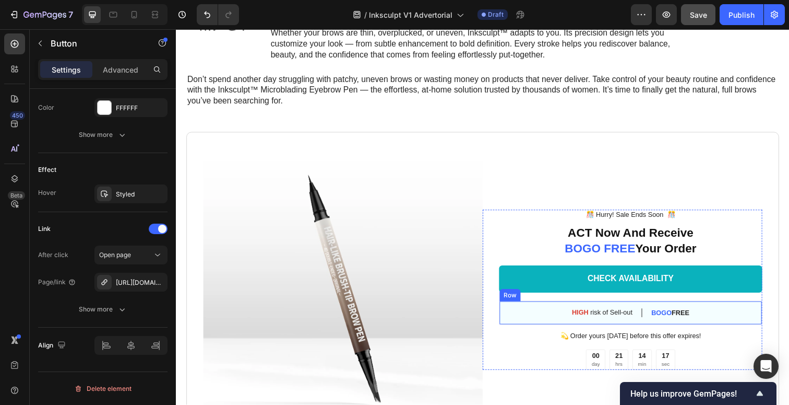
scroll to position [2032, 0]
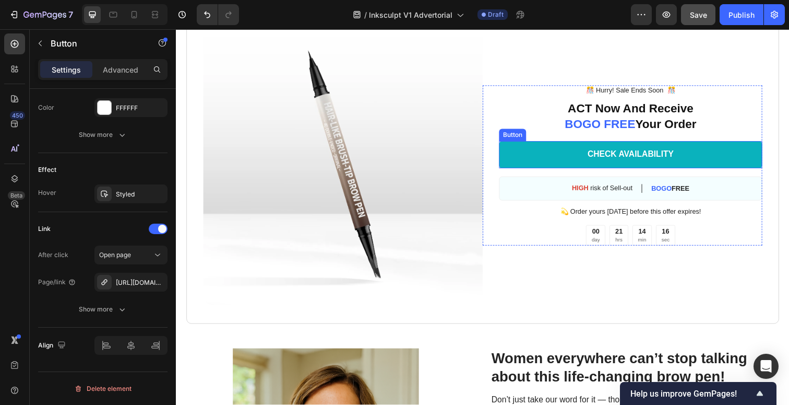
click at [559, 152] on link "CHECK AVAILABILITY" at bounding box center [640, 158] width 269 height 28
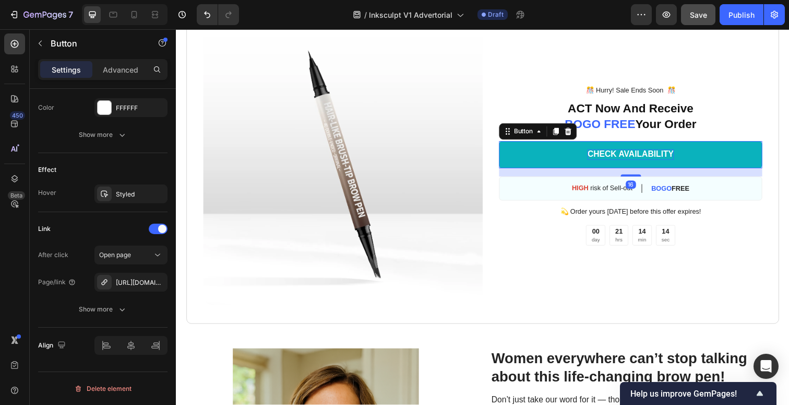
click at [622, 155] on div "CHECK AVAILABILITY" at bounding box center [640, 157] width 88 height 11
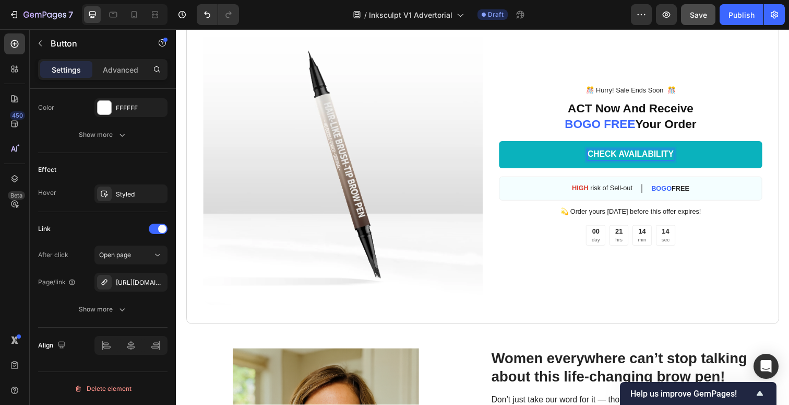
click at [622, 155] on p "CHECK AVAILABILITY" at bounding box center [640, 157] width 88 height 11
click at [638, 159] on p "CHECK AVAILABILITY" at bounding box center [640, 157] width 88 height 11
click at [715, 152] on link "CHECK AVAILABILITY" at bounding box center [640, 158] width 269 height 28
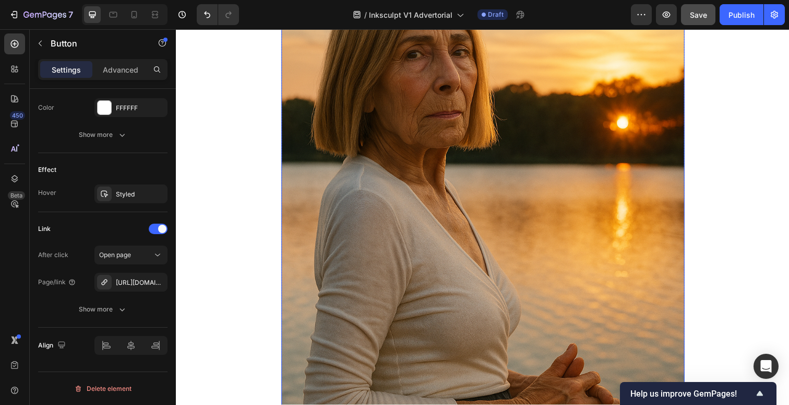
scroll to position [175, 0]
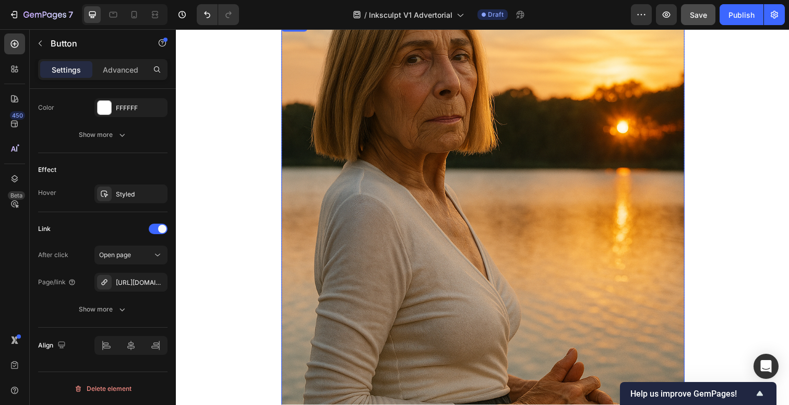
click at [523, 199] on img at bounding box center [489, 225] width 412 height 412
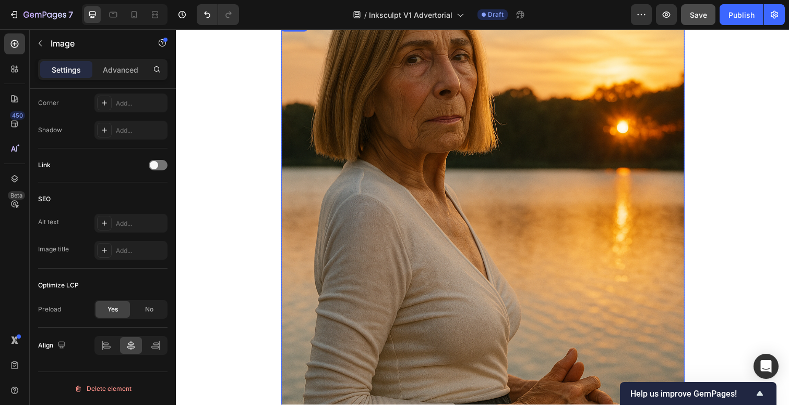
scroll to position [0, 0]
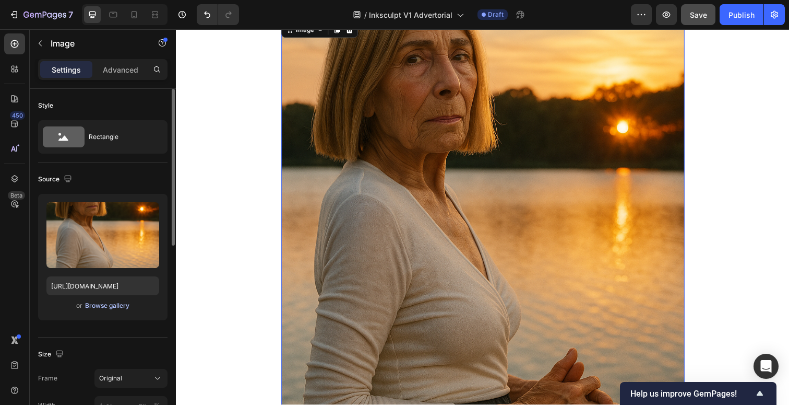
click at [100, 303] on div "Browse gallery" at bounding box center [107, 305] width 44 height 9
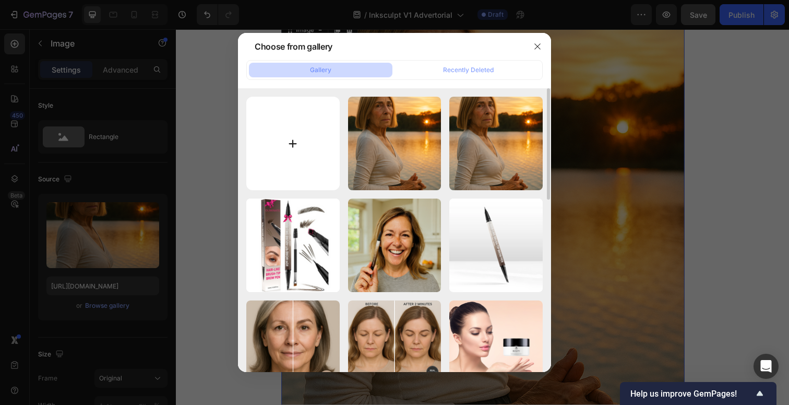
click at [306, 145] on input "file" at bounding box center [292, 143] width 93 height 93
type input "C:\fakepath\SA::LONGPM3::SEP27.png"
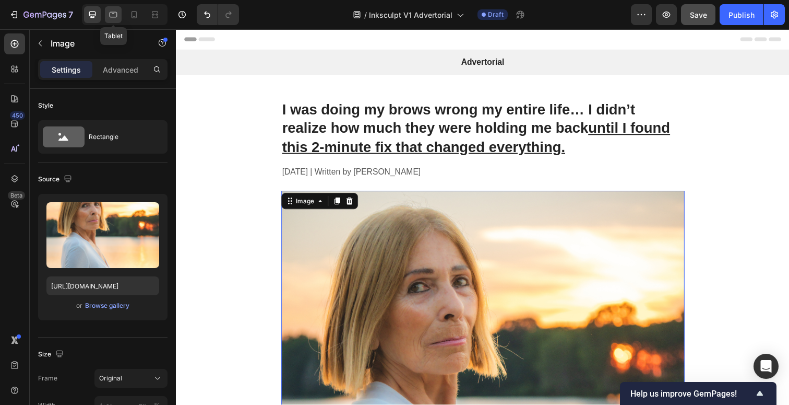
click at [117, 16] on icon at bounding box center [113, 14] width 10 height 10
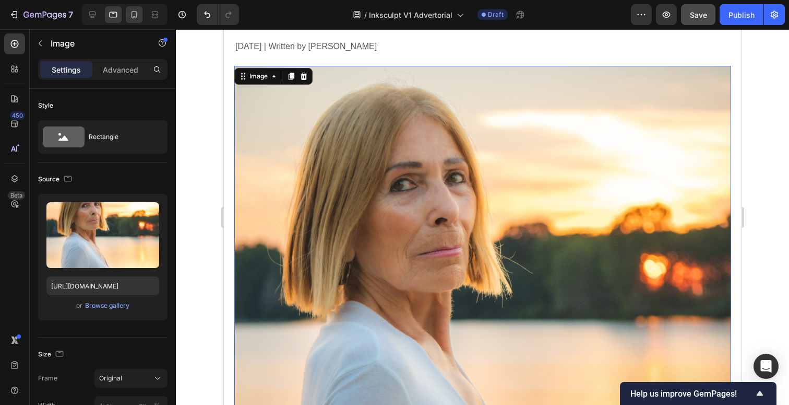
click at [133, 22] on div at bounding box center [134, 14] width 17 height 17
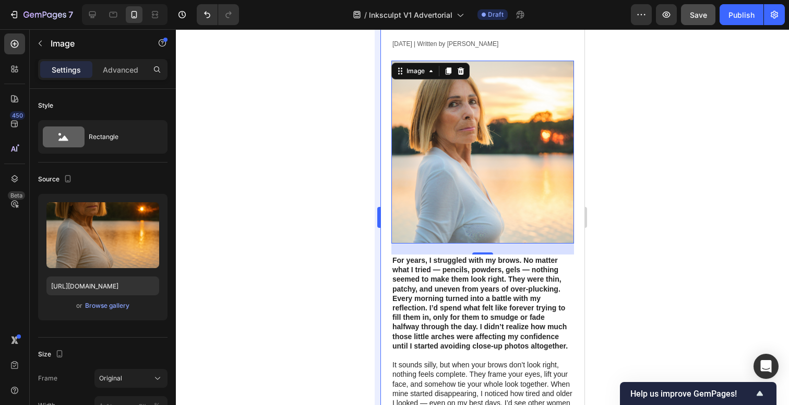
scroll to position [146, 0]
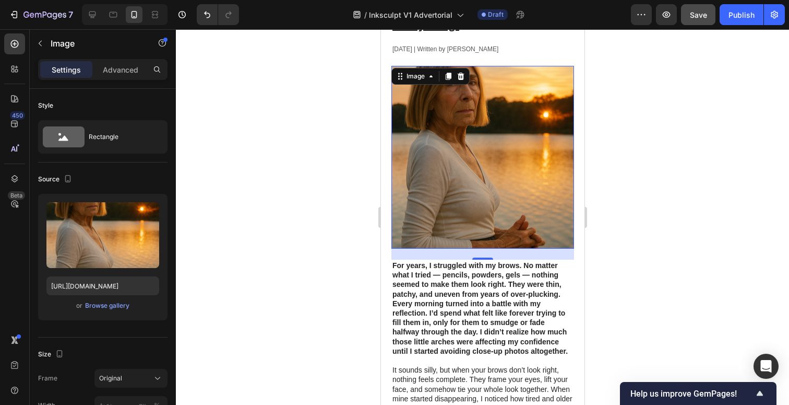
click at [465, 180] on img at bounding box center [482, 157] width 183 height 183
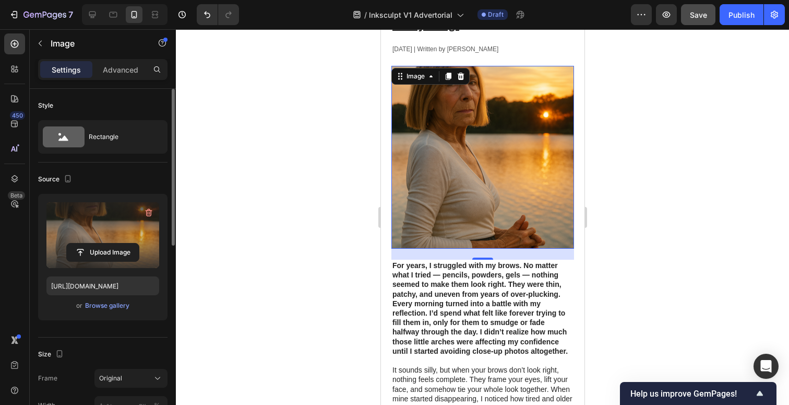
click at [126, 238] on label at bounding box center [102, 235] width 113 height 66
click at [126, 243] on input "file" at bounding box center [103, 252] width 72 height 18
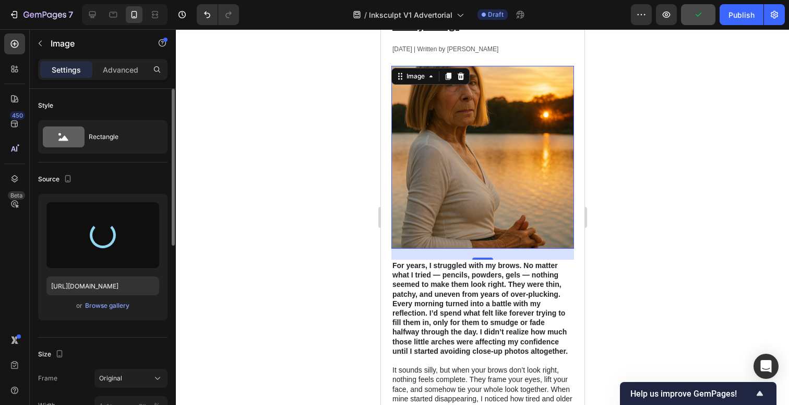
type input "https://cdn.shopify.com/s/files/1/0679/2170/7200/files/gempages_548228013439845…"
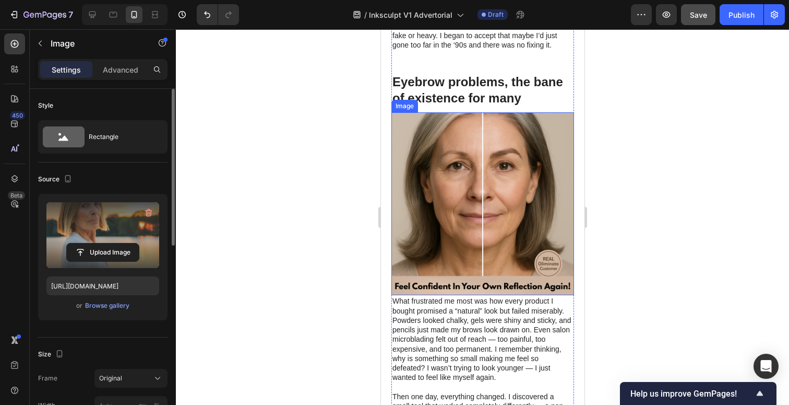
scroll to position [535, 0]
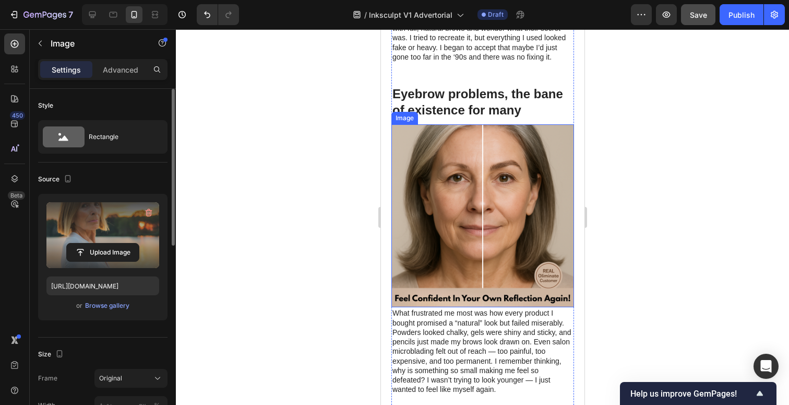
click at [480, 223] on img at bounding box center [482, 215] width 183 height 183
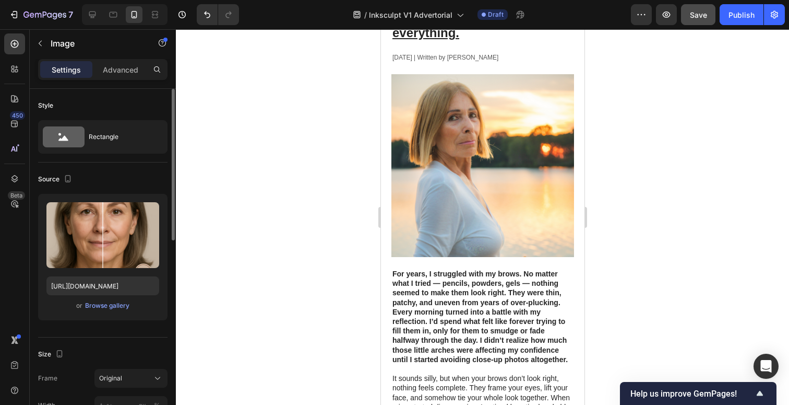
scroll to position [0, 0]
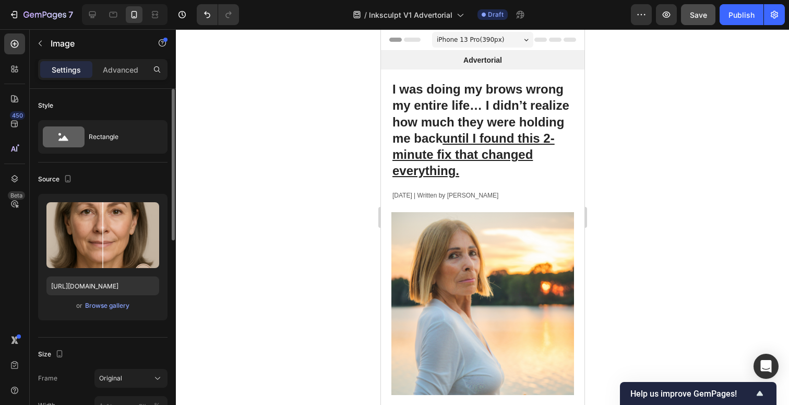
click at [157, 23] on div at bounding box center [125, 14] width 86 height 21
click at [156, 16] on icon at bounding box center [156, 14] width 3 height 3
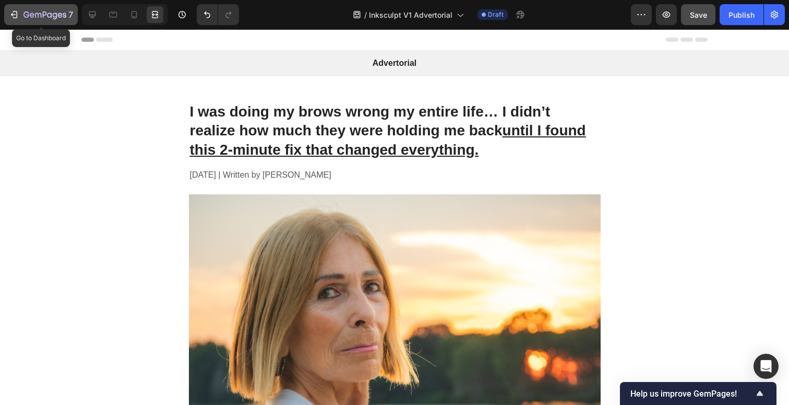
click at [19, 15] on icon "button" at bounding box center [14, 14] width 10 height 10
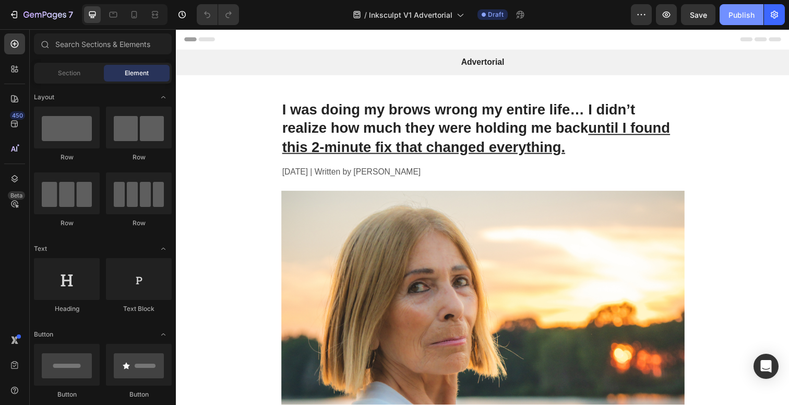
click at [738, 9] on div "Publish" at bounding box center [742, 14] width 26 height 11
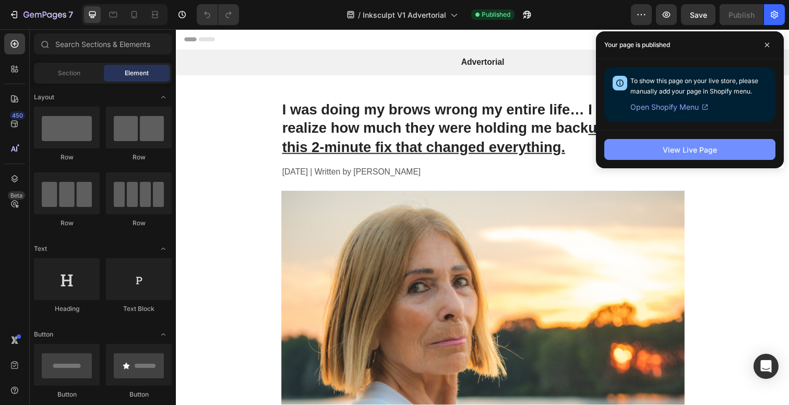
click at [706, 146] on div "View Live Page" at bounding box center [690, 149] width 54 height 11
